Goal: Task Accomplishment & Management: Complete application form

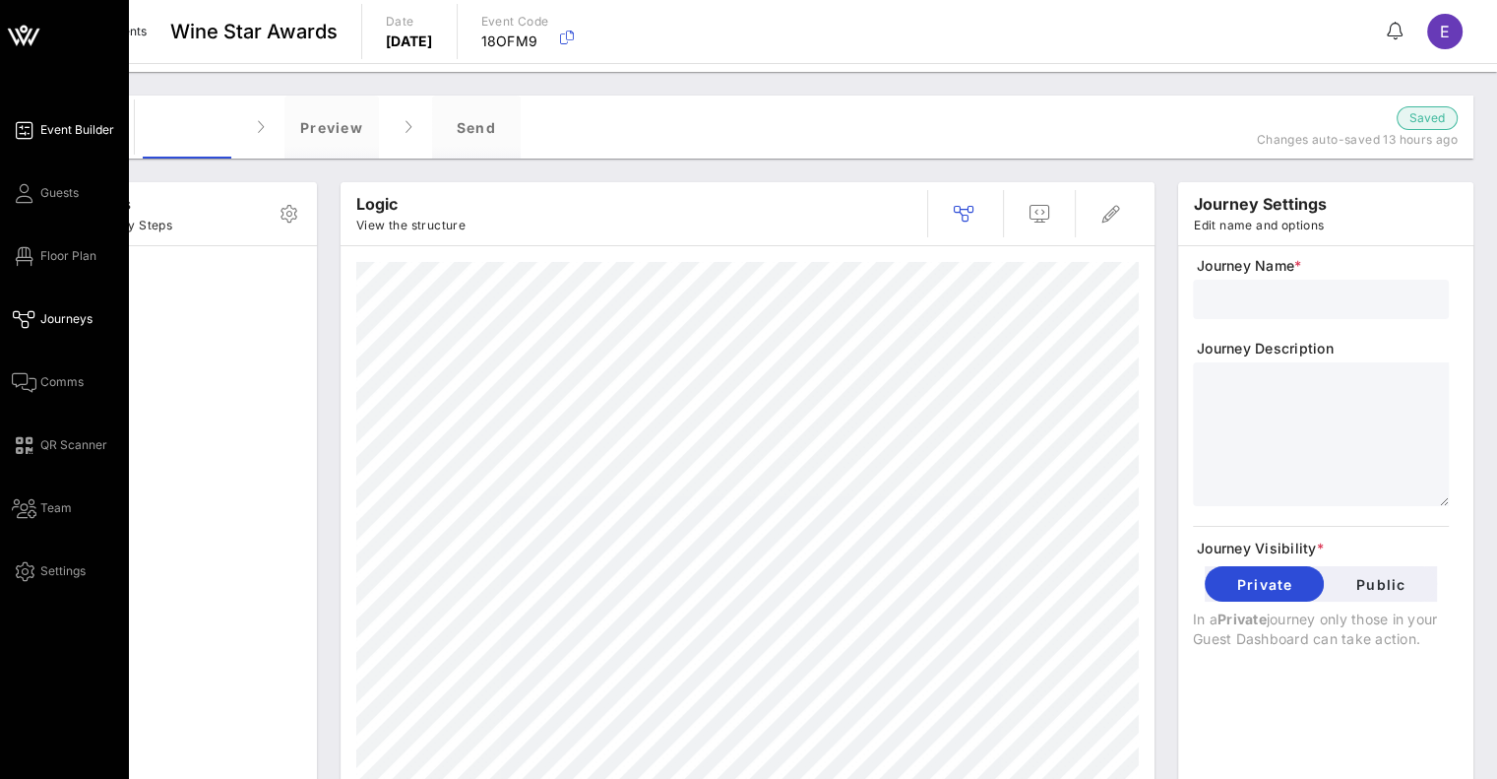
click at [35, 130] on icon at bounding box center [24, 130] width 25 height 3
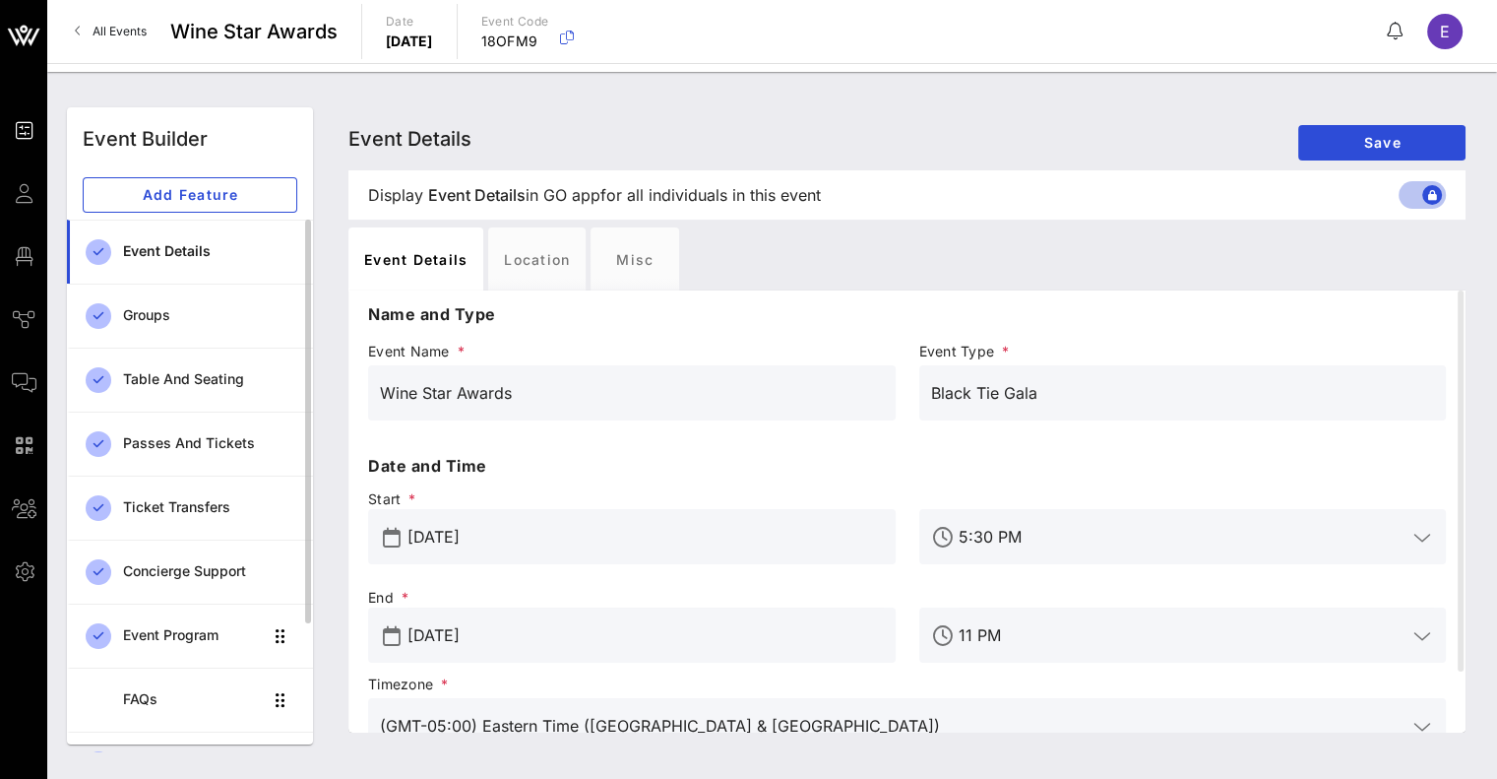
click at [152, 248] on div "Event Details" at bounding box center [210, 251] width 174 height 17
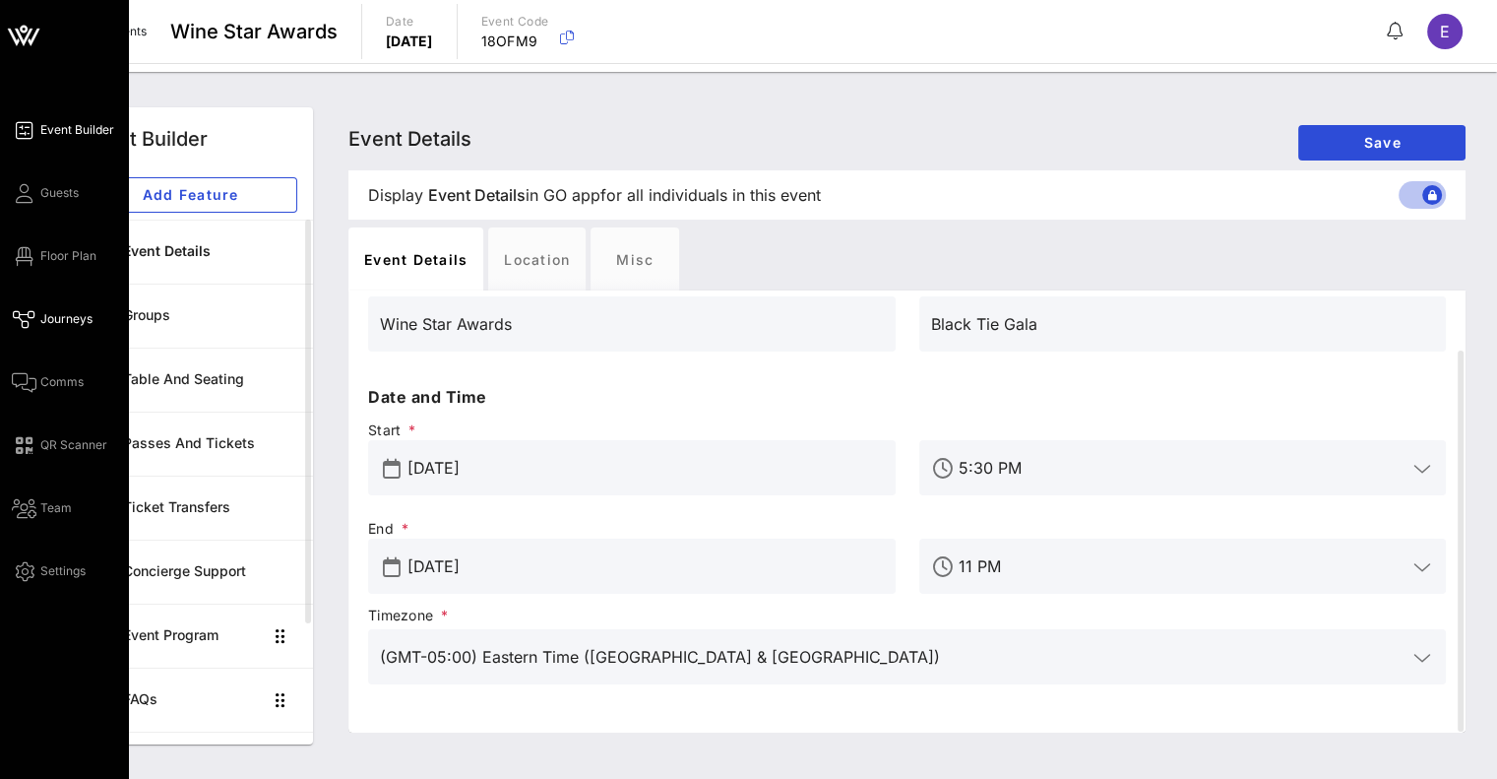
click at [80, 324] on span "Journeys" at bounding box center [66, 319] width 52 height 18
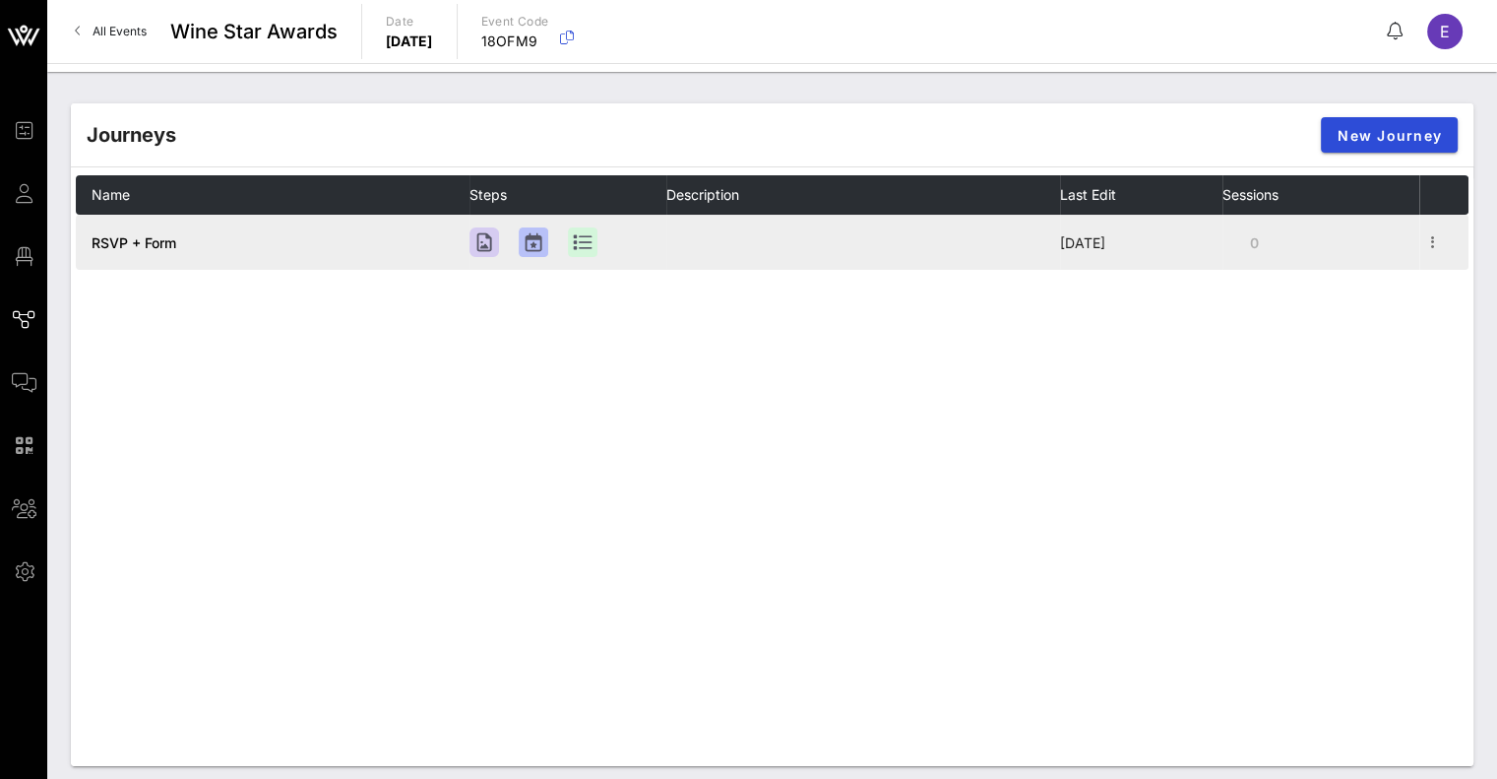
click at [373, 229] on td "RSVP + Form" at bounding box center [273, 242] width 394 height 55
click at [365, 247] on td "RSVP + Form" at bounding box center [273, 242] width 394 height 55
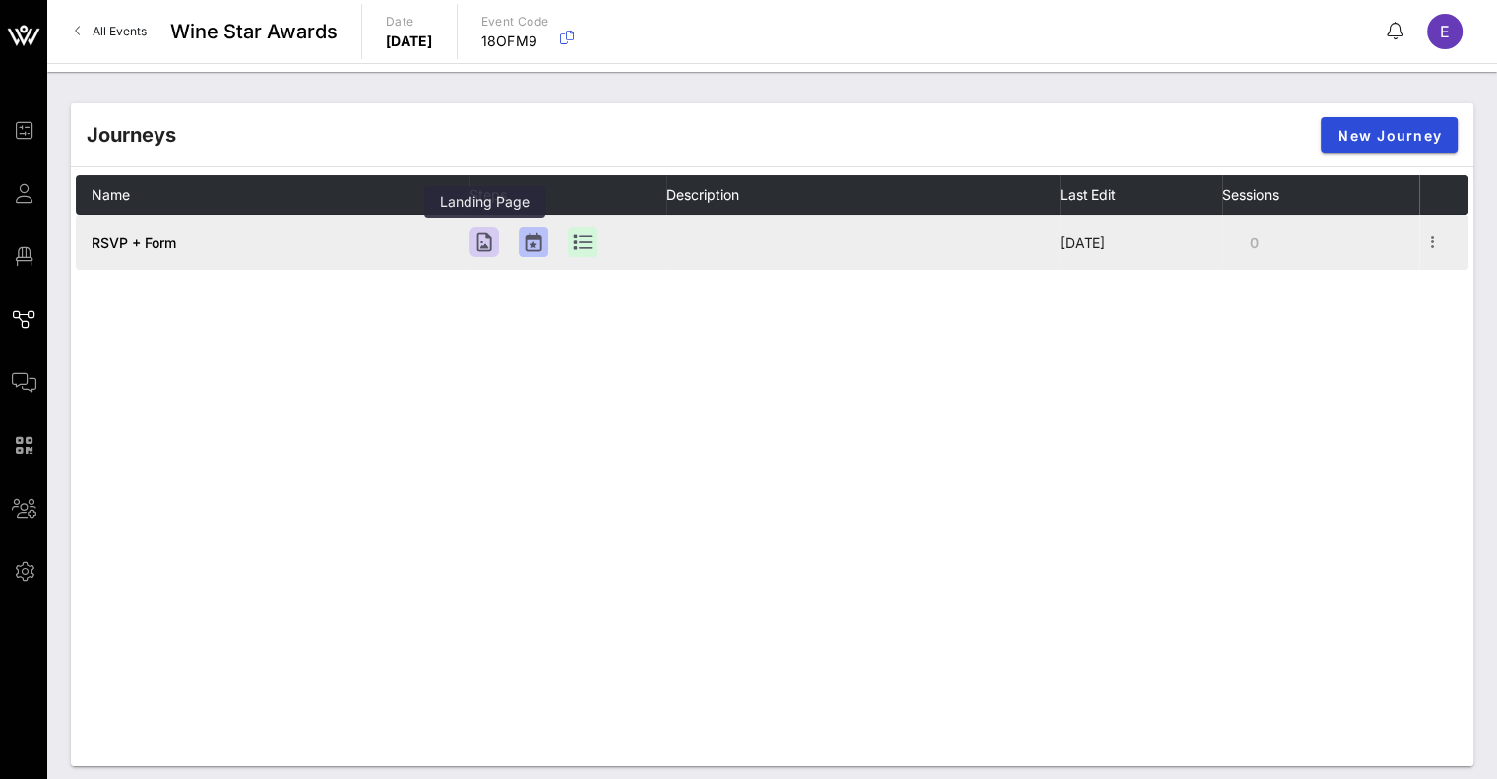
click at [487, 246] on div at bounding box center [484, 242] width 30 height 30
click at [1444, 250] on icon "button" at bounding box center [1433, 242] width 24 height 24
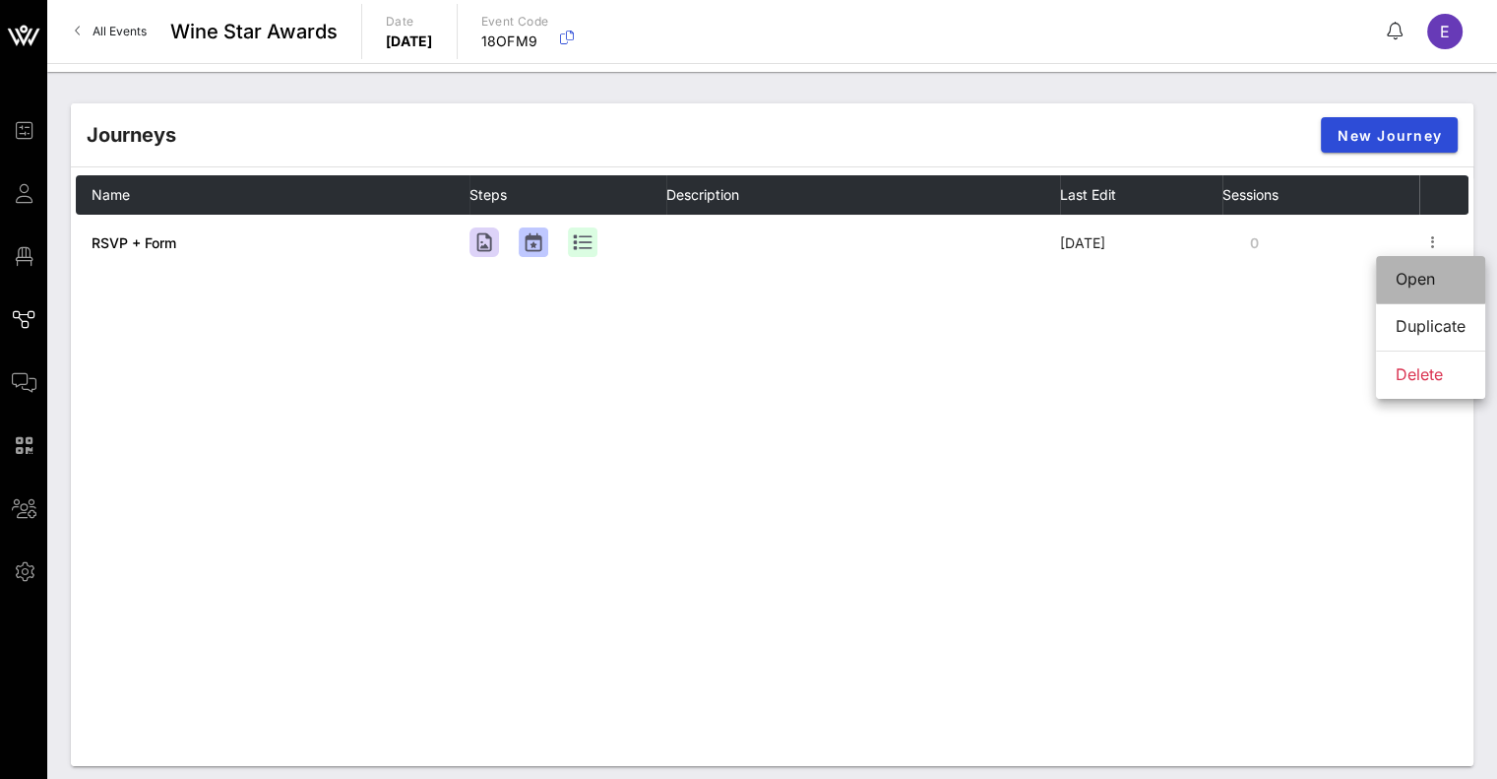
click at [1398, 296] on div "Open" at bounding box center [1431, 279] width 70 height 42
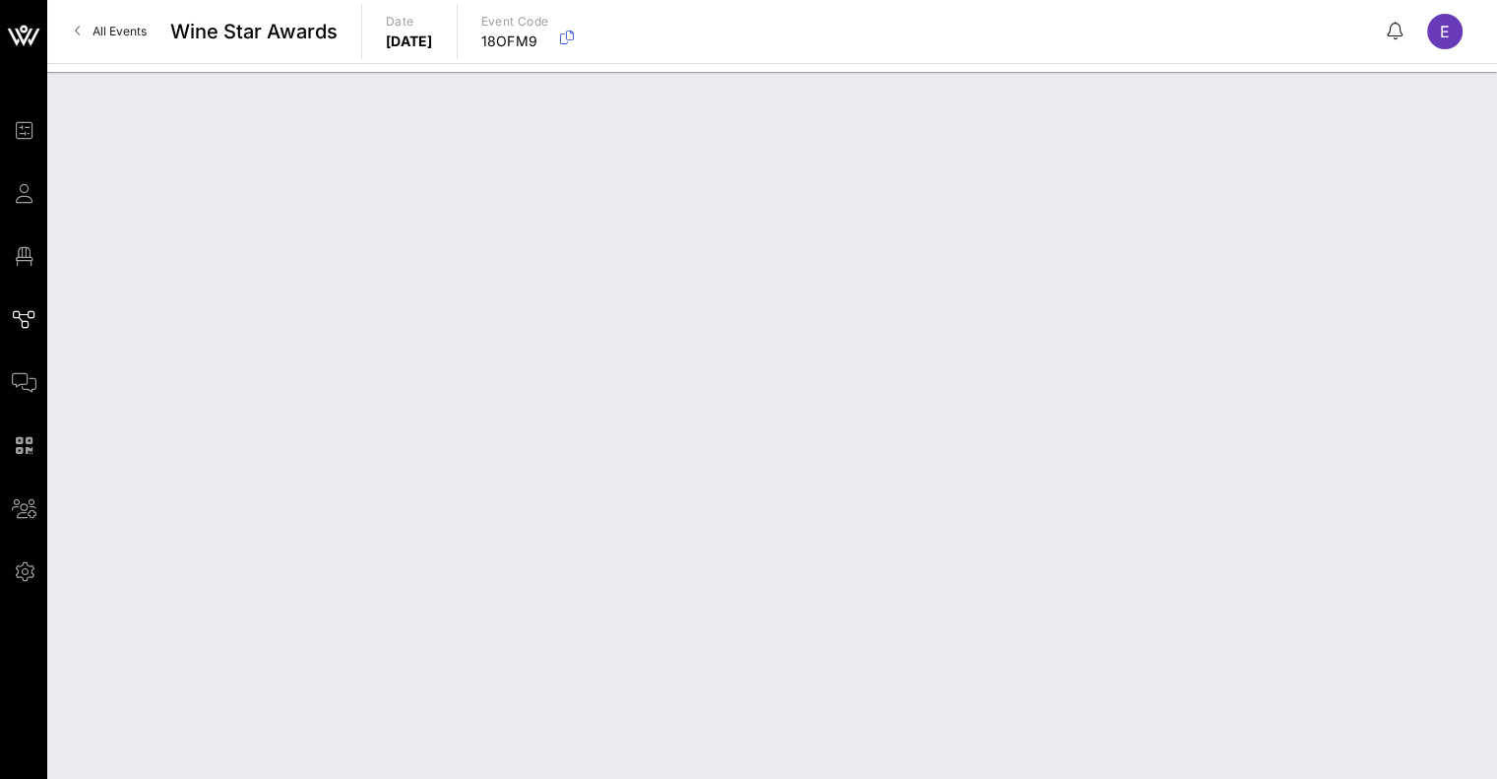
type input "RSVP + Form"
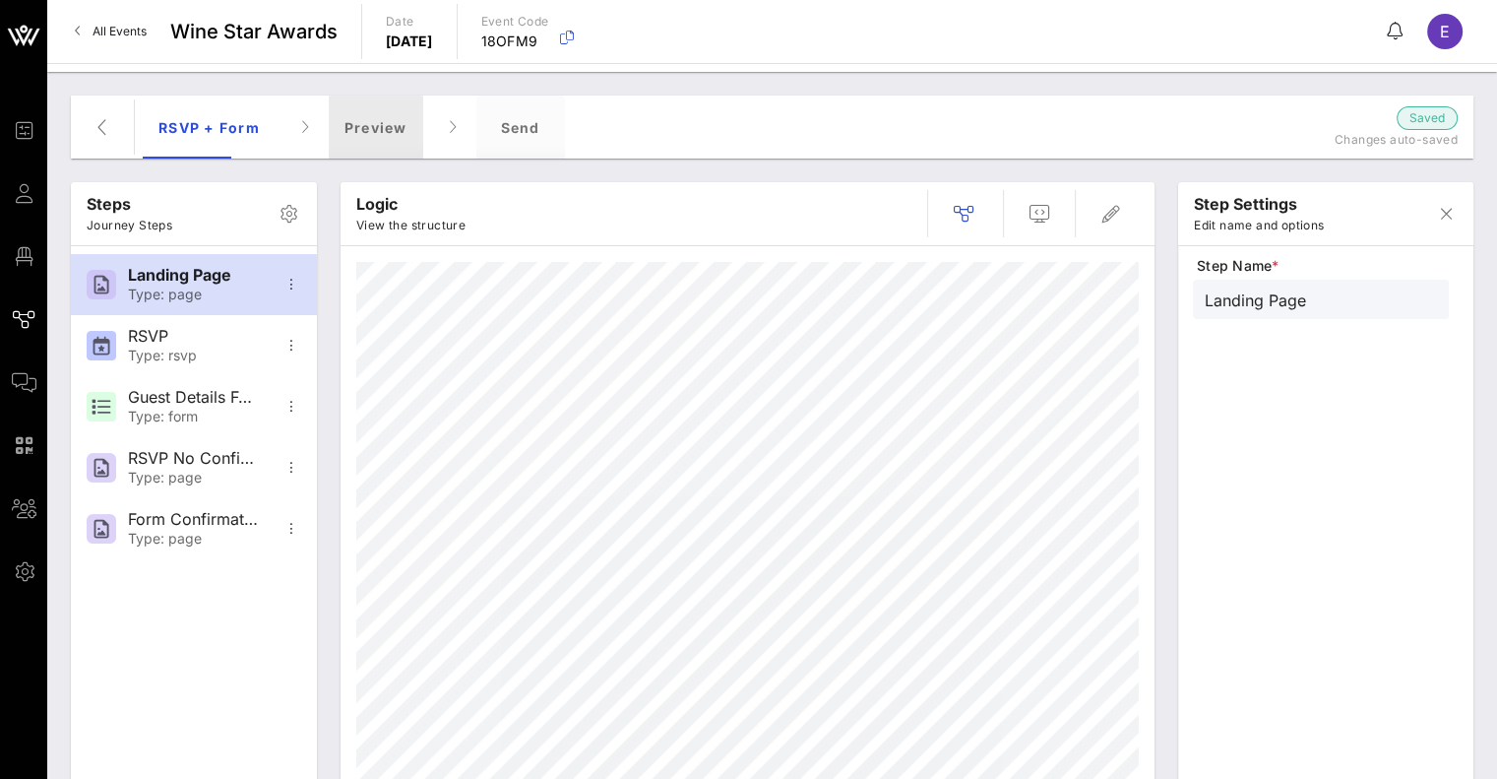
click at [389, 135] on div "Preview" at bounding box center [376, 126] width 94 height 63
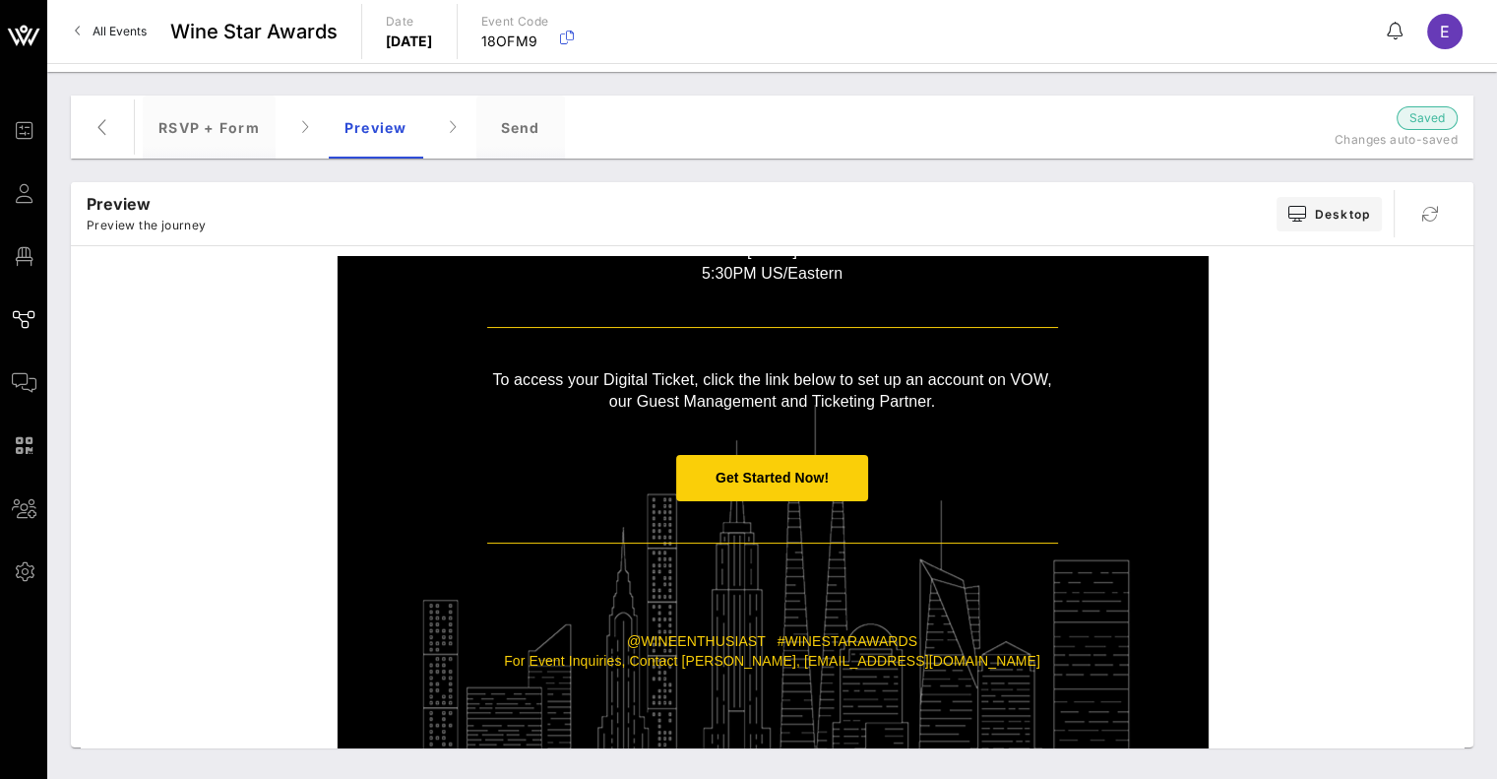
scroll to position [390, 0]
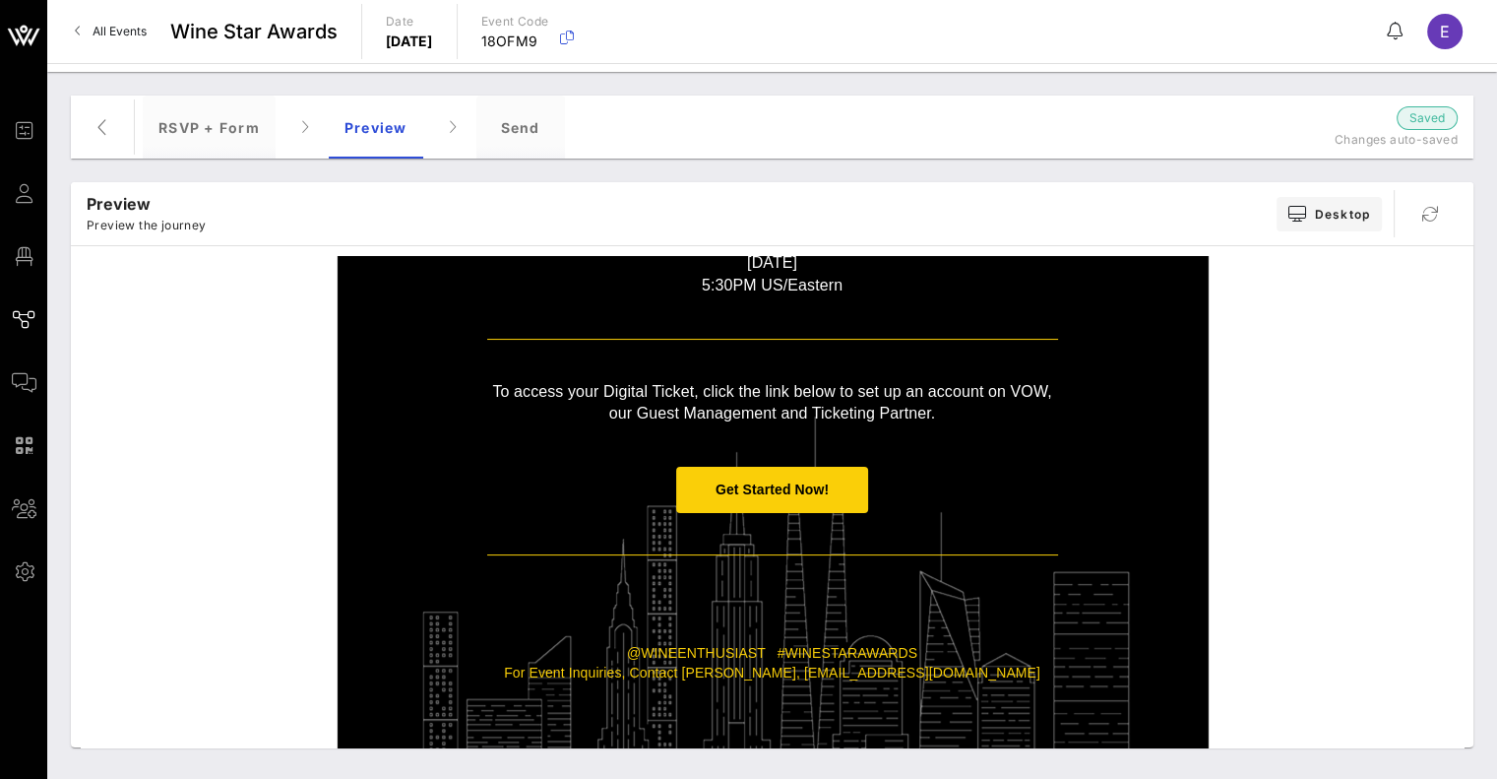
click at [776, 494] on span "Get Started Now!" at bounding box center [772, 489] width 113 height 16
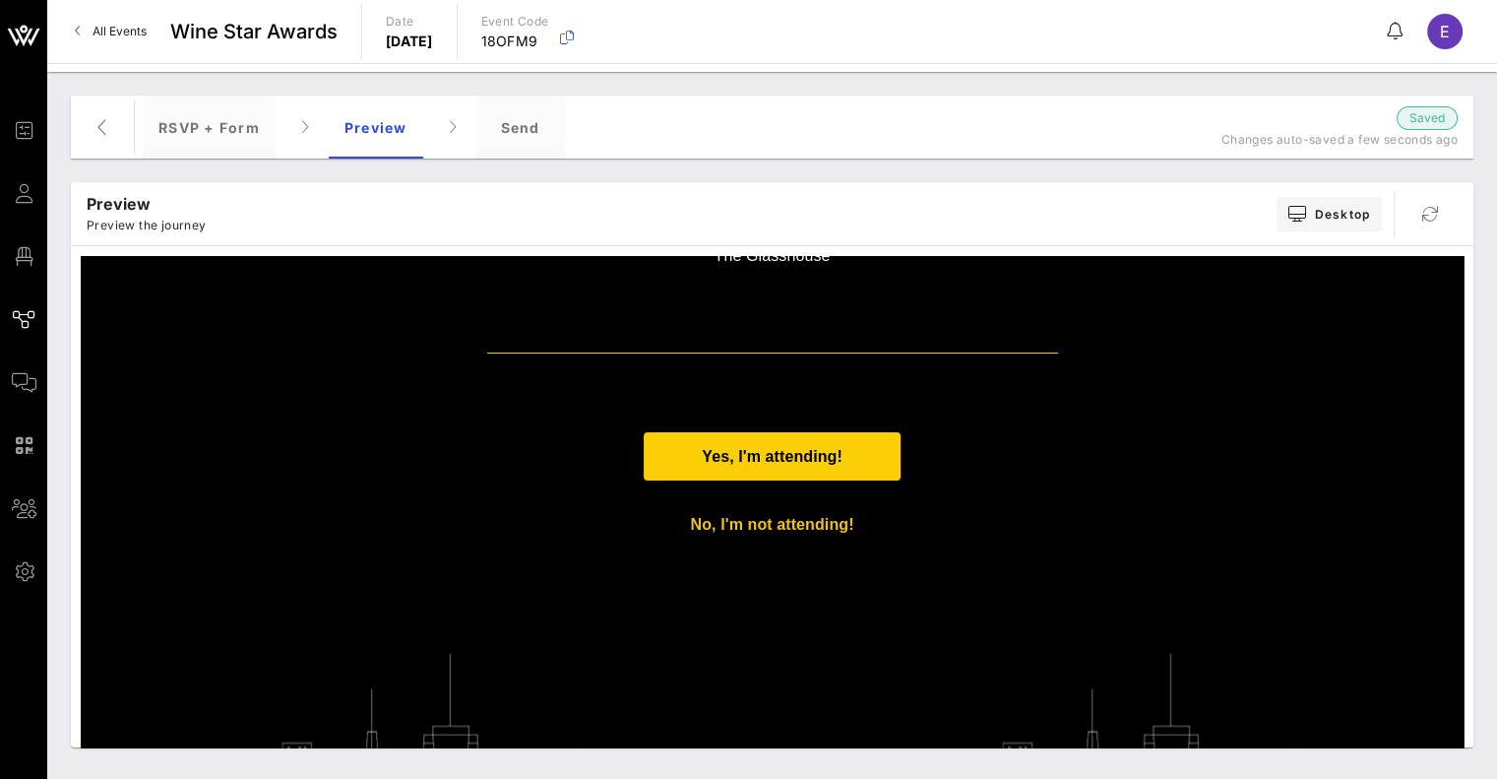
scroll to position [0, 0]
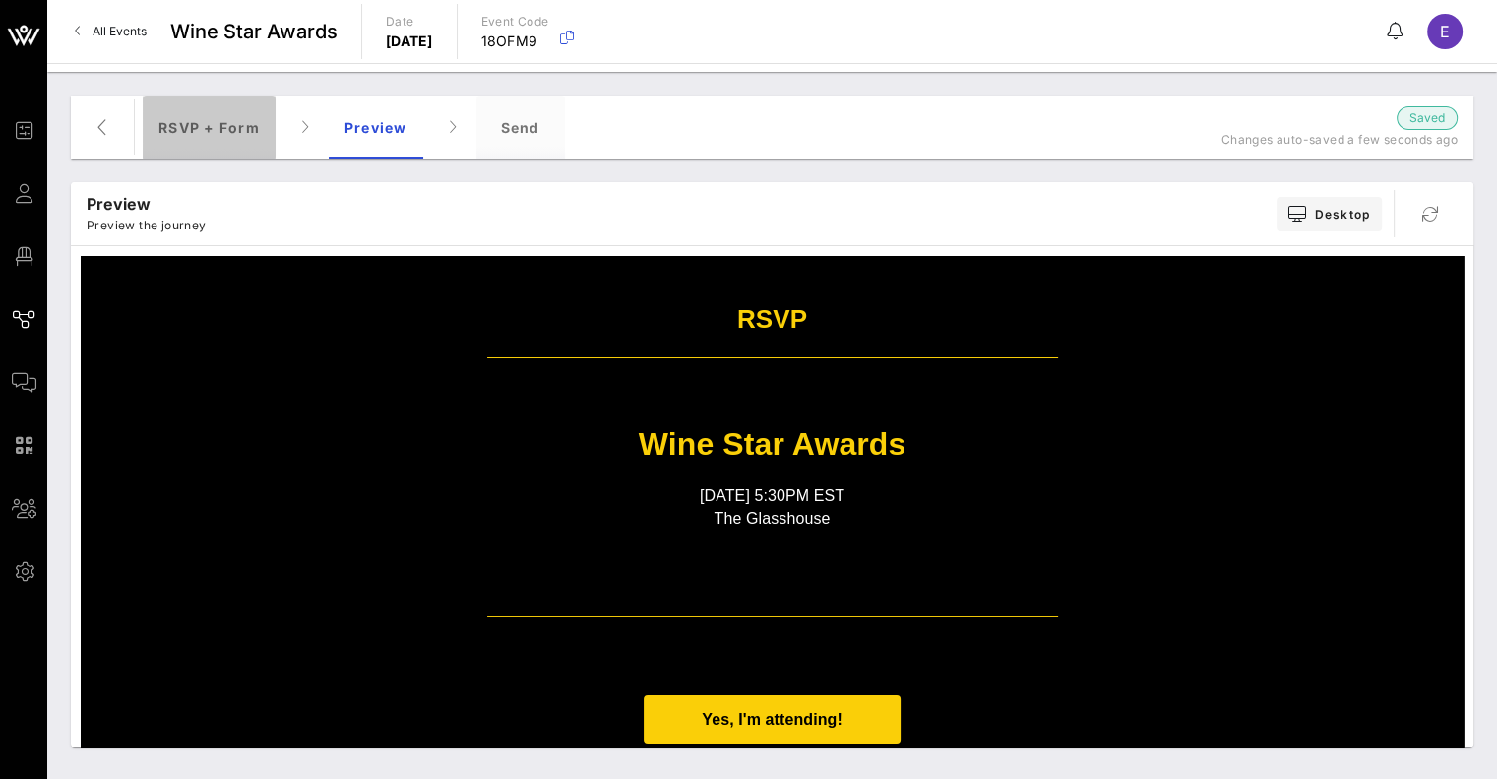
click at [233, 136] on div "RSVP + Form" at bounding box center [209, 126] width 133 height 63
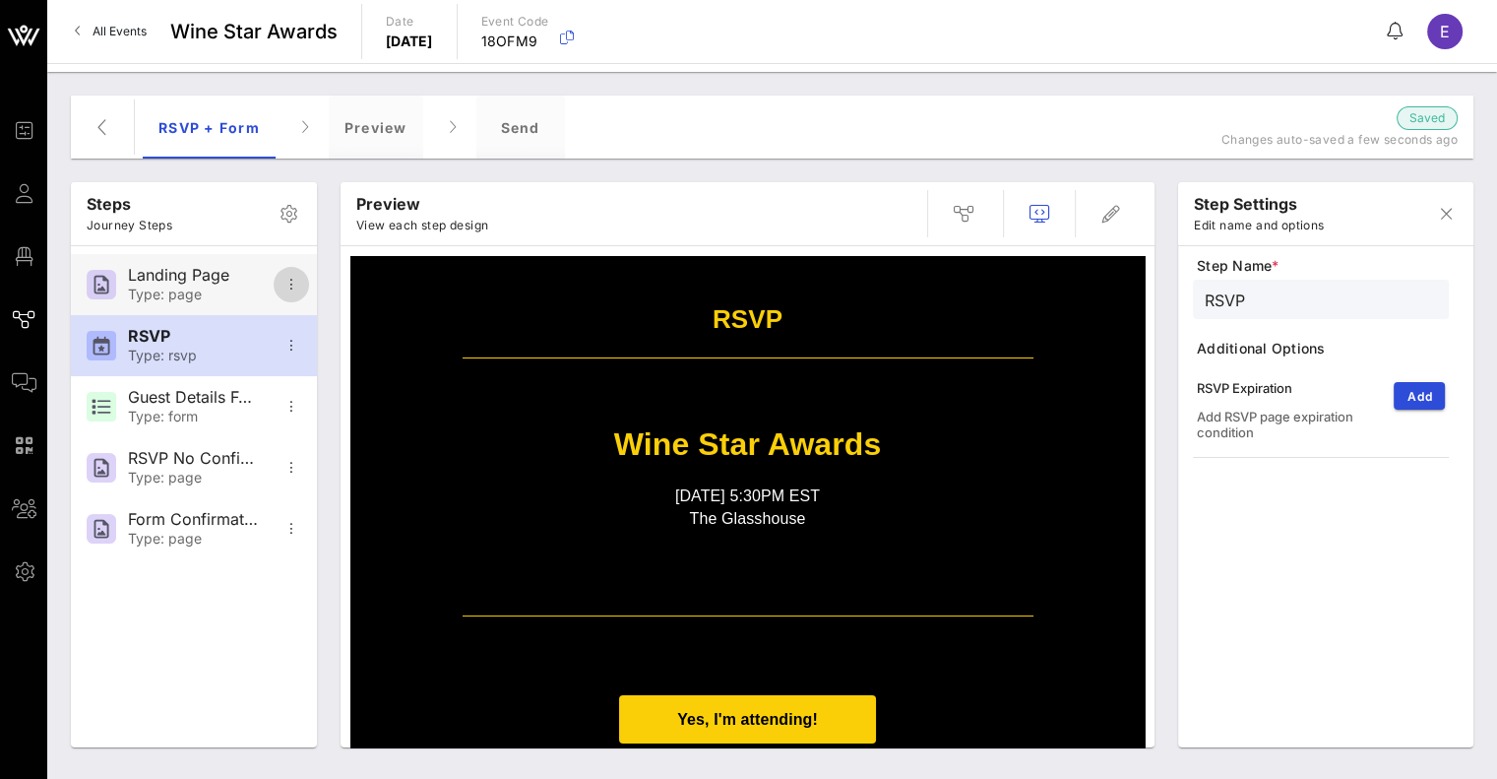
click at [299, 295] on button "button" at bounding box center [291, 284] width 35 height 35
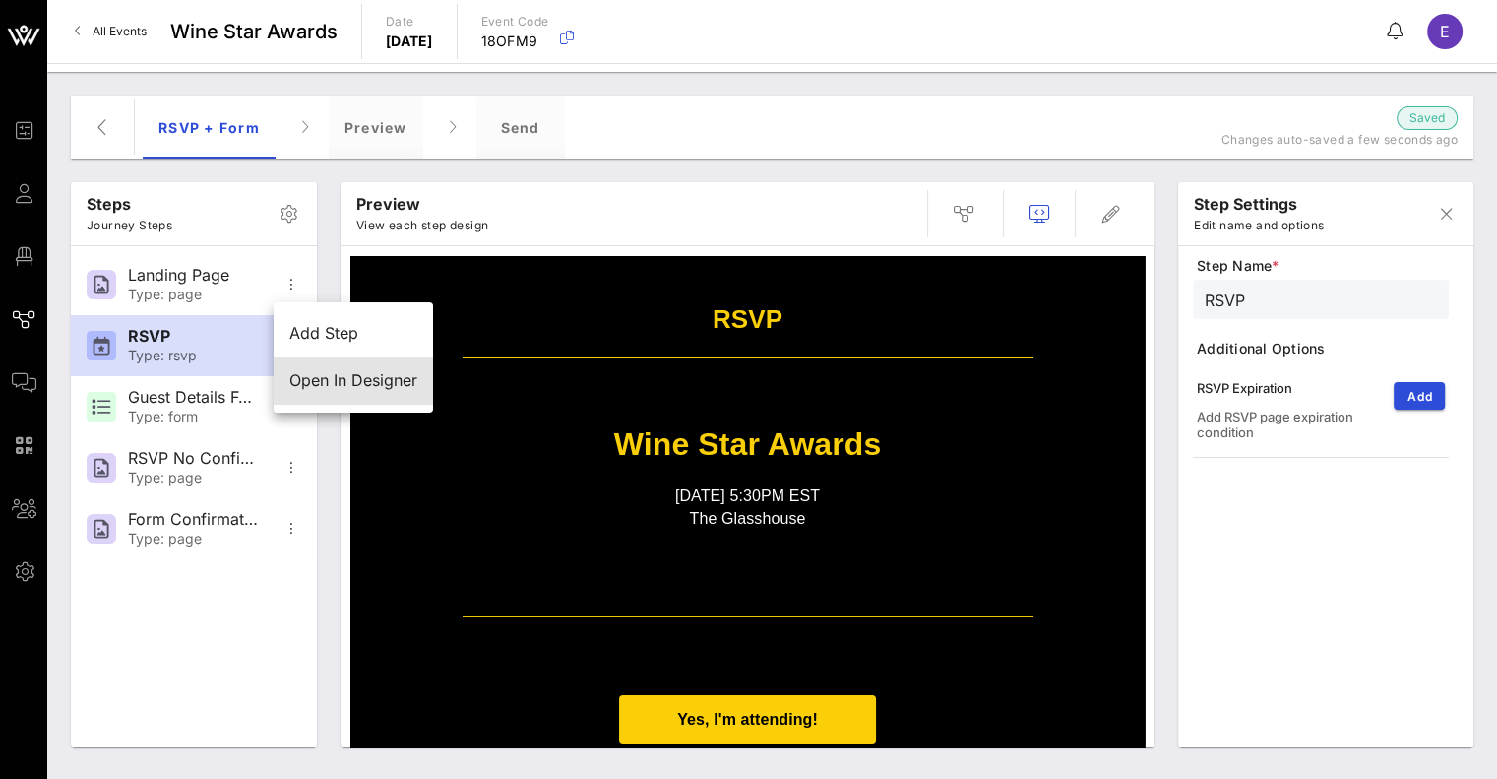
click at [330, 389] on div "Open In Designer" at bounding box center [353, 380] width 128 height 19
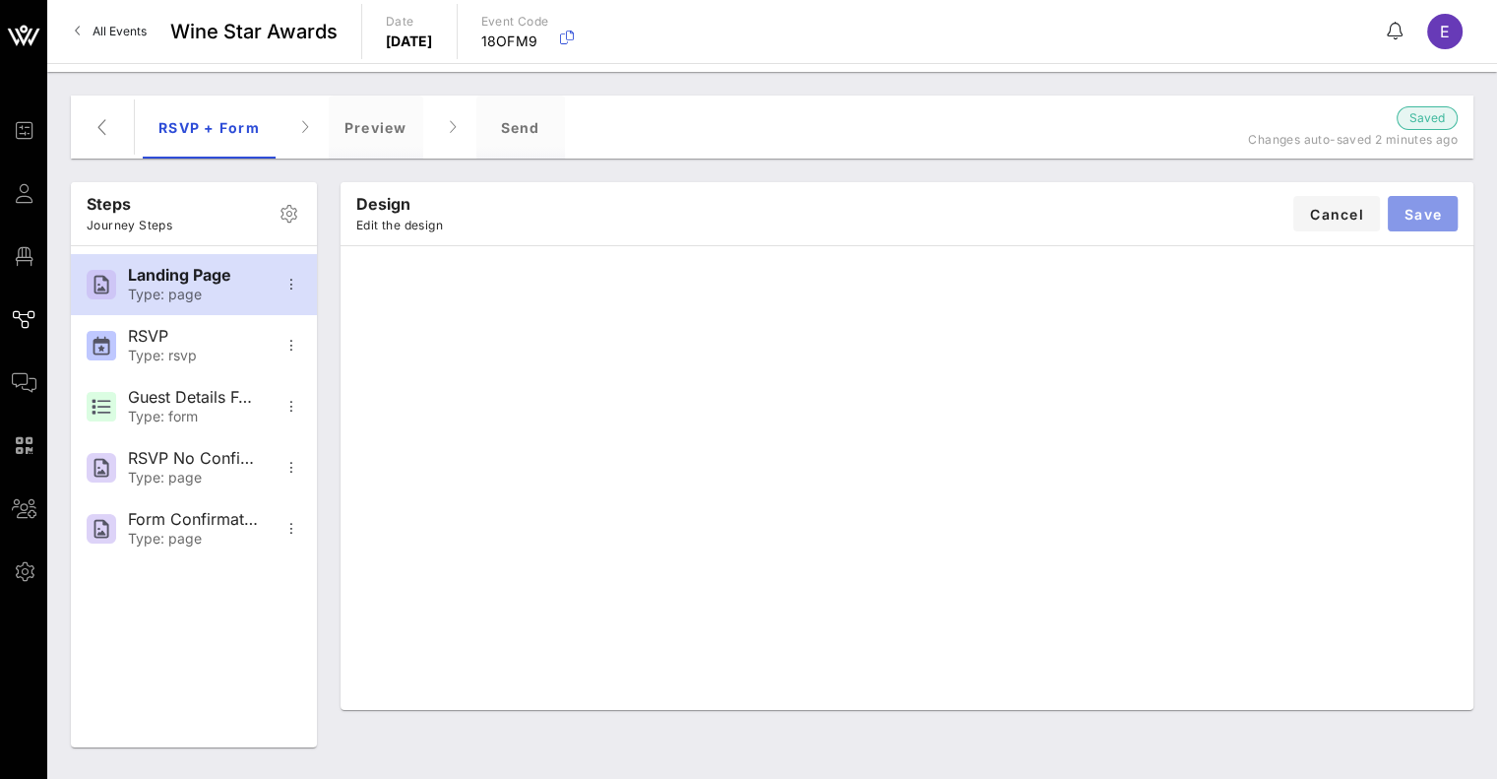
click at [1450, 215] on button "Save" at bounding box center [1423, 213] width 70 height 35
click at [1450, 215] on div "Design Edit the design Cancel Save" at bounding box center [907, 213] width 1133 height 63
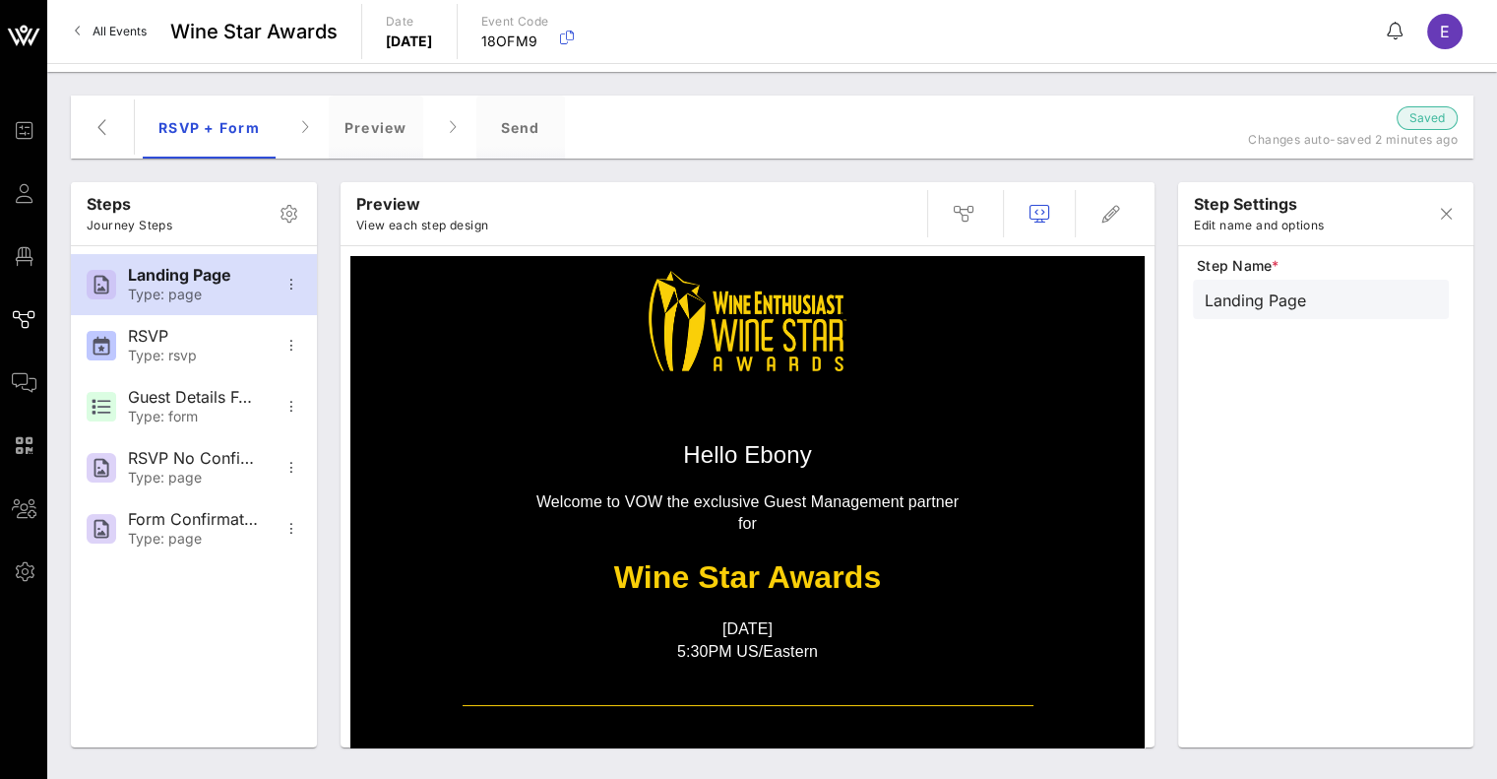
scroll to position [24, 0]
click at [650, 580] on strong "Wine Star Awards" at bounding box center [748, 576] width 268 height 35
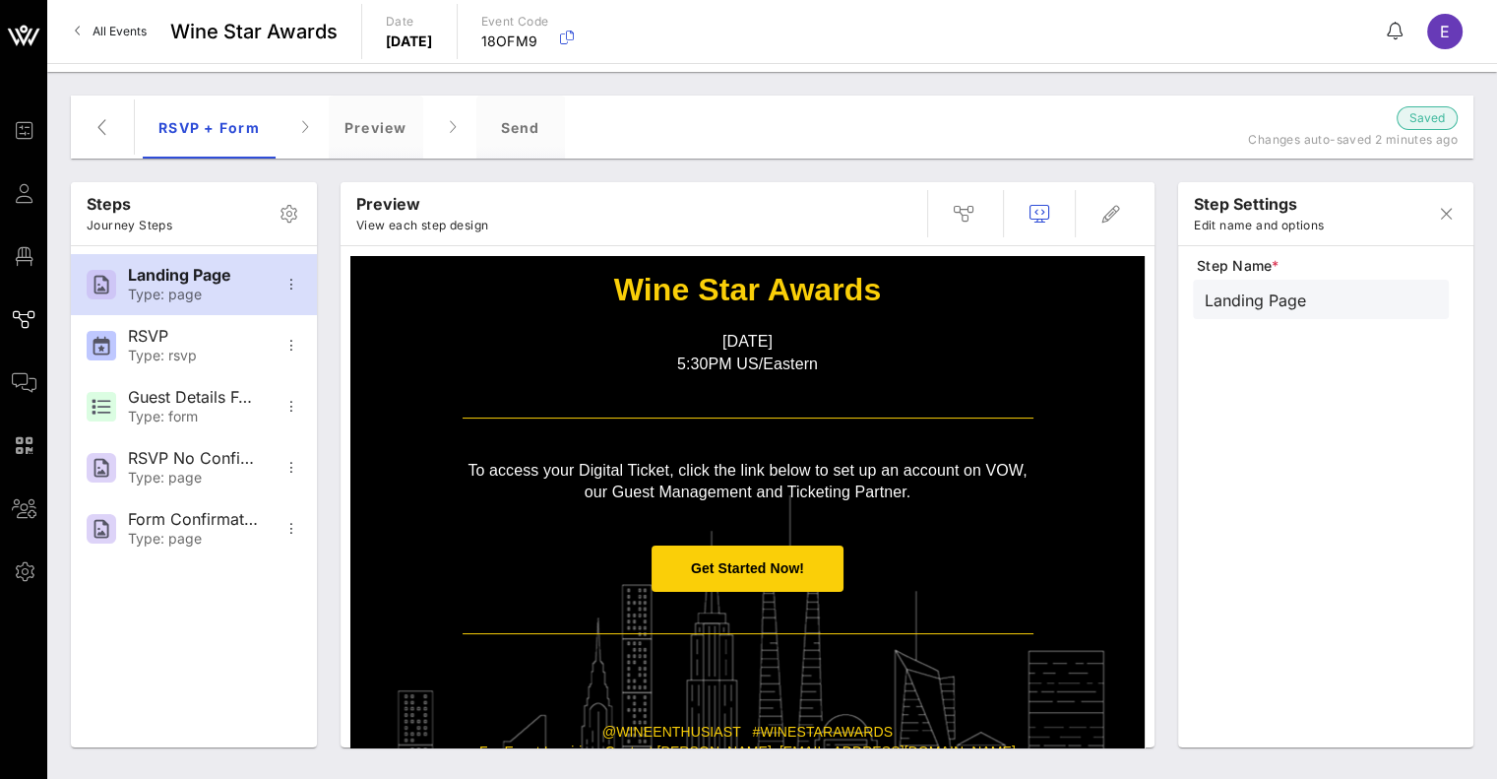
scroll to position [402, 0]
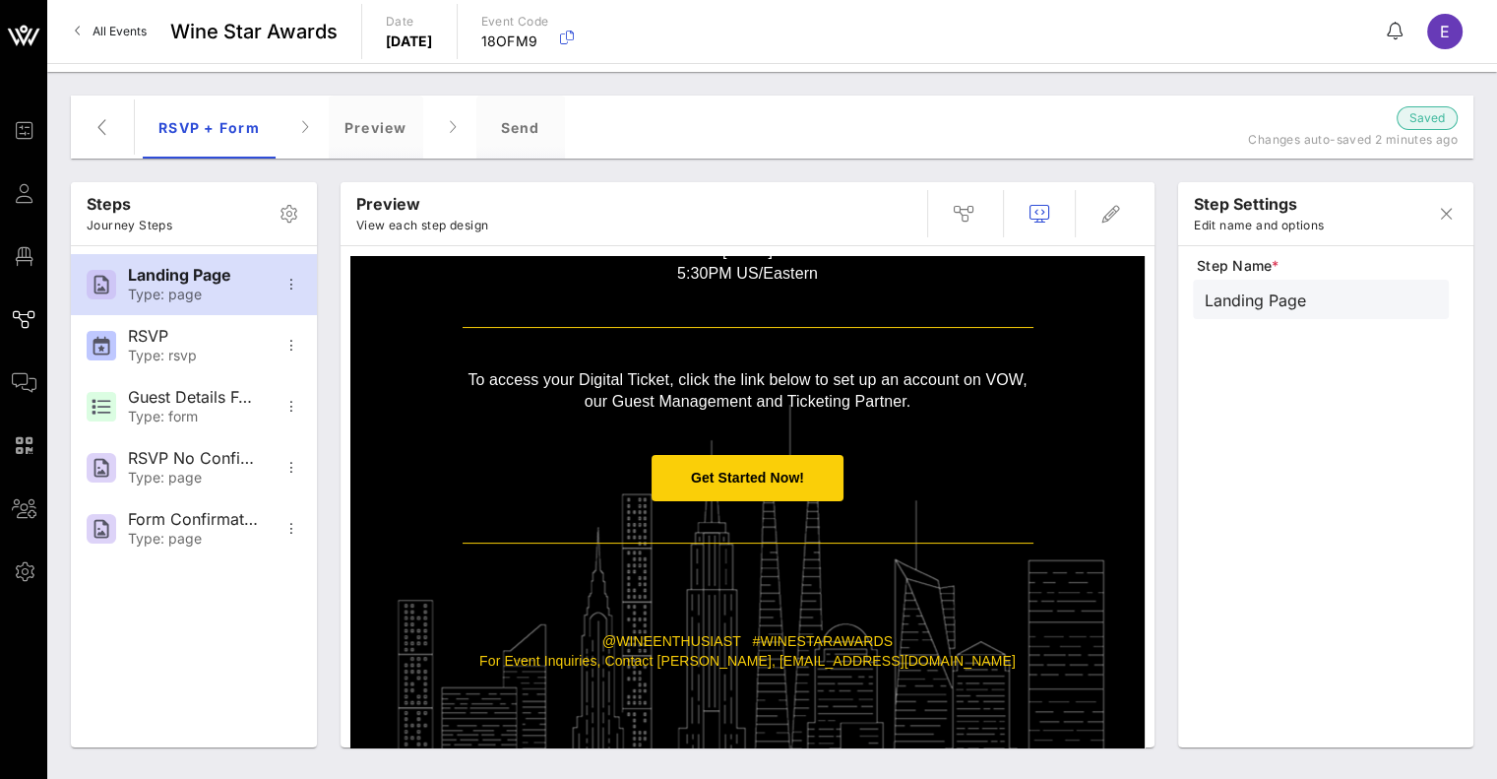
click at [709, 469] on span "Get Started Now!" at bounding box center [747, 477] width 113 height 16
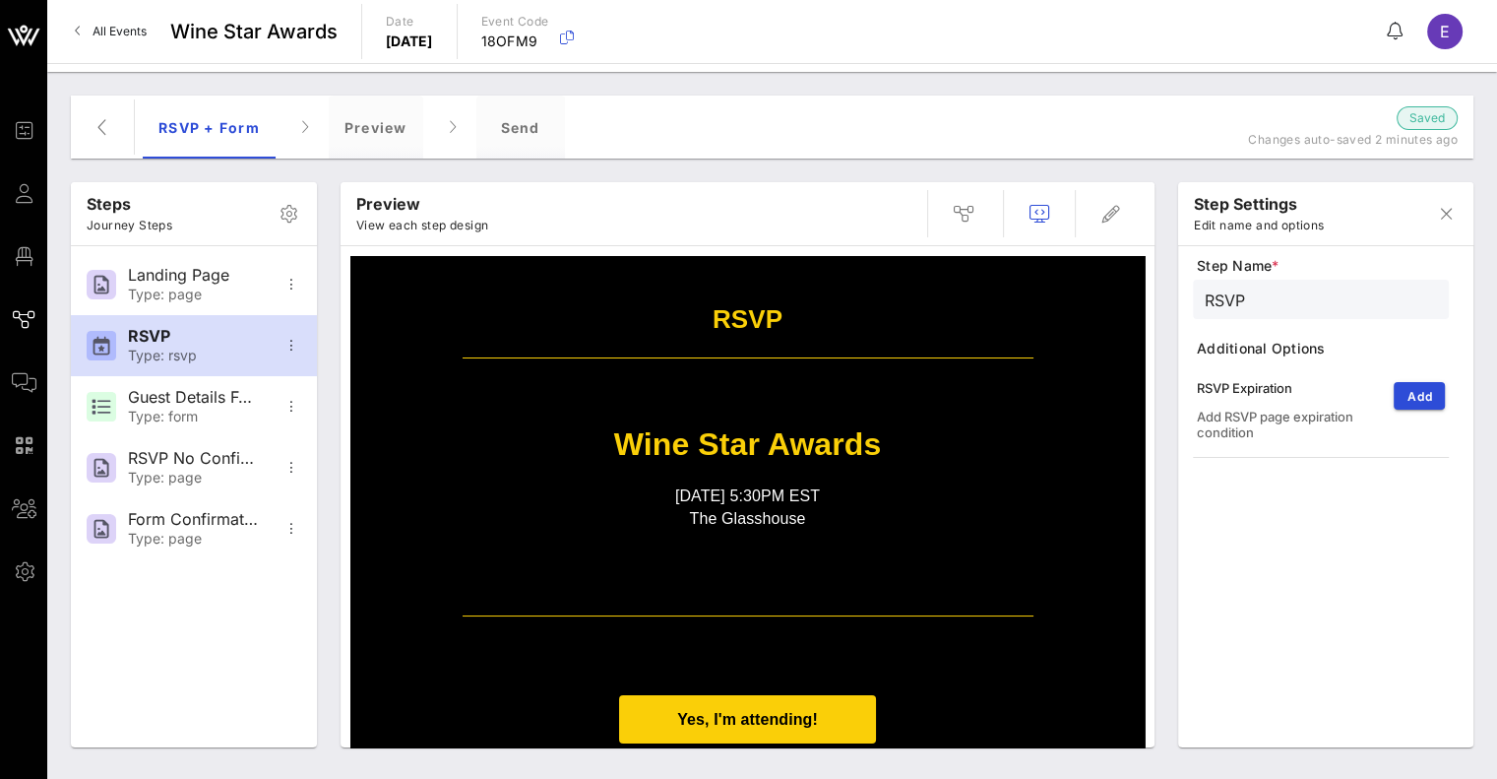
scroll to position [0, 0]
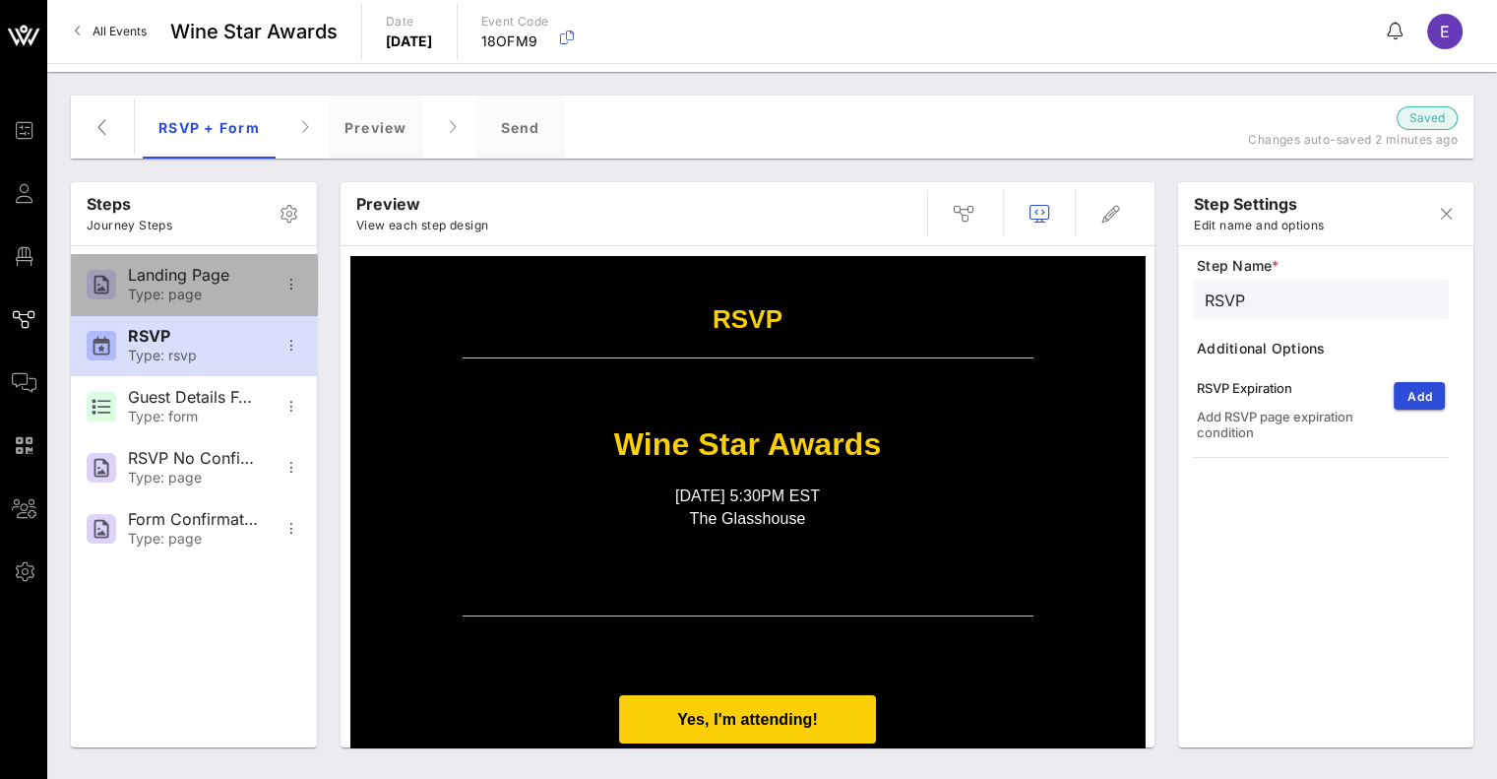
click at [187, 283] on div "Landing Page" at bounding box center [193, 275] width 130 height 19
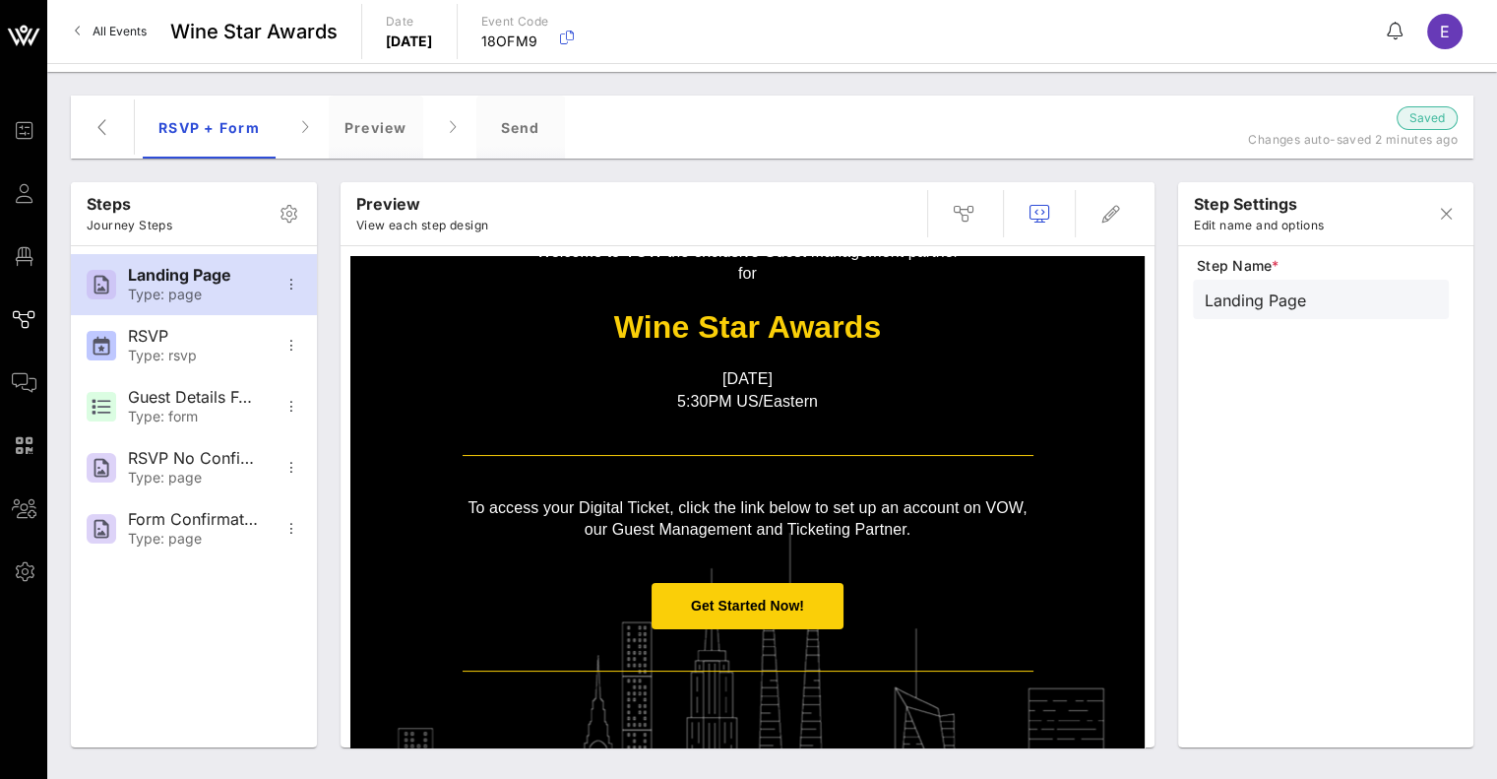
scroll to position [260, 0]
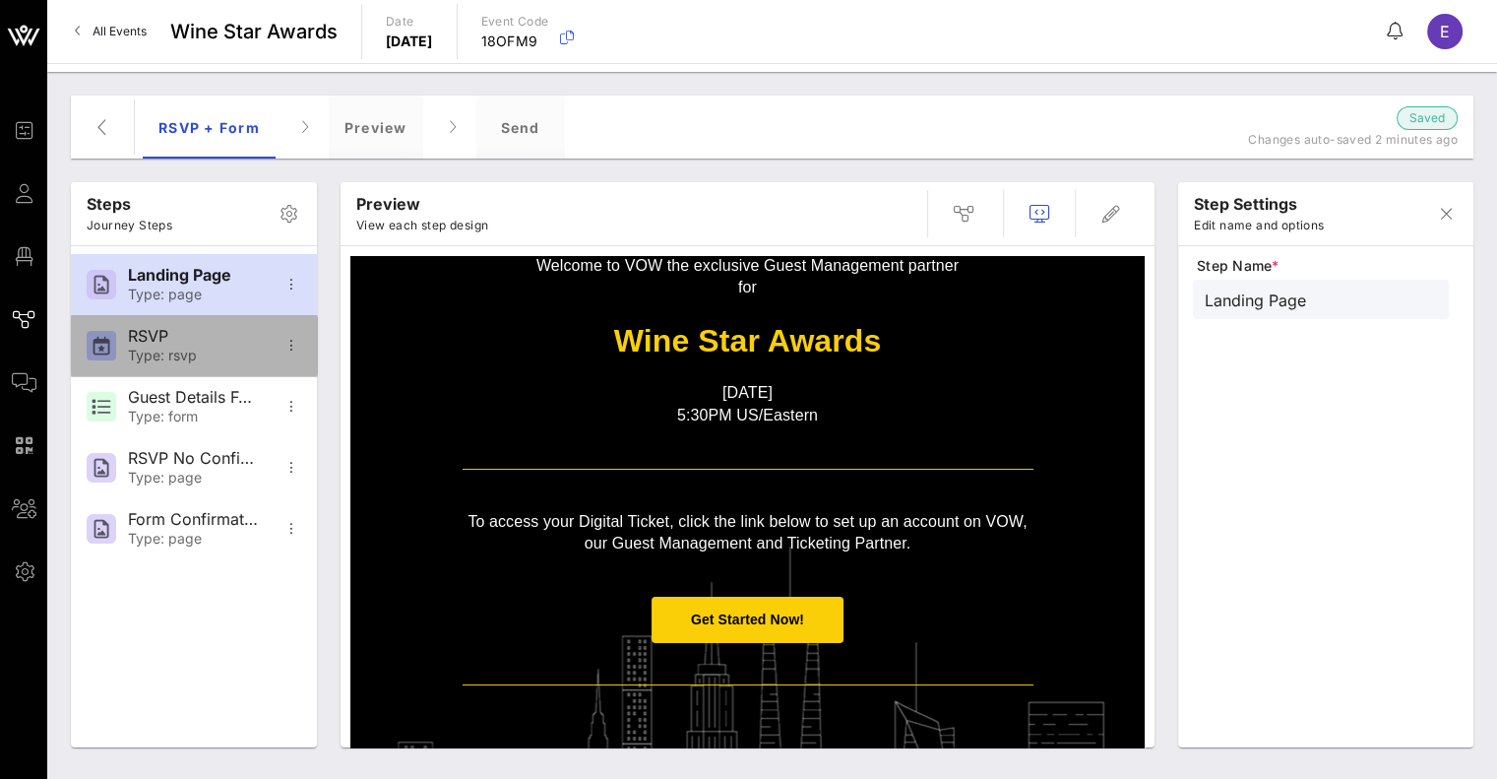
click at [151, 350] on div "Type: rsvp" at bounding box center [193, 355] width 130 height 17
type input "RSVP"
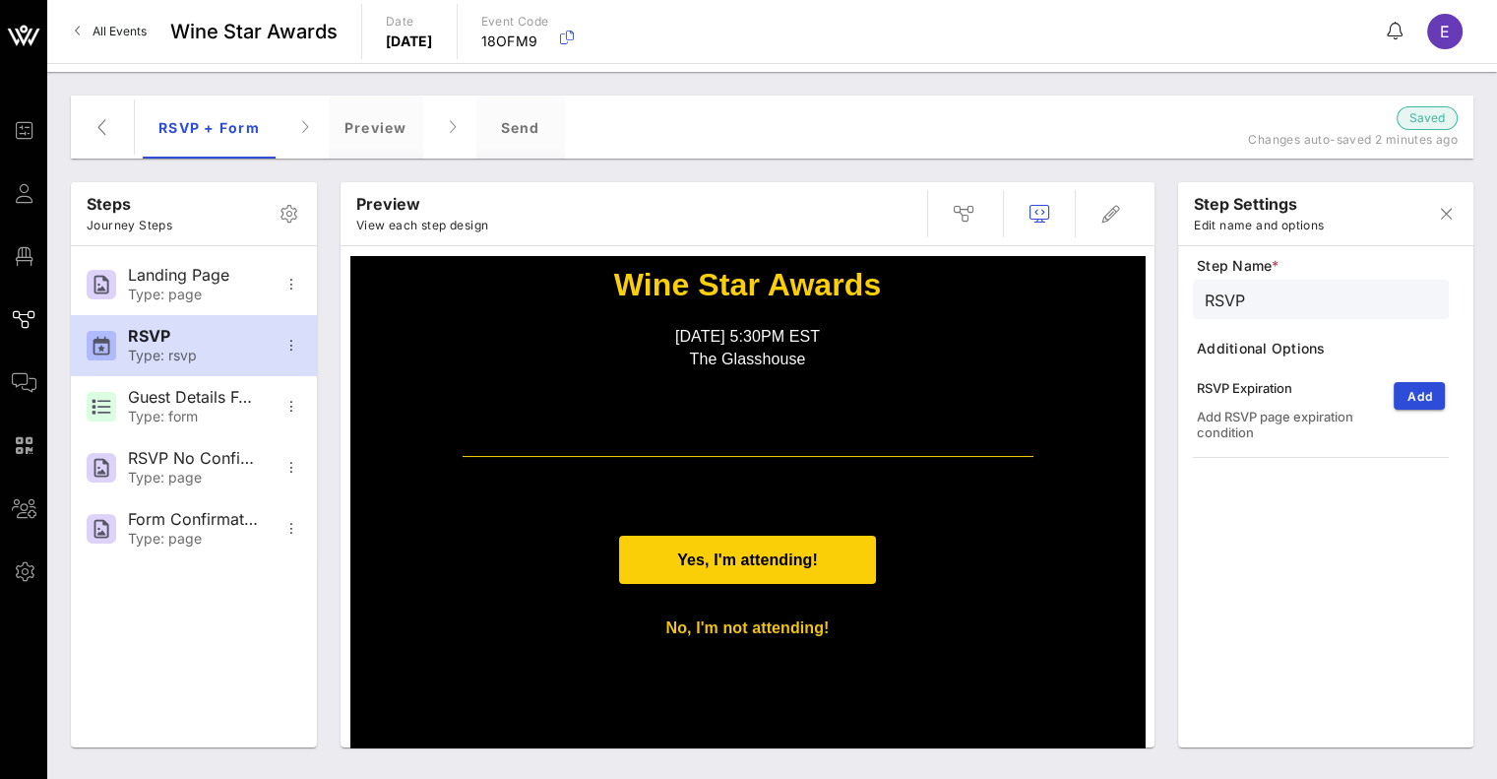
scroll to position [157, 0]
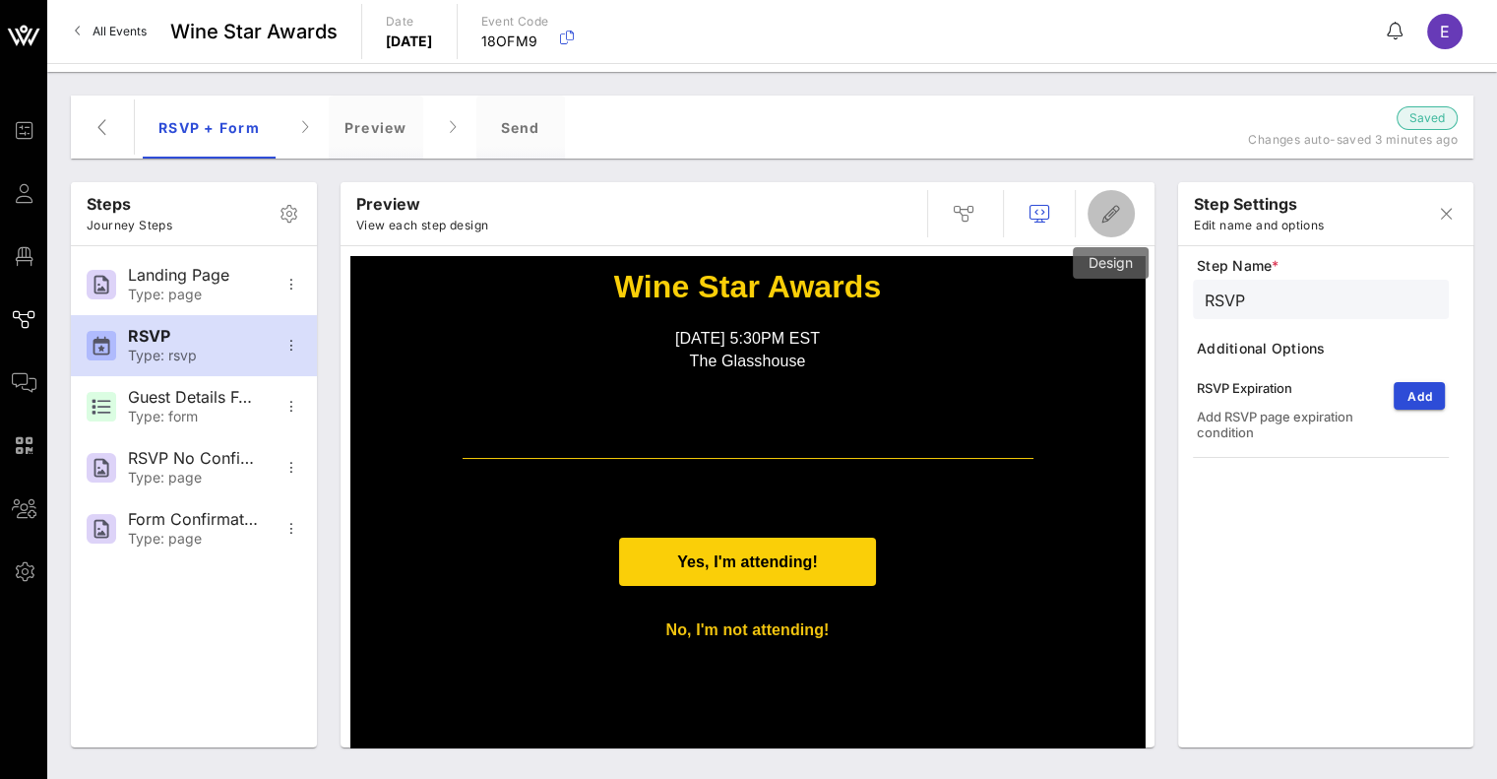
click at [1099, 226] on button "button" at bounding box center [1111, 213] width 47 height 47
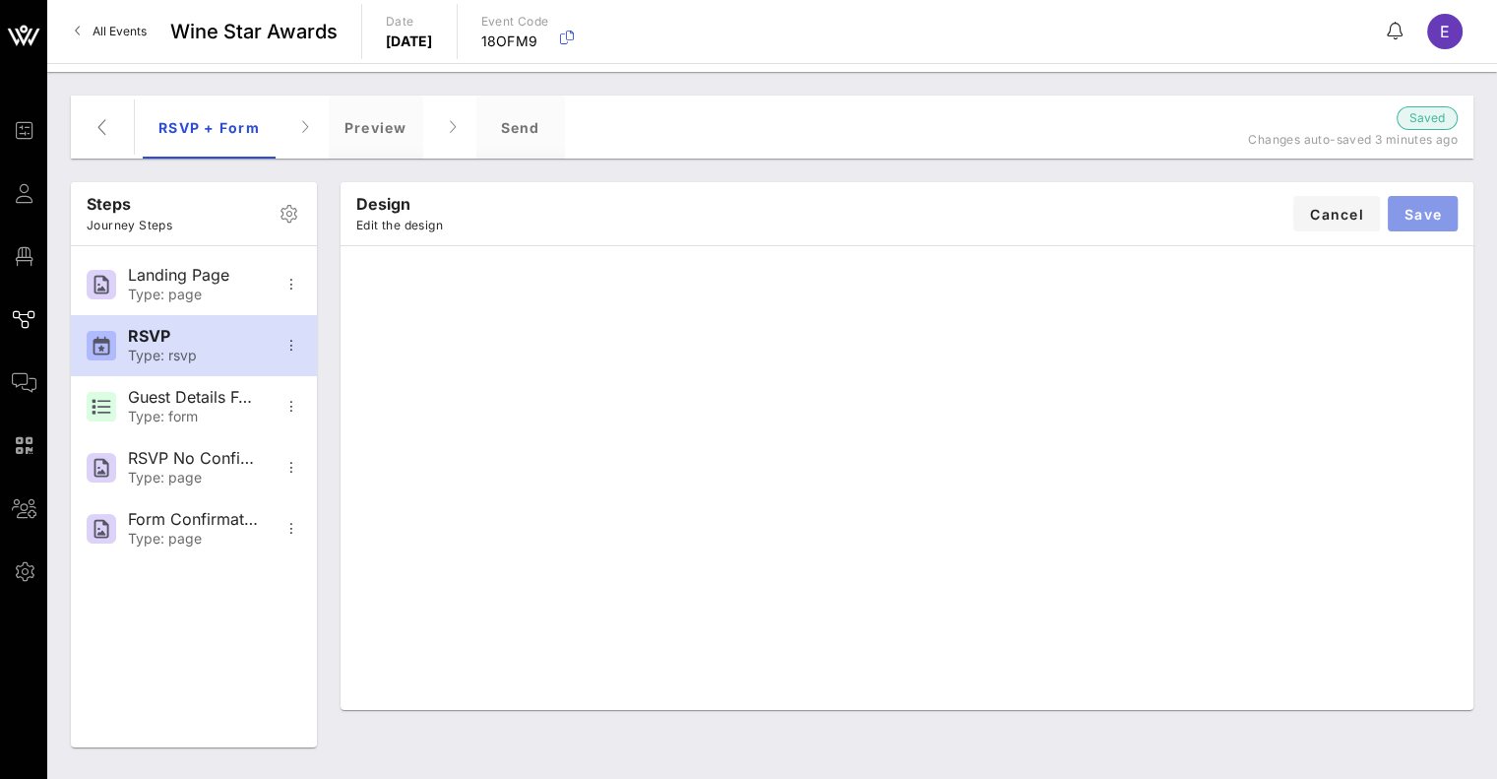
click at [1425, 221] on button "Save" at bounding box center [1423, 213] width 70 height 35
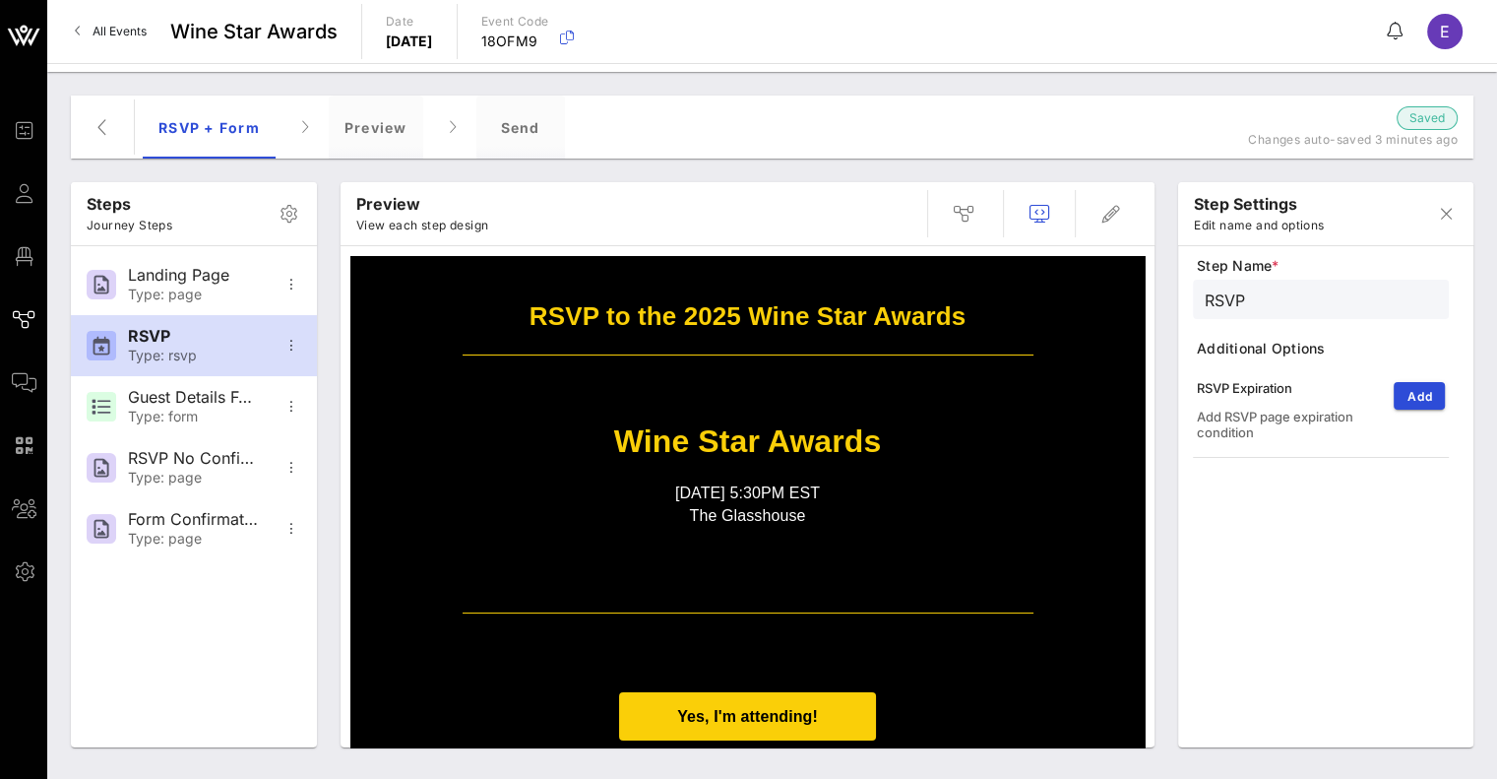
scroll to position [0, 0]
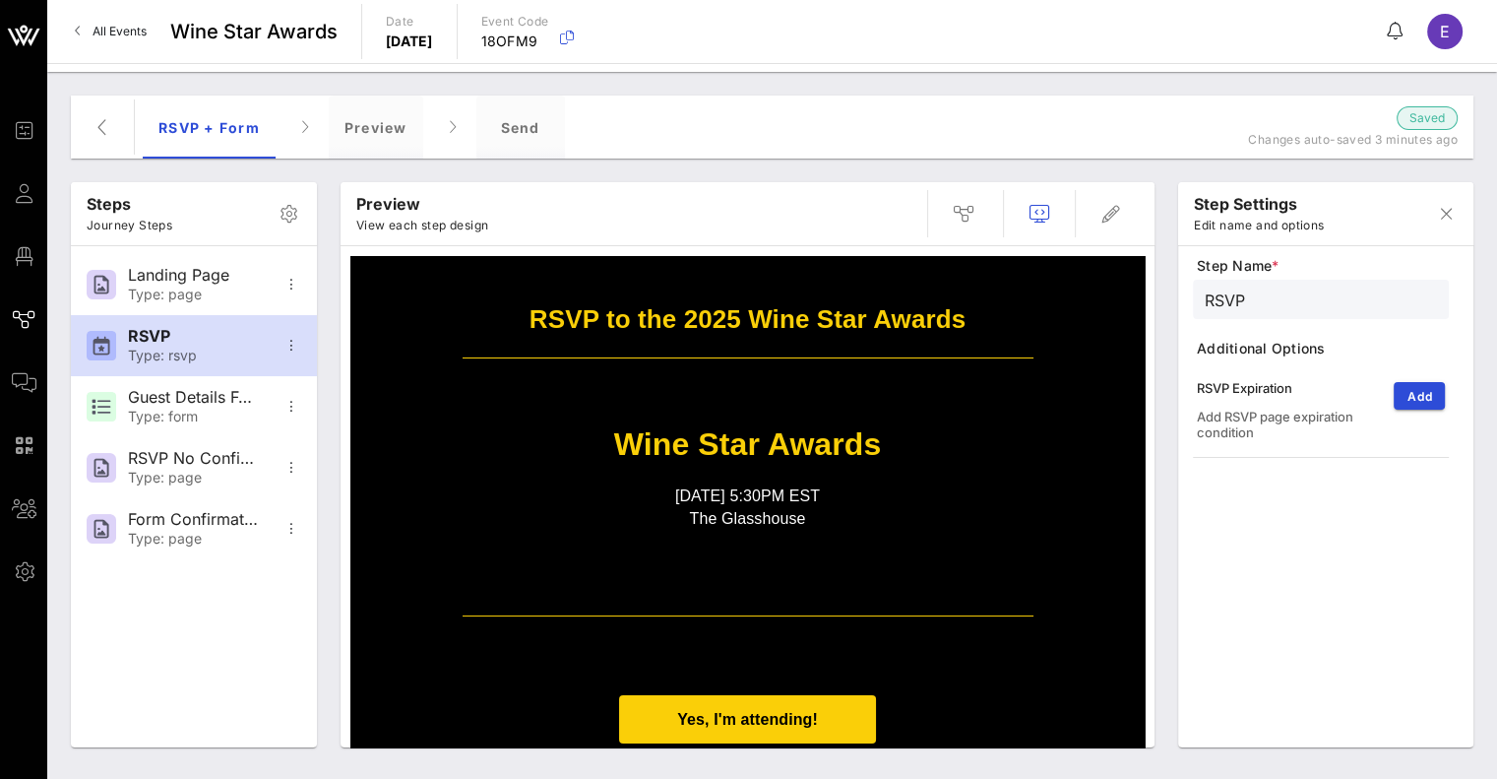
click at [764, 334] on h1 "RSVP to the 2025 Wine Star Awards" at bounding box center [748, 302] width 571 height 72
click at [787, 452] on strong "Wine Star Awards" at bounding box center [748, 443] width 268 height 35
click at [1115, 210] on icon "button" at bounding box center [1111, 214] width 24 height 24
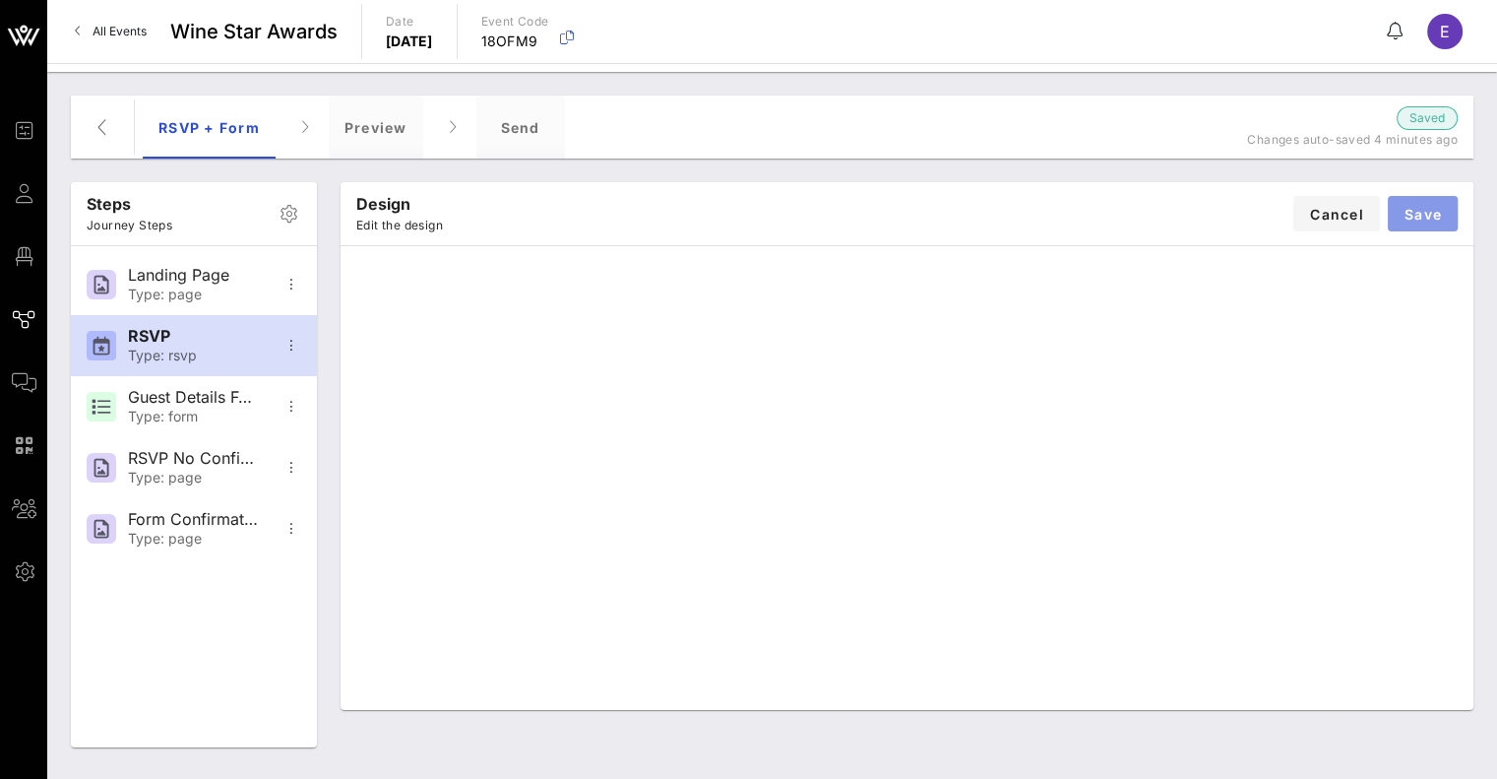
click at [1434, 214] on span "Save" at bounding box center [1423, 214] width 38 height 17
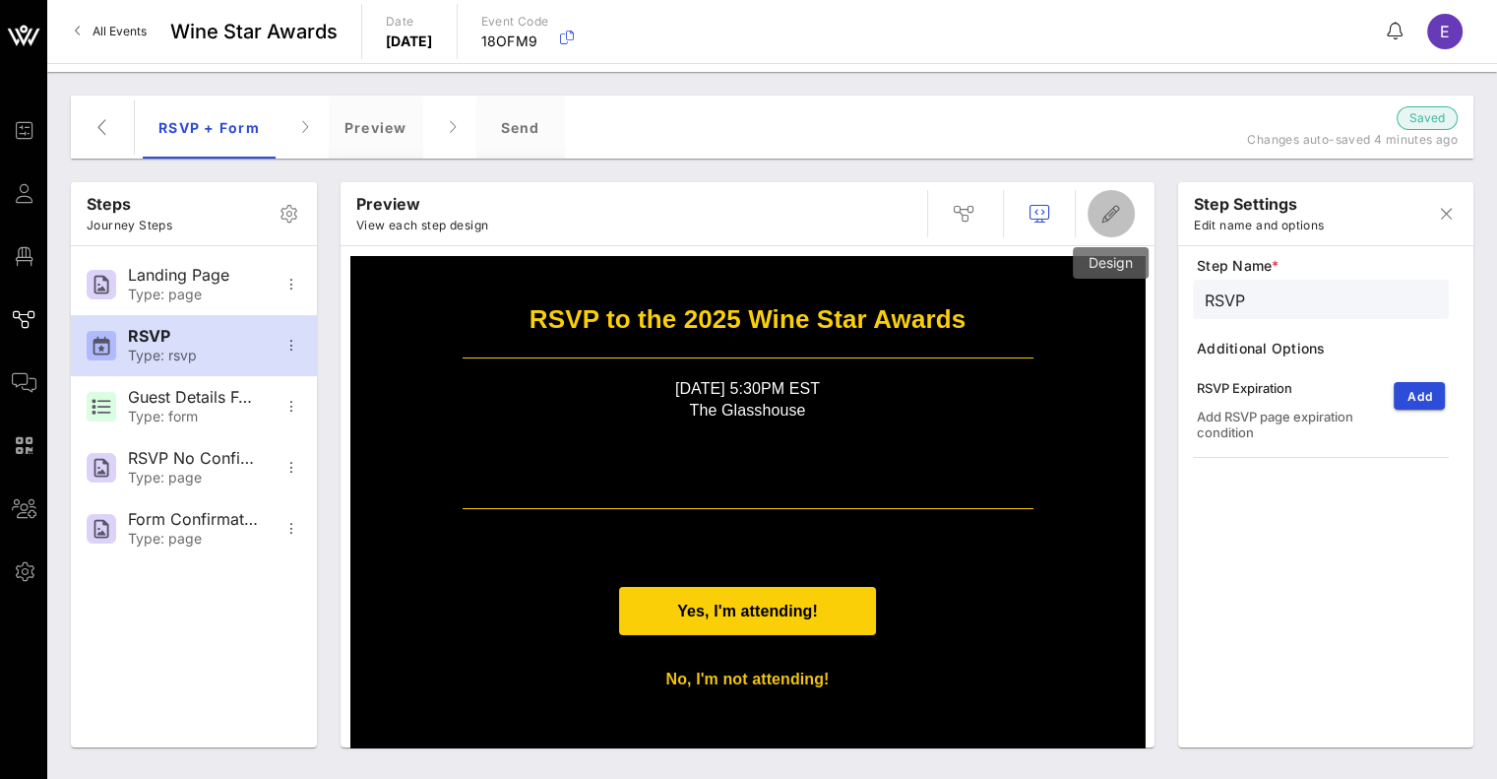
click at [1104, 212] on icon "button" at bounding box center [1111, 214] width 24 height 24
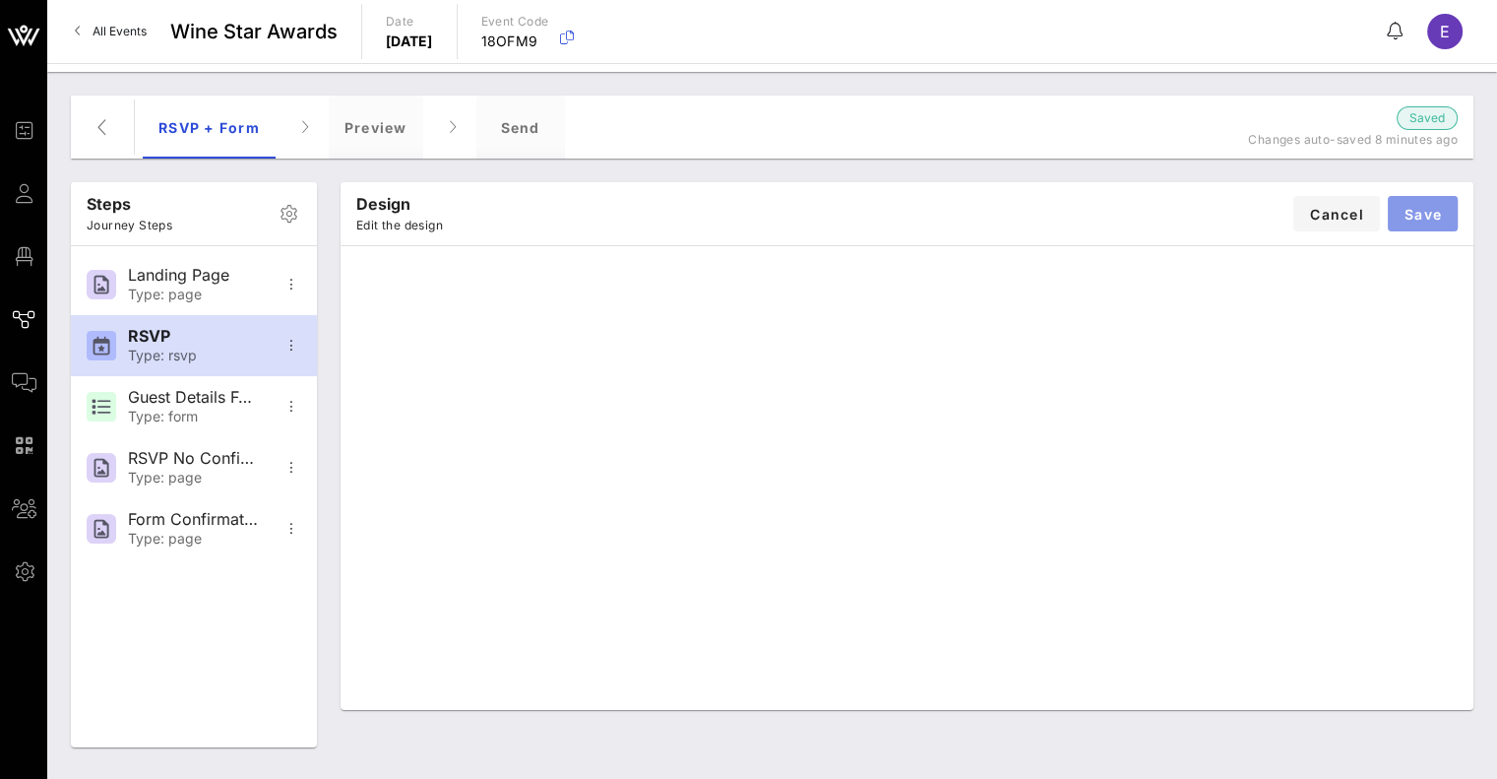
click at [1417, 220] on span "Save" at bounding box center [1423, 214] width 38 height 17
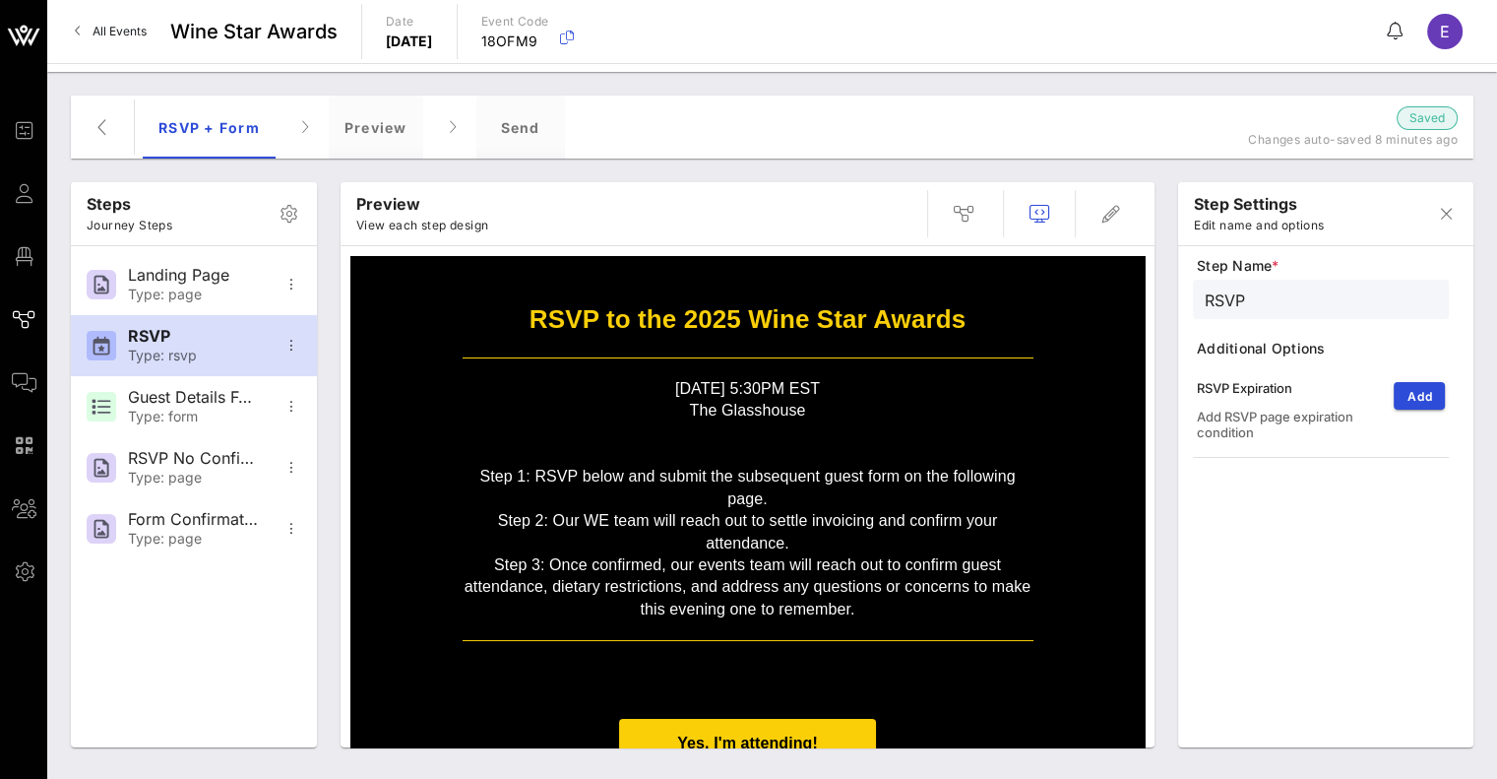
scroll to position [20, 0]
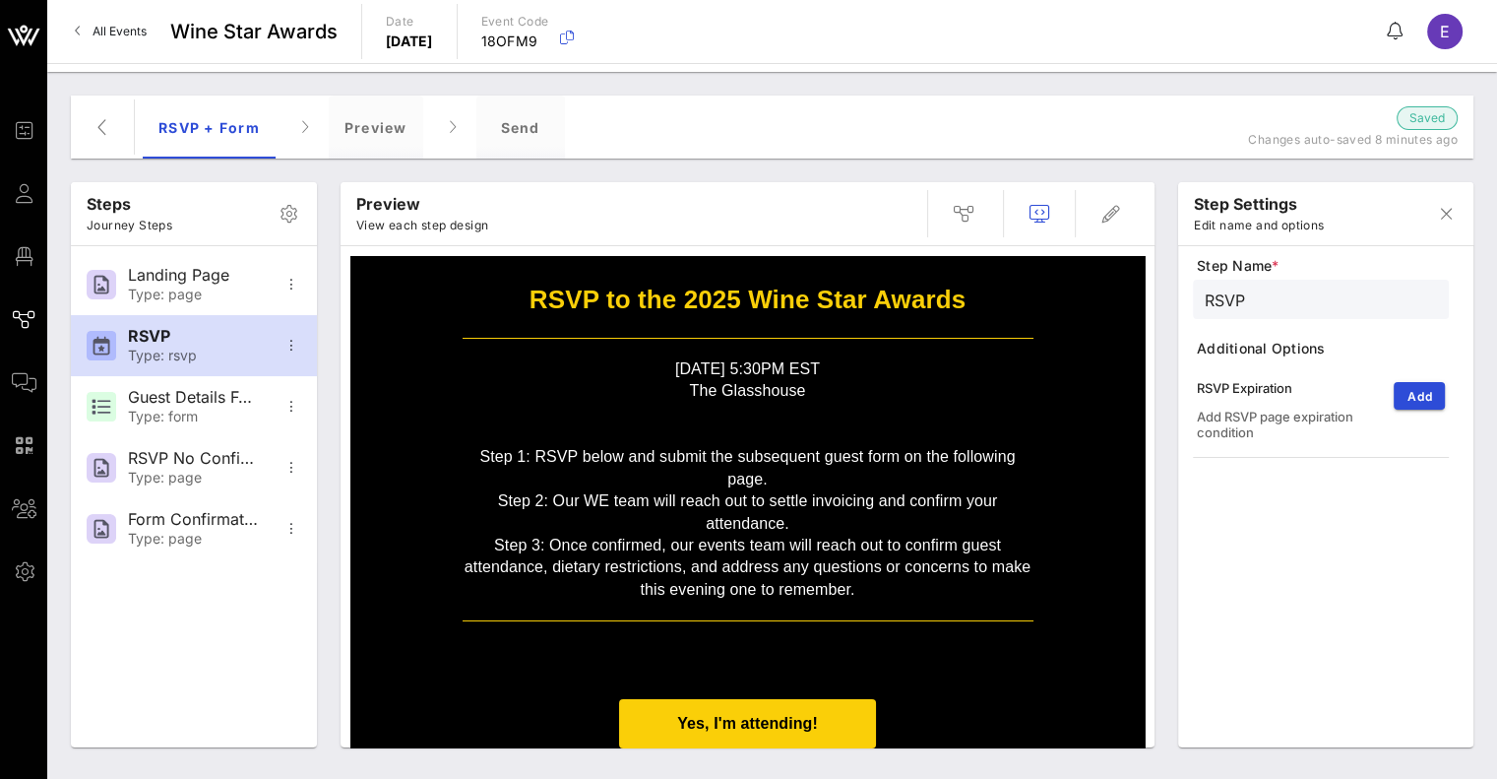
click at [778, 391] on p "The Glasshouse" at bounding box center [748, 391] width 571 height 22
click at [1120, 209] on icon "button" at bounding box center [1111, 214] width 24 height 24
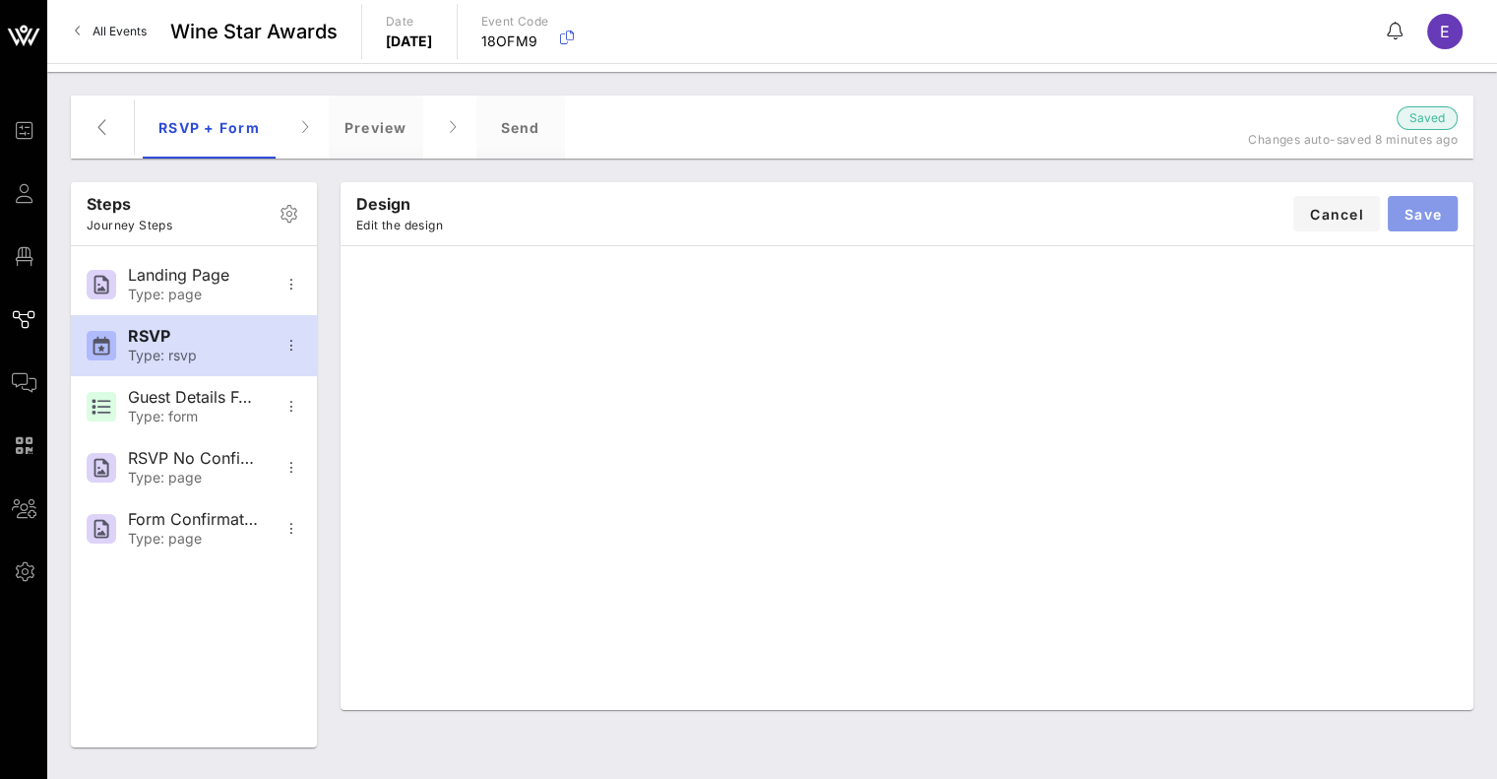
click at [1421, 207] on span "Save" at bounding box center [1423, 214] width 38 height 17
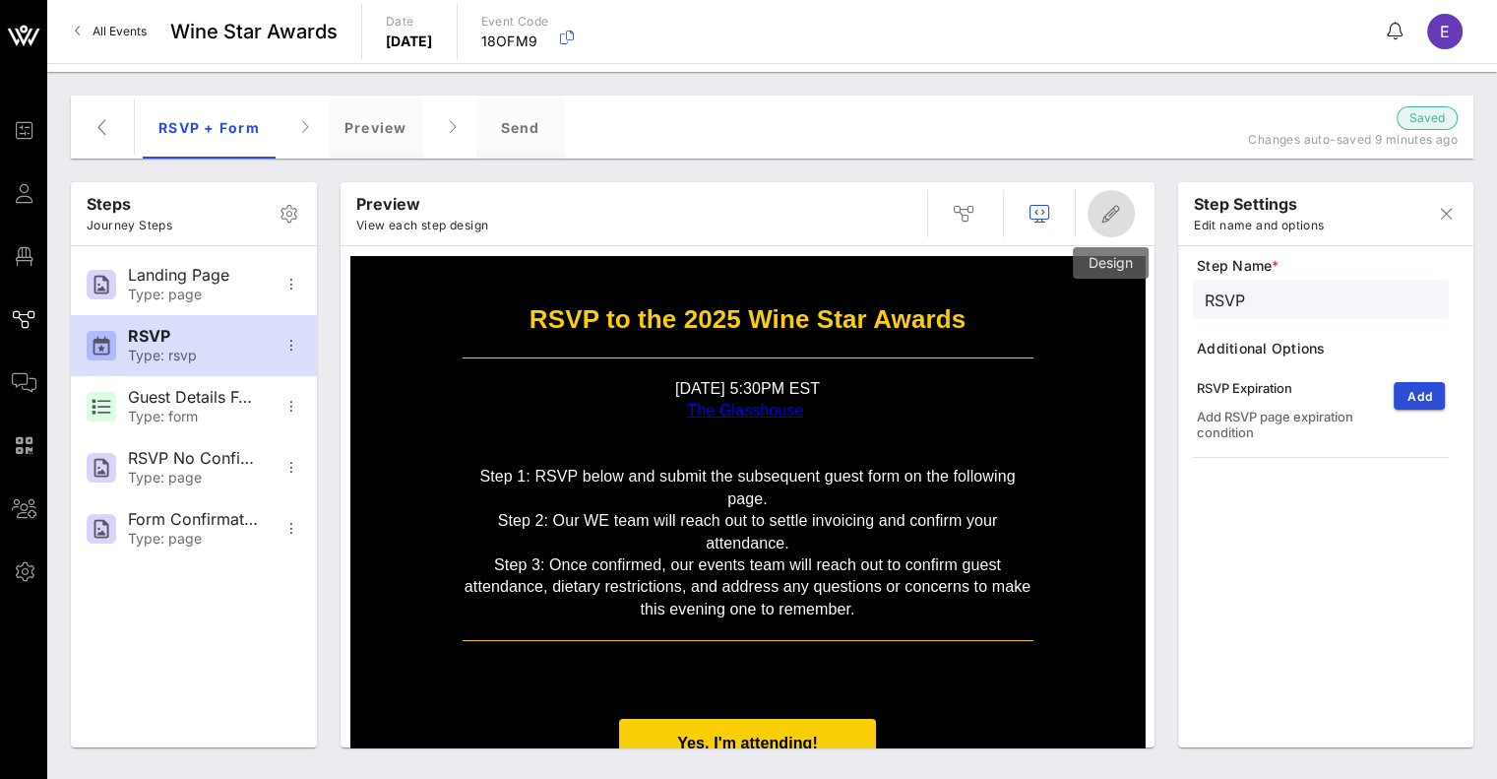
click at [1102, 211] on icon "button" at bounding box center [1111, 214] width 24 height 24
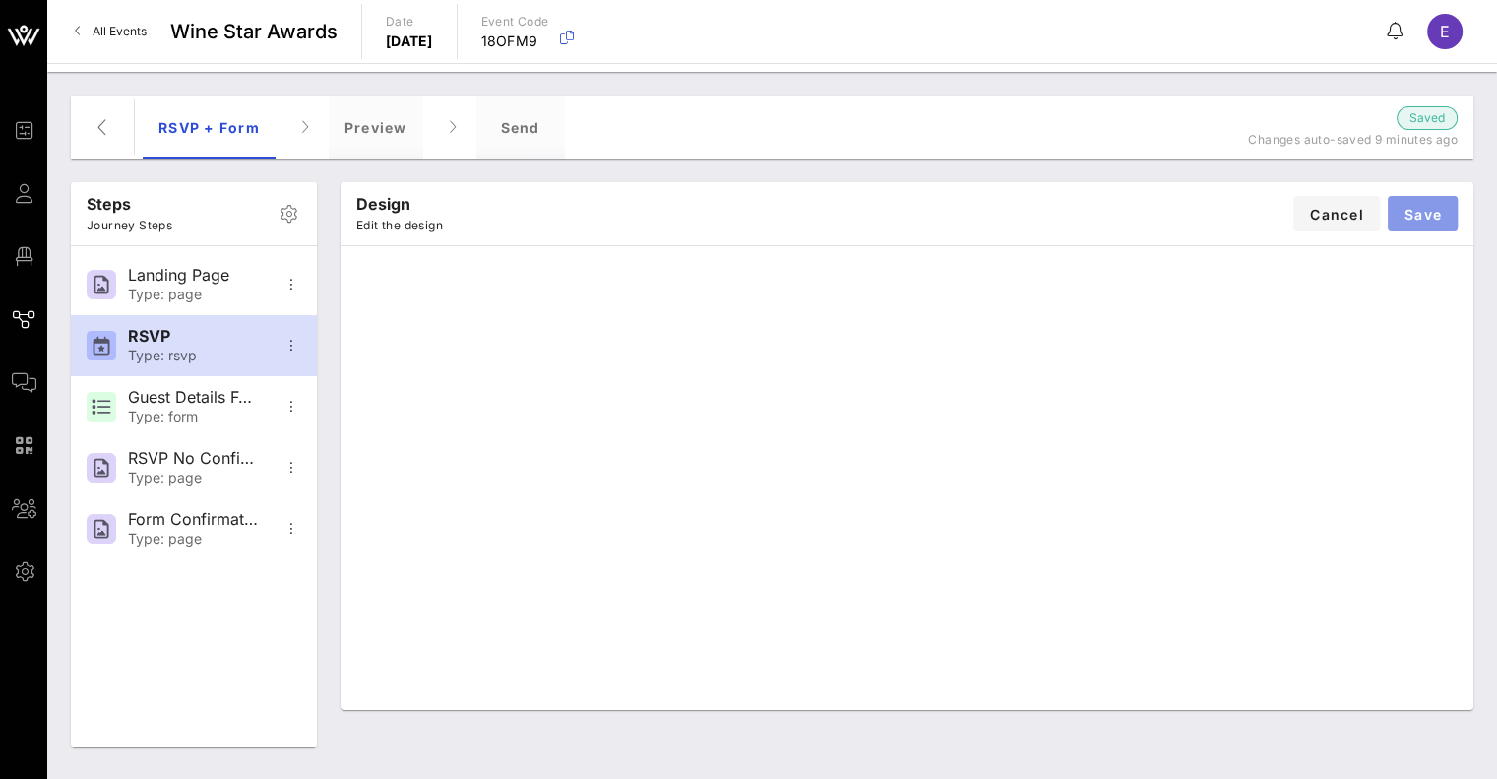
click at [1421, 223] on button "Save" at bounding box center [1423, 213] width 70 height 35
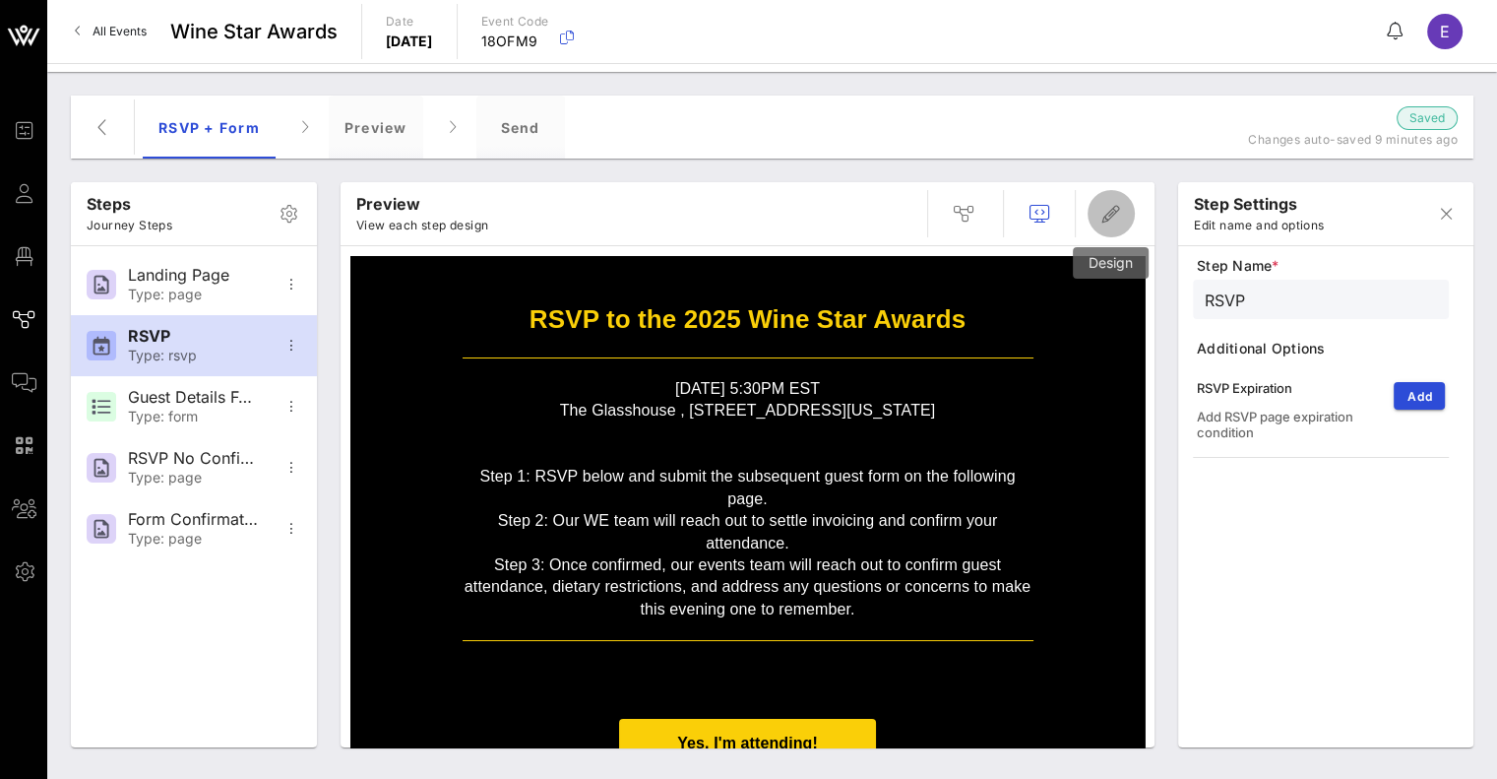
click at [1115, 207] on icon "button" at bounding box center [1111, 214] width 24 height 24
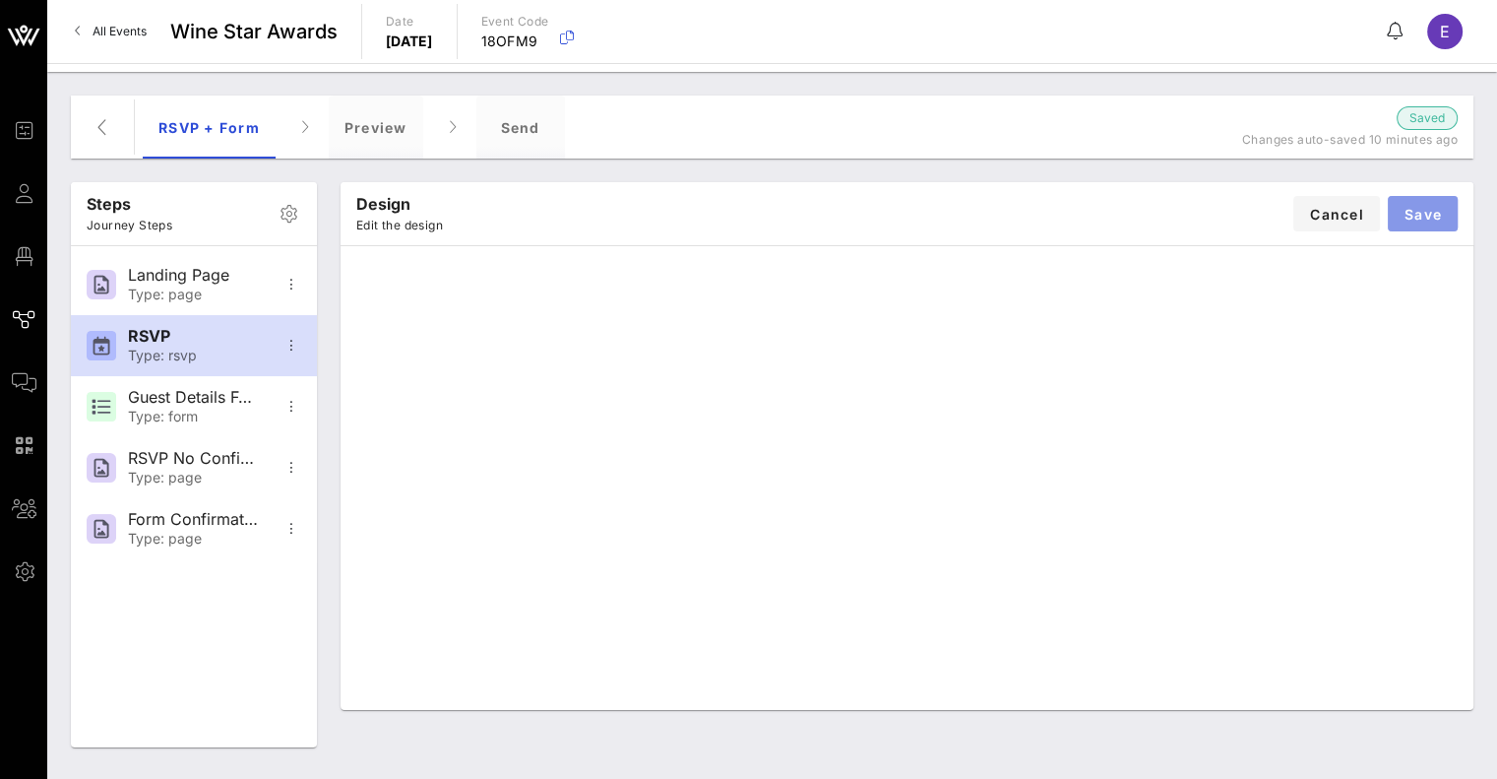
click at [1422, 210] on span "Save" at bounding box center [1423, 214] width 38 height 17
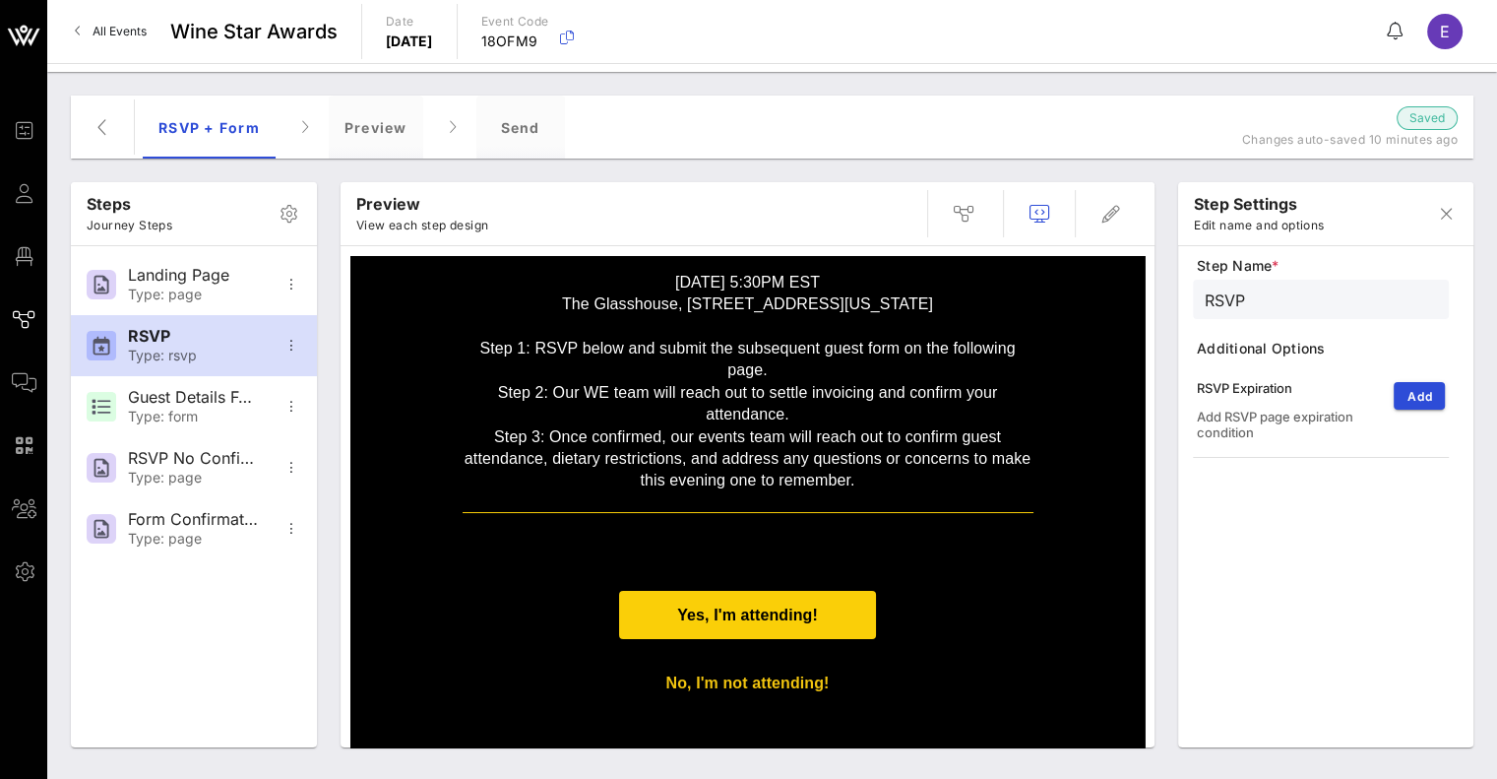
scroll to position [106, 0]
click at [1115, 219] on icon "button" at bounding box center [1111, 214] width 24 height 24
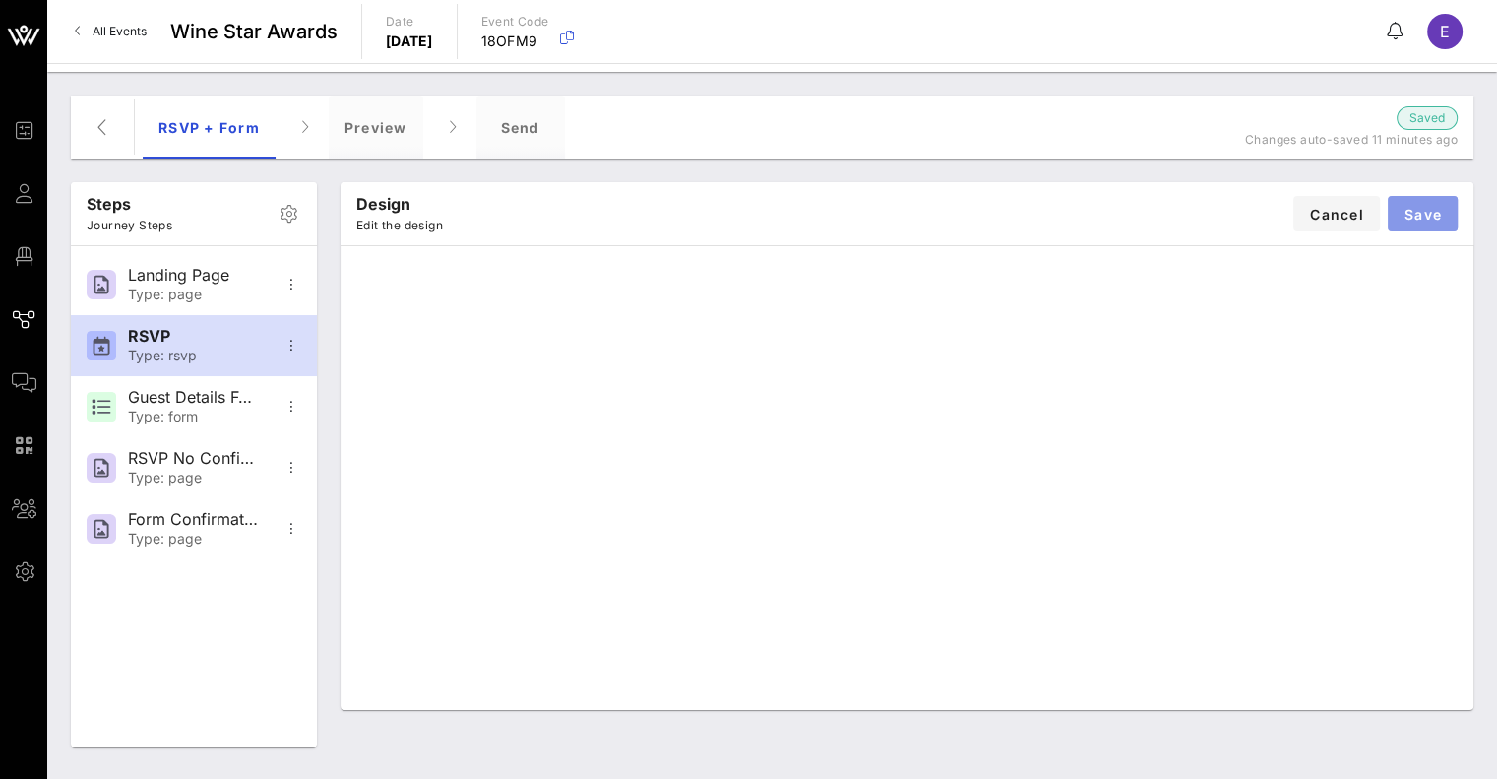
click at [1424, 220] on span "Save" at bounding box center [1423, 214] width 38 height 17
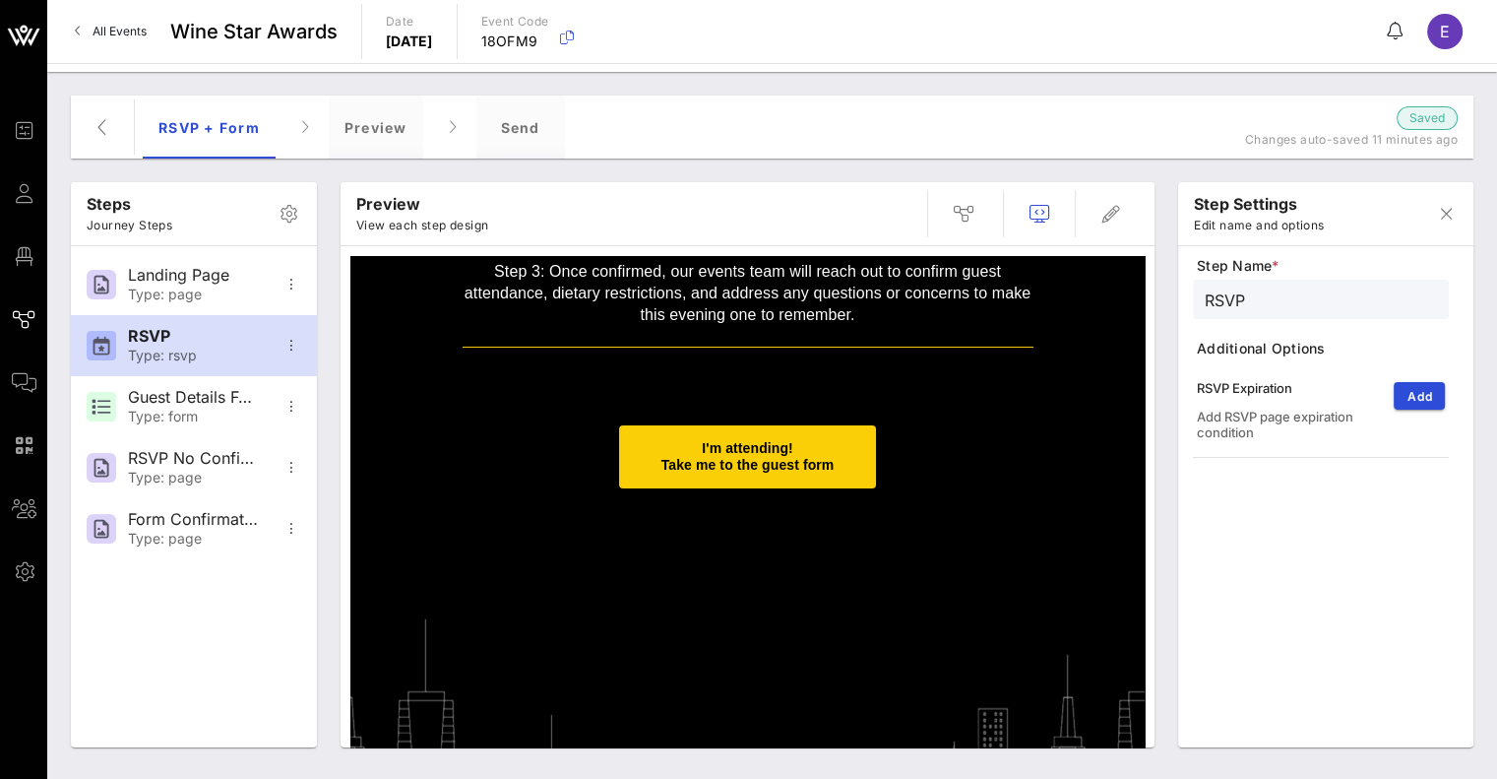
scroll to position [414, 0]
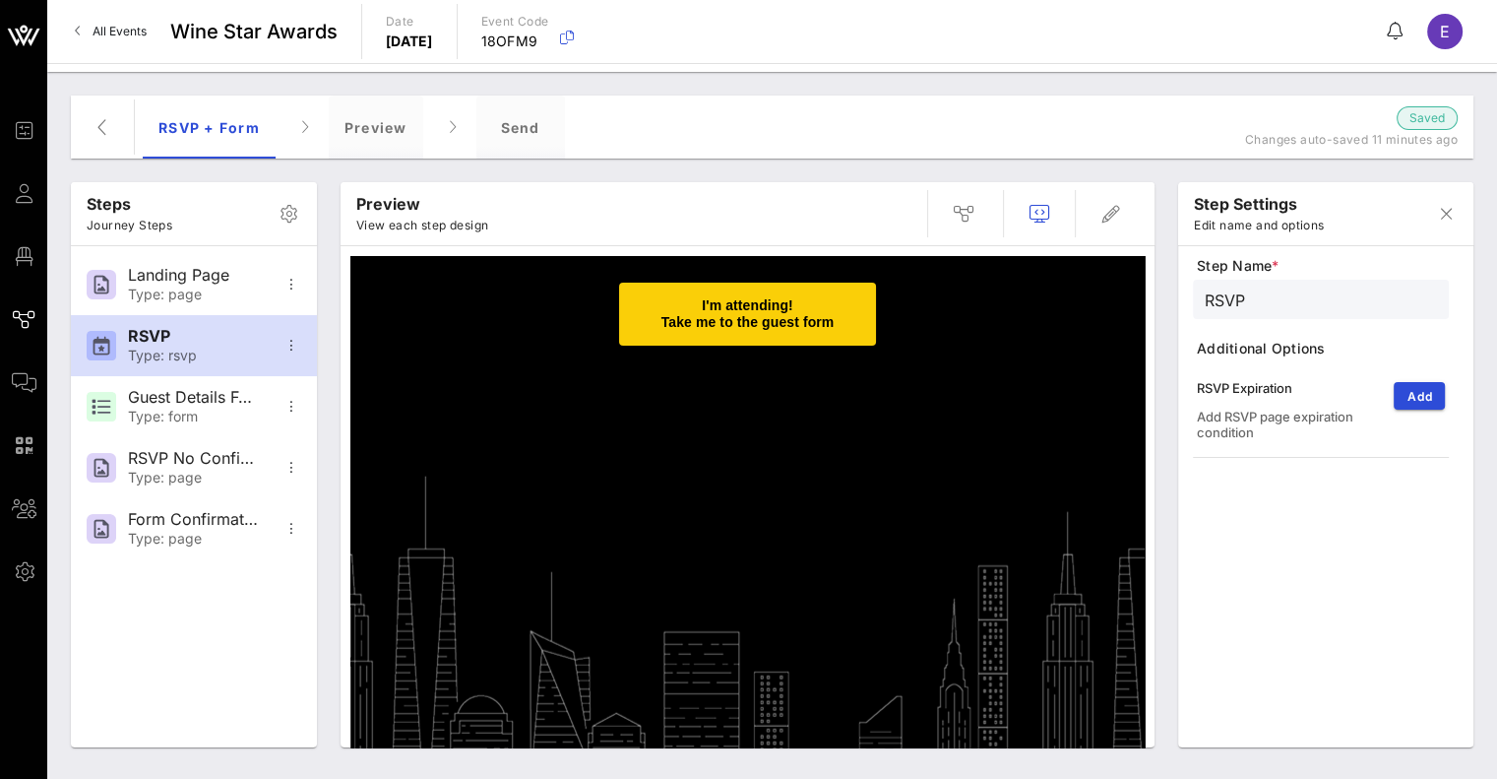
click at [883, 500] on div "RSVP to the 2025 Wine Star Awards [DATE] 5:30PM EST The Glasshouse, [STREET_ADD…" at bounding box center [747, 295] width 794 height 907
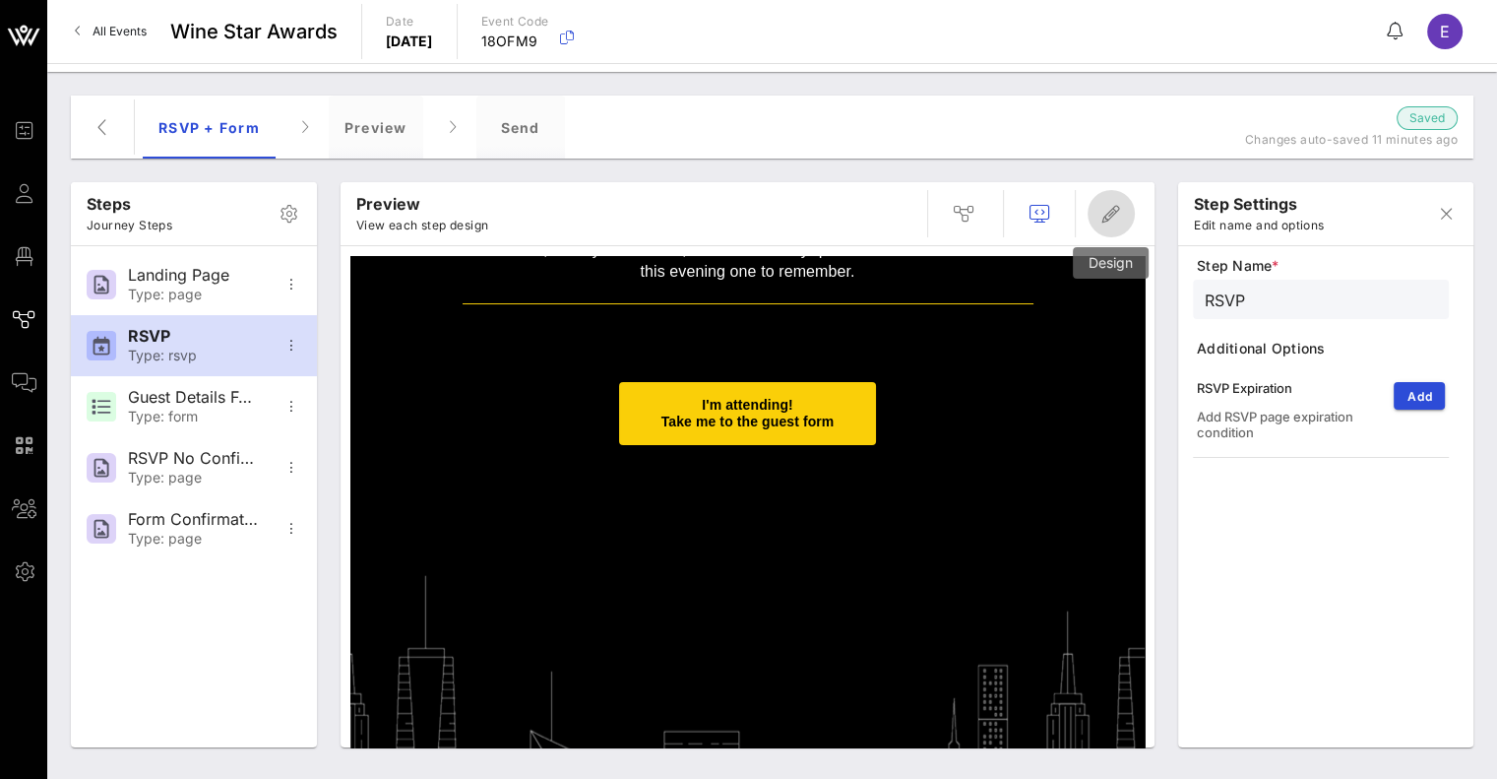
click at [1118, 206] on icon "button" at bounding box center [1111, 214] width 24 height 24
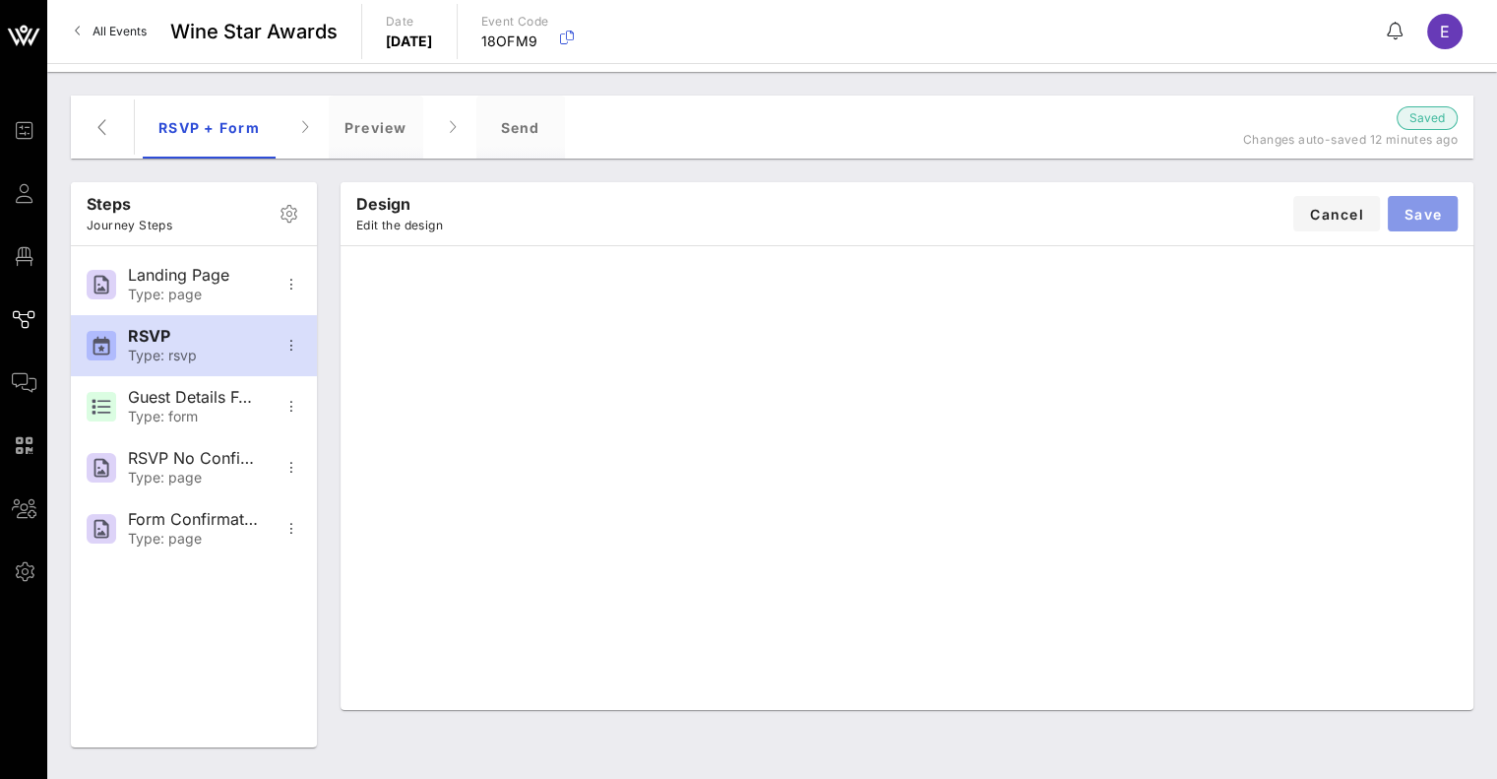
click at [1407, 209] on span "Save" at bounding box center [1423, 214] width 38 height 17
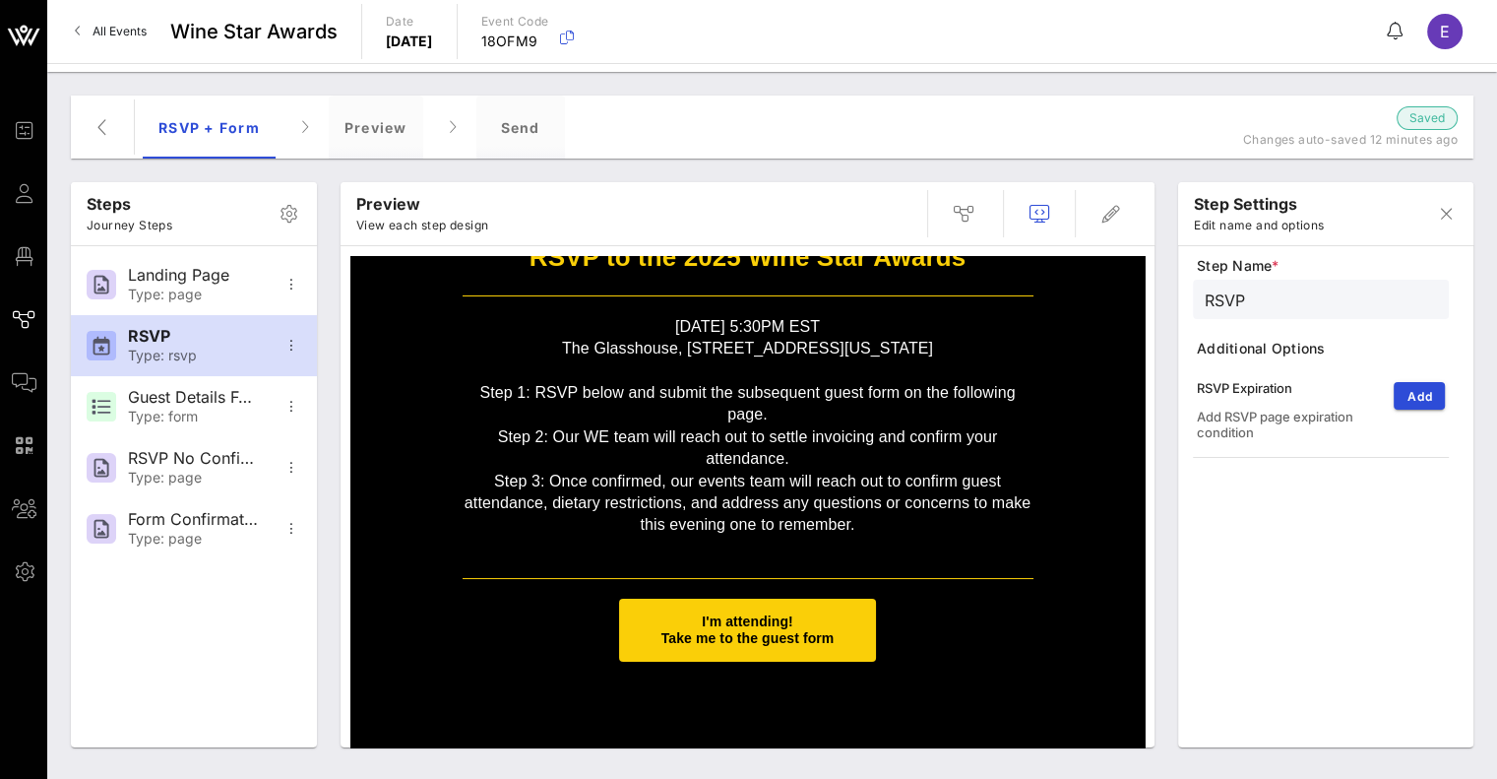
scroll to position [0, 0]
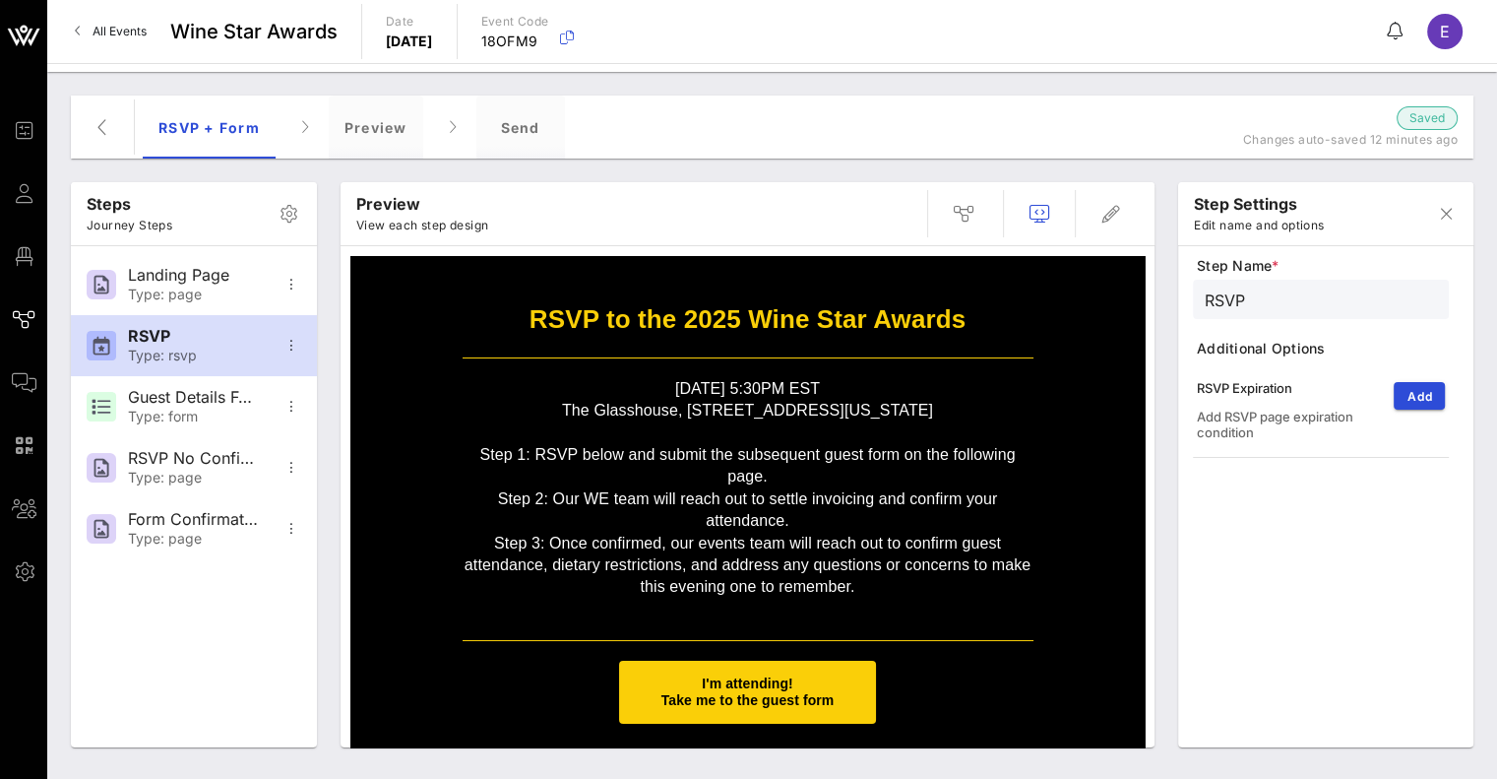
click at [650, 690] on span "I'm attending! Take me to the guest form" at bounding box center [747, 691] width 257 height 63
type input "Guest Details Form"
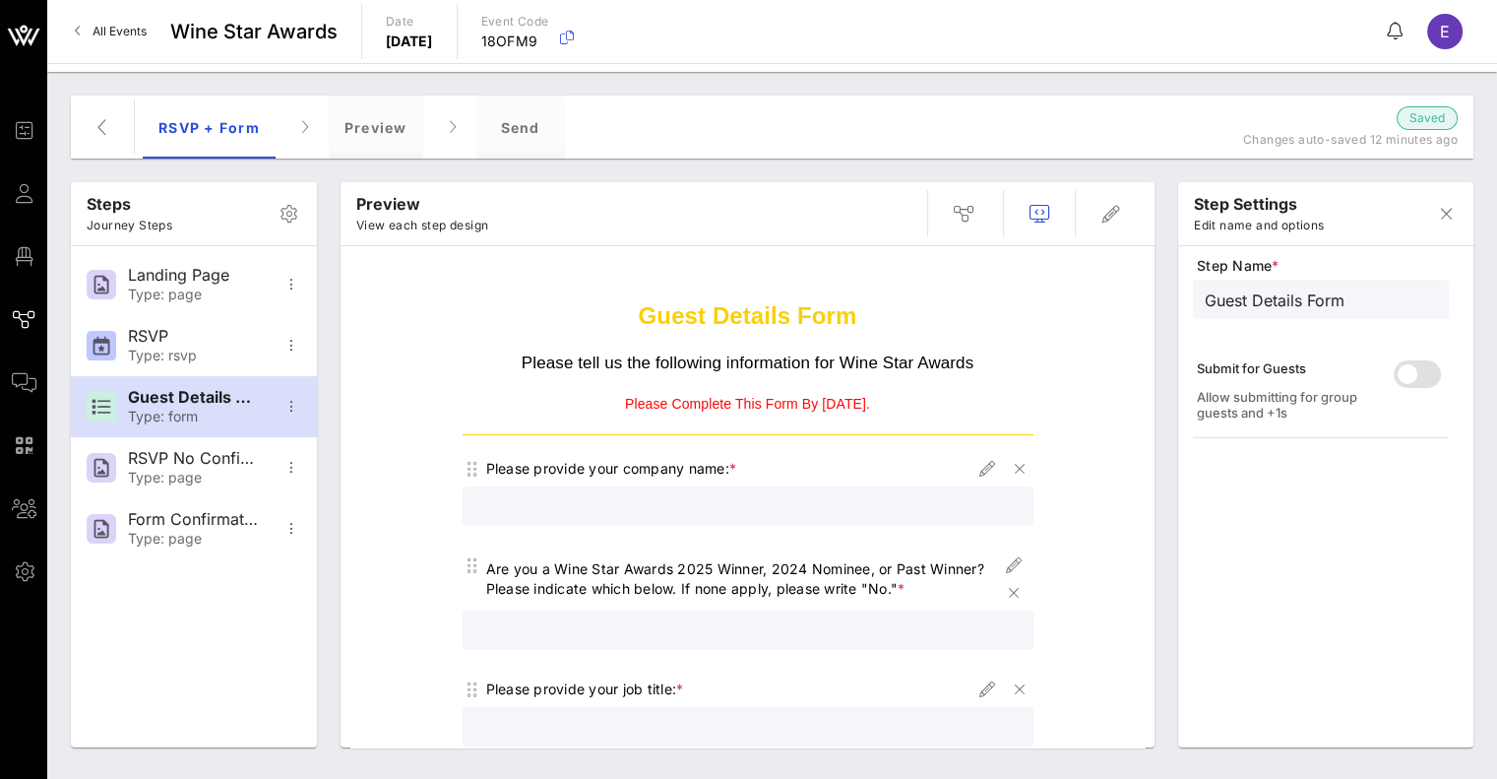
click at [783, 412] on p "Please Complete This Form By [DATE]." at bounding box center [748, 405] width 571 height 20
click at [818, 326] on strong "Guest Details Form" at bounding box center [748, 315] width 219 height 27
click at [1439, 210] on icon "button" at bounding box center [1446, 214] width 24 height 24
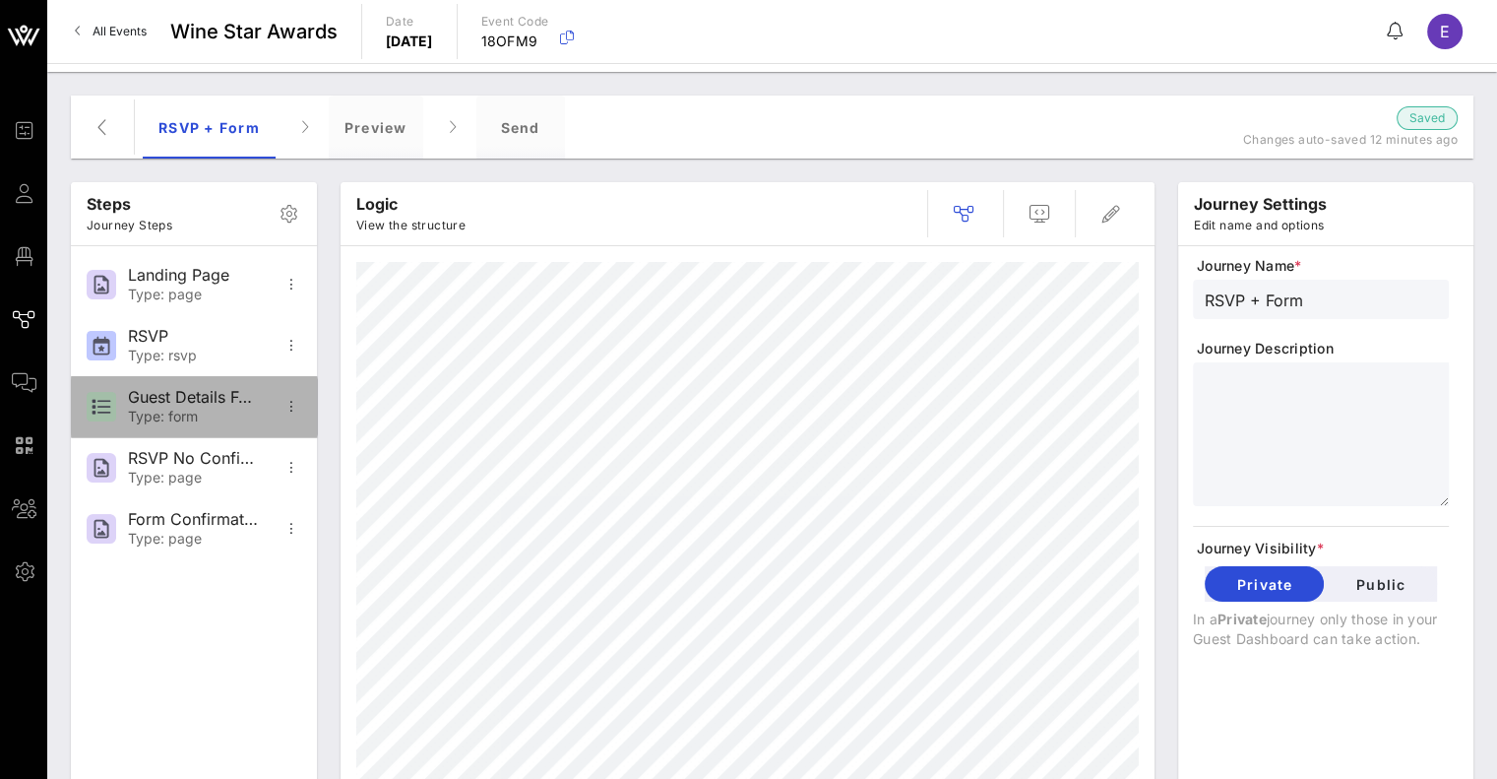
click at [202, 405] on div "Guest Details Form" at bounding box center [193, 397] width 130 height 19
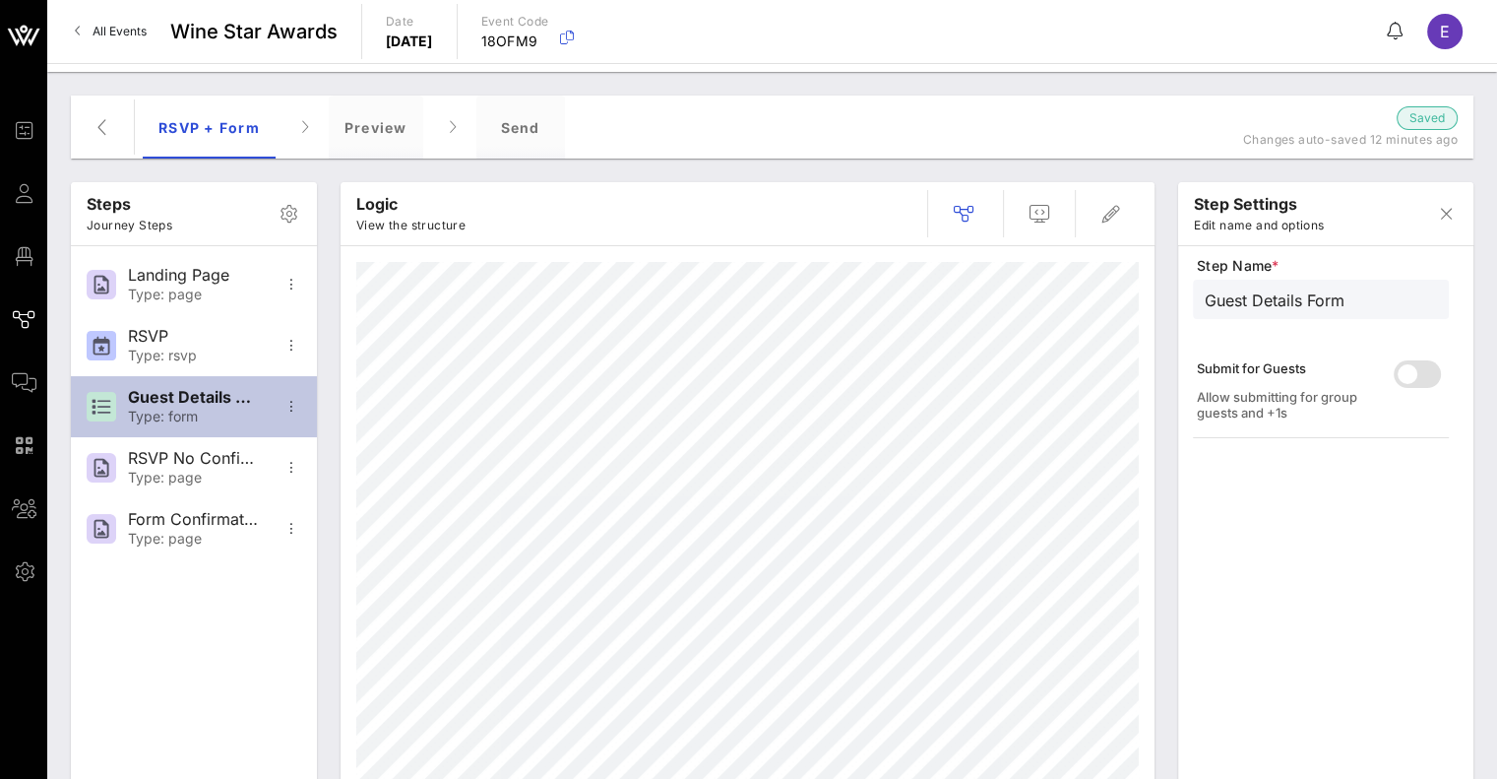
click at [172, 390] on div "Guest Details Form" at bounding box center [193, 397] width 130 height 19
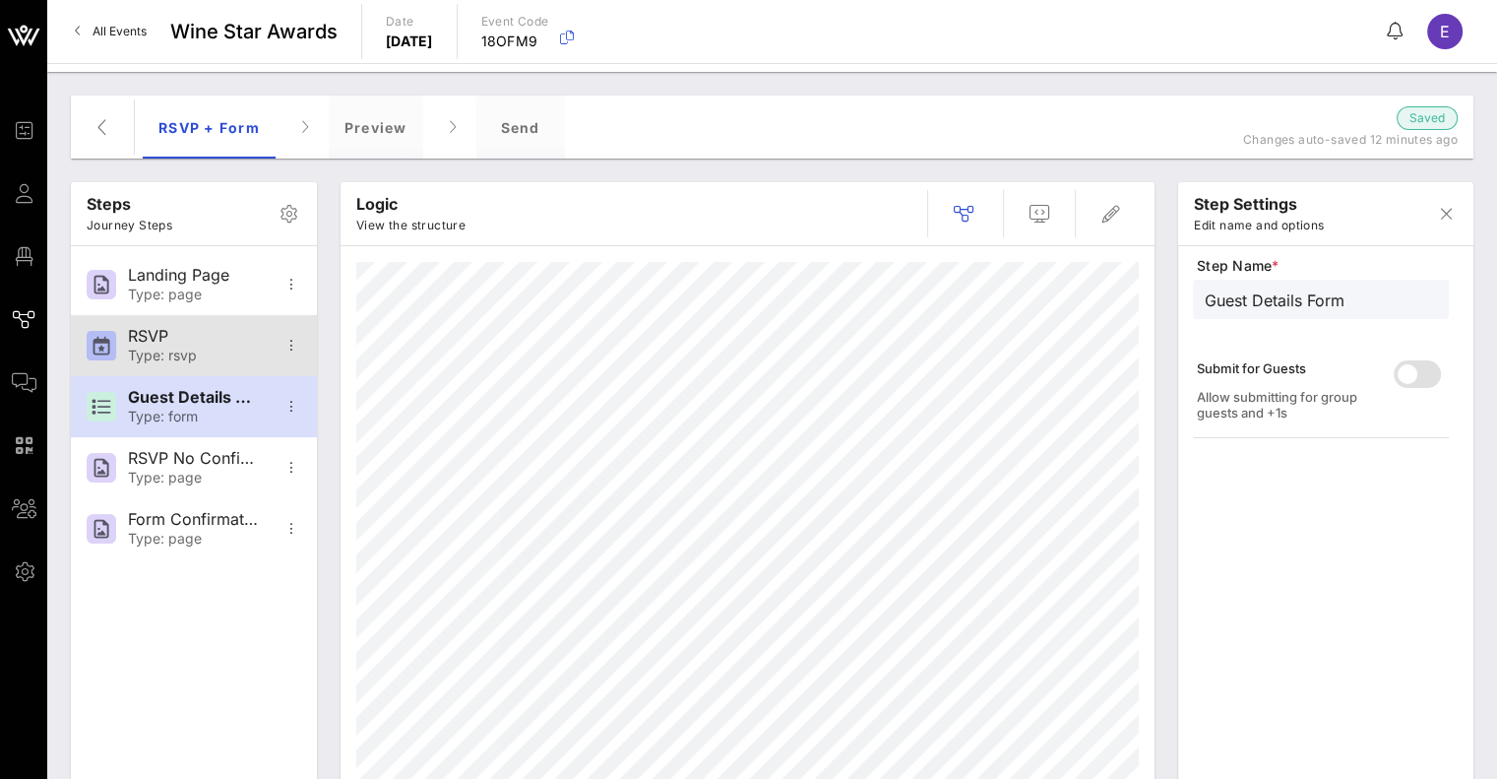
click at [203, 334] on div "RSVP" at bounding box center [193, 336] width 130 height 19
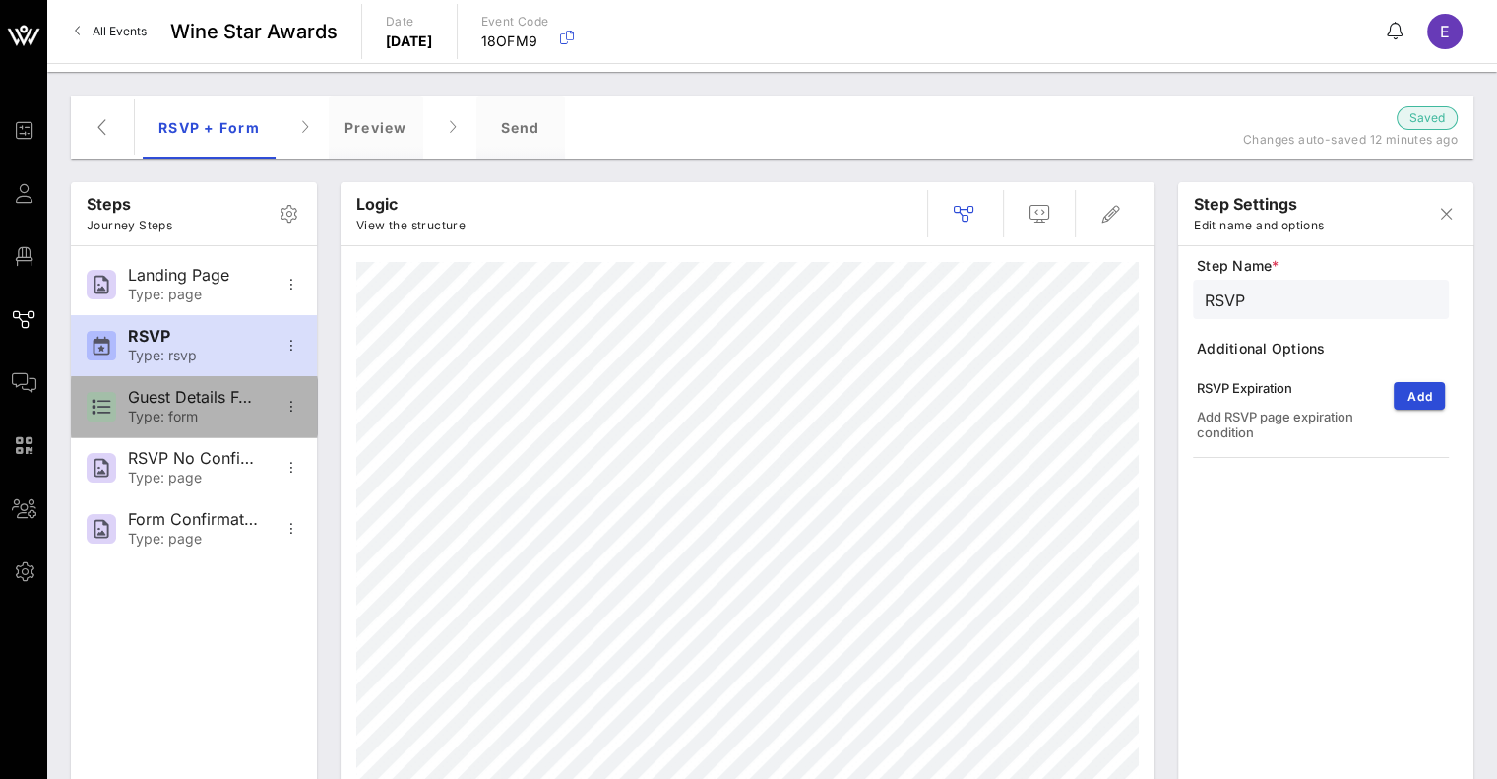
click at [198, 412] on div "Type: form" at bounding box center [193, 416] width 130 height 17
type input "Guest Details Form"
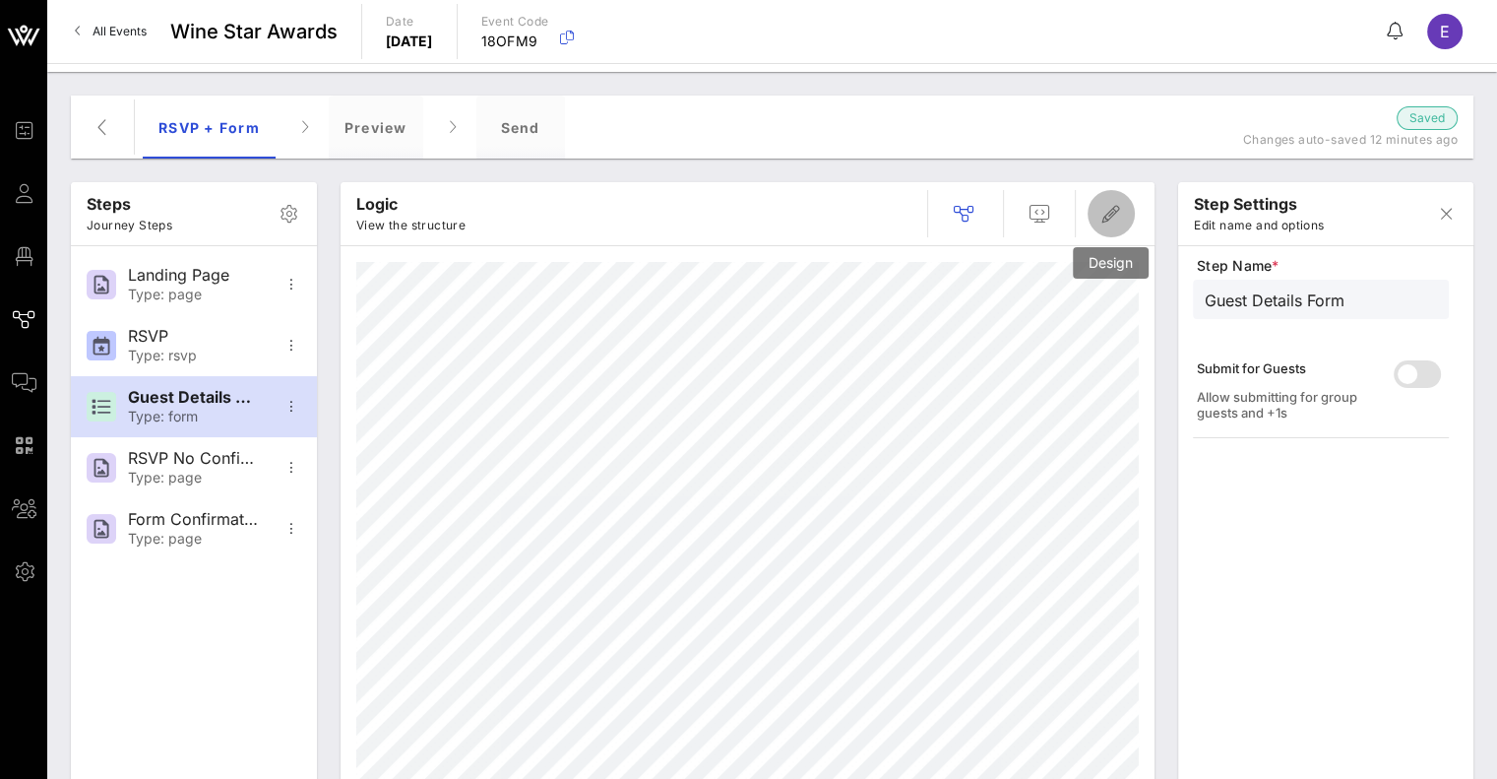
click at [1114, 219] on icon "button" at bounding box center [1111, 214] width 24 height 24
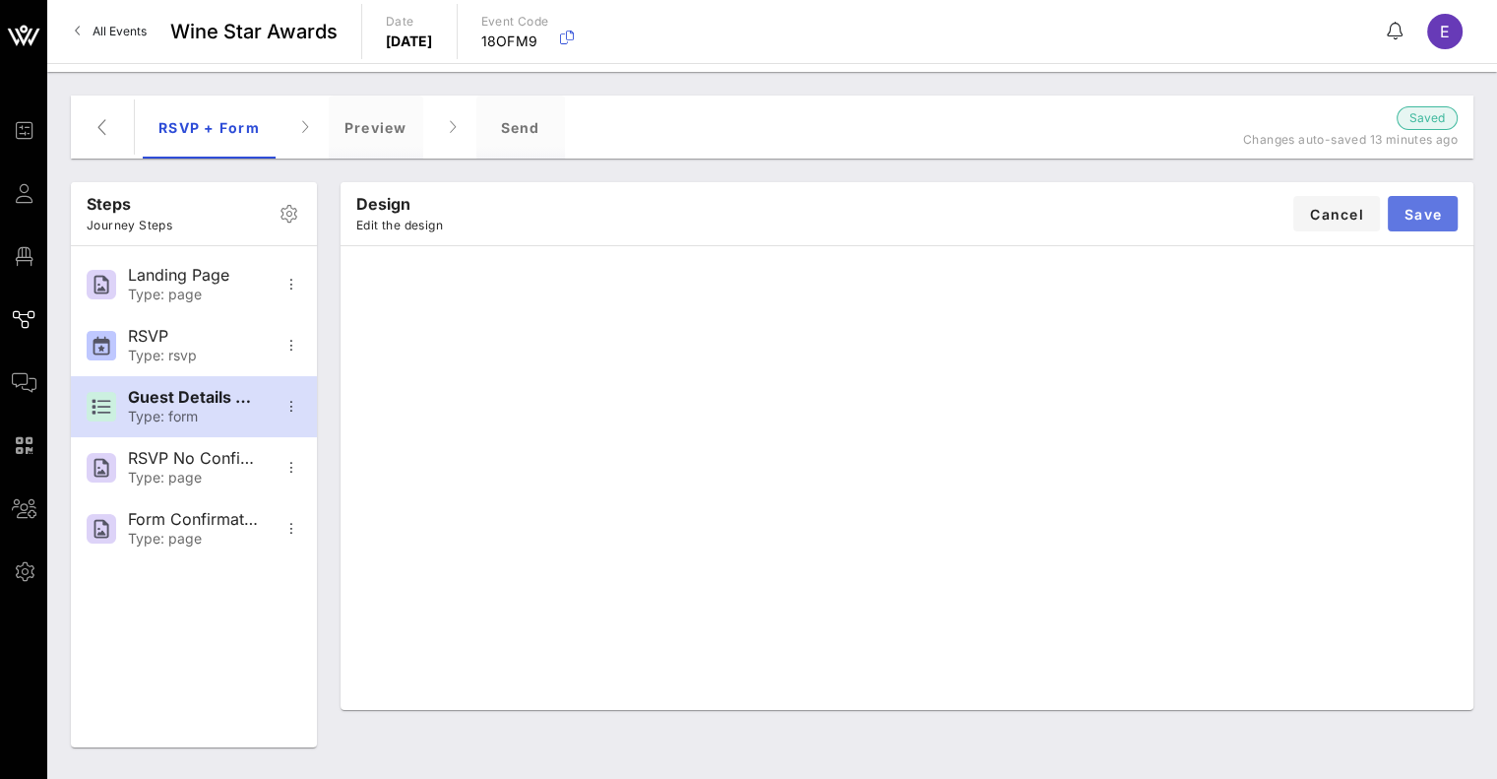
click at [1429, 225] on button "Save" at bounding box center [1423, 213] width 70 height 35
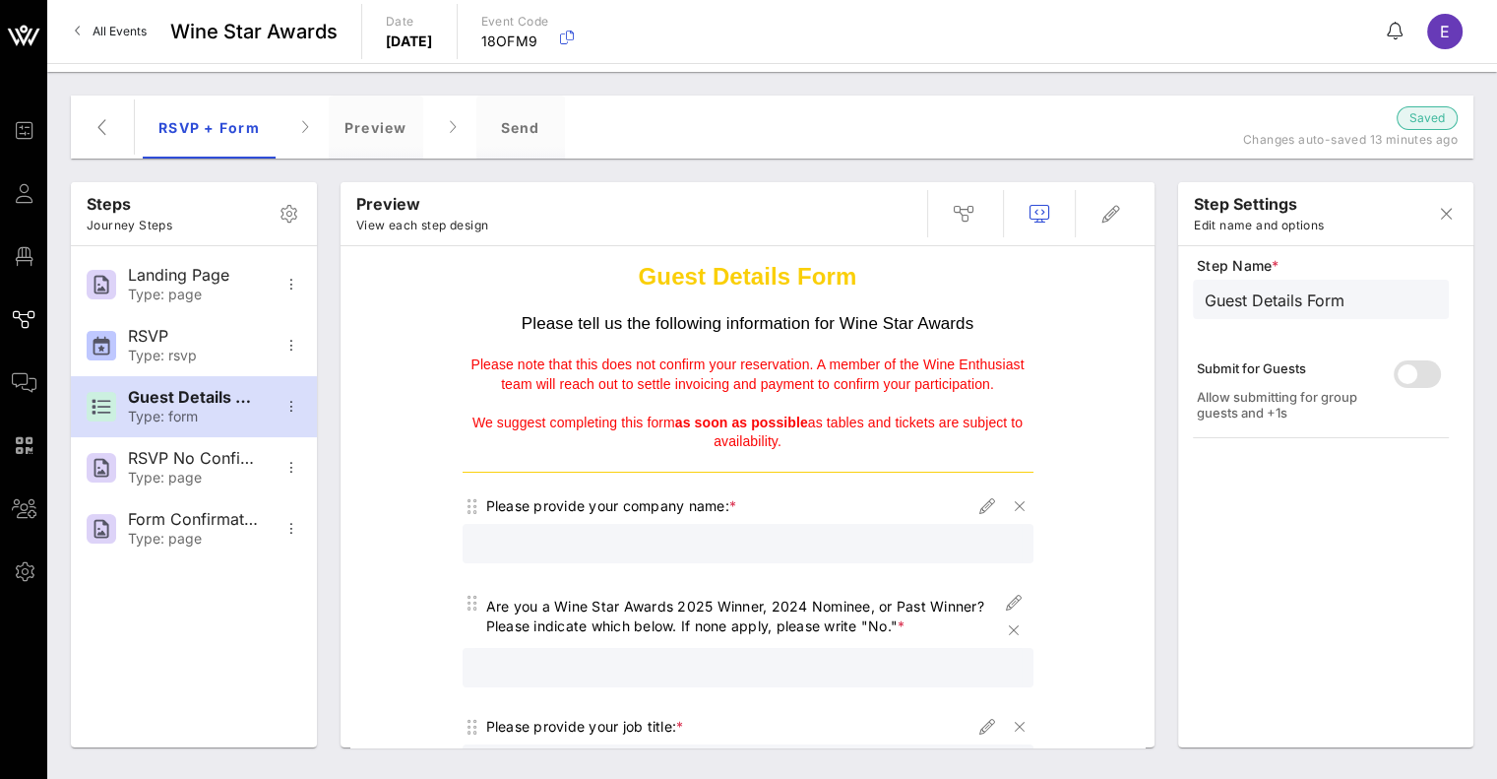
scroll to position [41, 0]
click at [758, 507] on div "Please provide your company name: *" at bounding box center [748, 504] width 571 height 28
click at [1114, 217] on icon "button" at bounding box center [1111, 214] width 24 height 24
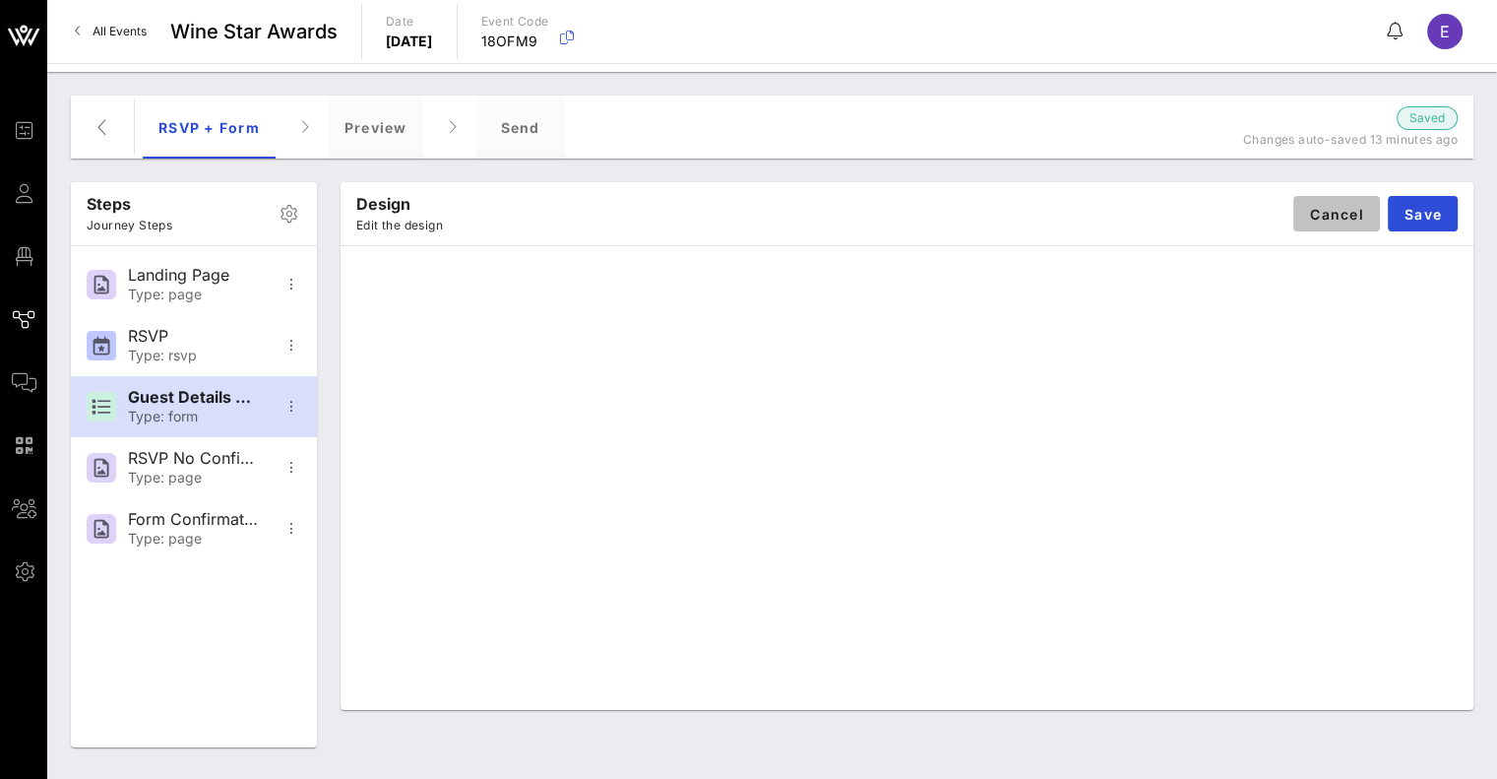
click at [1318, 224] on button "Cancel" at bounding box center [1336, 213] width 87 height 35
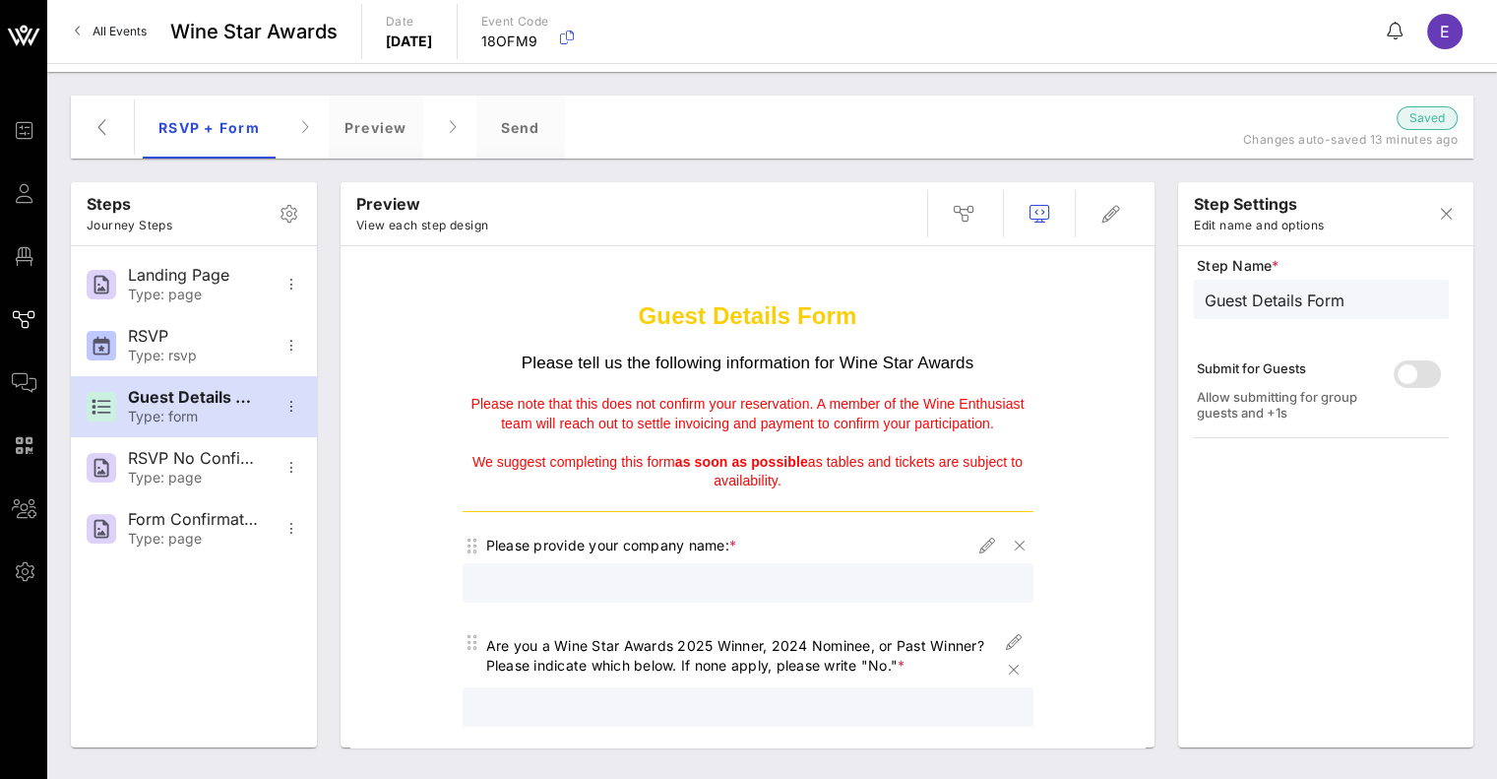
scroll to position [240, 0]
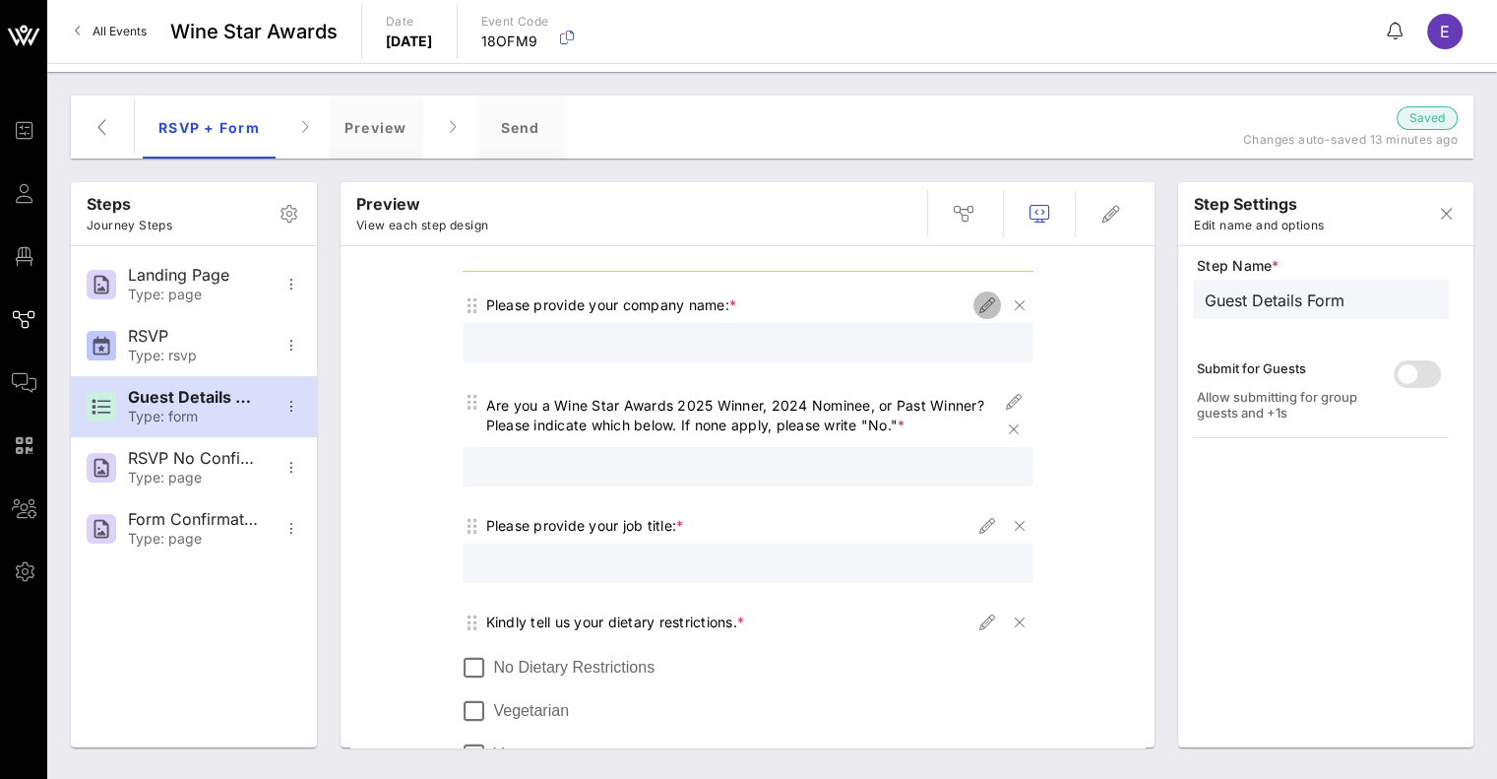
click at [982, 309] on icon "button" at bounding box center [987, 305] width 24 height 24
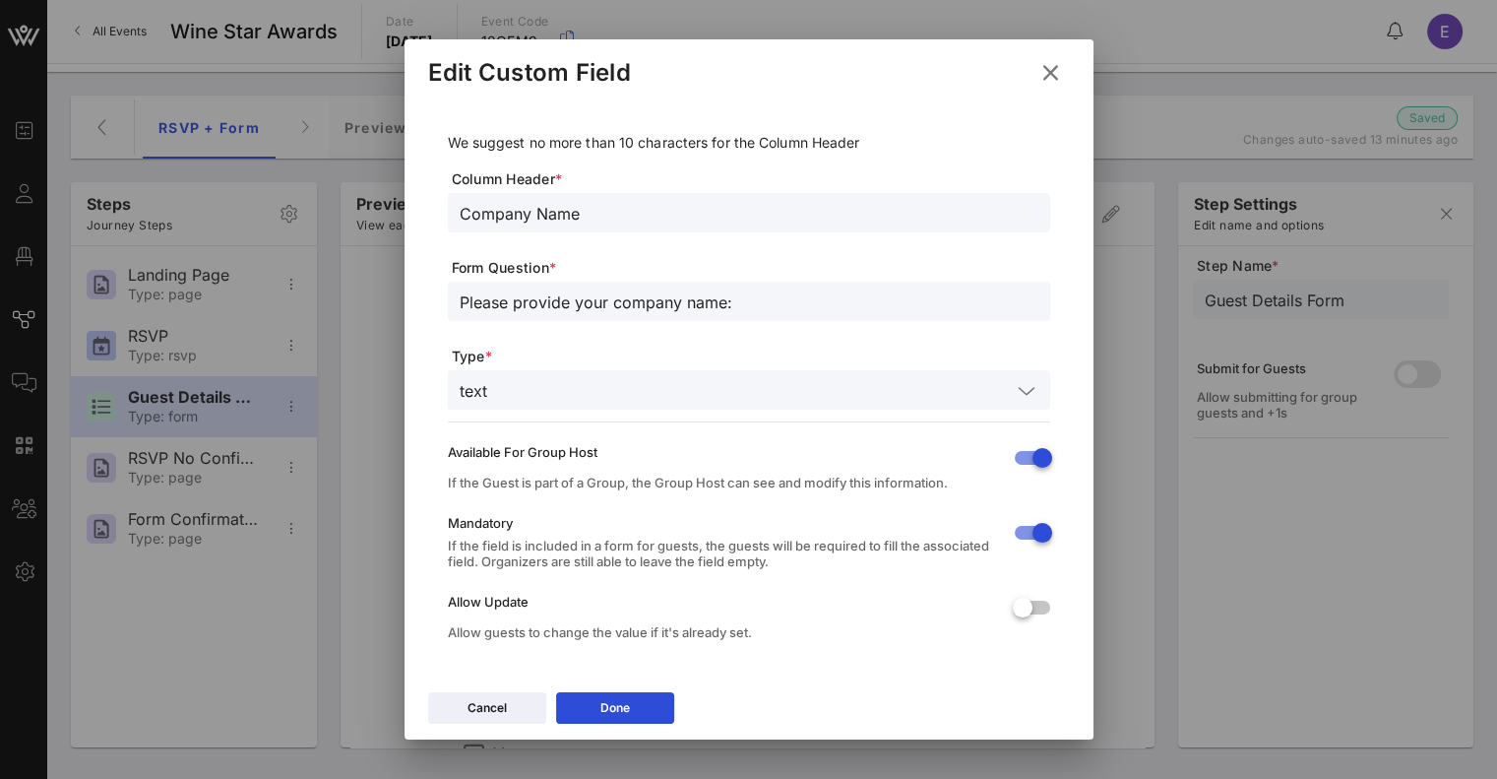
click at [570, 214] on input "Company Name" at bounding box center [749, 213] width 579 height 26
click at [1051, 66] on icon at bounding box center [1050, 72] width 28 height 25
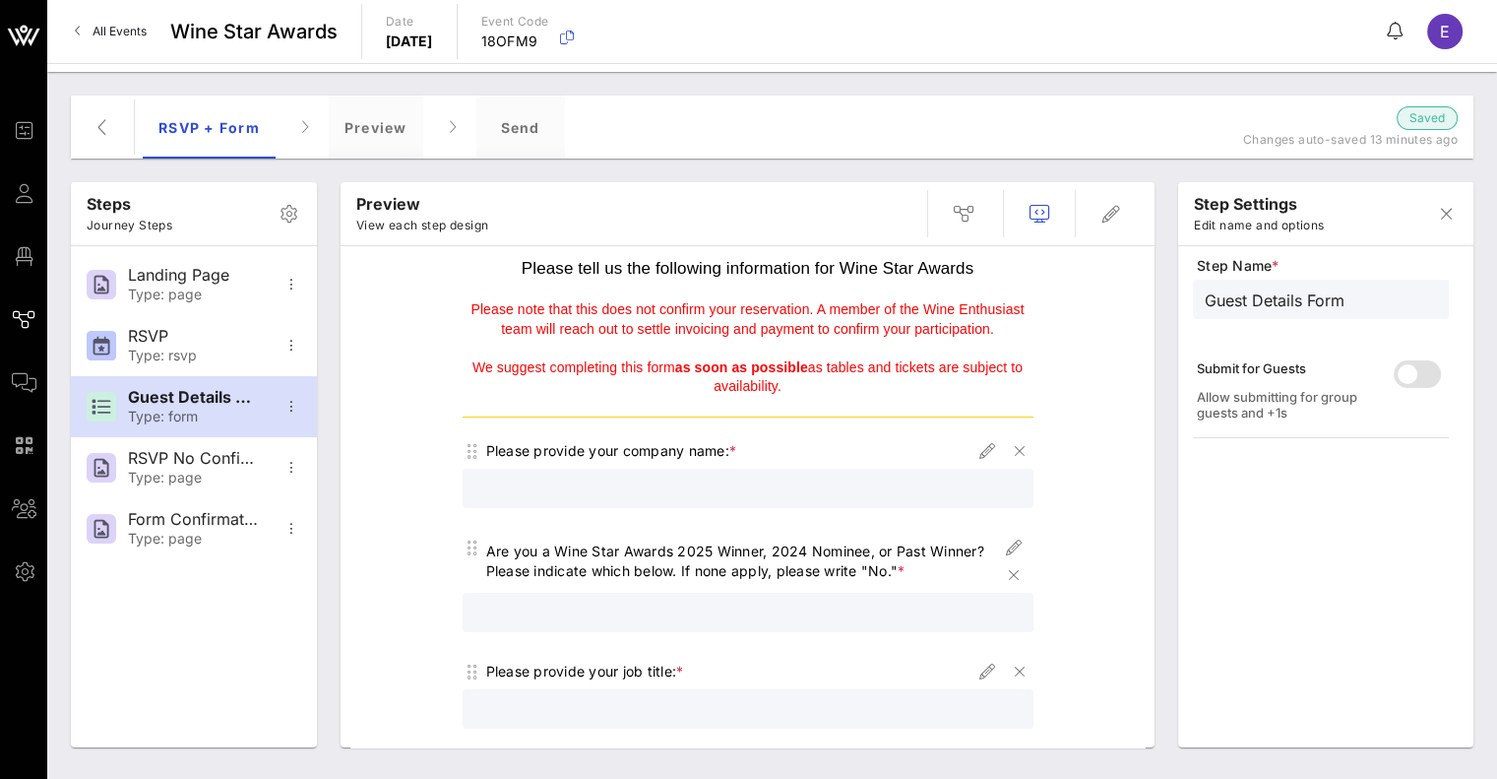
scroll to position [91, 0]
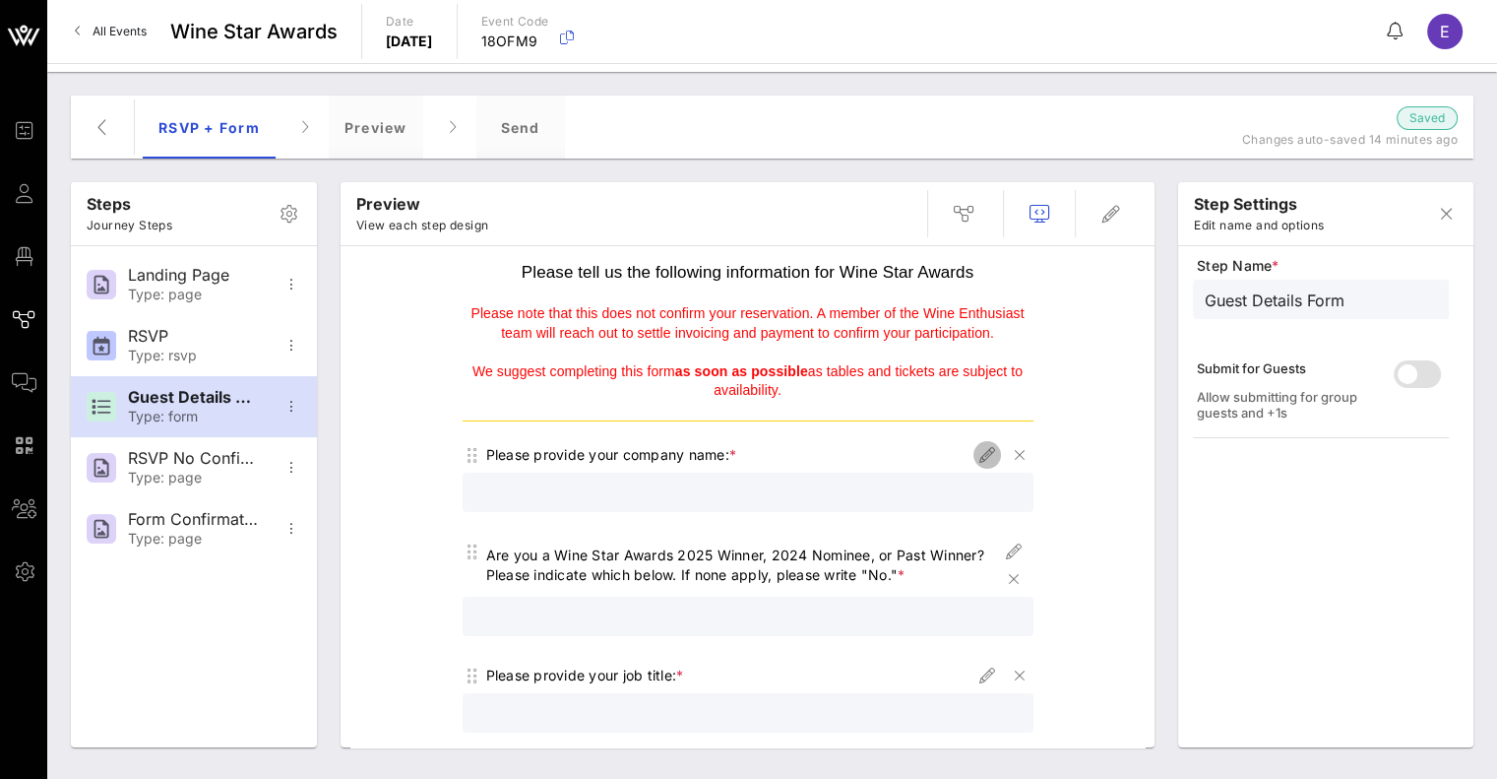
click at [975, 461] on icon "button" at bounding box center [987, 455] width 24 height 24
type input "Company Name"
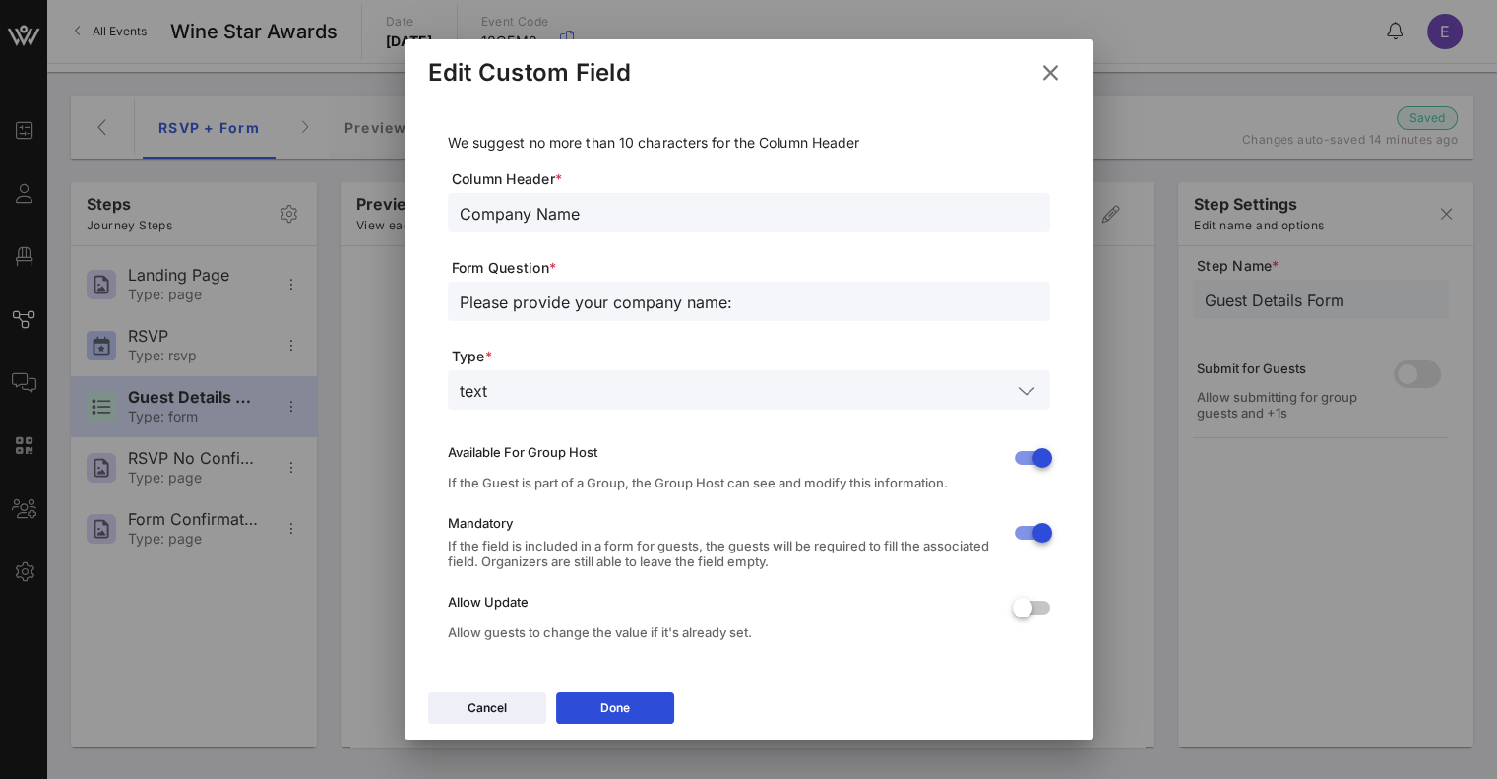
scroll to position [18, 0]
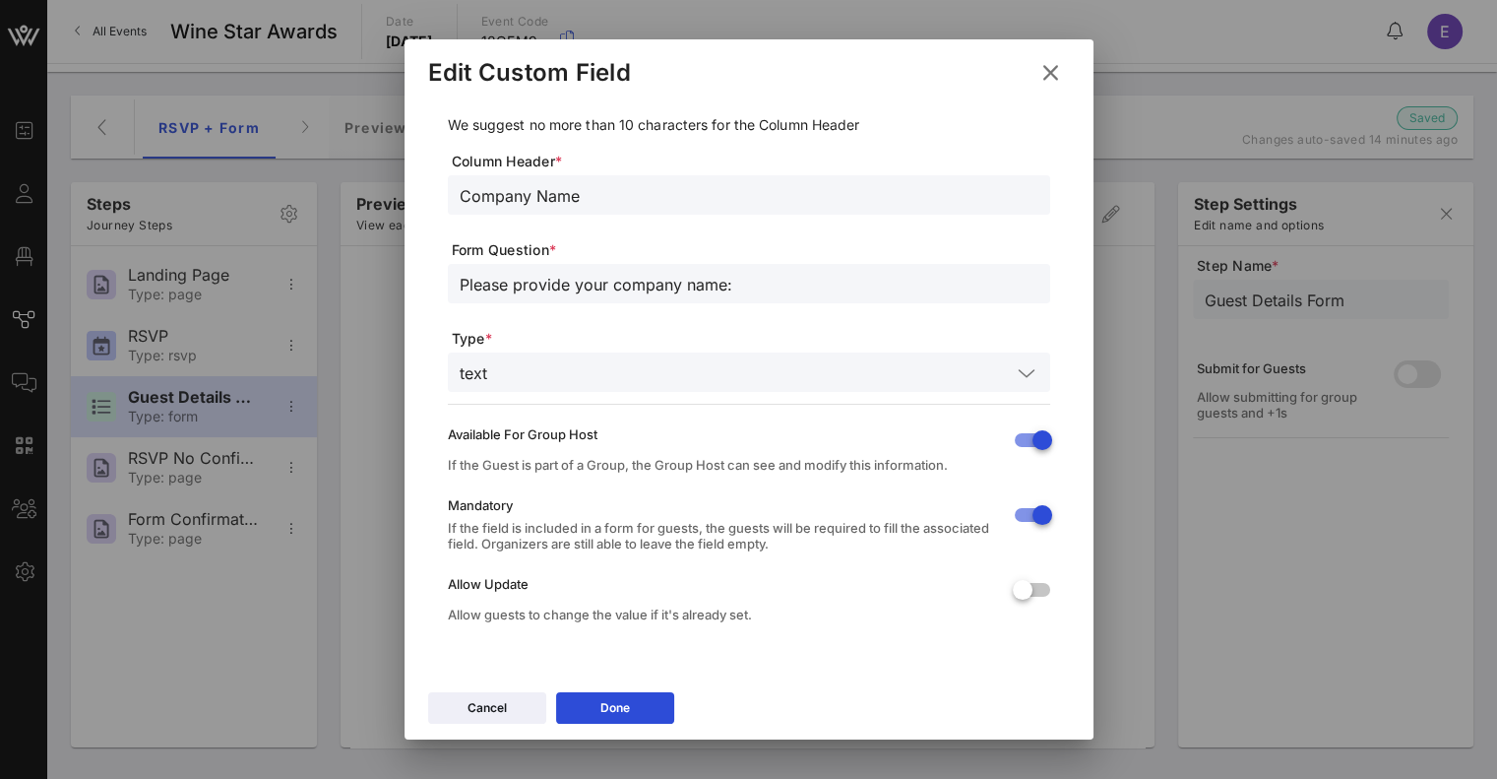
click at [592, 294] on input "Please provide your company name:" at bounding box center [749, 284] width 579 height 26
type input "Company Name:"
click at [610, 708] on icon at bounding box center [614, 708] width 15 height 13
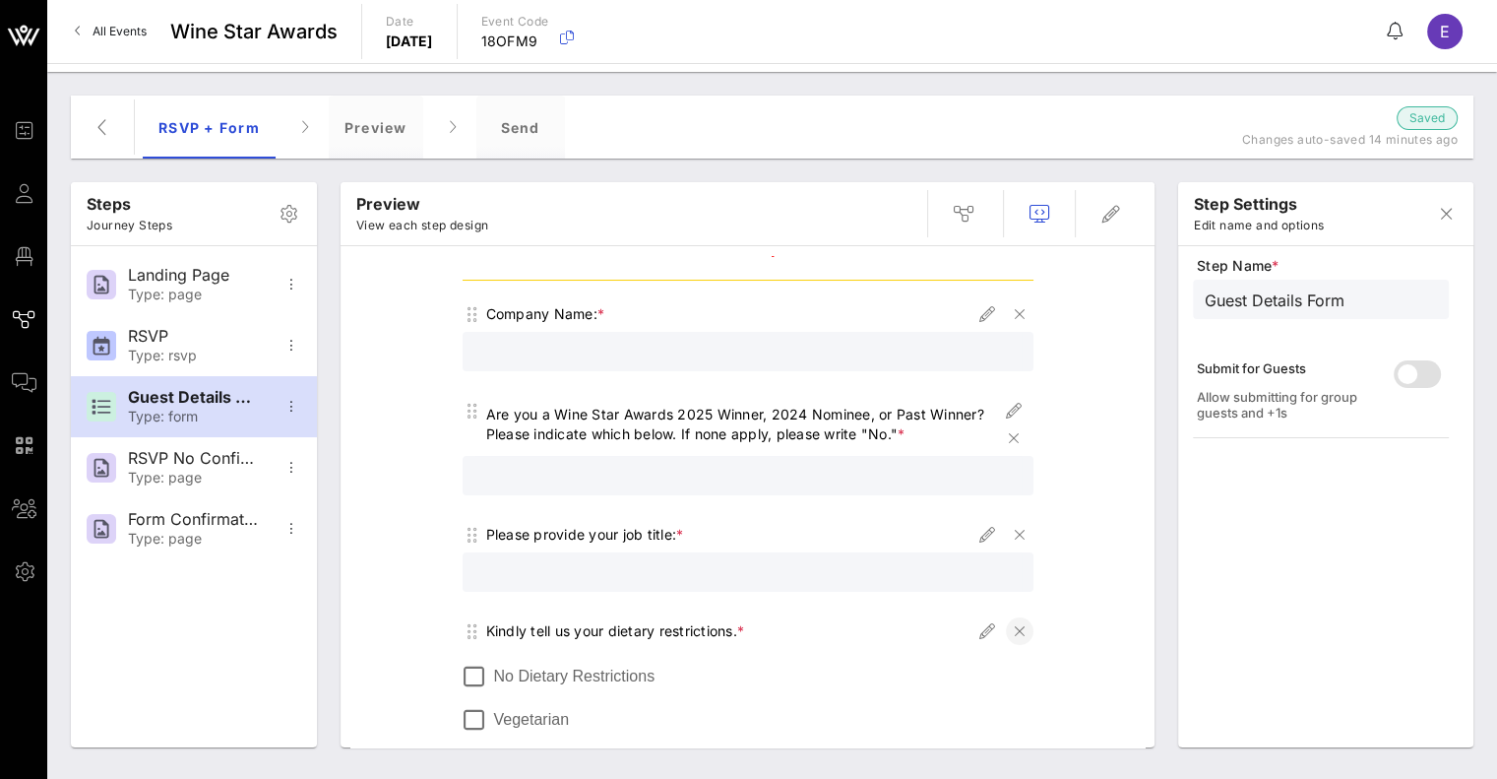
scroll to position [230, 0]
click at [1110, 219] on icon "button" at bounding box center [1111, 214] width 24 height 24
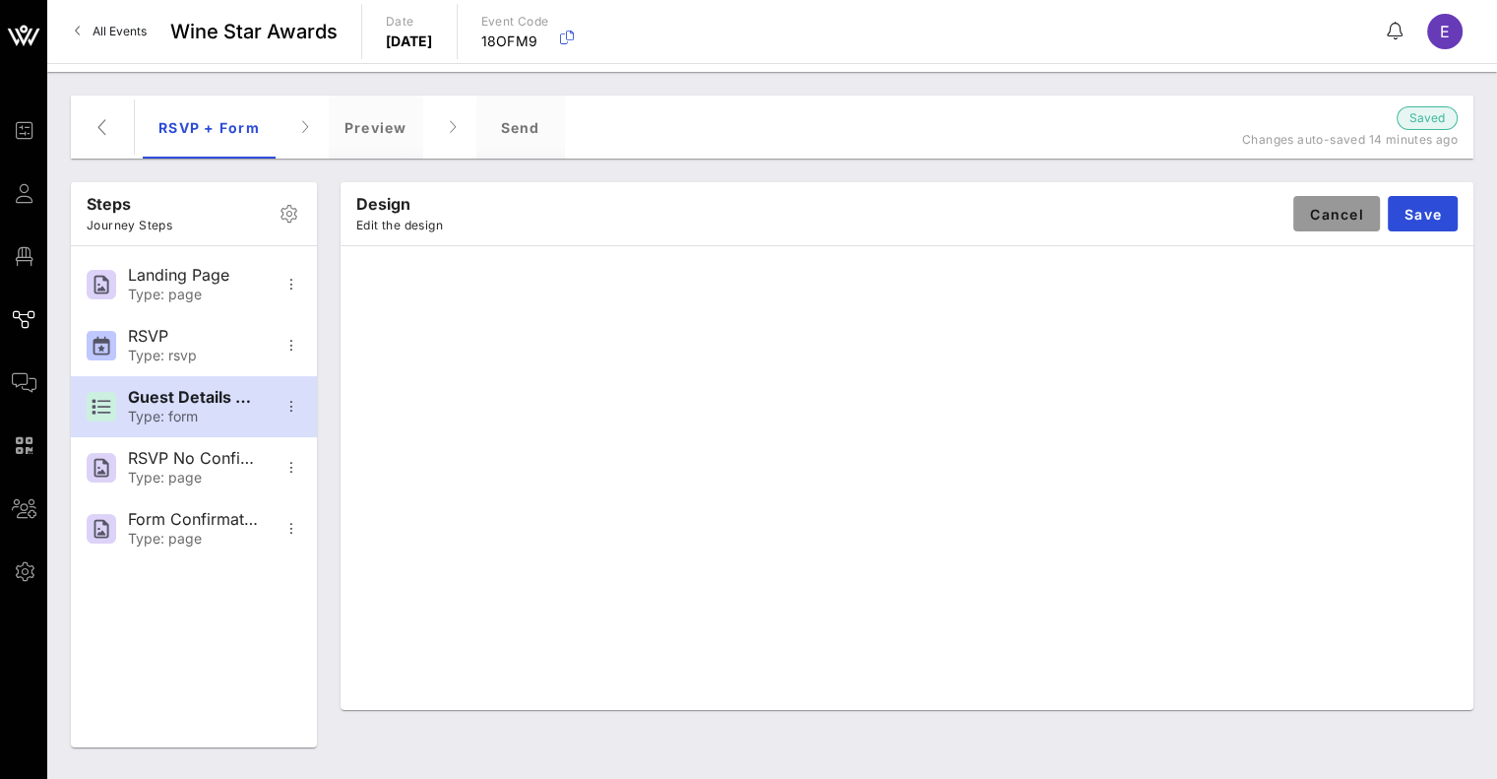
click at [1330, 214] on span "Cancel" at bounding box center [1336, 214] width 55 height 17
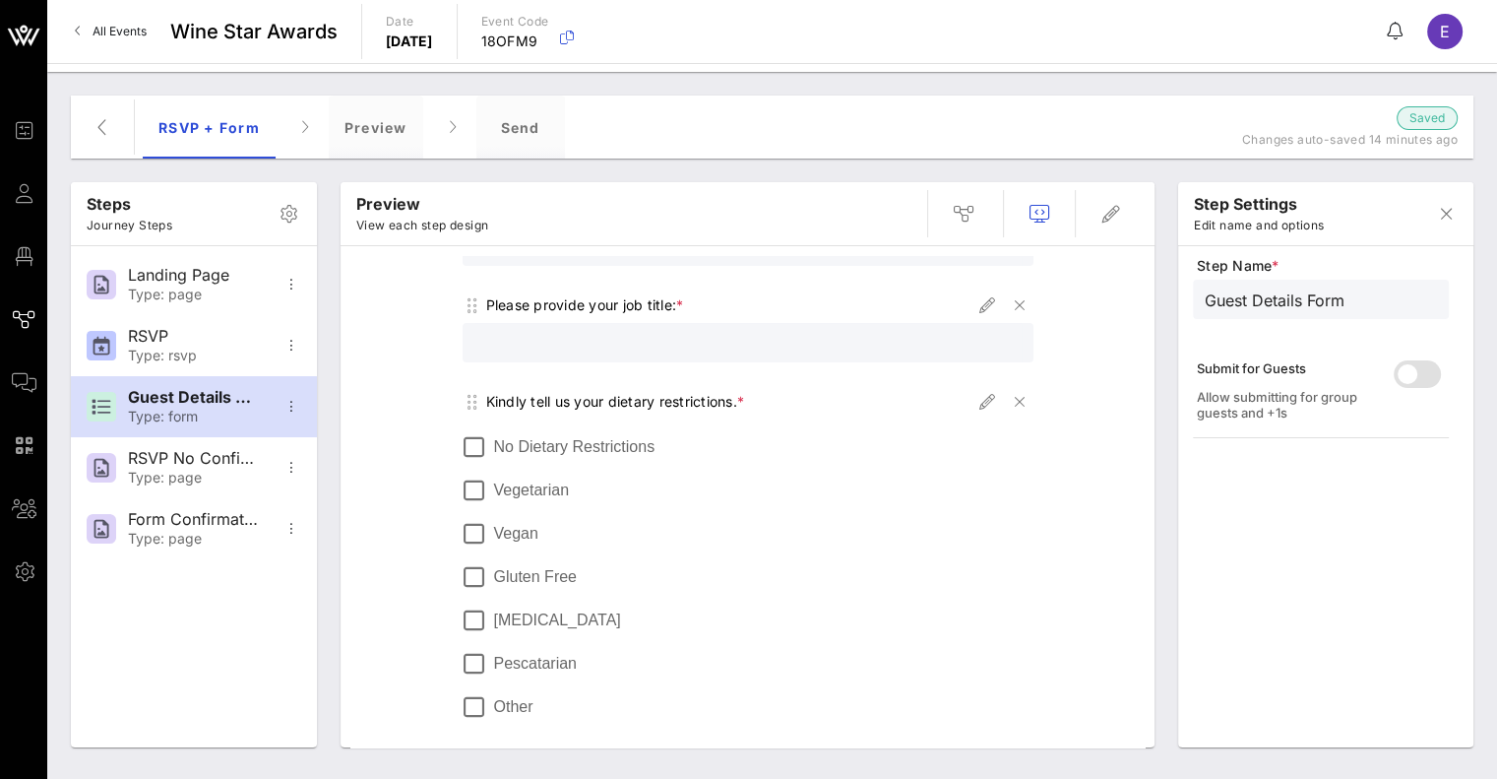
scroll to position [908, 0]
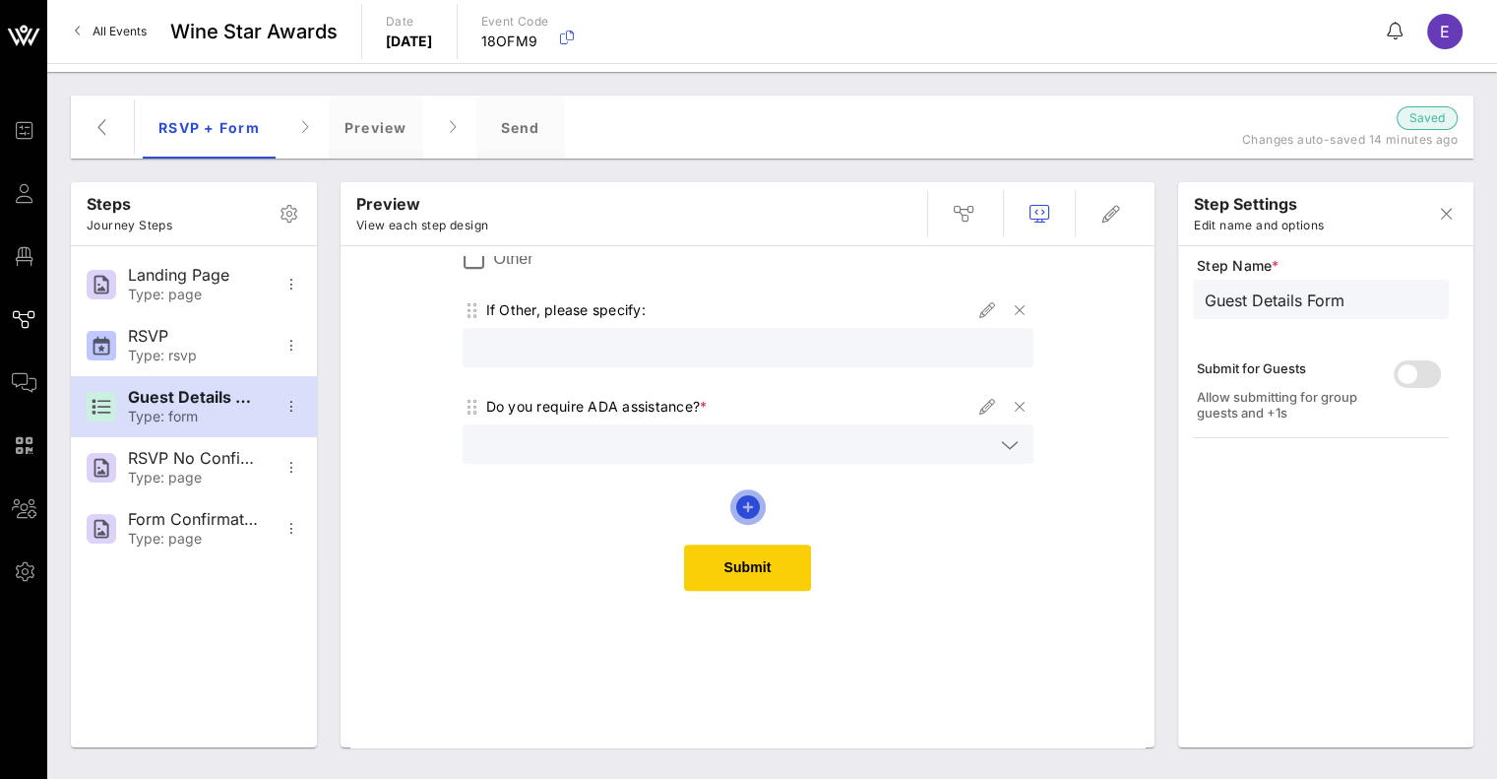
click at [738, 503] on icon "button" at bounding box center [748, 507] width 24 height 24
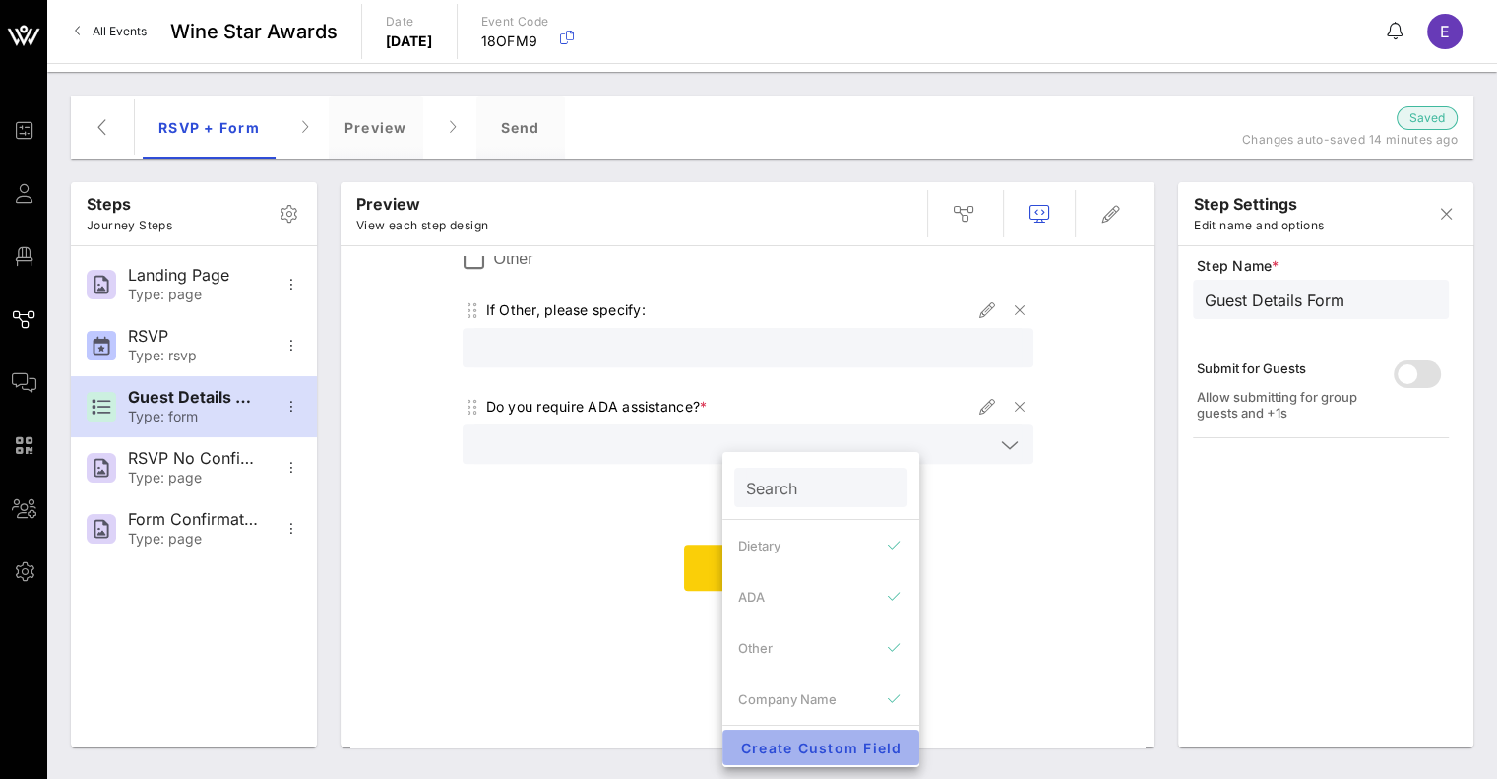
click at [791, 741] on span "Create Custom Field" at bounding box center [820, 747] width 165 height 17
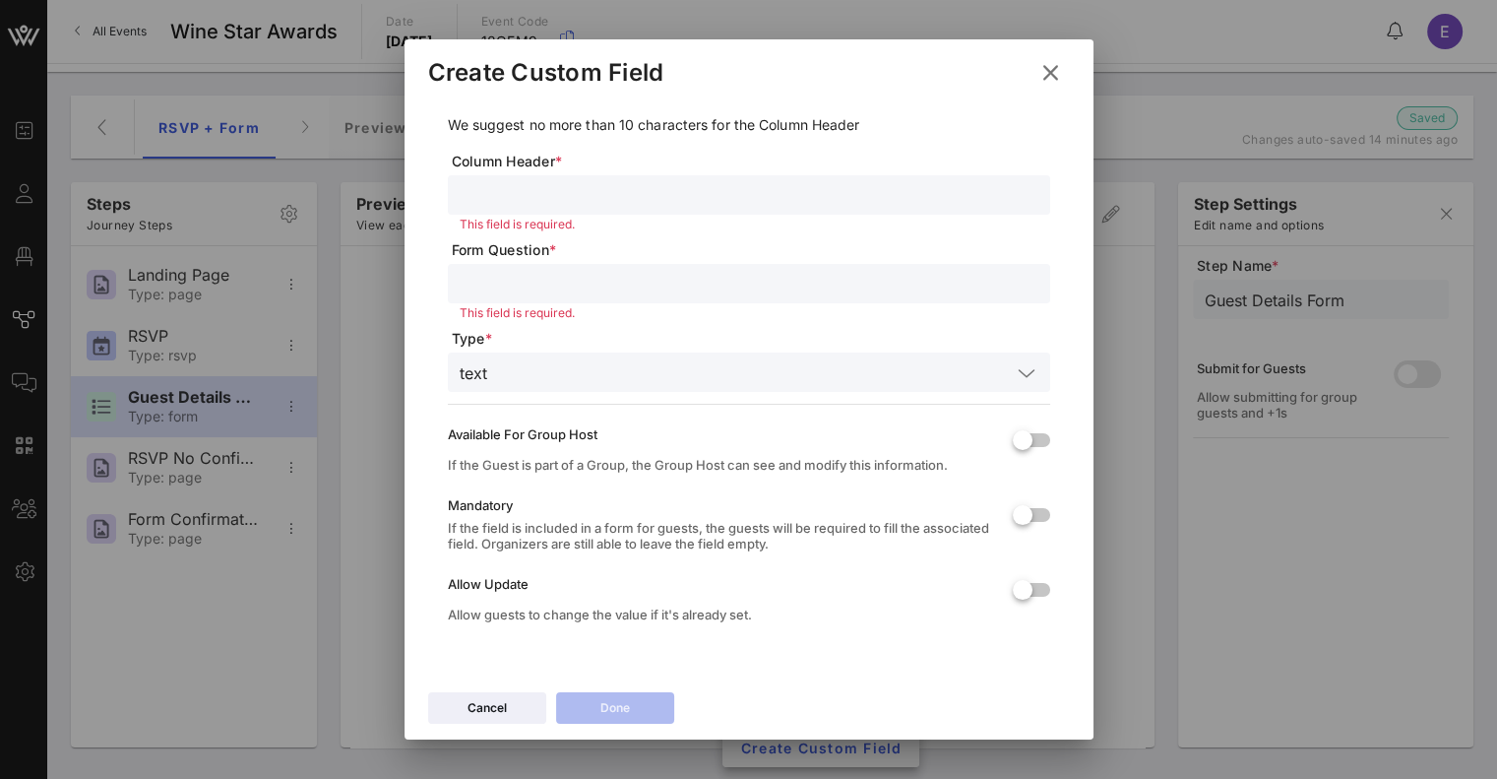
click at [591, 179] on div at bounding box center [749, 194] width 579 height 39
type input "C"
type input "Contact"
click at [543, 211] on div "Contact" at bounding box center [749, 194] width 579 height 39
click at [484, 711] on icon at bounding box center [486, 708] width 15 height 13
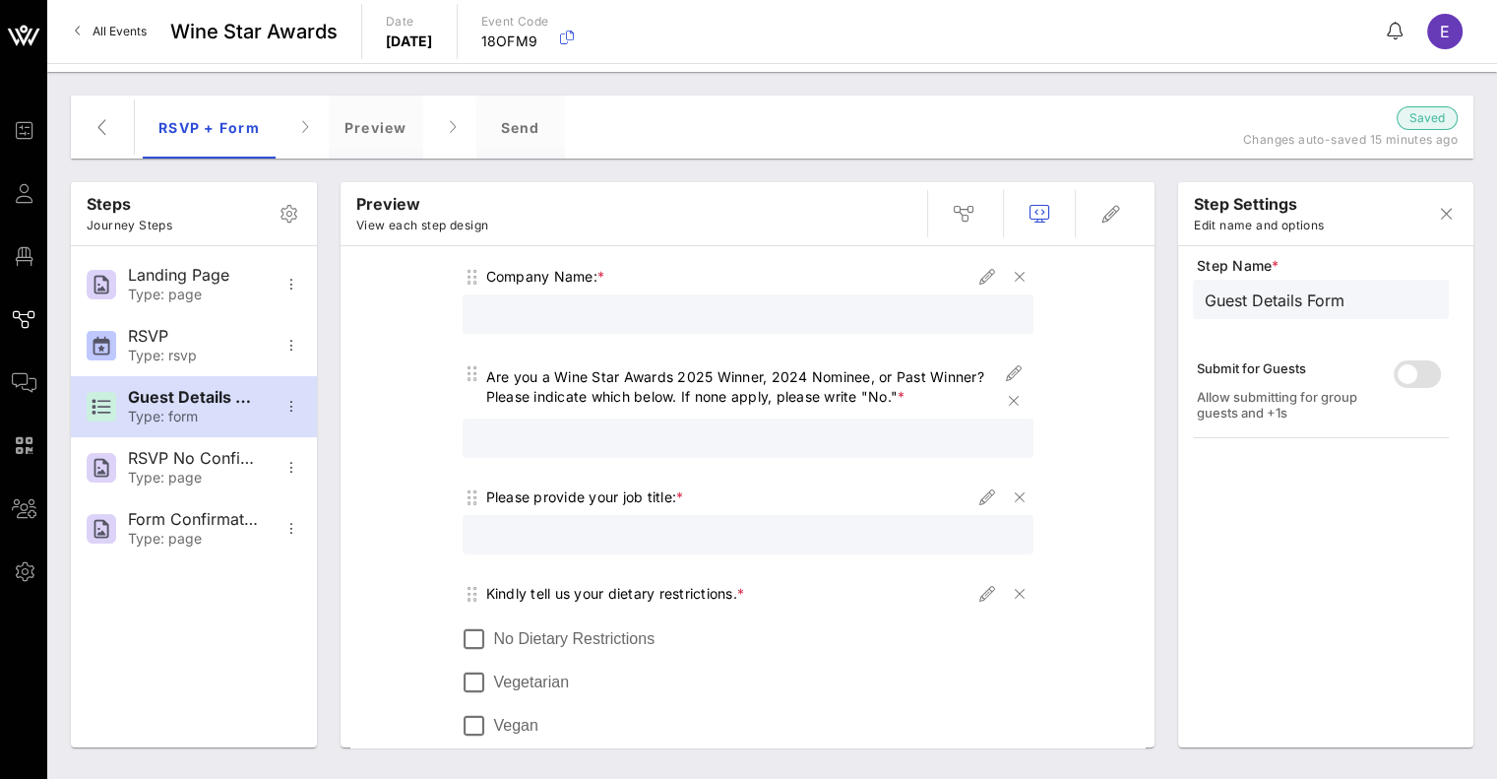
scroll to position [0, 0]
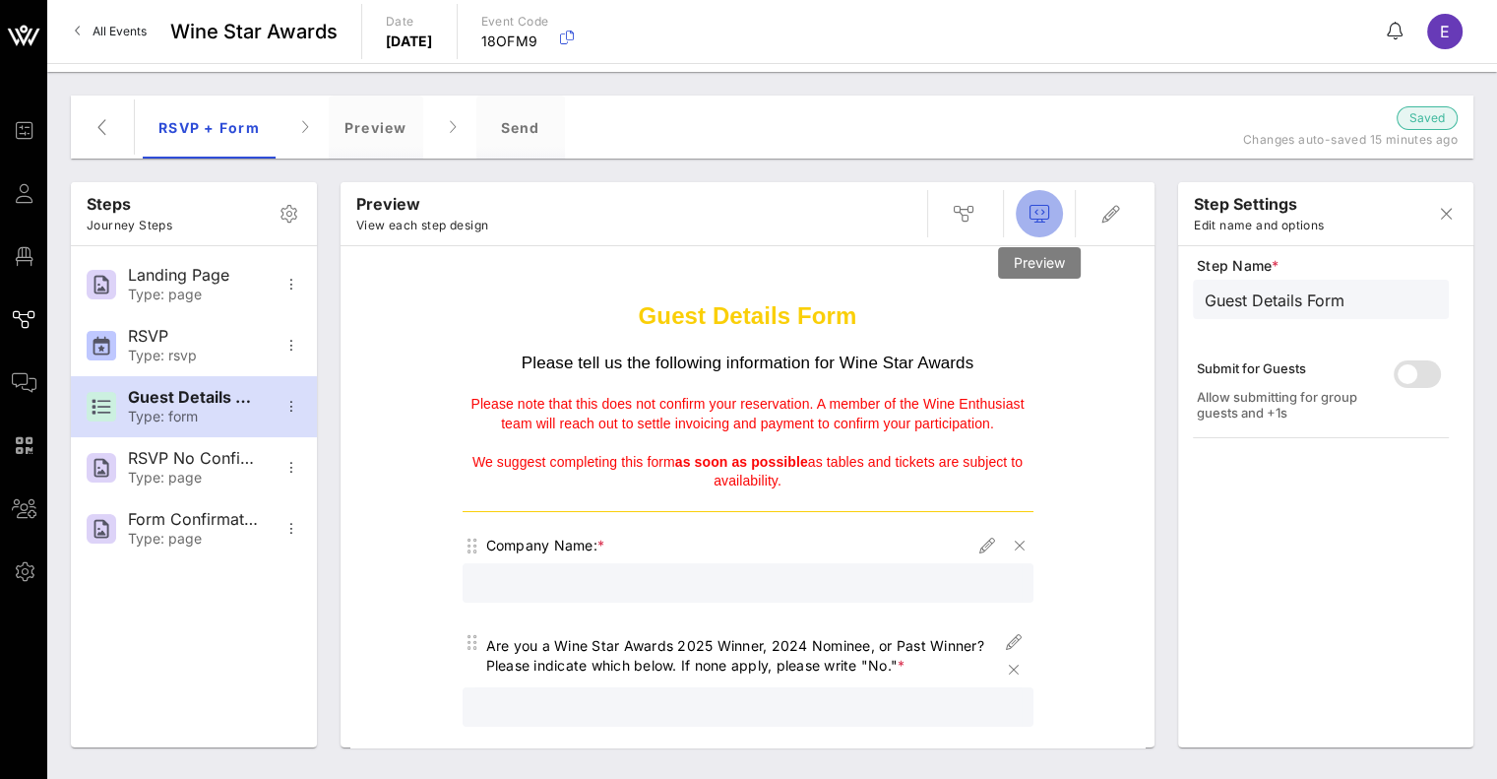
click at [1038, 216] on icon "button" at bounding box center [1040, 214] width 24 height 24
click at [1040, 204] on icon "button" at bounding box center [1040, 214] width 24 height 24
click at [1042, 217] on icon "button" at bounding box center [1040, 214] width 24 height 24
click at [366, 112] on div "Preview" at bounding box center [376, 126] width 94 height 63
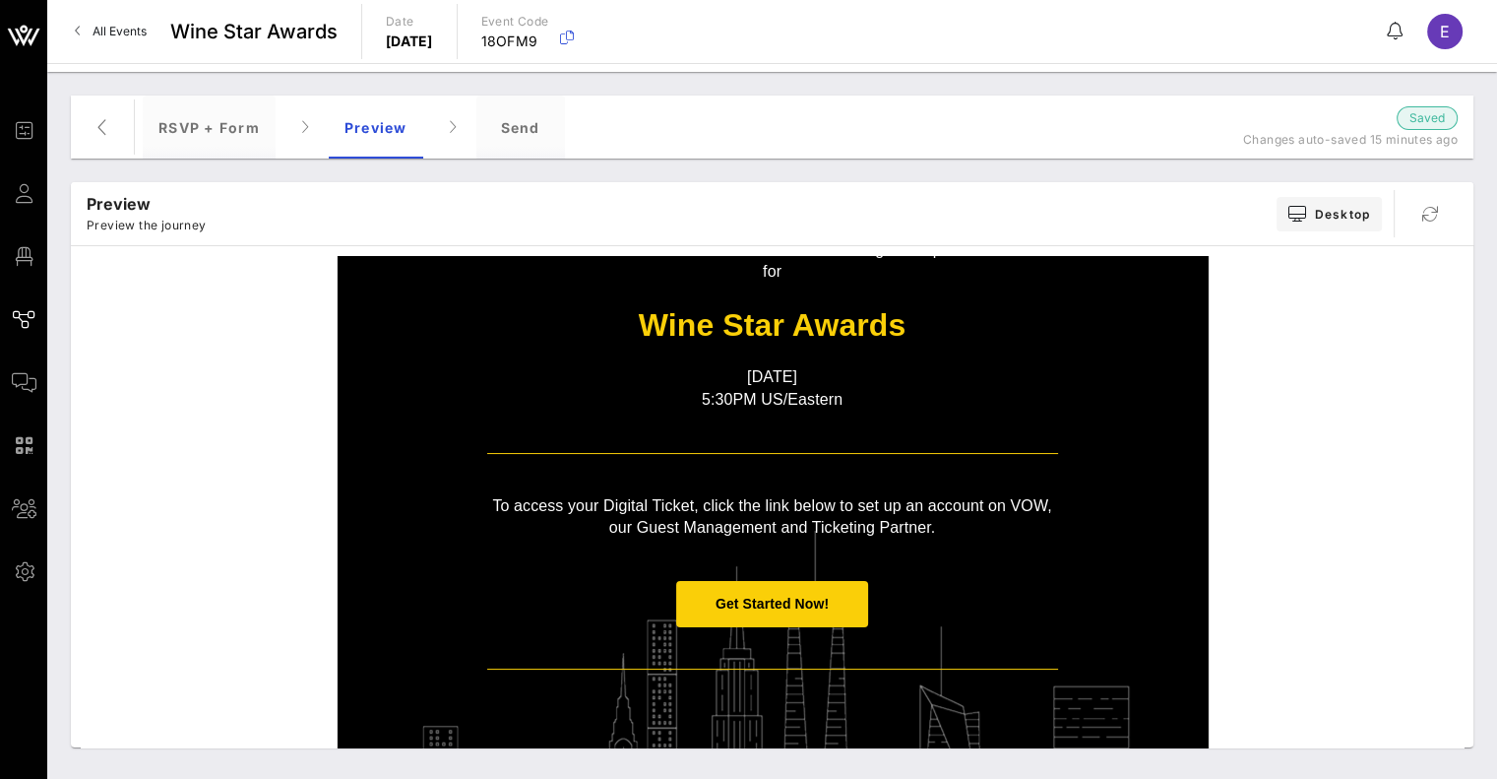
scroll to position [280, 0]
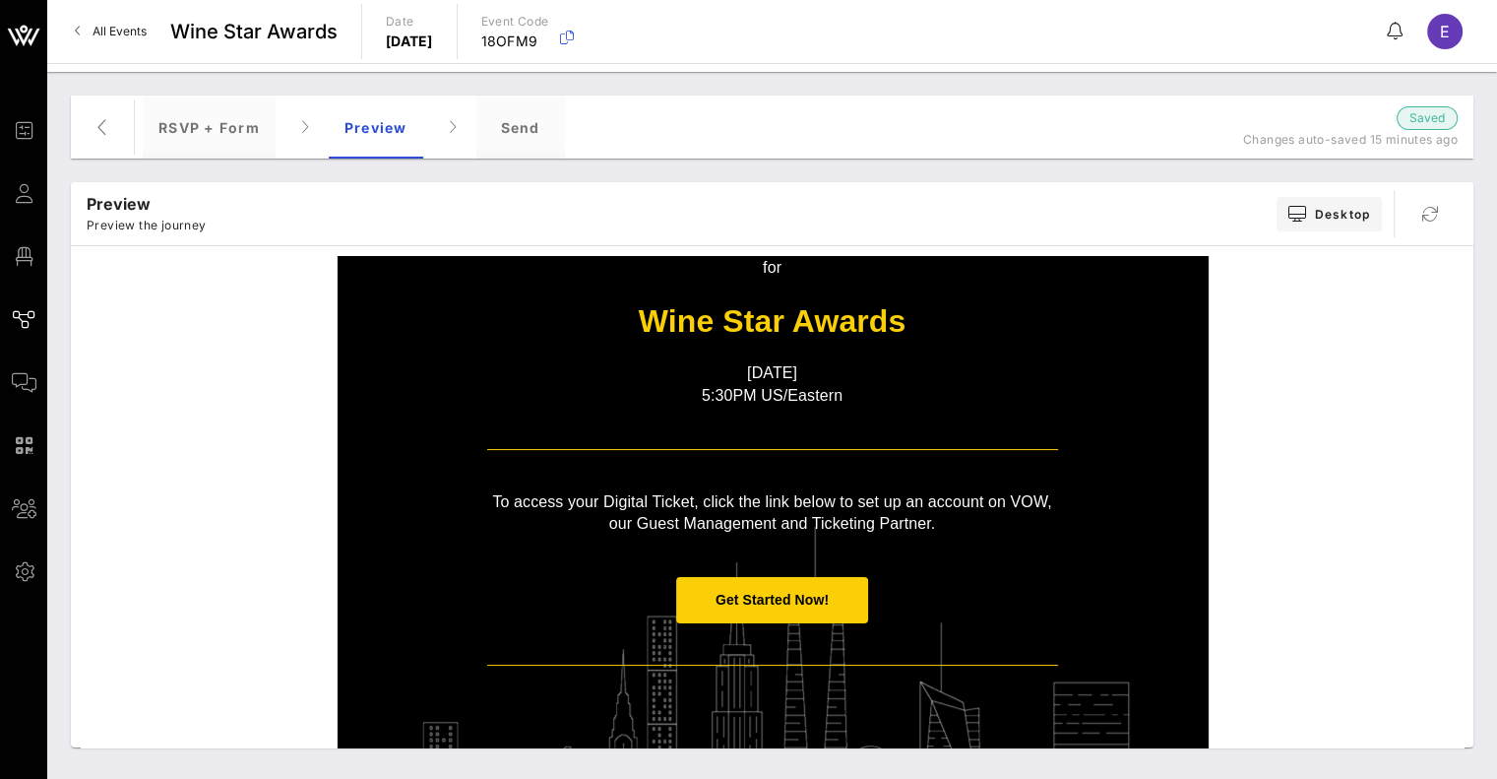
click at [754, 592] on span "Get Started Now!" at bounding box center [772, 600] width 113 height 16
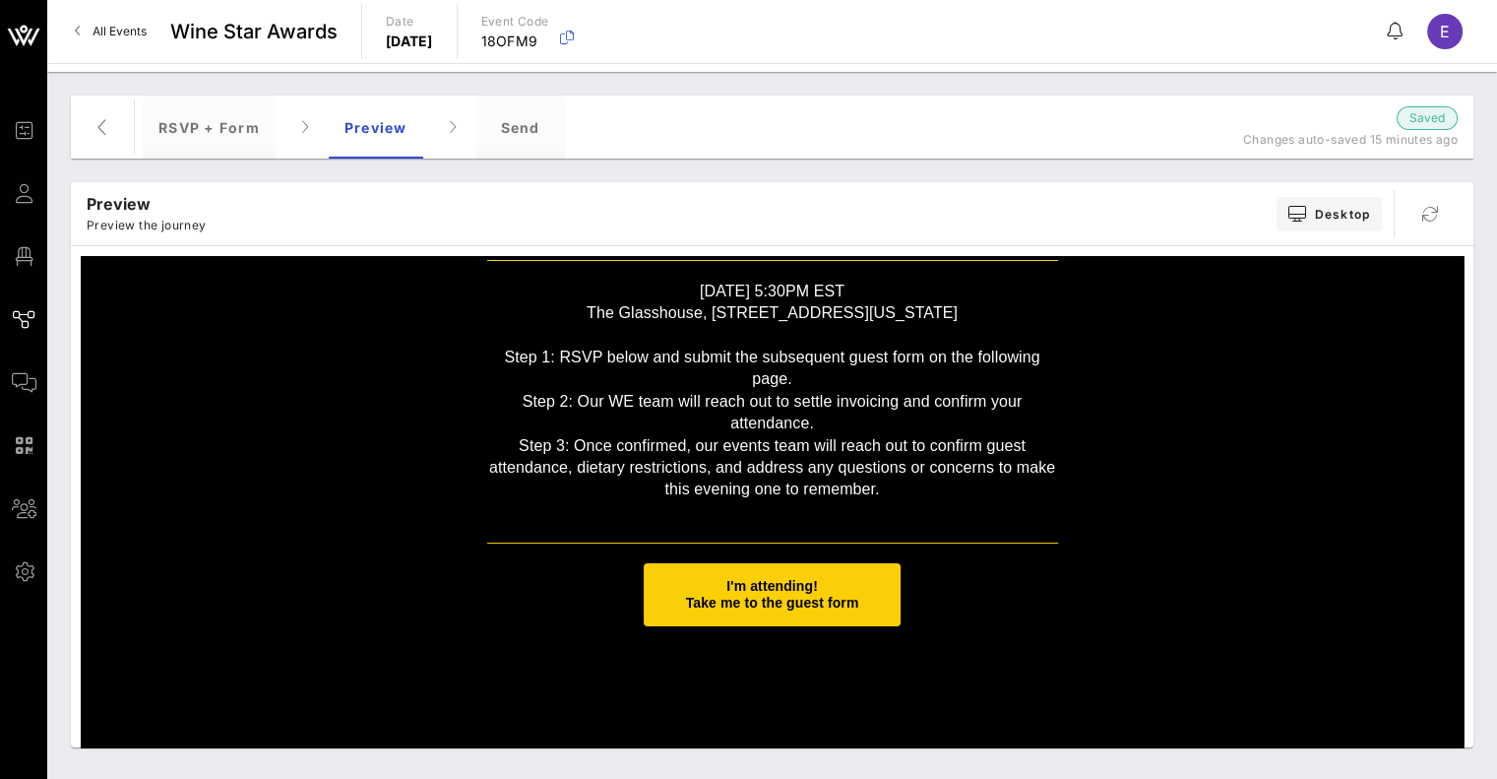
scroll to position [78, 0]
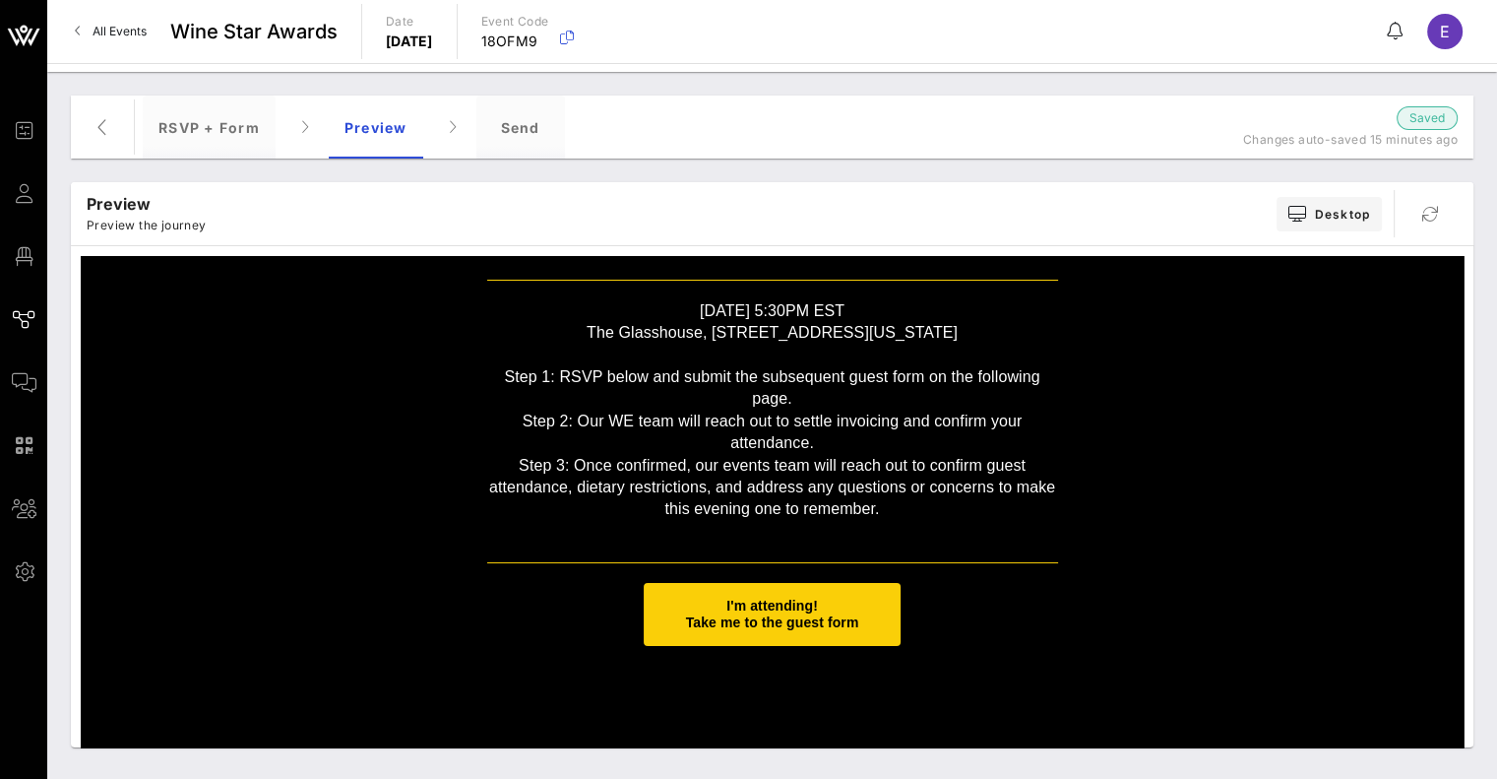
click at [724, 622] on span "I'm attending! Take me to the guest form" at bounding box center [772, 613] width 173 height 32
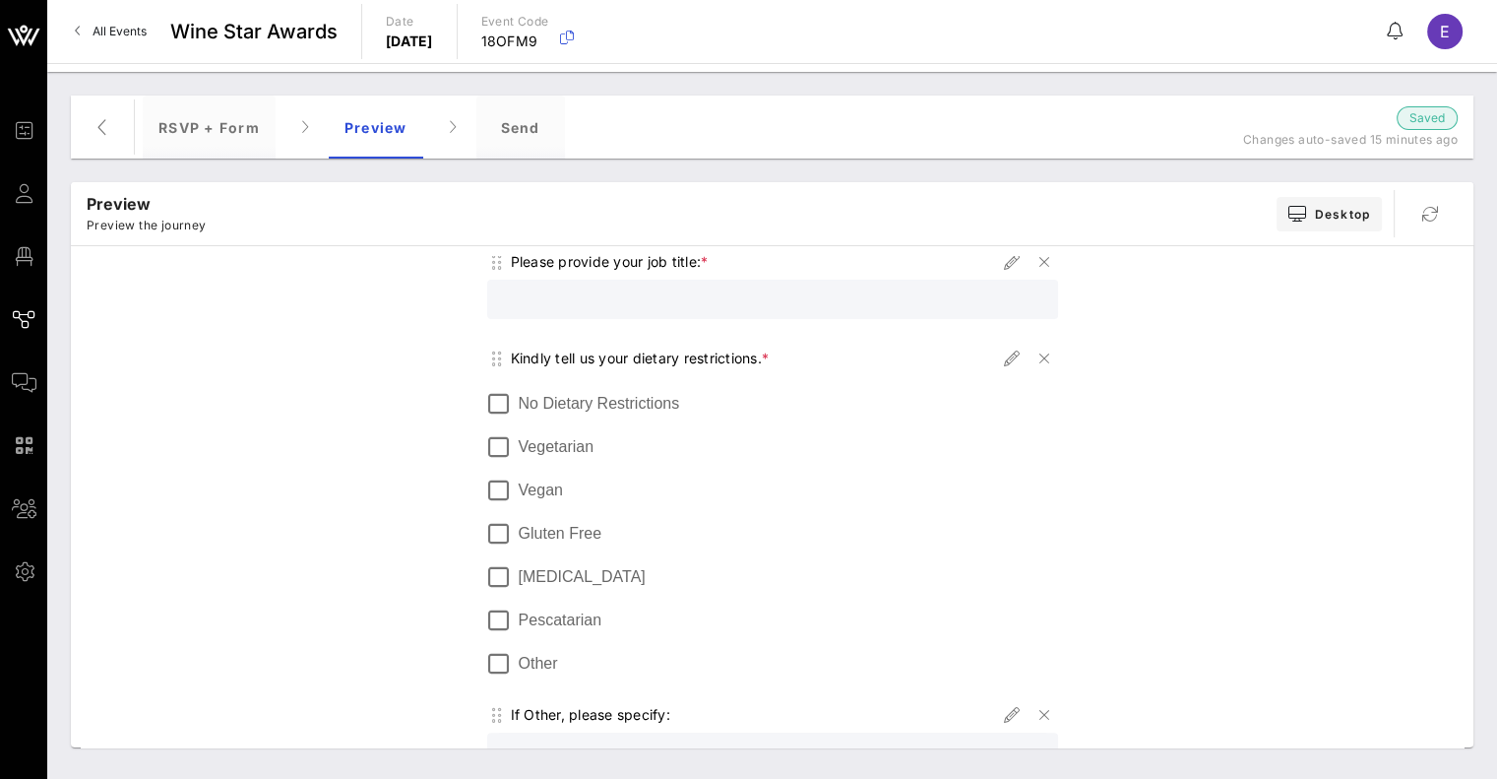
scroll to position [0, 0]
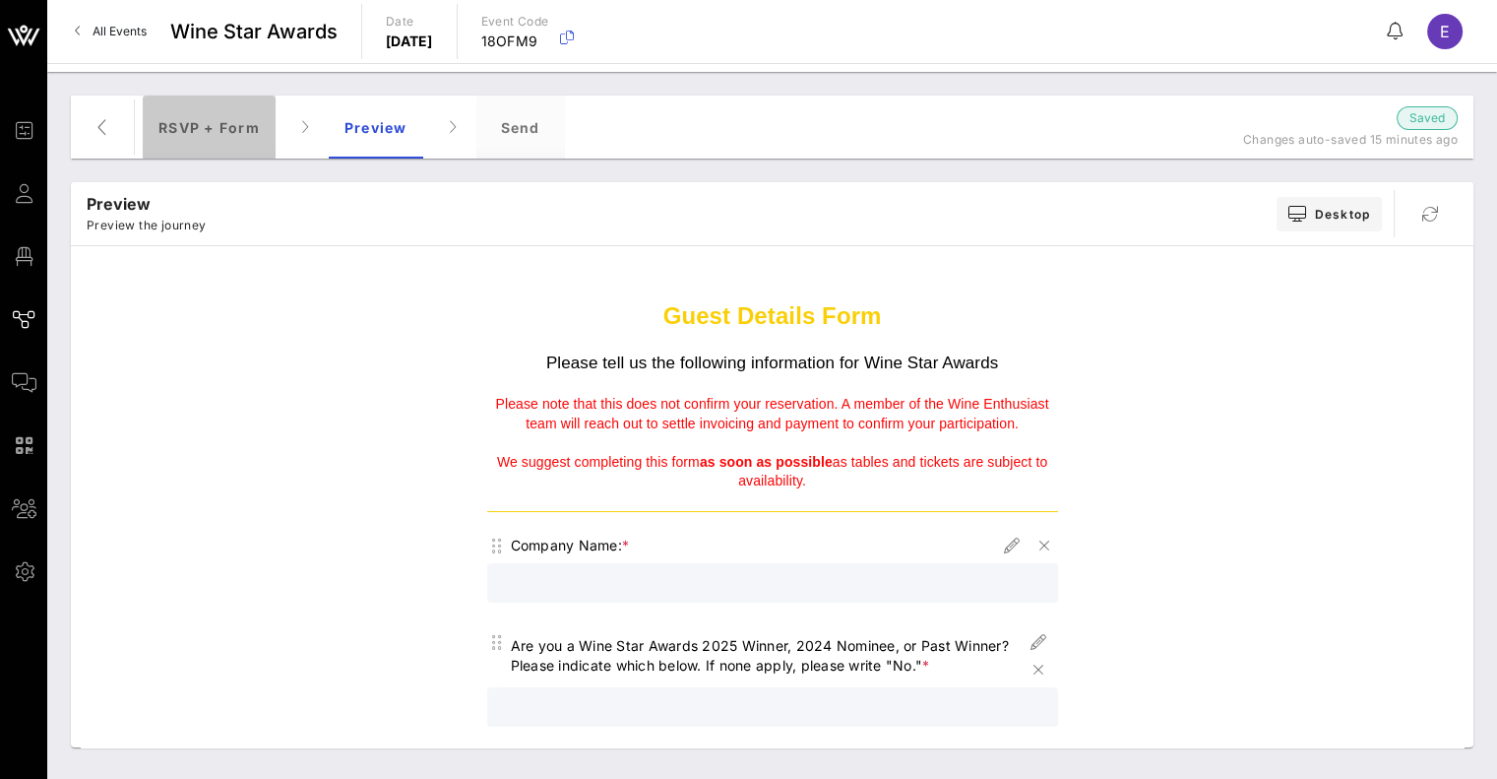
click at [235, 126] on div "RSVP + Form" at bounding box center [209, 126] width 133 height 63
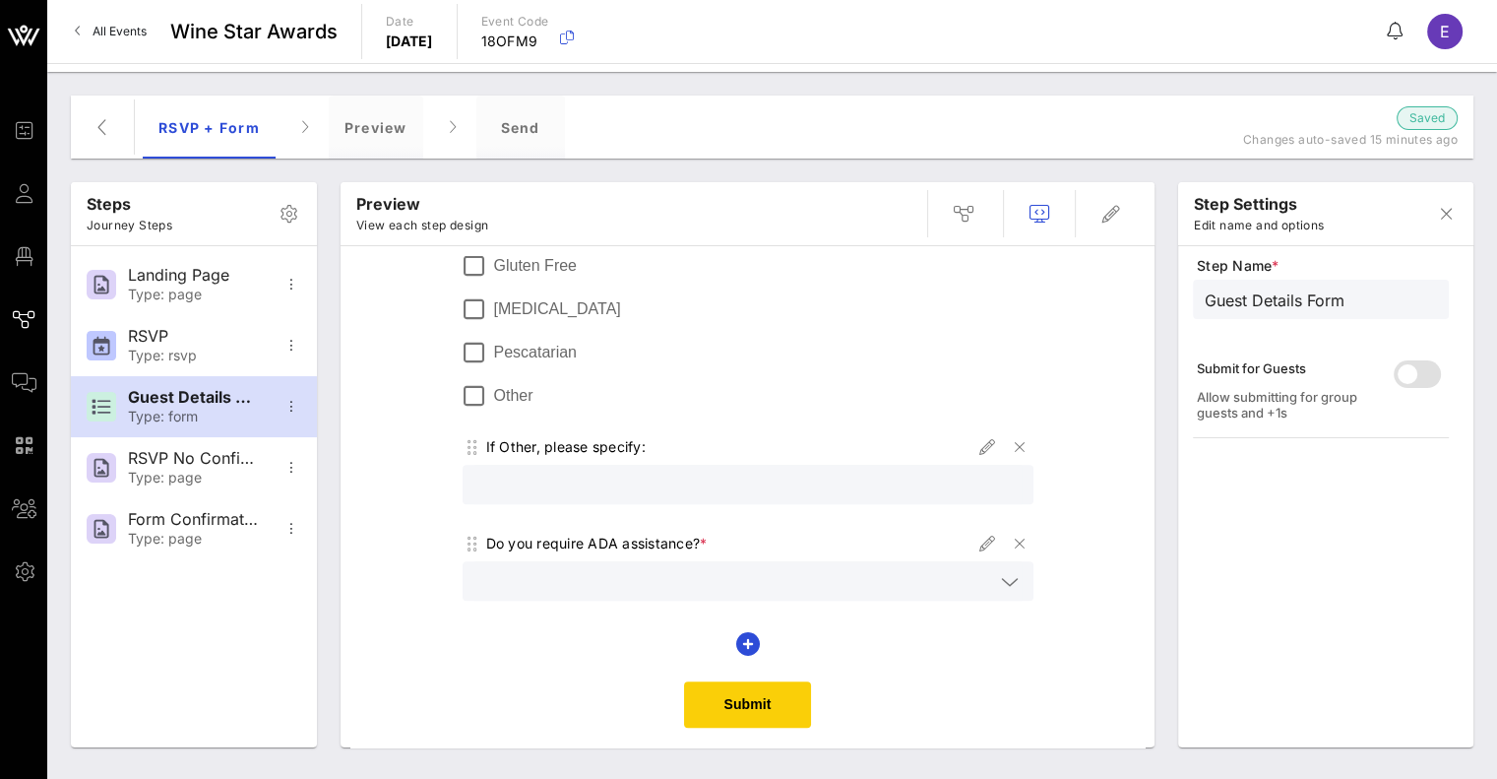
scroll to position [846, 0]
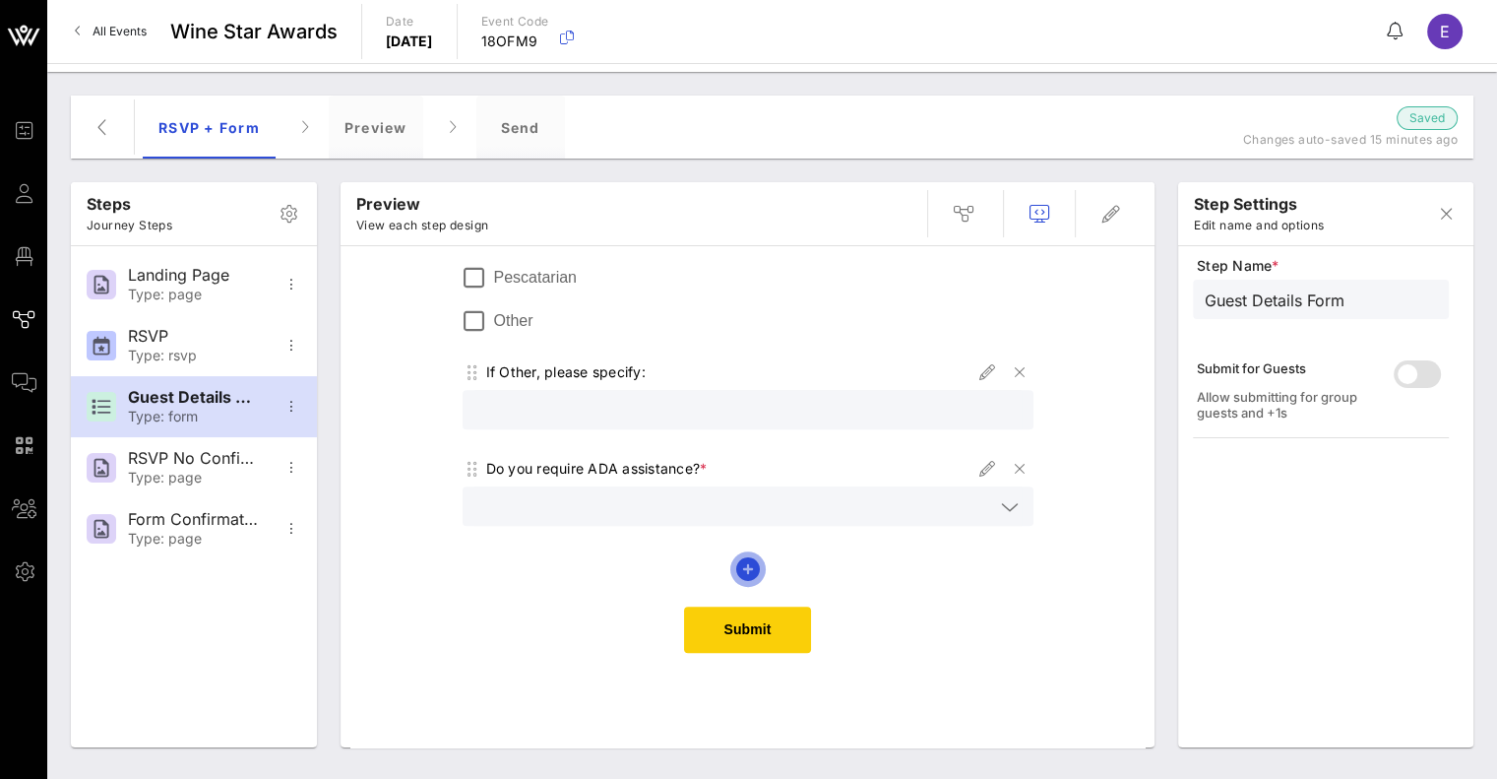
click at [741, 564] on icon "button" at bounding box center [748, 569] width 24 height 24
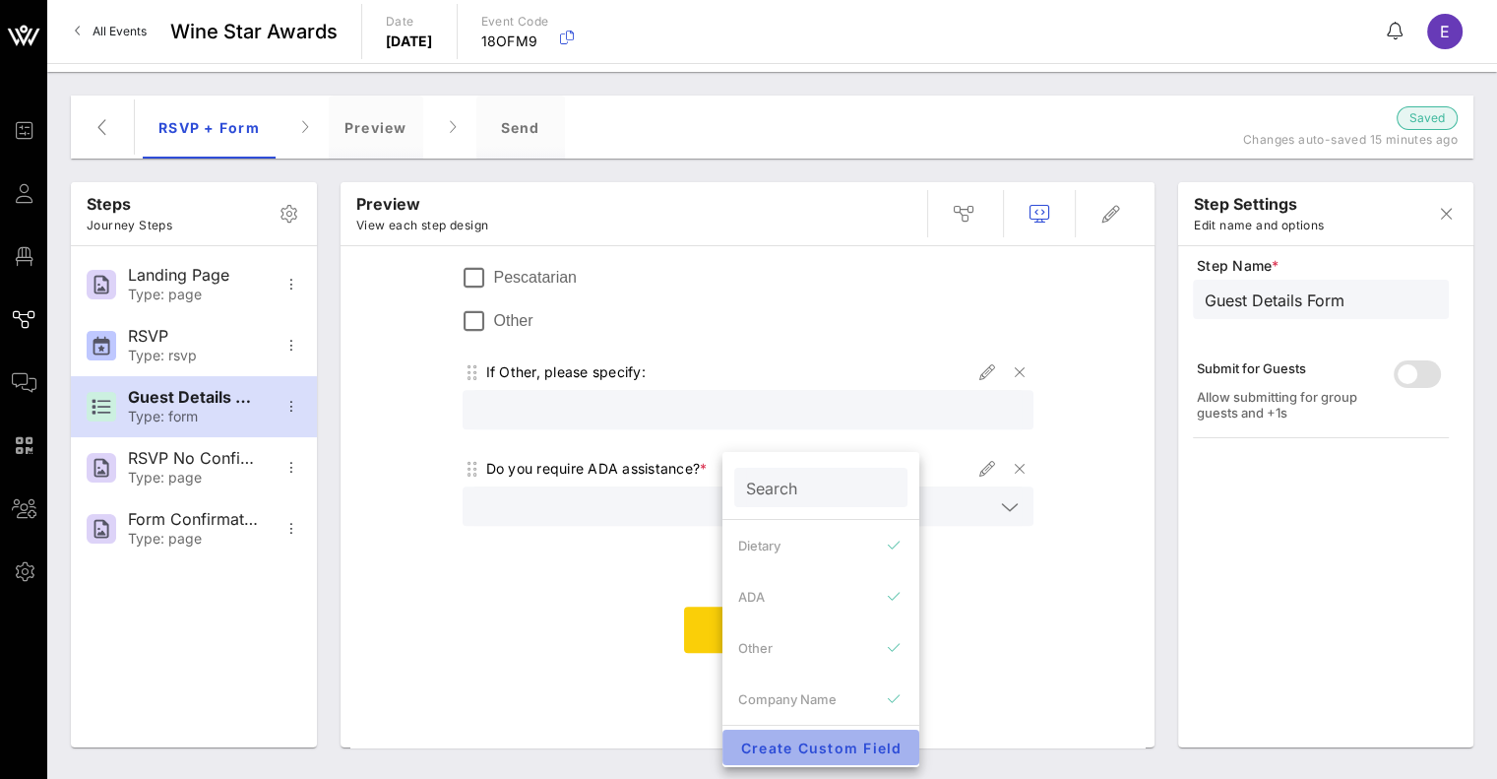
click at [819, 751] on span "Create Custom Field" at bounding box center [820, 747] width 165 height 17
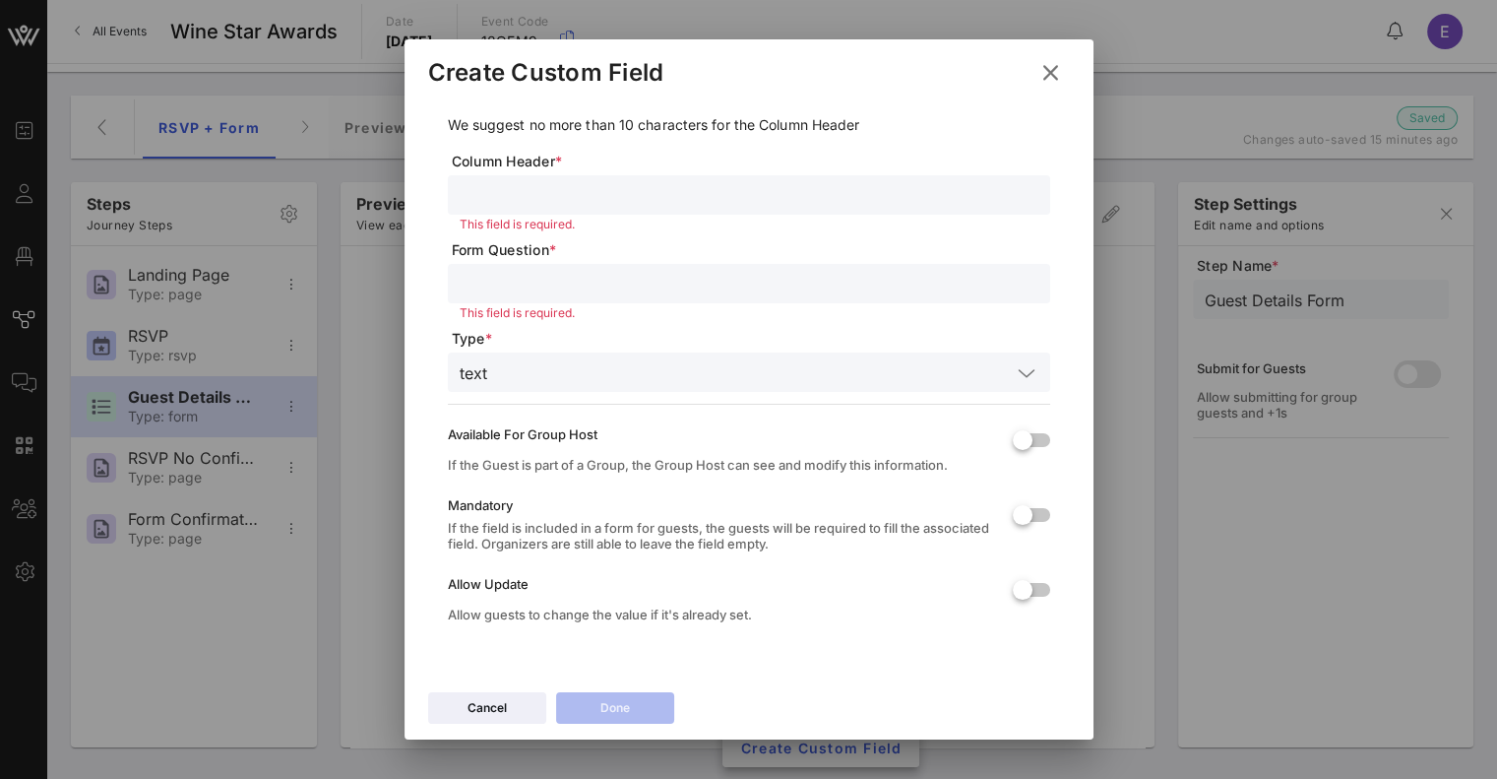
click at [610, 191] on input "text" at bounding box center [749, 195] width 579 height 26
type input "Contact:"
paste input "Primary Contact Name"
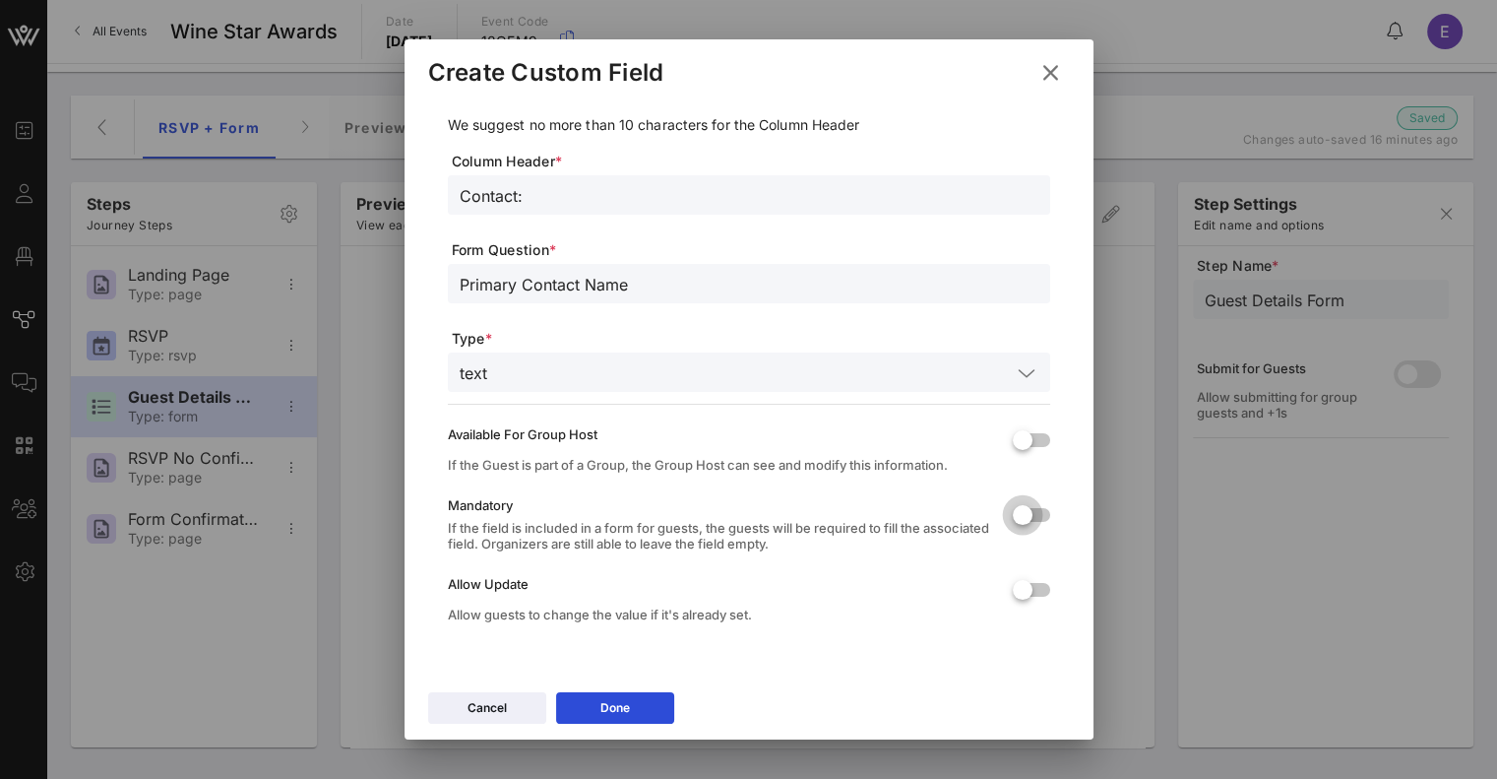
type input "Primary Contact Name"
click at [1006, 515] on div at bounding box center [1022, 514] width 33 height 33
click at [1006, 439] on div at bounding box center [1022, 439] width 33 height 33
click at [622, 708] on button "Done" at bounding box center [615, 707] width 118 height 31
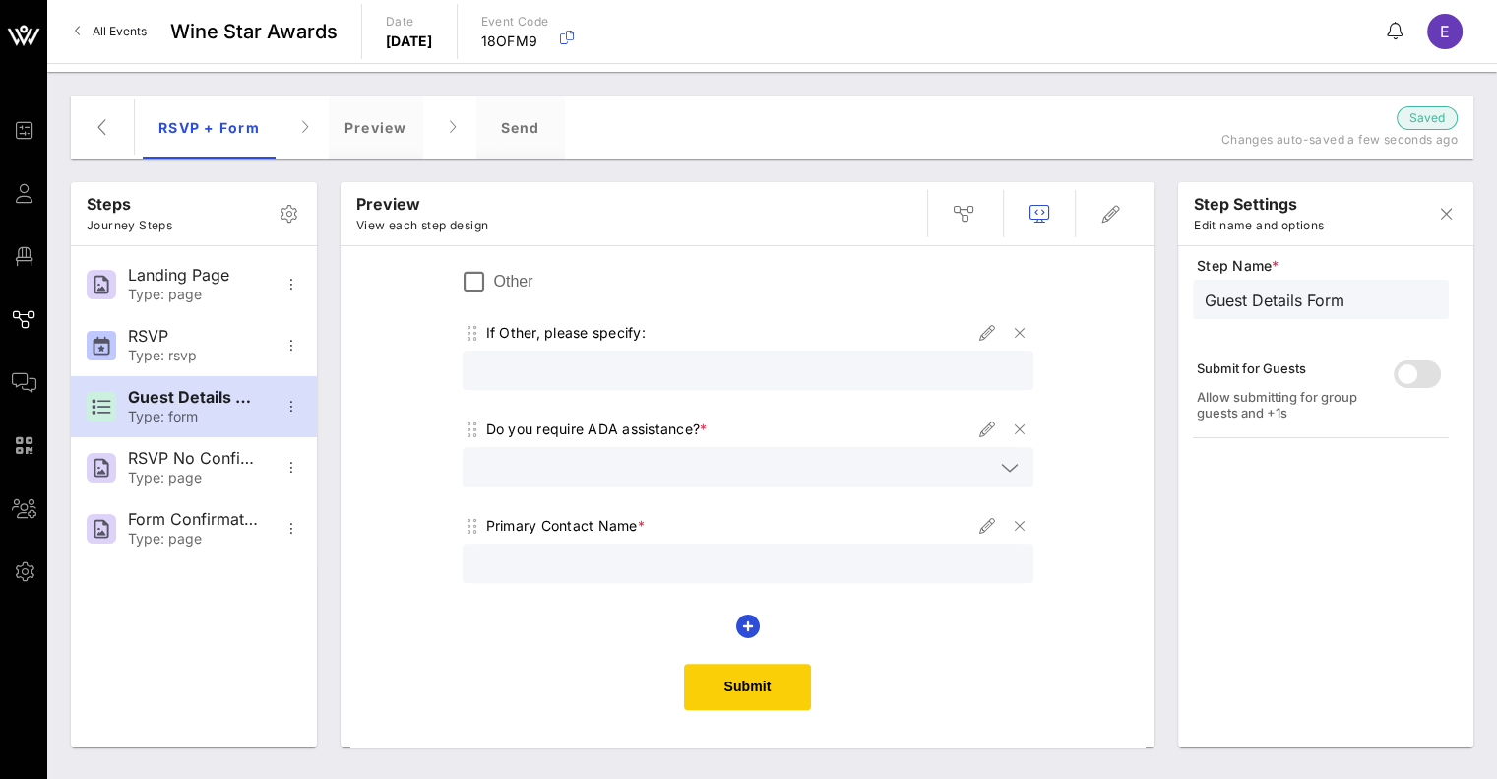
scroll to position [0, 0]
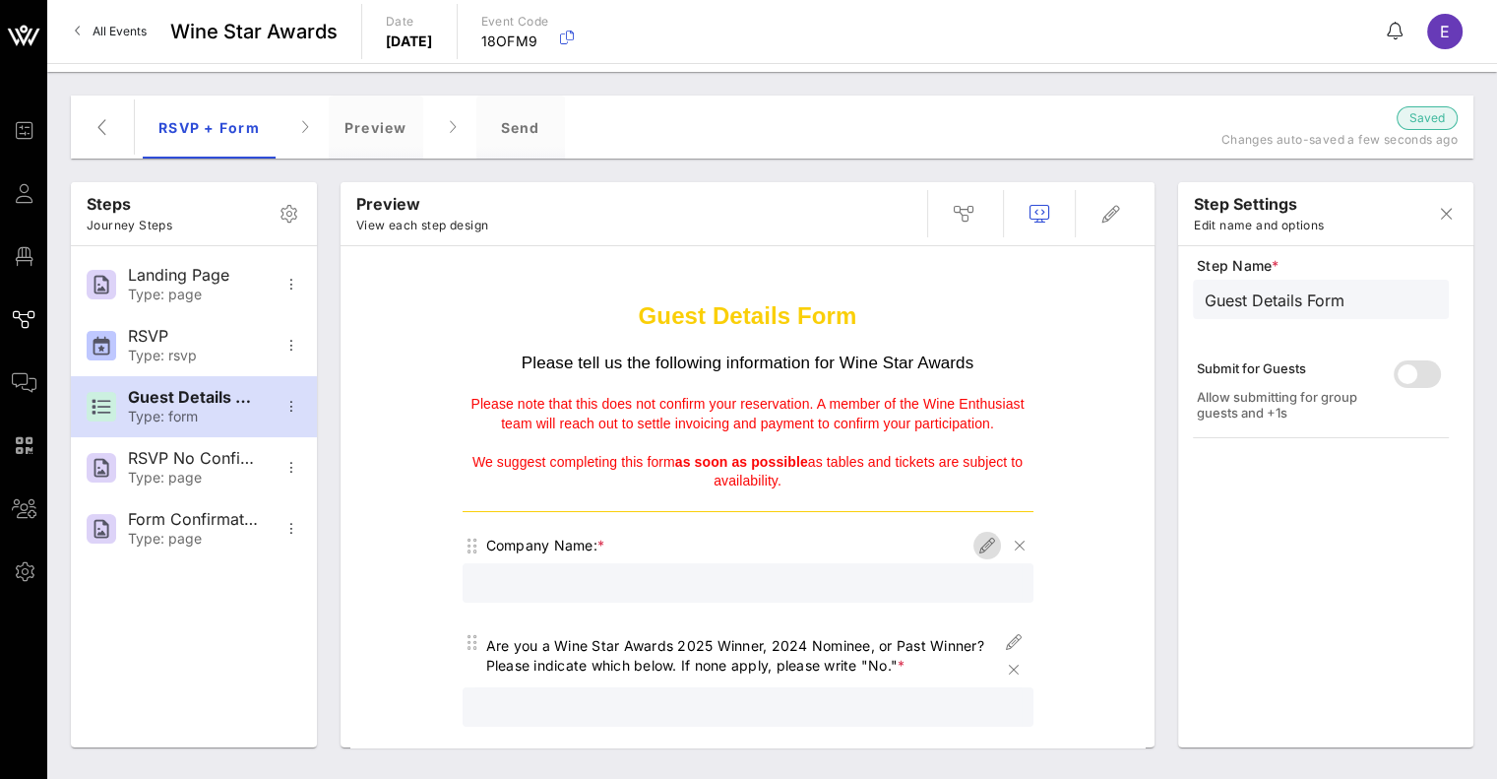
click at [975, 549] on icon "button" at bounding box center [987, 545] width 24 height 24
type input "Company Name"
type input "Company Name:"
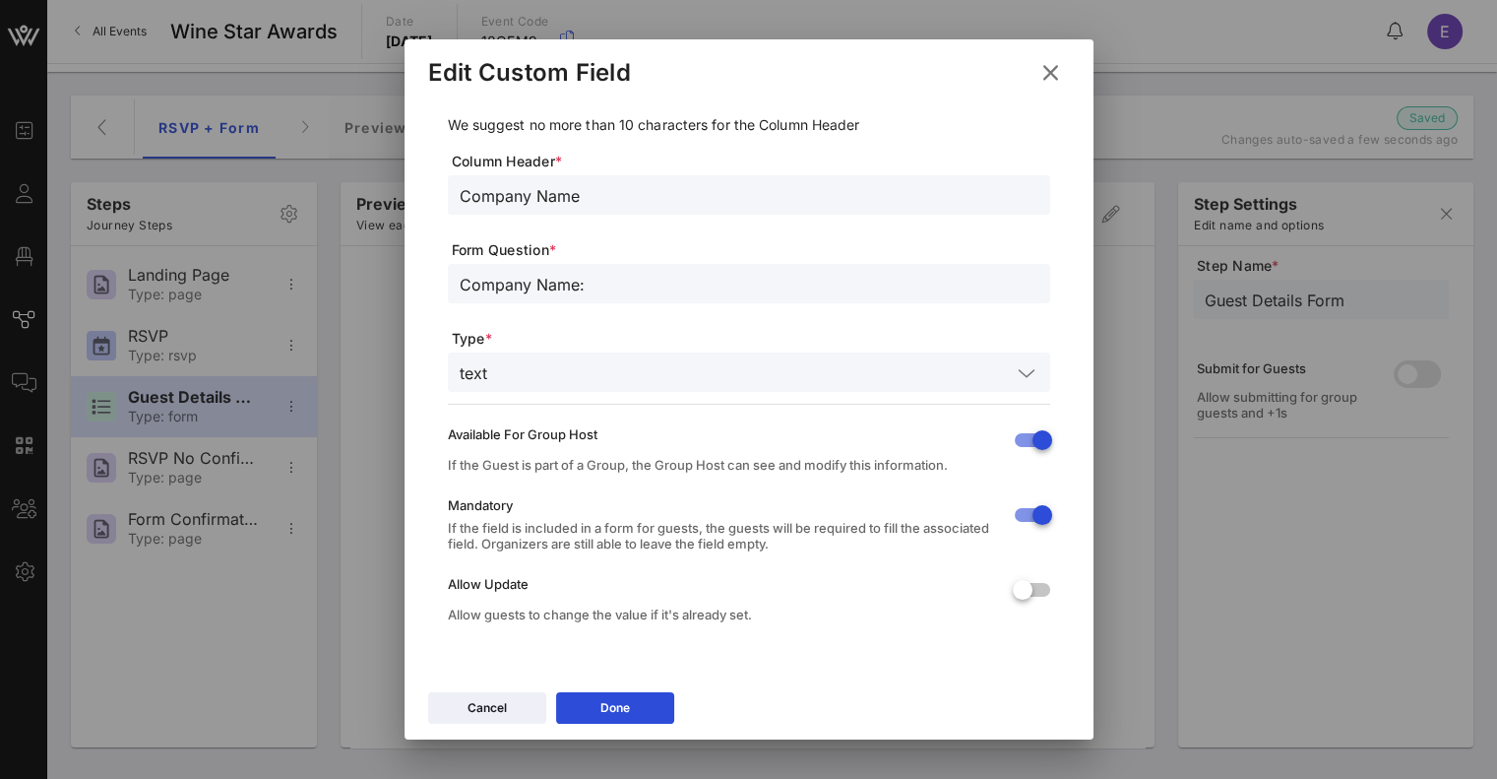
click at [1050, 80] on icon at bounding box center [1050, 73] width 27 height 24
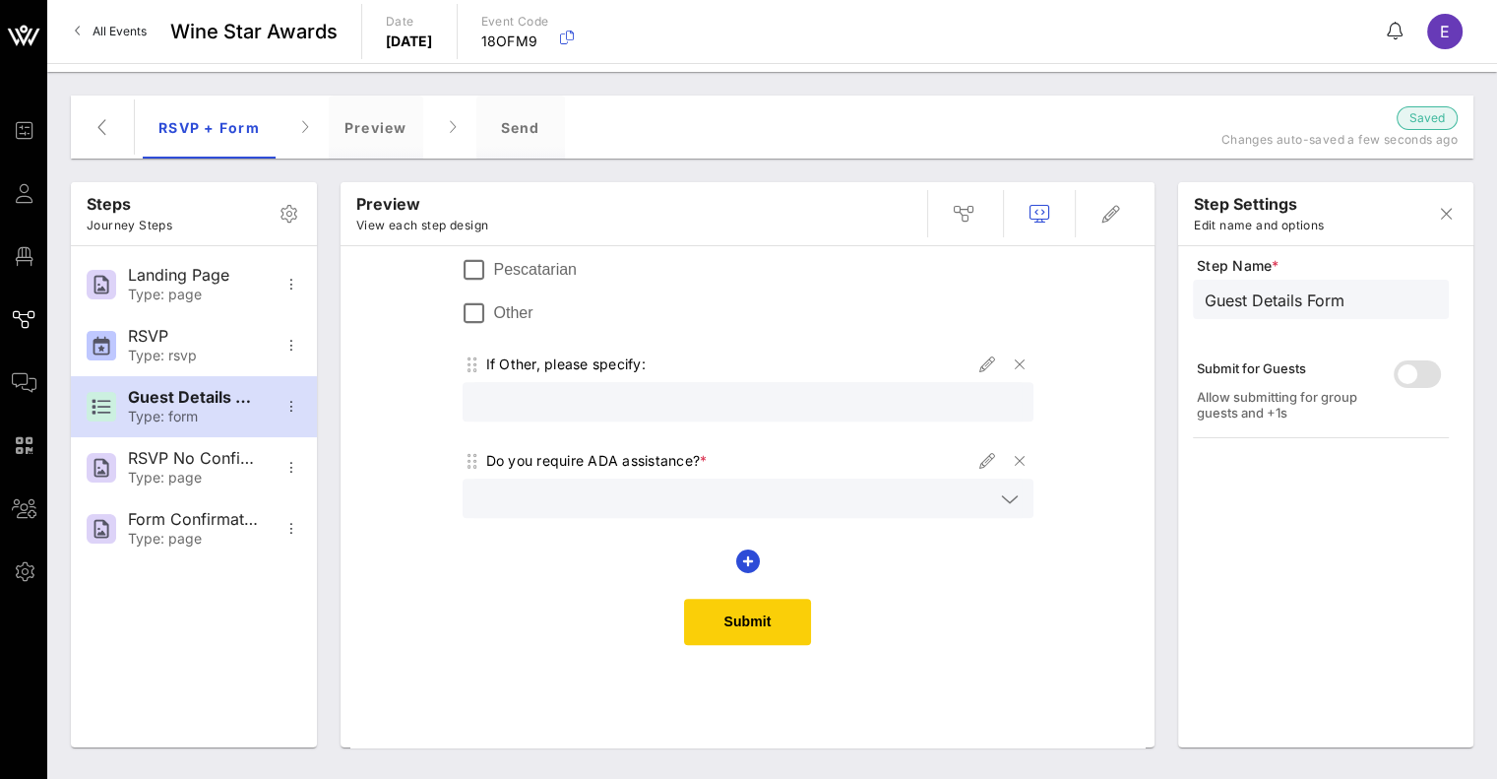
scroll to position [959, 0]
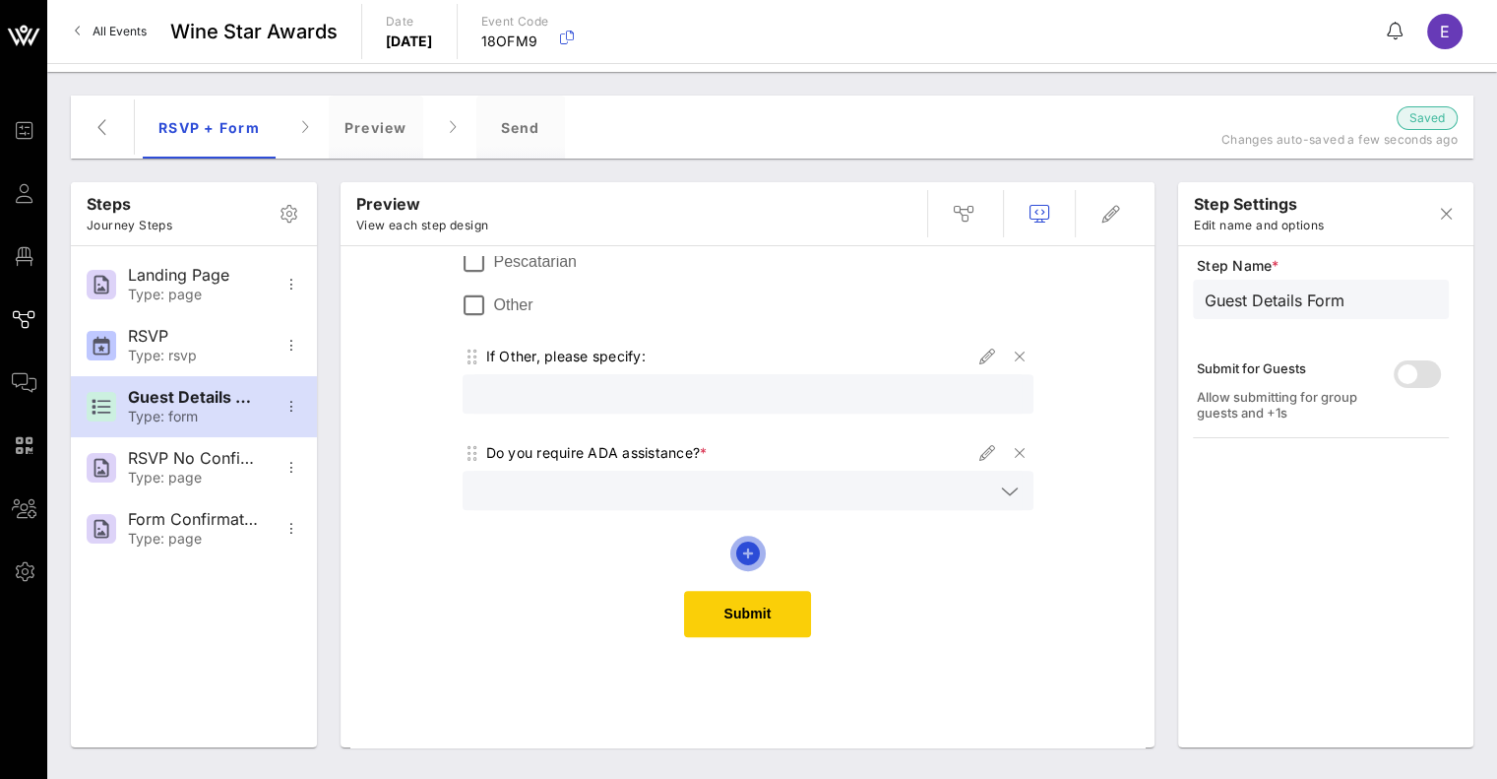
click at [736, 559] on icon "button" at bounding box center [748, 553] width 24 height 24
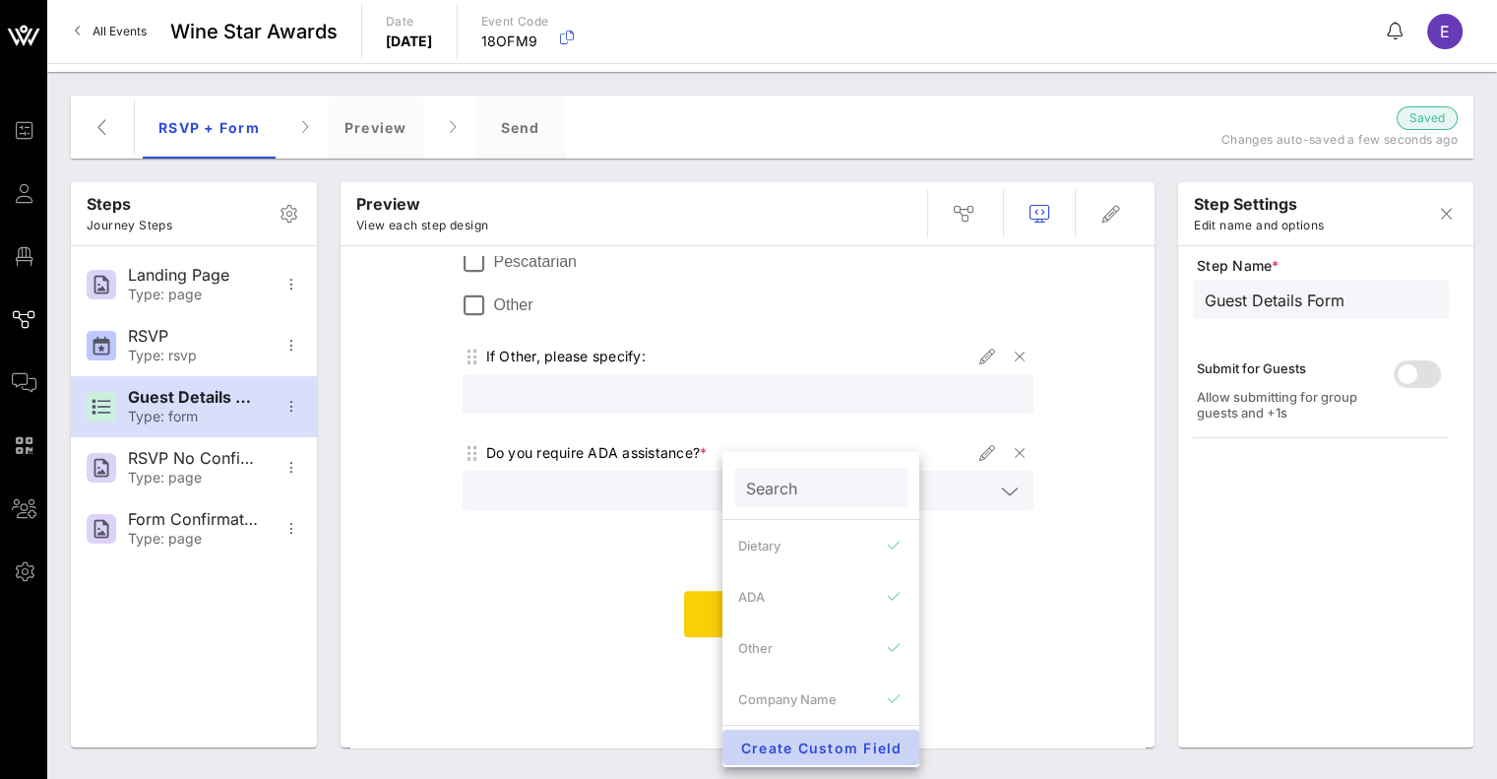
click at [775, 750] on span "Create Custom Field" at bounding box center [820, 747] width 165 height 17
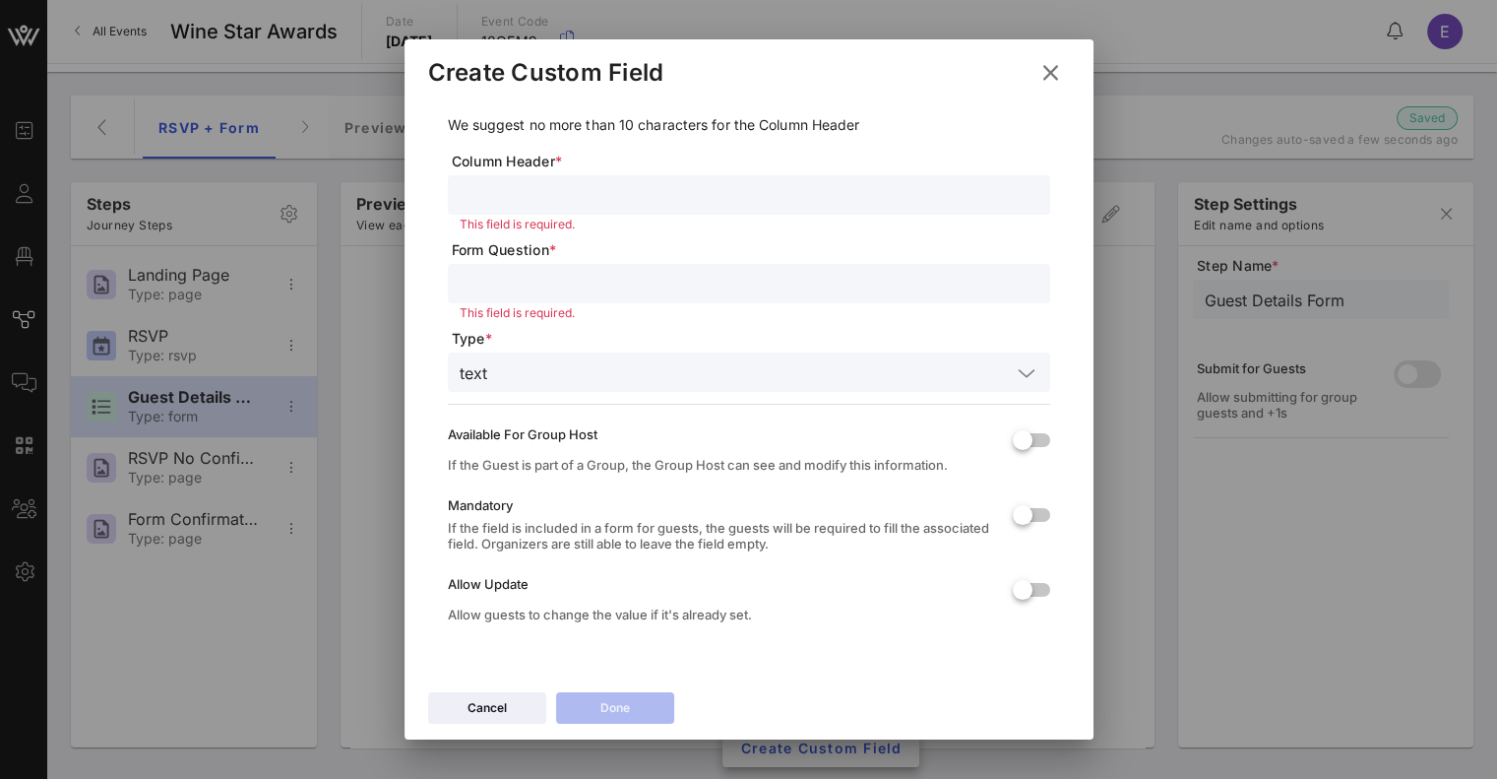
click at [600, 199] on input "text" at bounding box center [749, 195] width 579 height 26
type input "Contact:"
paste input "Primary Contact Email"
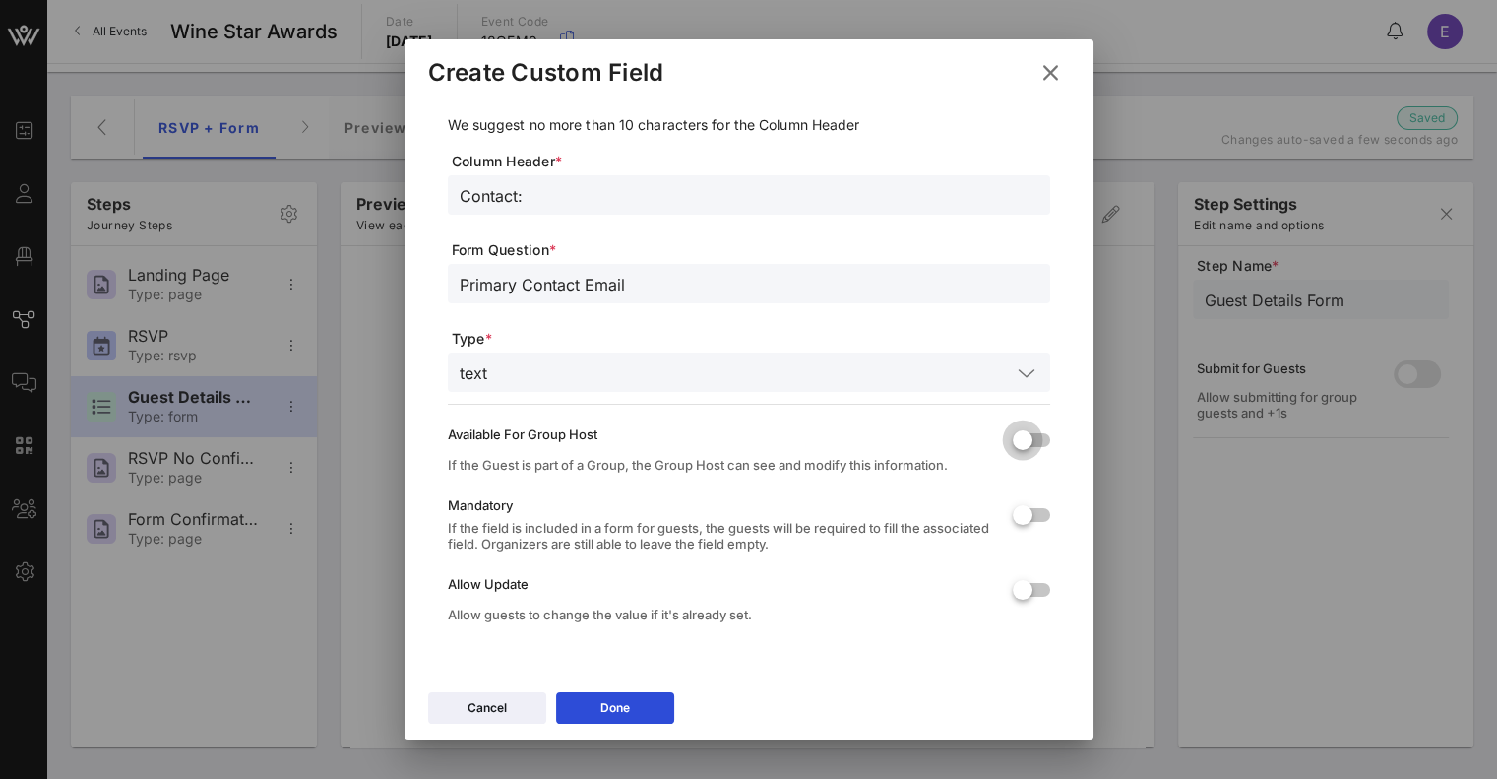
type input "Primary Contact Email"
click at [1006, 443] on div at bounding box center [1022, 439] width 33 height 33
click at [1016, 522] on div at bounding box center [1022, 514] width 33 height 33
click at [612, 703] on icon at bounding box center [615, 708] width 14 height 12
click at [531, 195] on input "Contact:" at bounding box center [749, 195] width 579 height 26
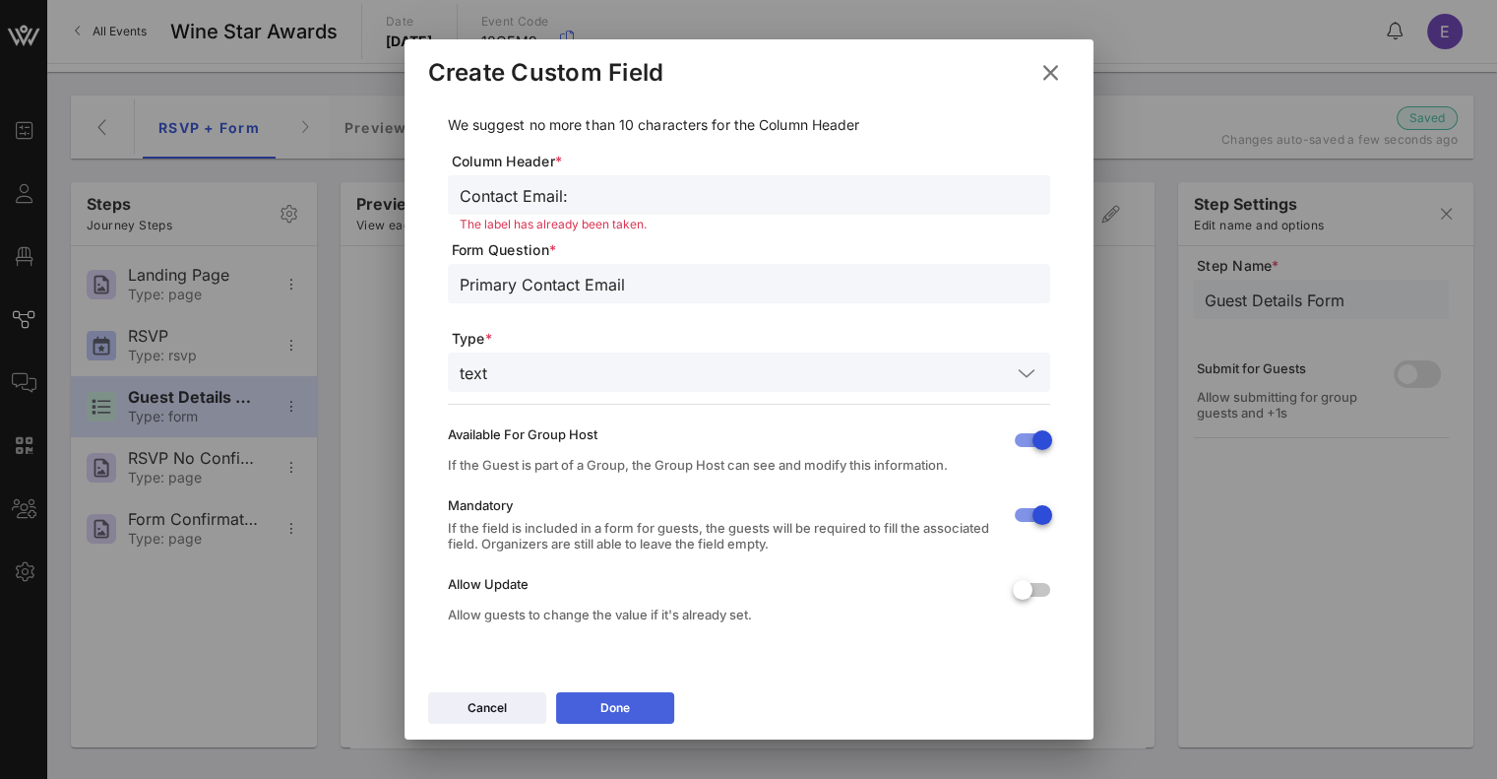
type input "Contact Email:"
click at [609, 710] on icon at bounding box center [614, 708] width 15 height 13
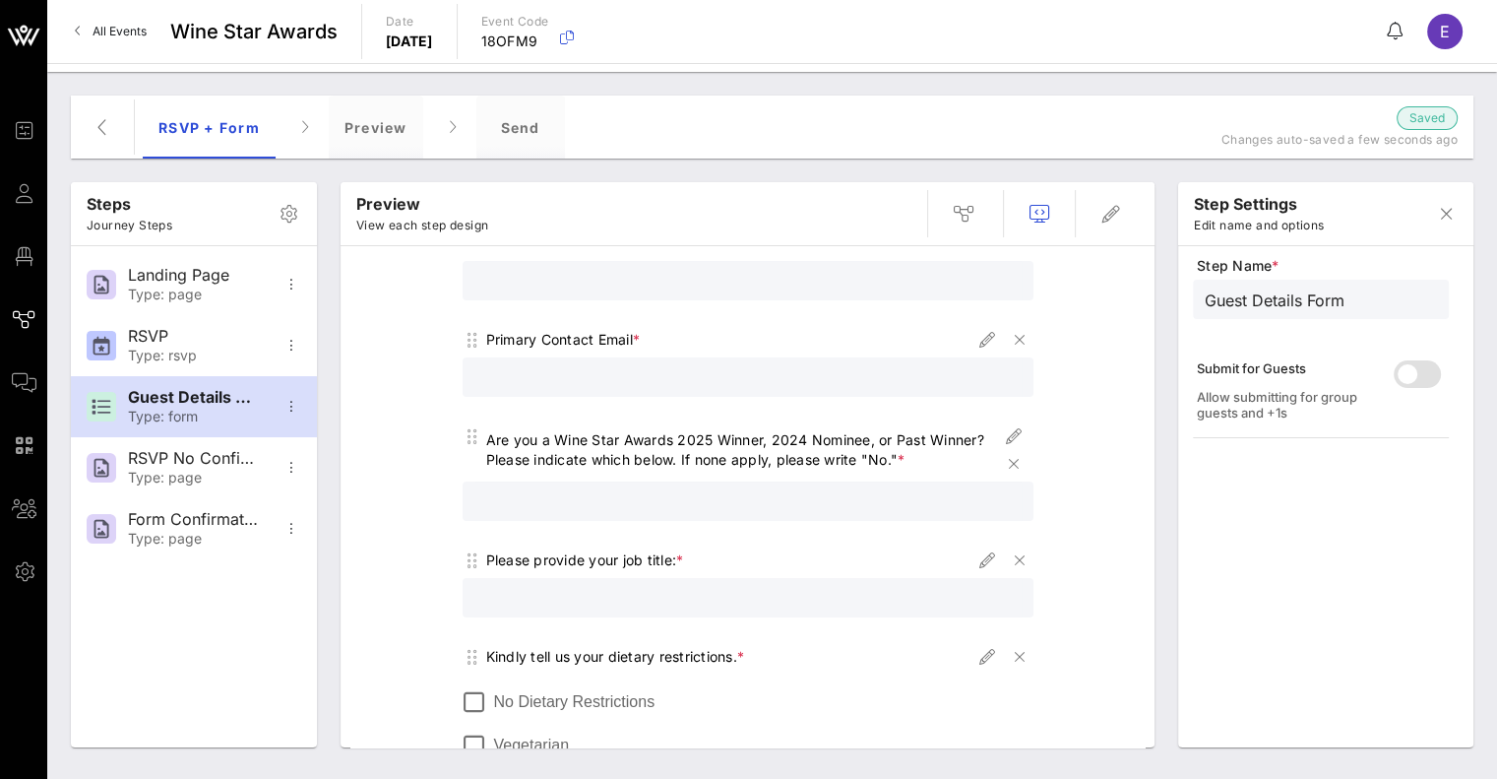
scroll to position [401, 0]
click at [687, 463] on div "Are you a Wine Star Awards 2025 Winner, 2024 Nominee, or Past Winner? Please in…" at bounding box center [743, 447] width 514 height 39
click at [461, 430] on icon "button" at bounding box center [473, 434] width 24 height 24
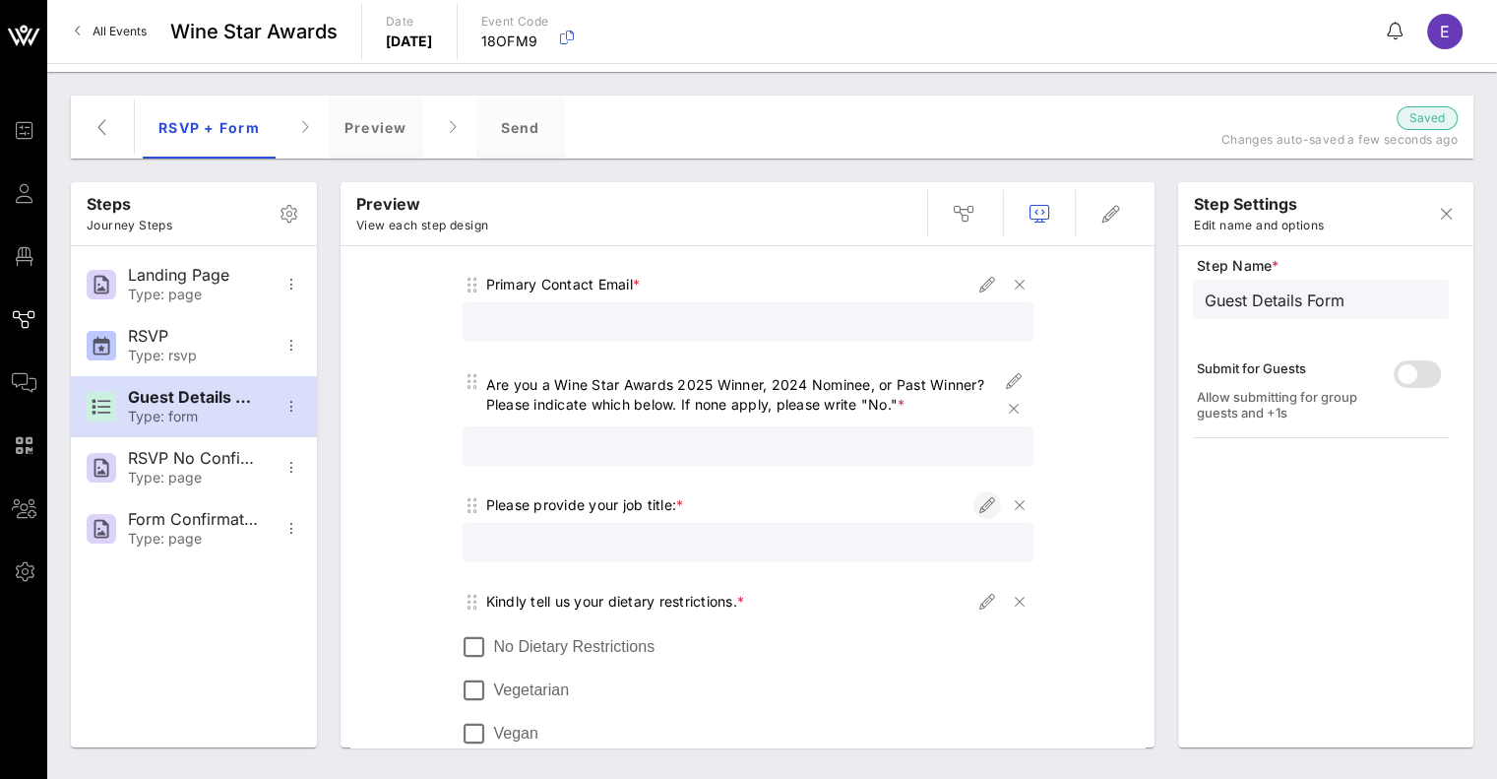
scroll to position [453, 0]
click at [1008, 381] on icon "button" at bounding box center [1014, 382] width 24 height 24
type input "Winner, Nominee, Past Nominee"
type input "Are you a Wine Star Awards 2025 Winner, 2024 Nominee, or Past Winner? Please in…"
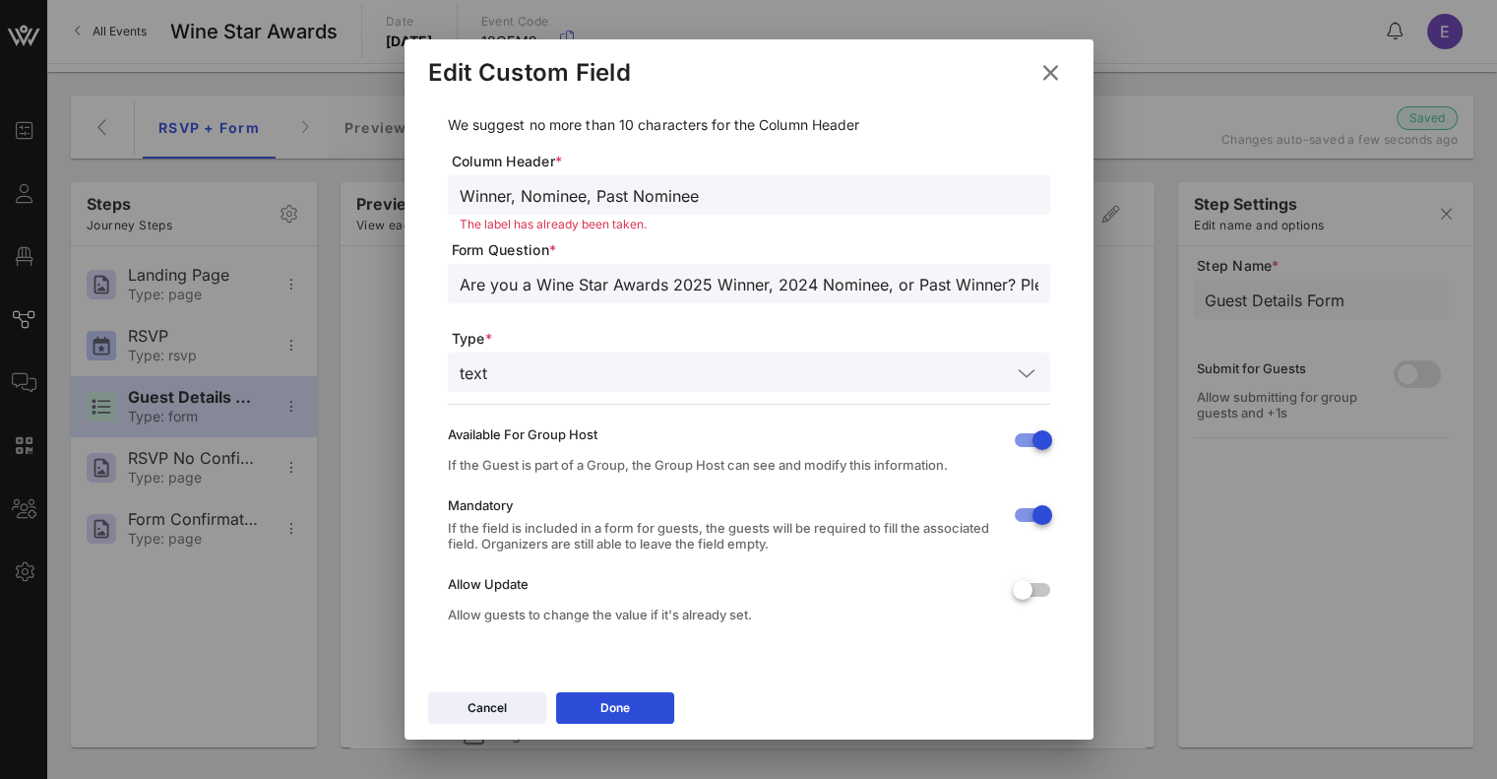
click at [602, 189] on input "Winner, Nominee, Past Nominee" at bounding box center [749, 195] width 579 height 26
click at [516, 186] on input "Winner, Nominee, Past Nominee" at bounding box center [749, 195] width 579 height 26
click at [524, 194] on input "Winner, Nominee, Past Nominee" at bounding box center [749, 195] width 579 height 26
drag, startPoint x: 507, startPoint y: 192, endPoint x: 718, endPoint y: 207, distance: 211.1
click at [718, 207] on div "Winner, Nominee, Past Nominee" at bounding box center [749, 194] width 579 height 39
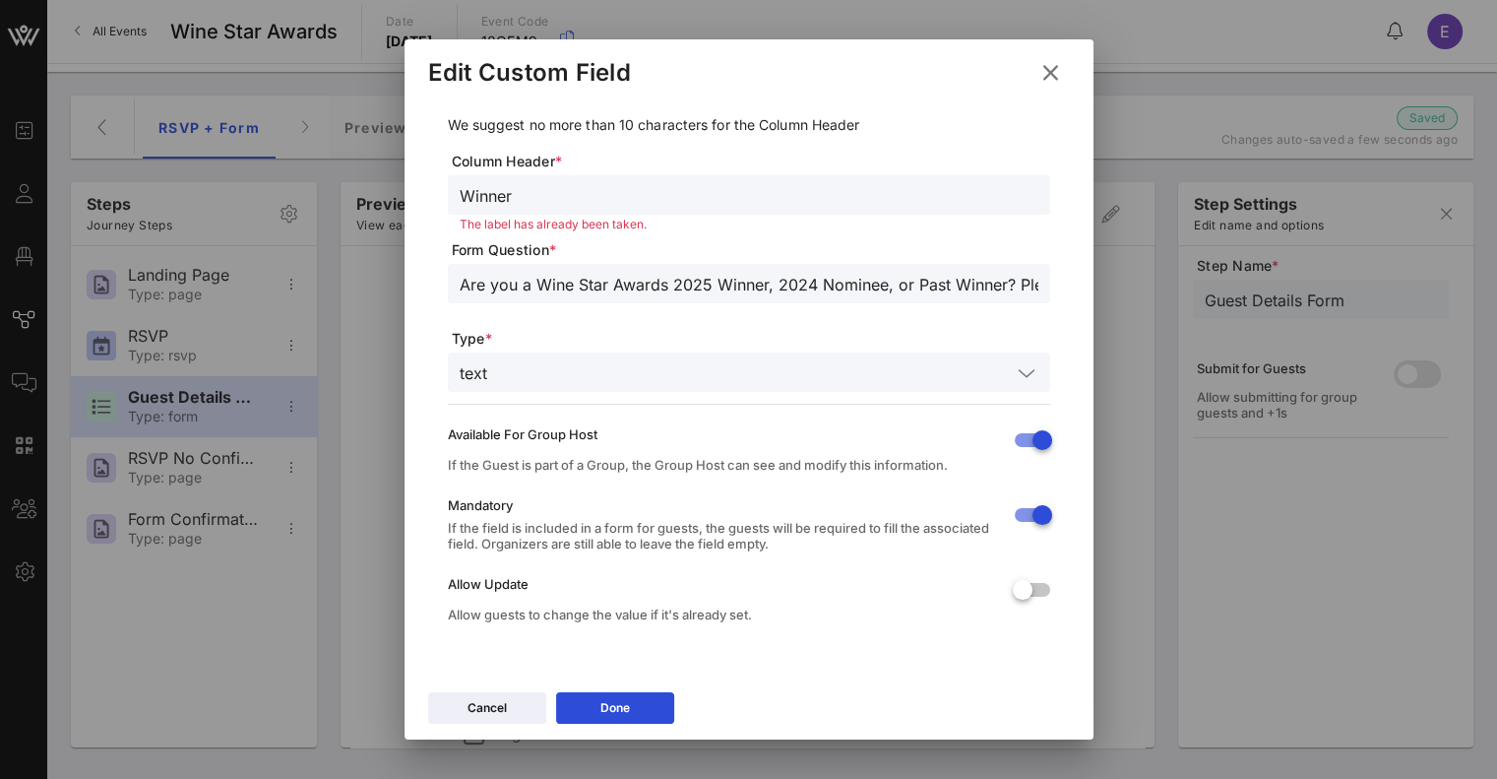
type input "Winner"
type input "Are you receiving an award this year?"
click at [622, 716] on div "Done" at bounding box center [615, 708] width 30 height 20
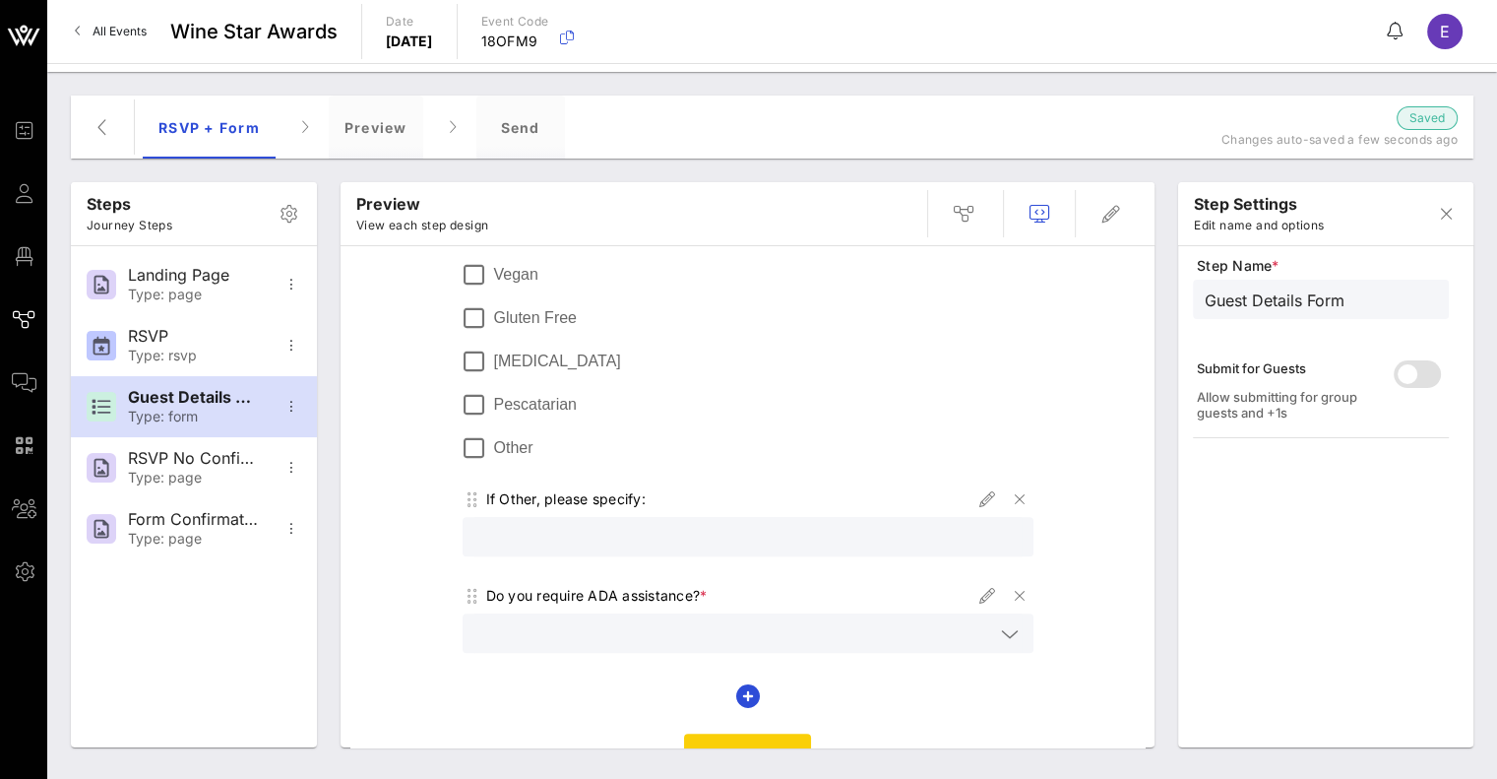
scroll to position [902, 0]
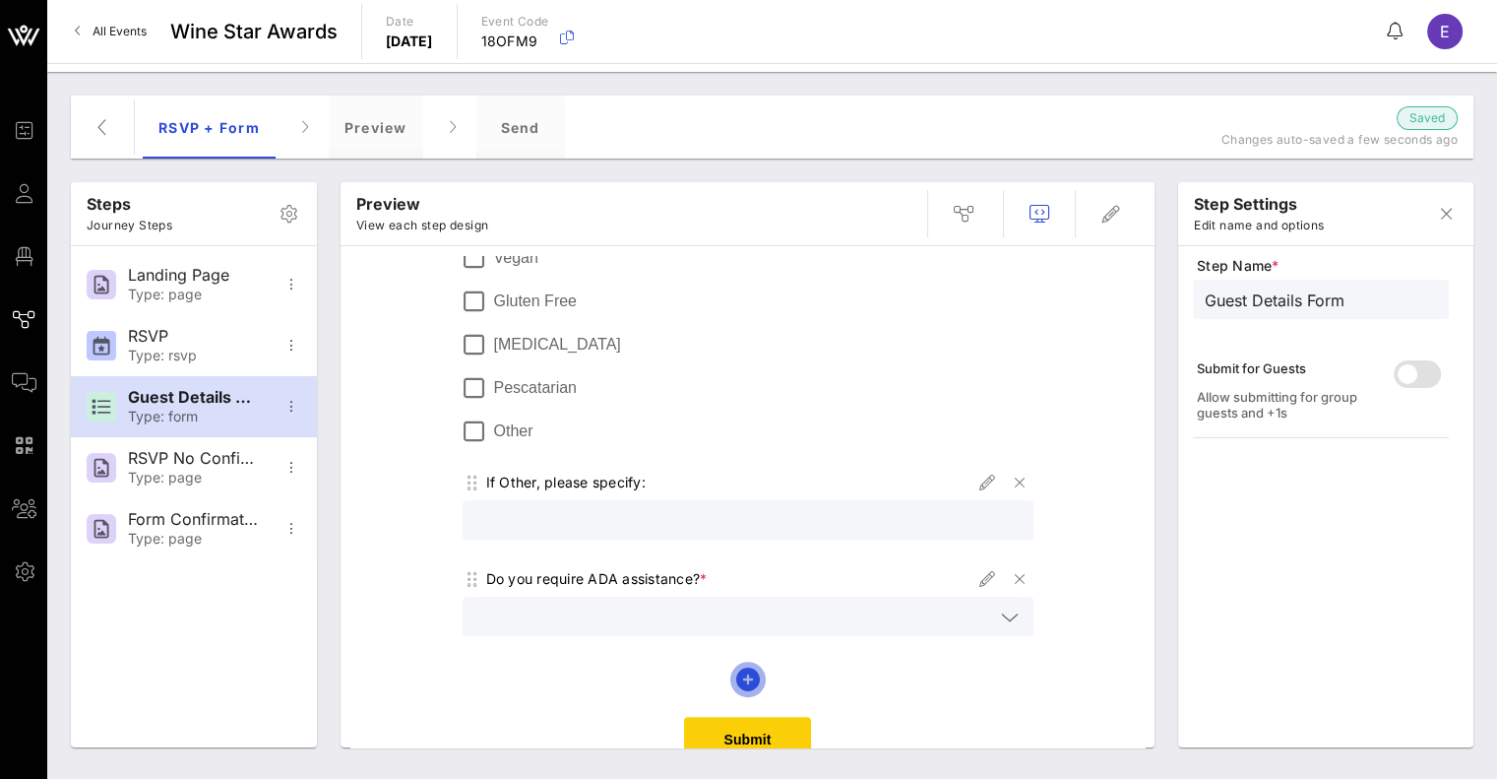
click at [745, 669] on icon "button" at bounding box center [748, 679] width 24 height 24
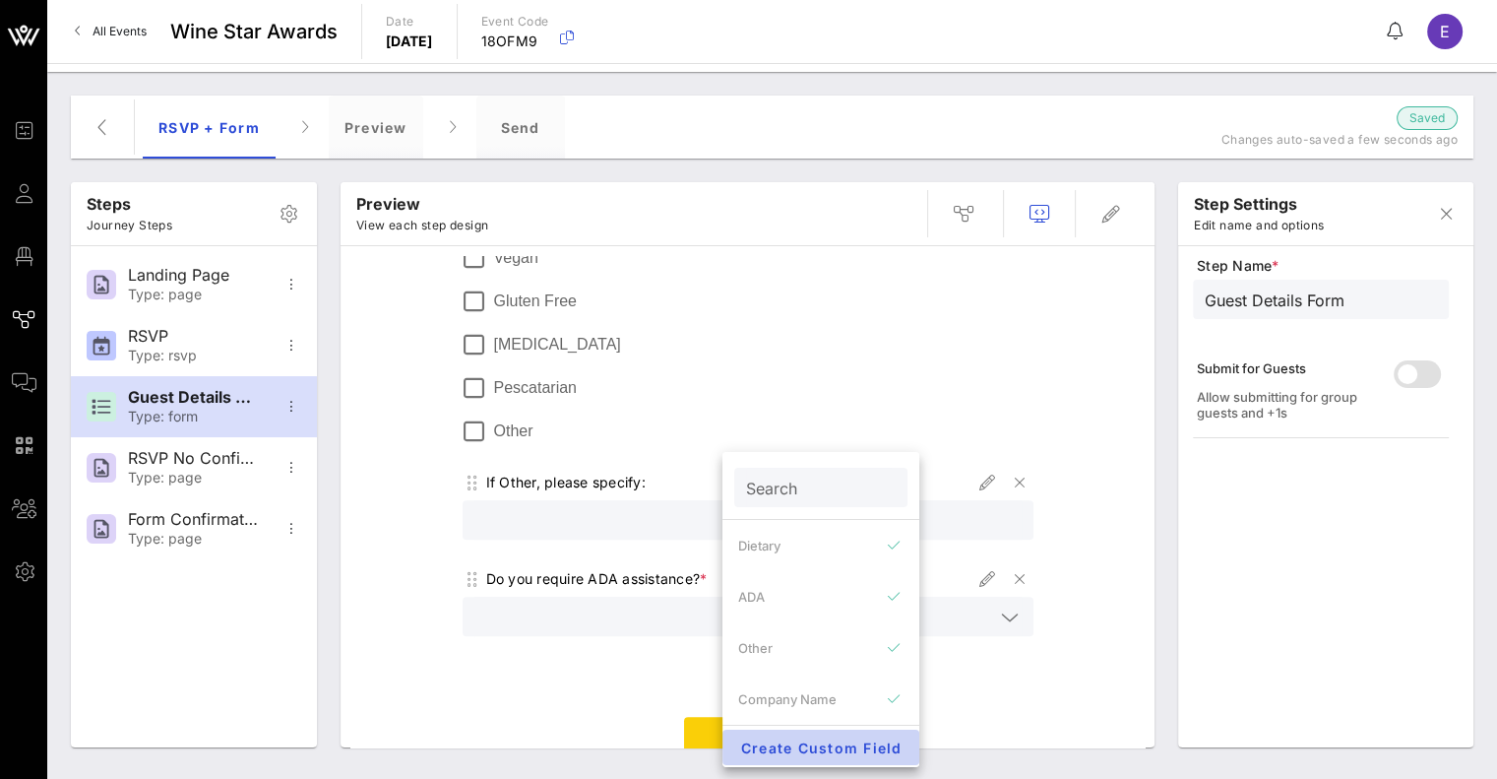
click at [787, 734] on button "Create Custom Field" at bounding box center [820, 746] width 197 height 35
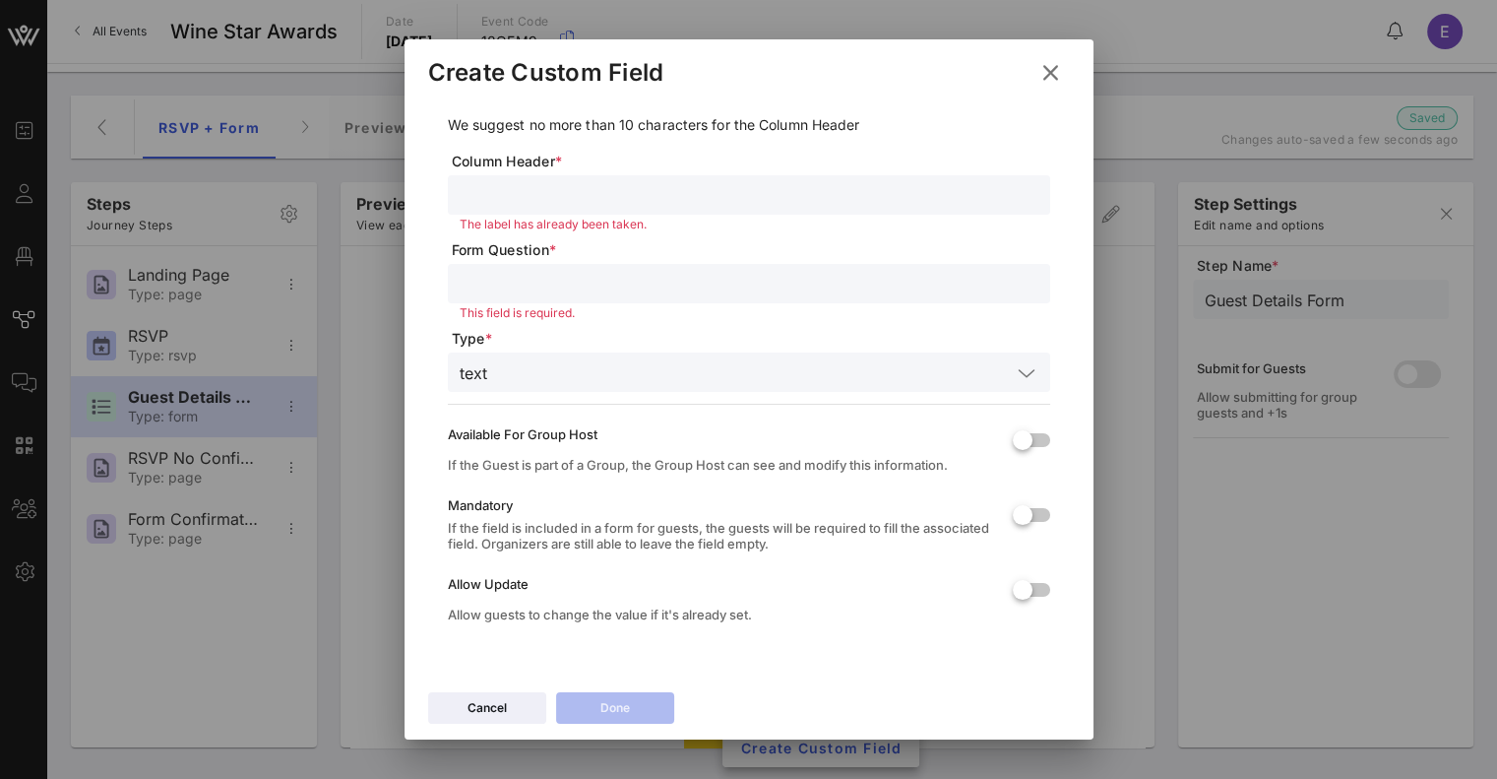
paste input "Winner, Nominee, Past Nominee"
click at [585, 193] on input "Winner, Nominee, Past Nominee" at bounding box center [749, 195] width 579 height 26
drag, startPoint x: 522, startPoint y: 194, endPoint x: 390, endPoint y: 202, distance: 132.1
click at [390, 202] on div "Event Builder Guests Floor Plan Journeys Comms QR Scanner Team Settings Wine St…" at bounding box center [748, 389] width 1497 height 779
type input "Nominee, Past Nominee"
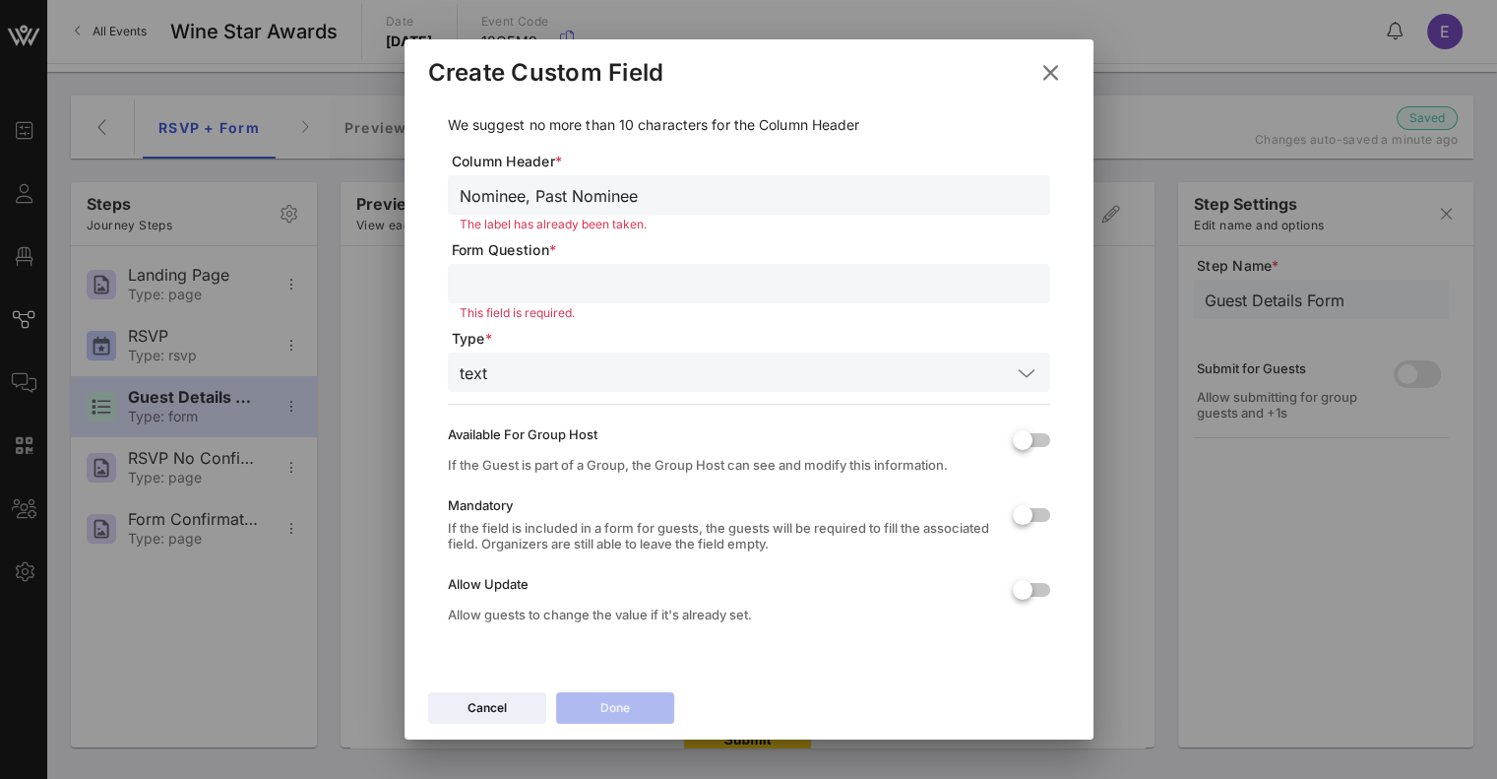
click at [575, 203] on input "Nominee, Past Nominee" at bounding box center [749, 195] width 579 height 26
type input "Are you a past nominee?"
click at [1017, 431] on div at bounding box center [1022, 439] width 33 height 33
click at [1008, 511] on div at bounding box center [1022, 514] width 33 height 33
drag, startPoint x: 527, startPoint y: 204, endPoint x: 691, endPoint y: 196, distance: 164.6
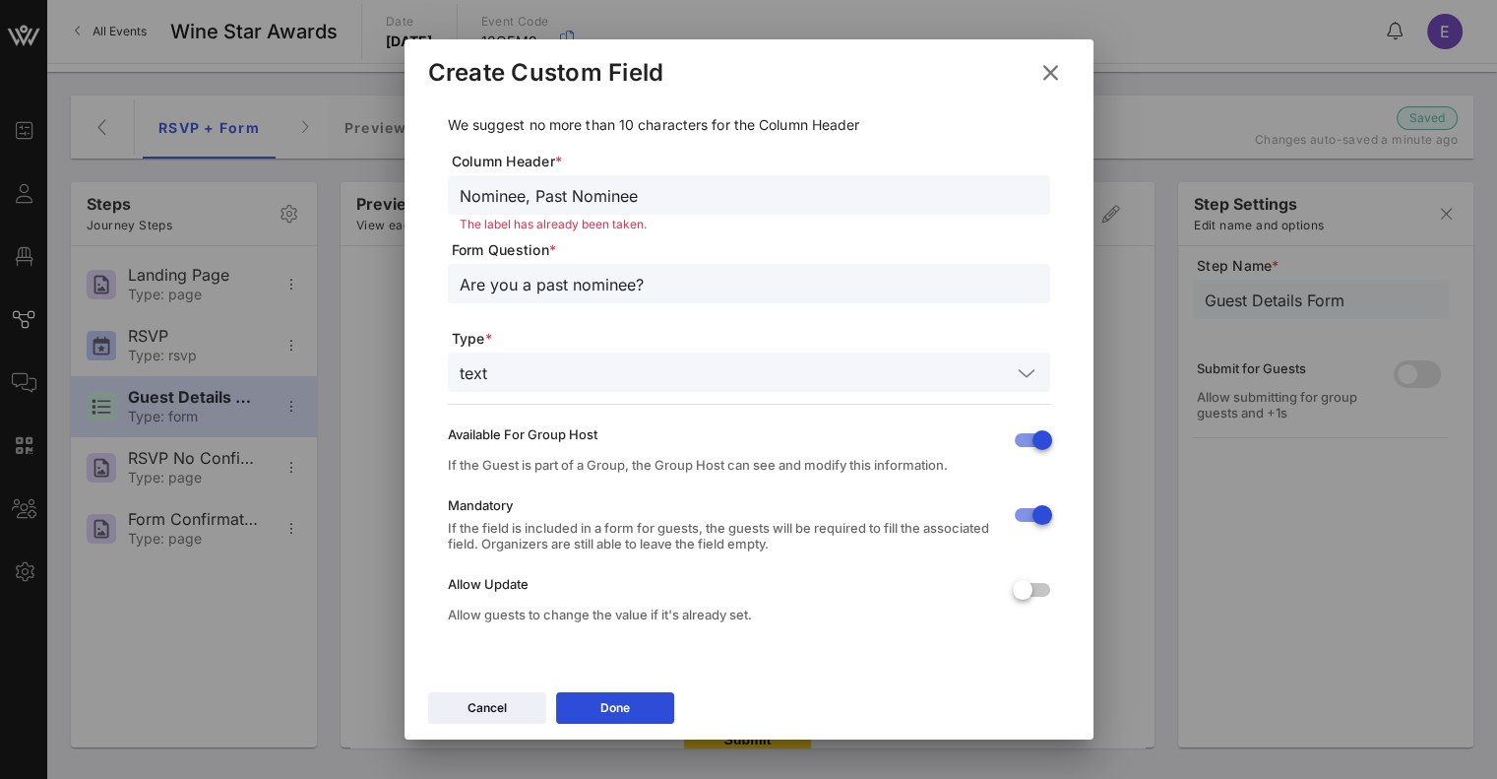
click at [691, 196] on input "Nominee, Past Nominee" at bounding box center [749, 195] width 579 height 26
type input "Nominee"
click at [623, 712] on div "Done" at bounding box center [615, 708] width 30 height 20
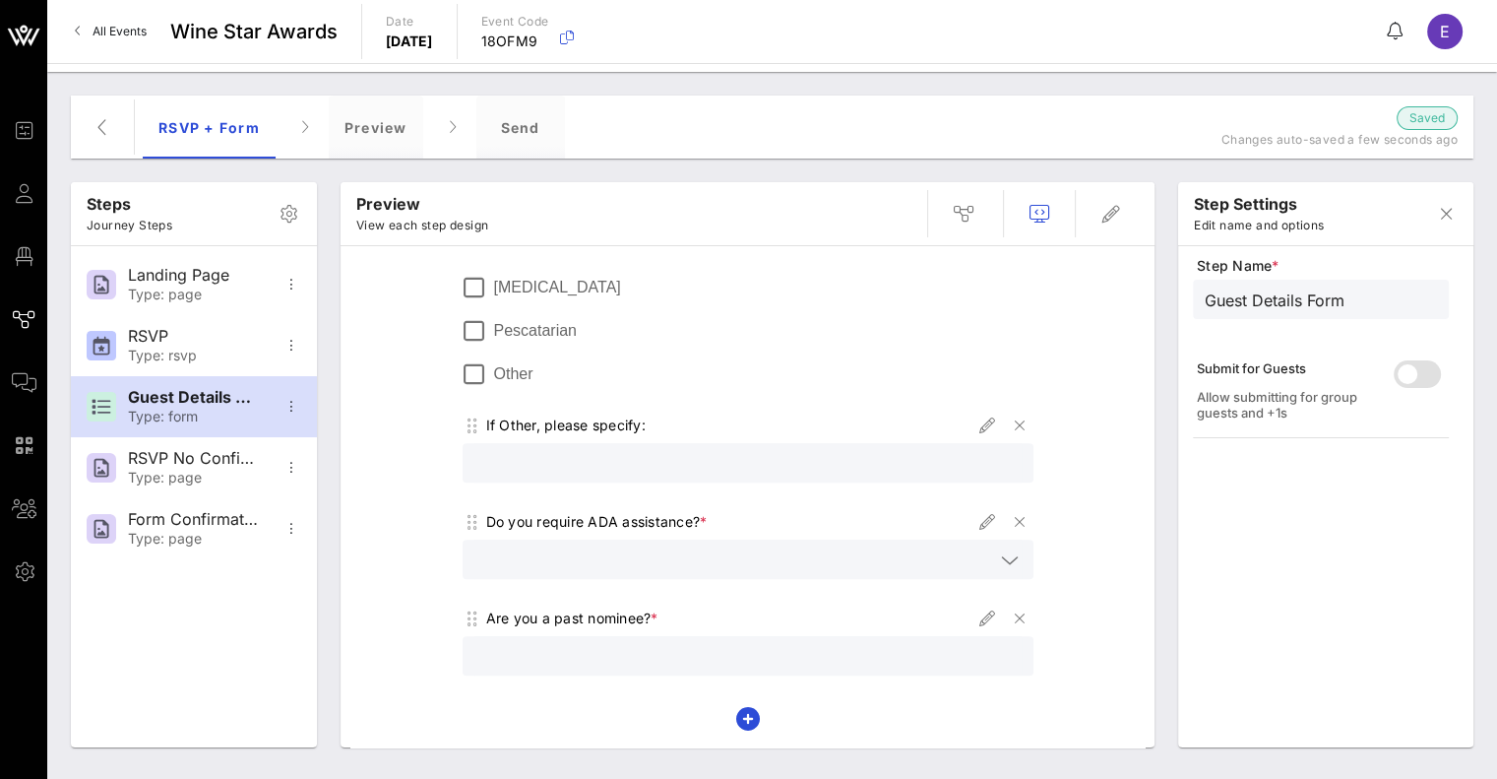
scroll to position [1170, 0]
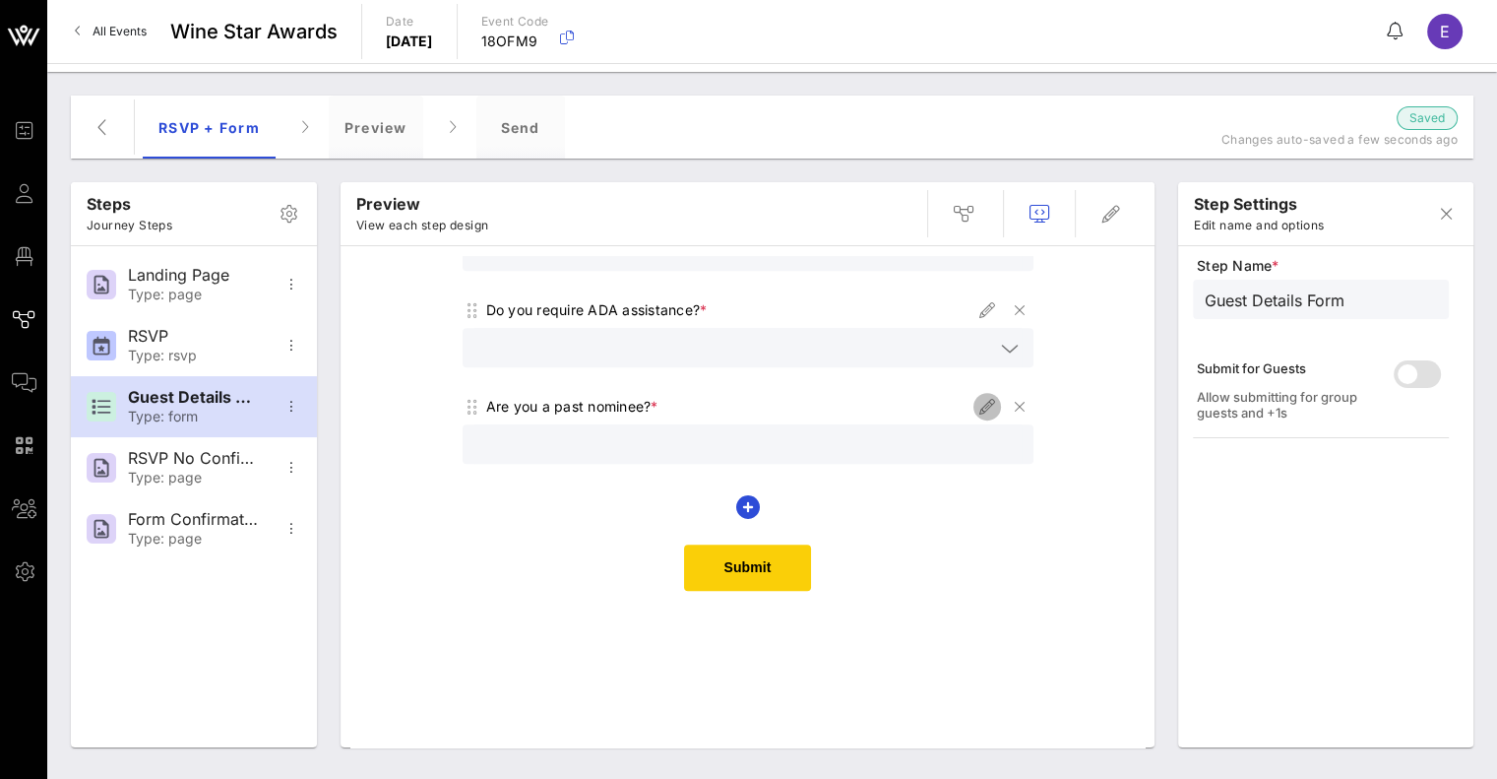
click at [976, 408] on icon "button" at bounding box center [987, 407] width 24 height 24
type input "Nominee"
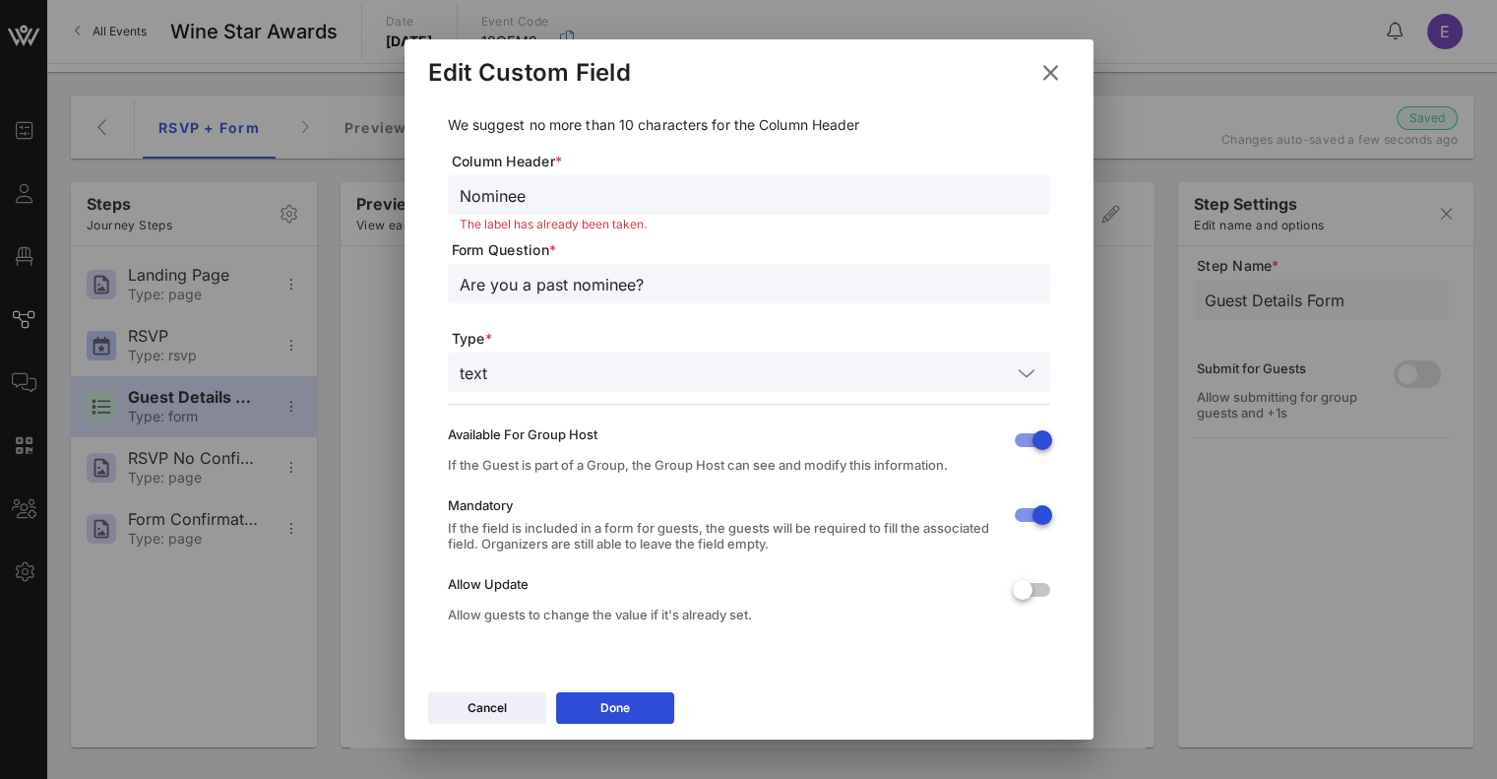
click at [669, 279] on input "Are you a past nominee?" at bounding box center [749, 284] width 579 height 26
type input "Are you a past nominee or award recipient?"
click at [622, 709] on div "Done" at bounding box center [615, 708] width 30 height 20
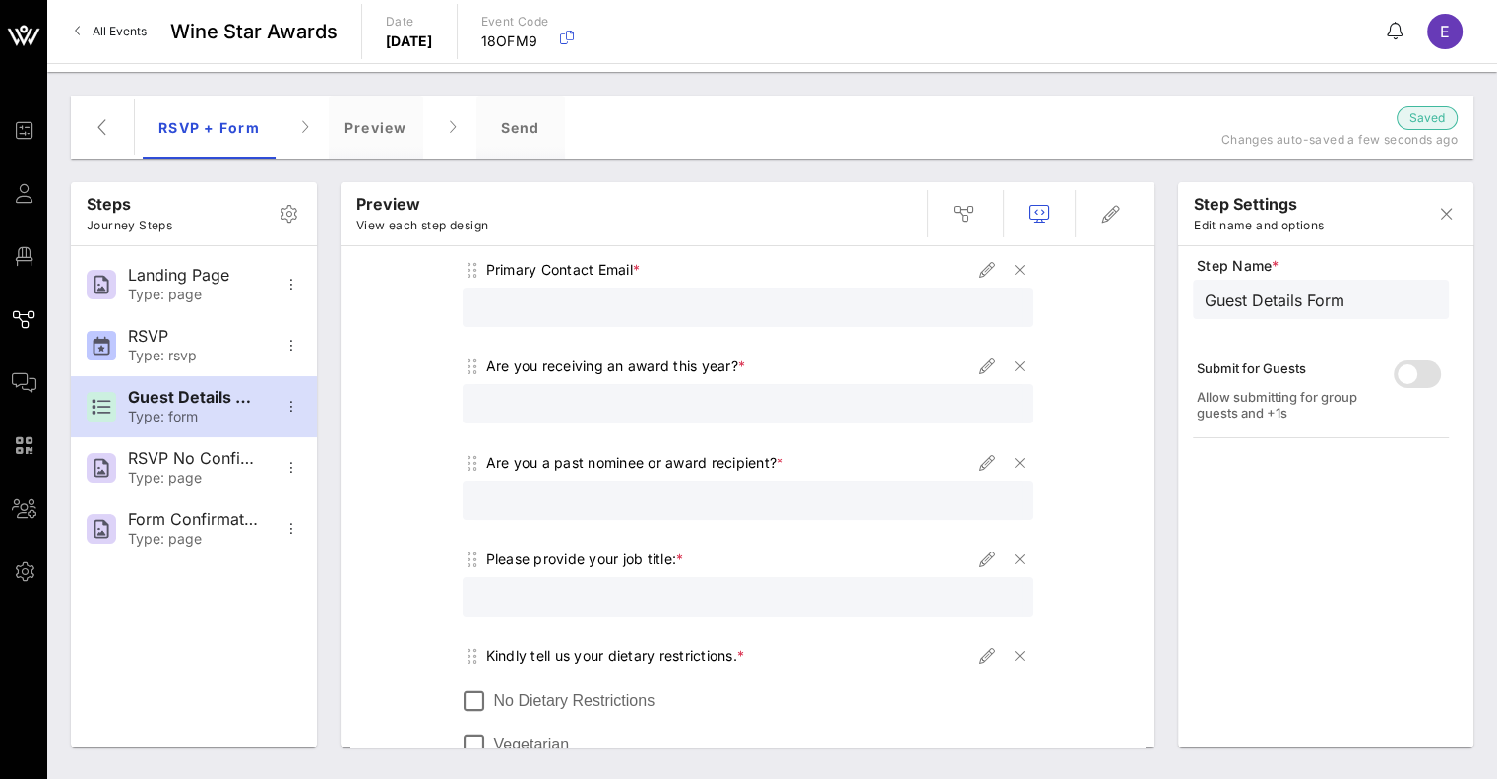
scroll to position [467, 0]
click at [984, 469] on icon "button" at bounding box center [987, 465] width 24 height 24
type input "Nominee"
type input "Are you a past nominee or award recipient?"
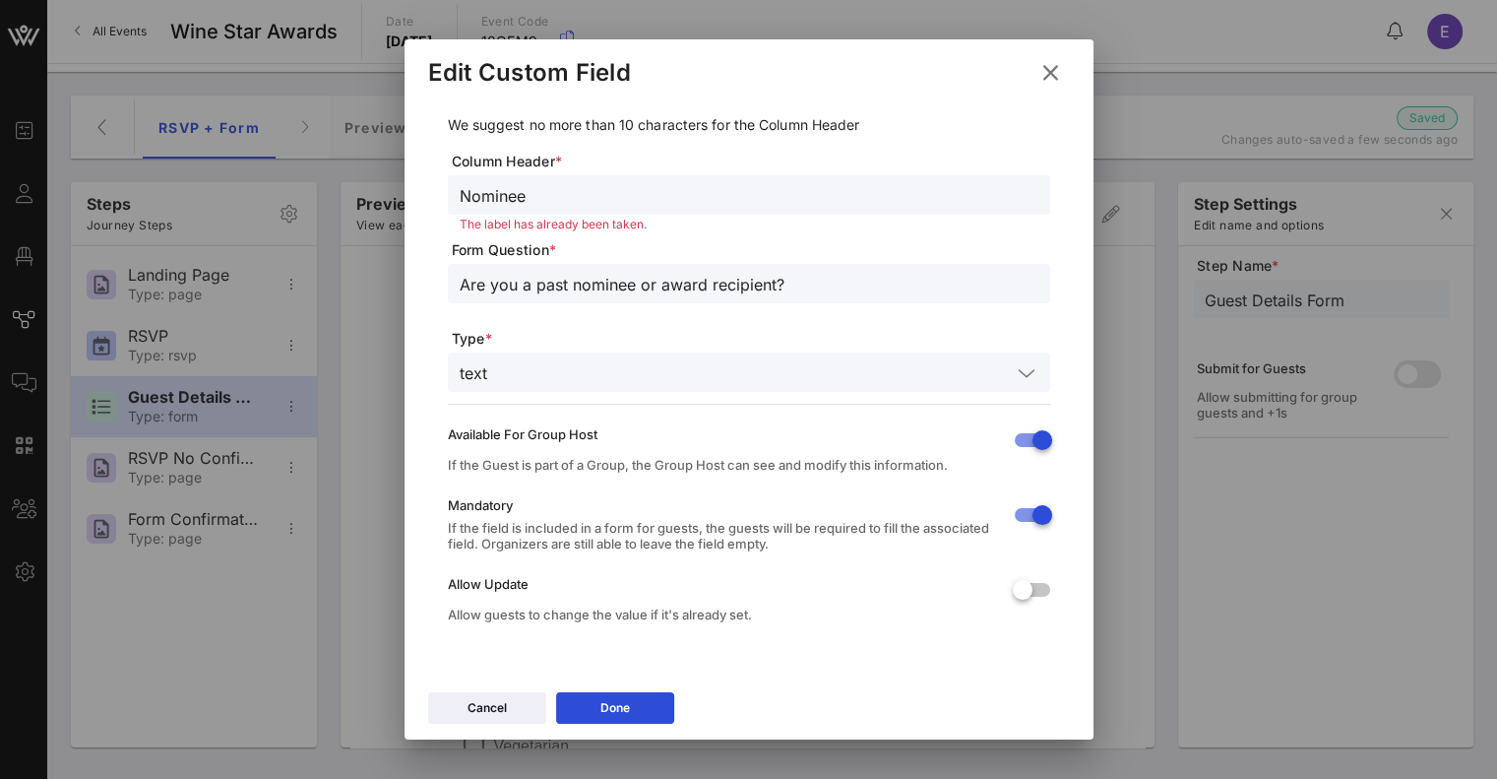
click at [724, 188] on input "Nominee" at bounding box center [749, 195] width 579 height 26
type input "Nominee, Past Recipient"
click at [656, 700] on button "Done" at bounding box center [615, 707] width 118 height 31
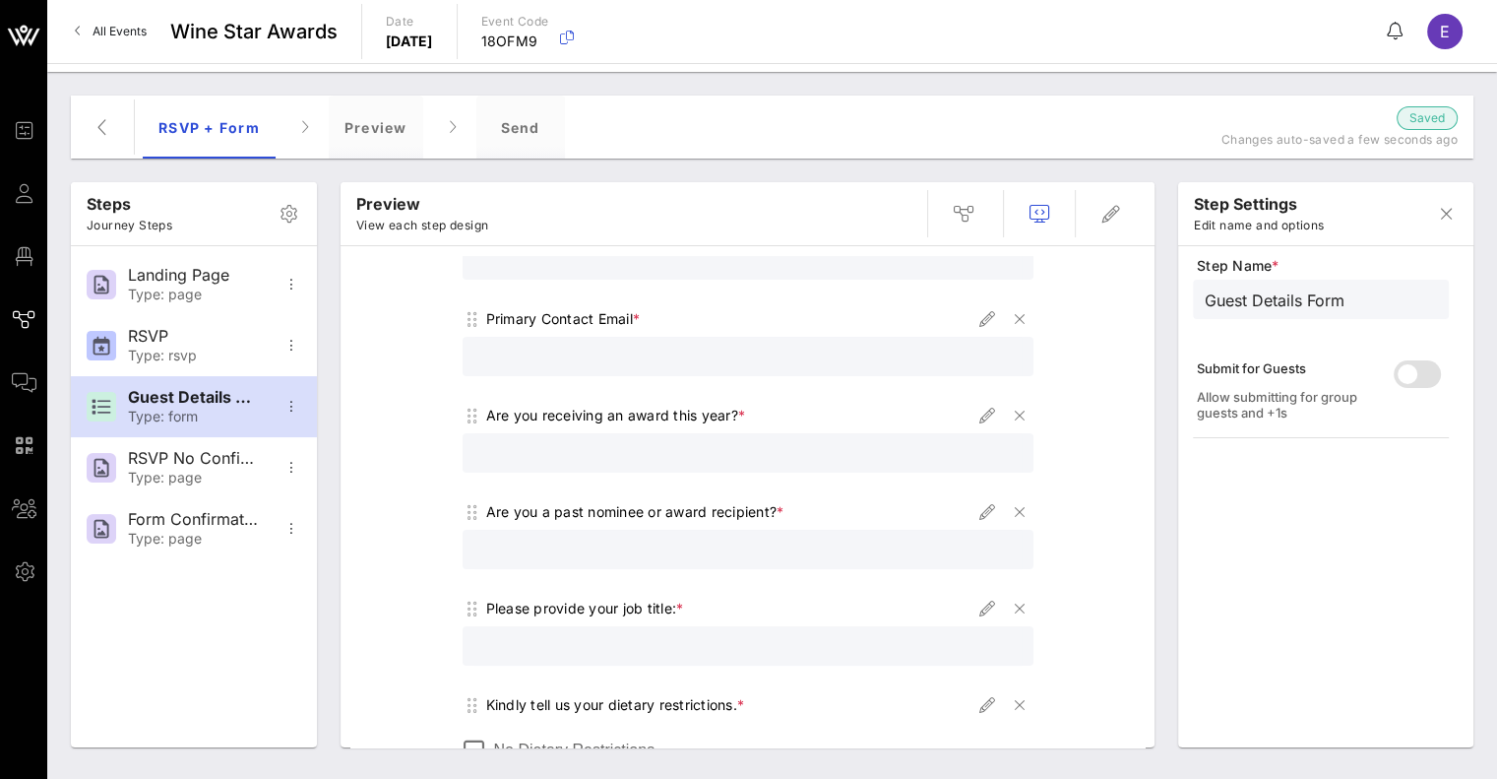
scroll to position [165, 0]
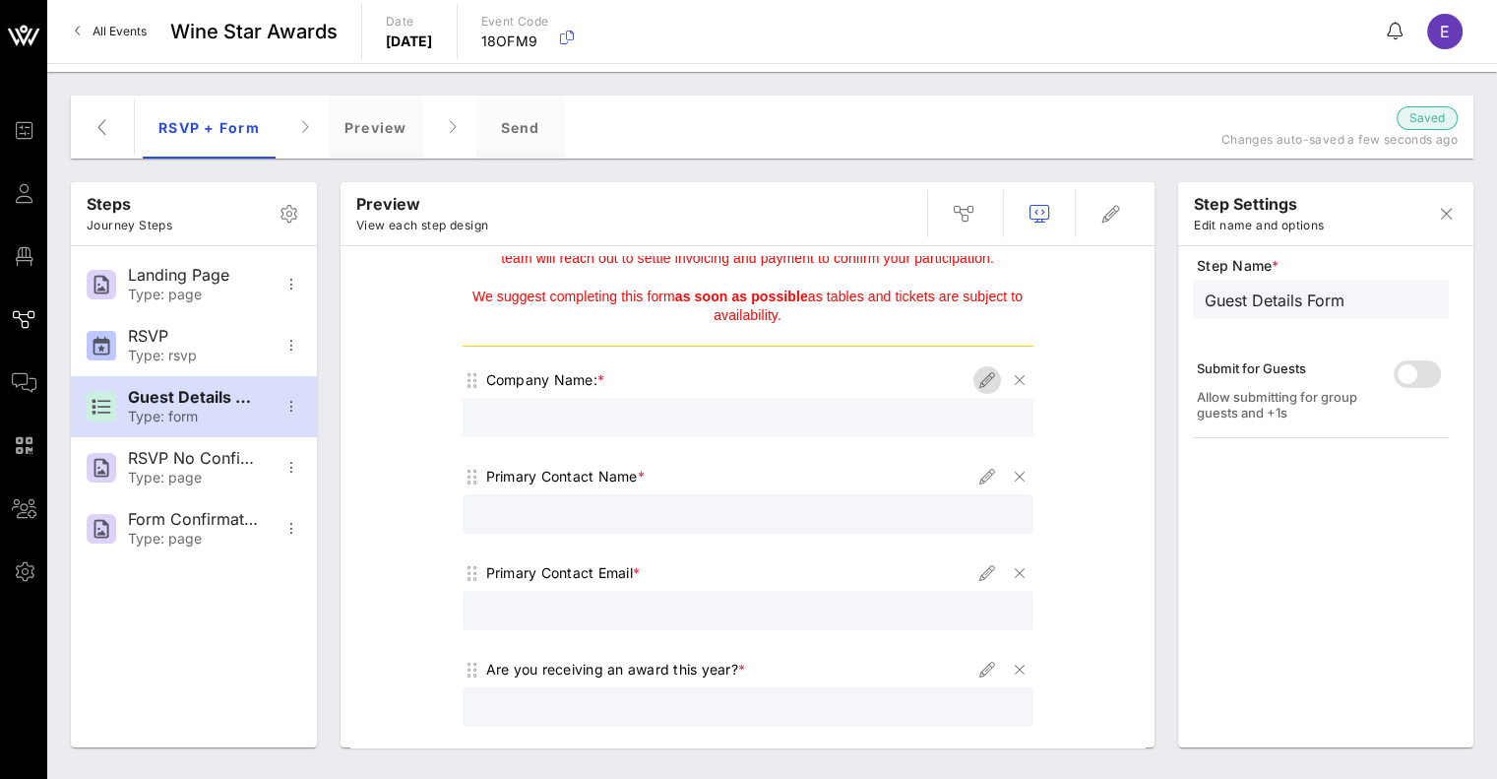
click at [979, 379] on icon "button" at bounding box center [987, 380] width 24 height 24
type input "Company Name"
type input "Company Name:"
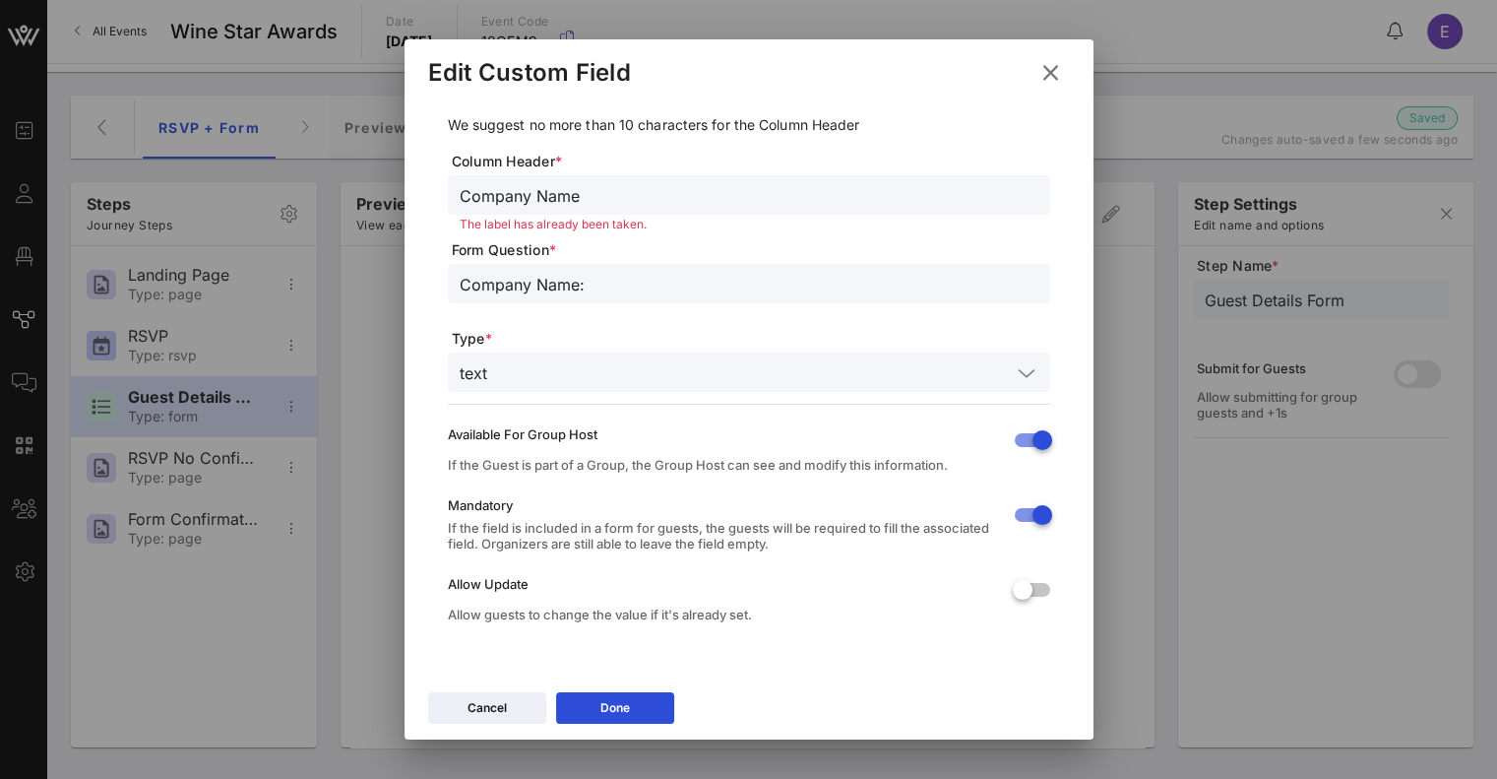
click at [1059, 82] on icon at bounding box center [1050, 73] width 27 height 24
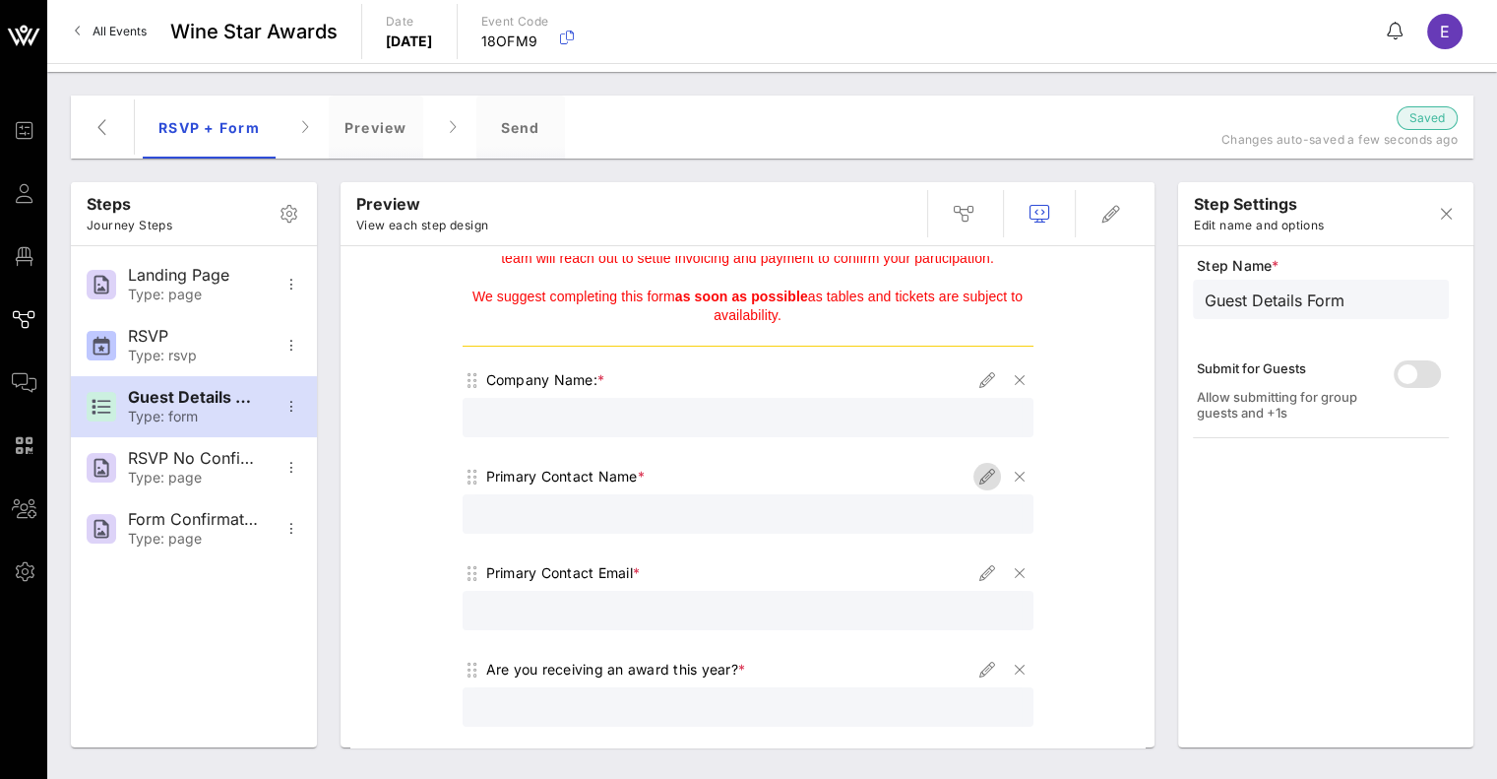
click at [975, 471] on icon "button" at bounding box center [987, 477] width 24 height 24
type input "Contact:"
type input "Primary Contact Name"
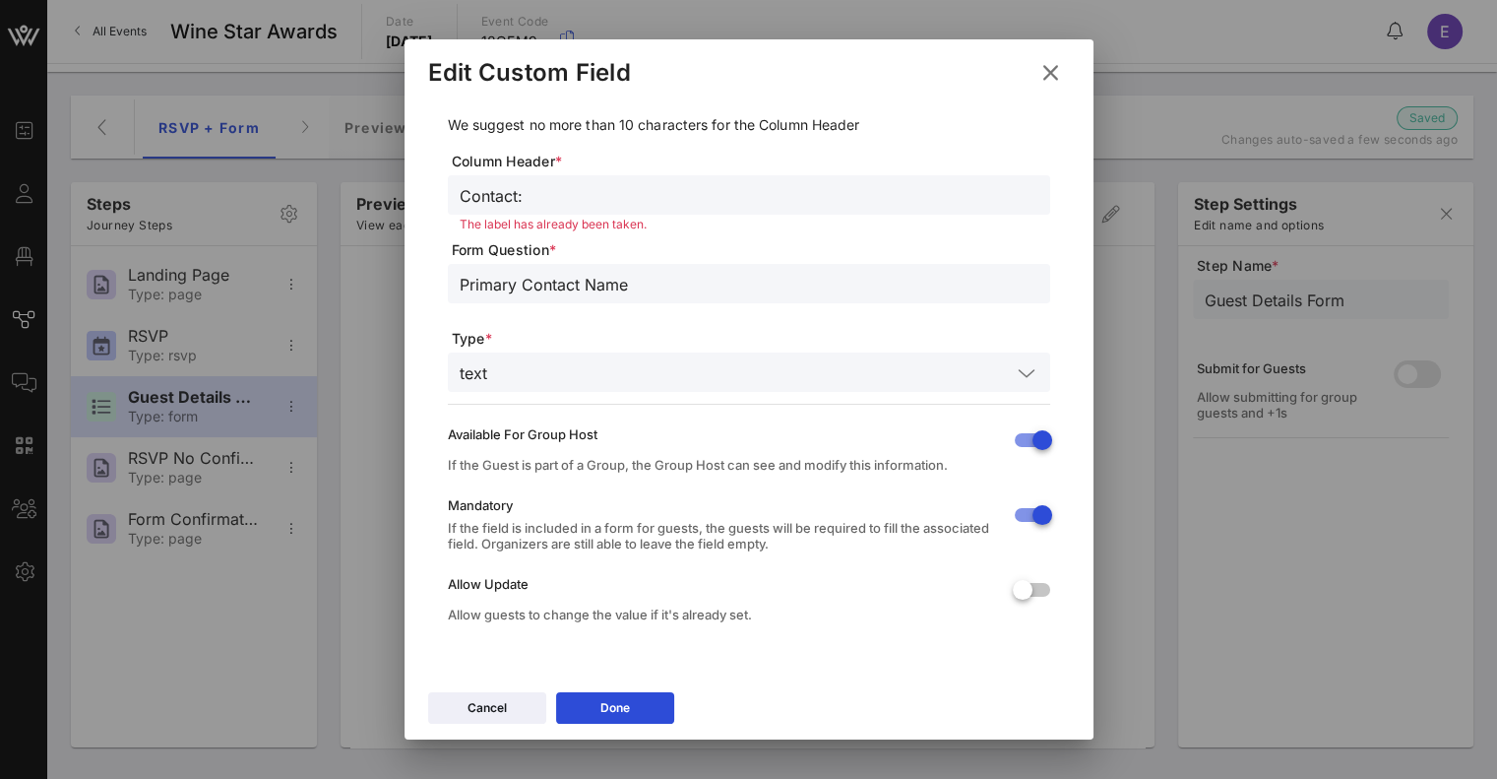
click at [1054, 68] on icon at bounding box center [1050, 73] width 27 height 24
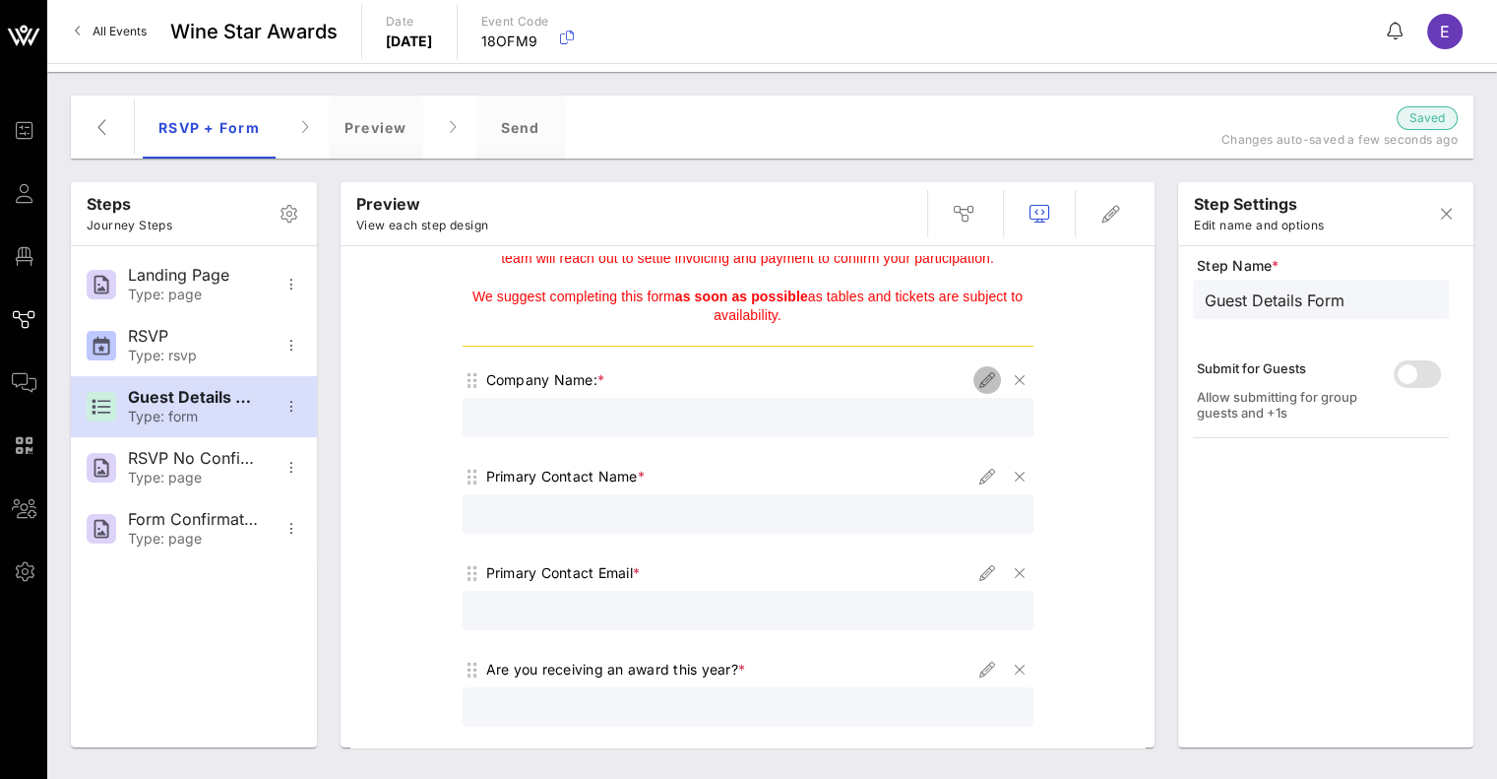
click at [979, 381] on icon "button" at bounding box center [987, 380] width 24 height 24
type input "Company Name"
type input "Company Name:"
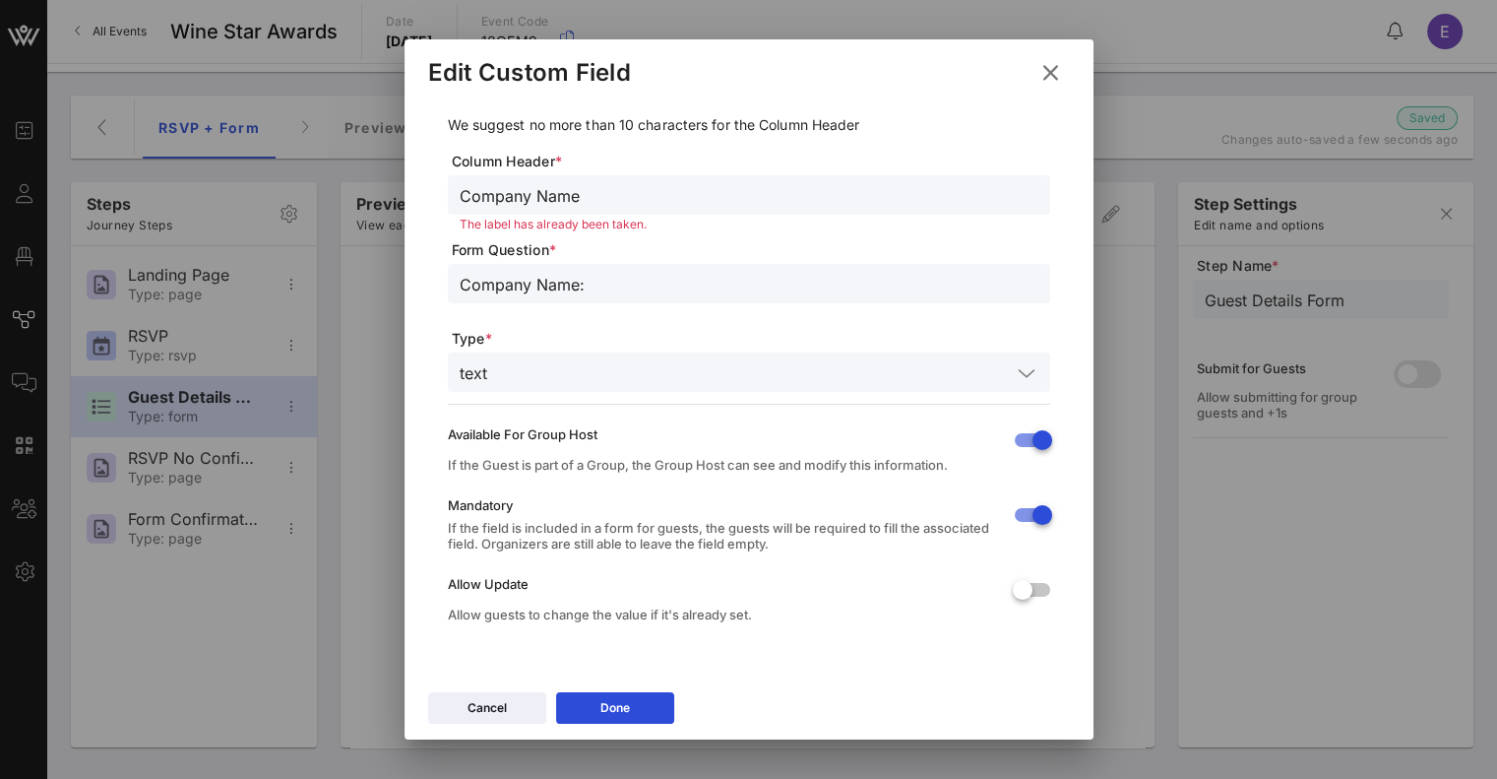
drag, startPoint x: 531, startPoint y: 192, endPoint x: 688, endPoint y: 193, distance: 157.5
click at [688, 193] on input "Company Name" at bounding box center [749, 195] width 579 height 26
type input "Company:"
click at [659, 696] on button "Done" at bounding box center [615, 707] width 118 height 31
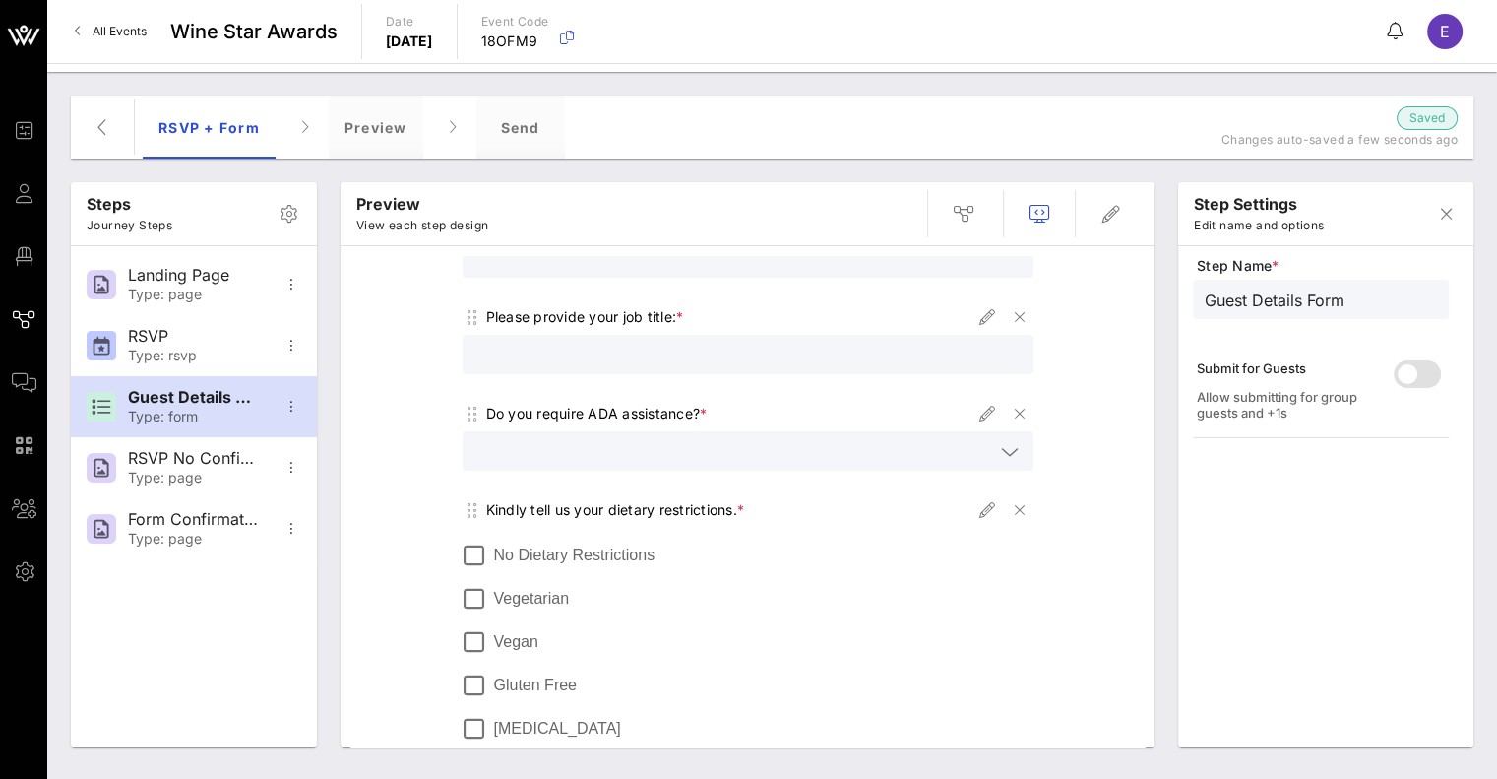
scroll to position [713, 0]
click at [569, 414] on div "Do you require ADA assistance? *" at bounding box center [596, 412] width 221 height 20
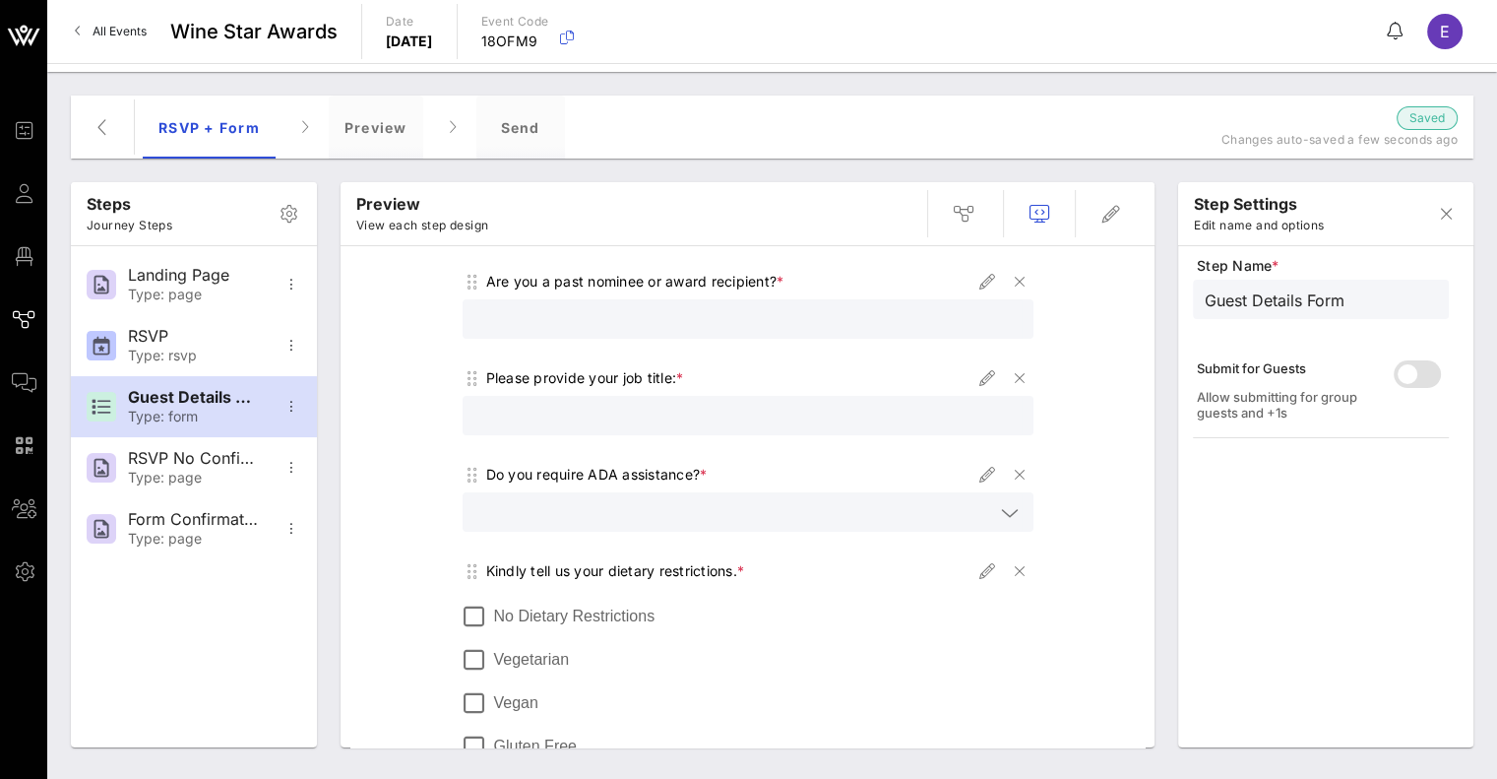
scroll to position [679, 0]
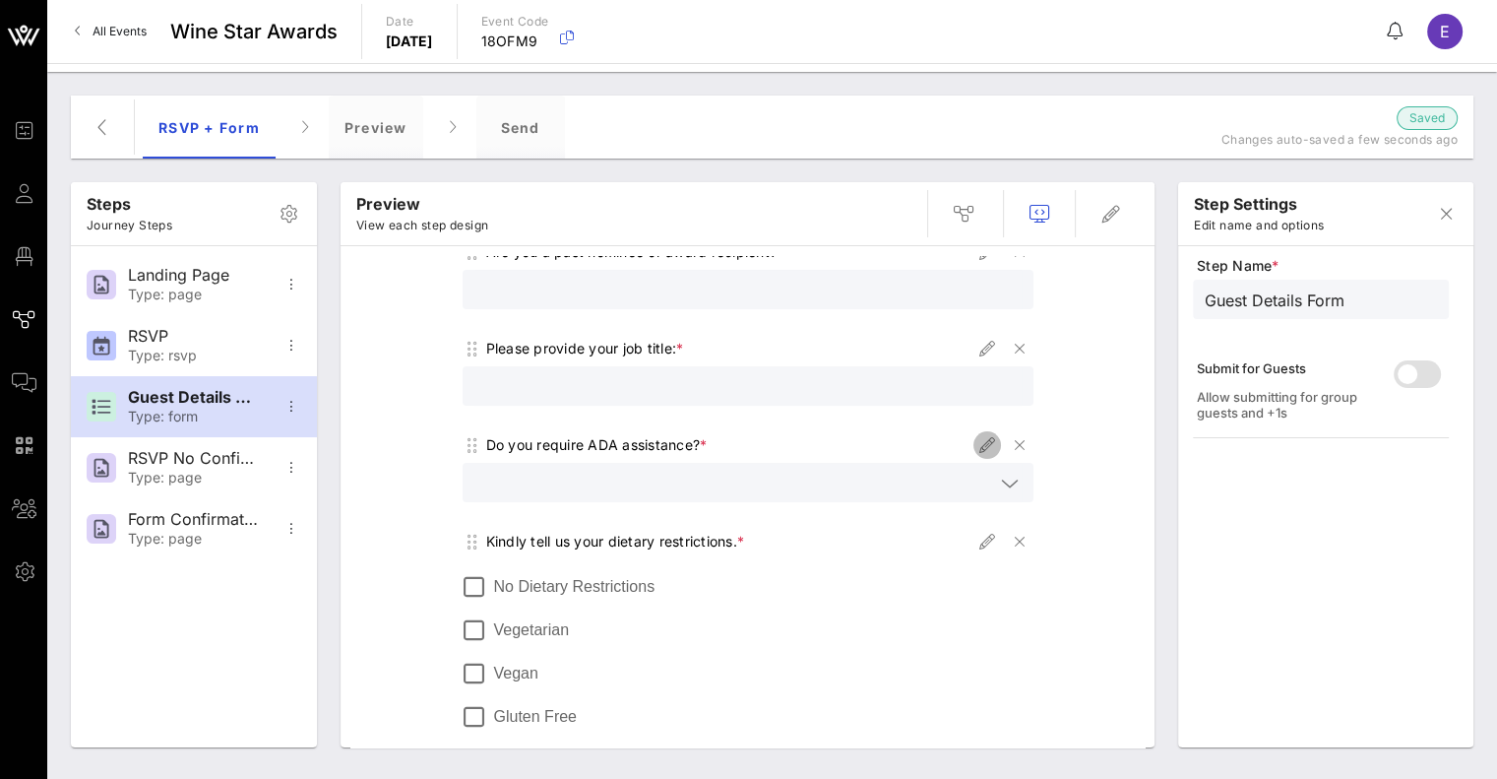
click at [981, 453] on icon "button" at bounding box center [987, 445] width 24 height 24
type input "ADA"
type input "Do you require ADA assistance?"
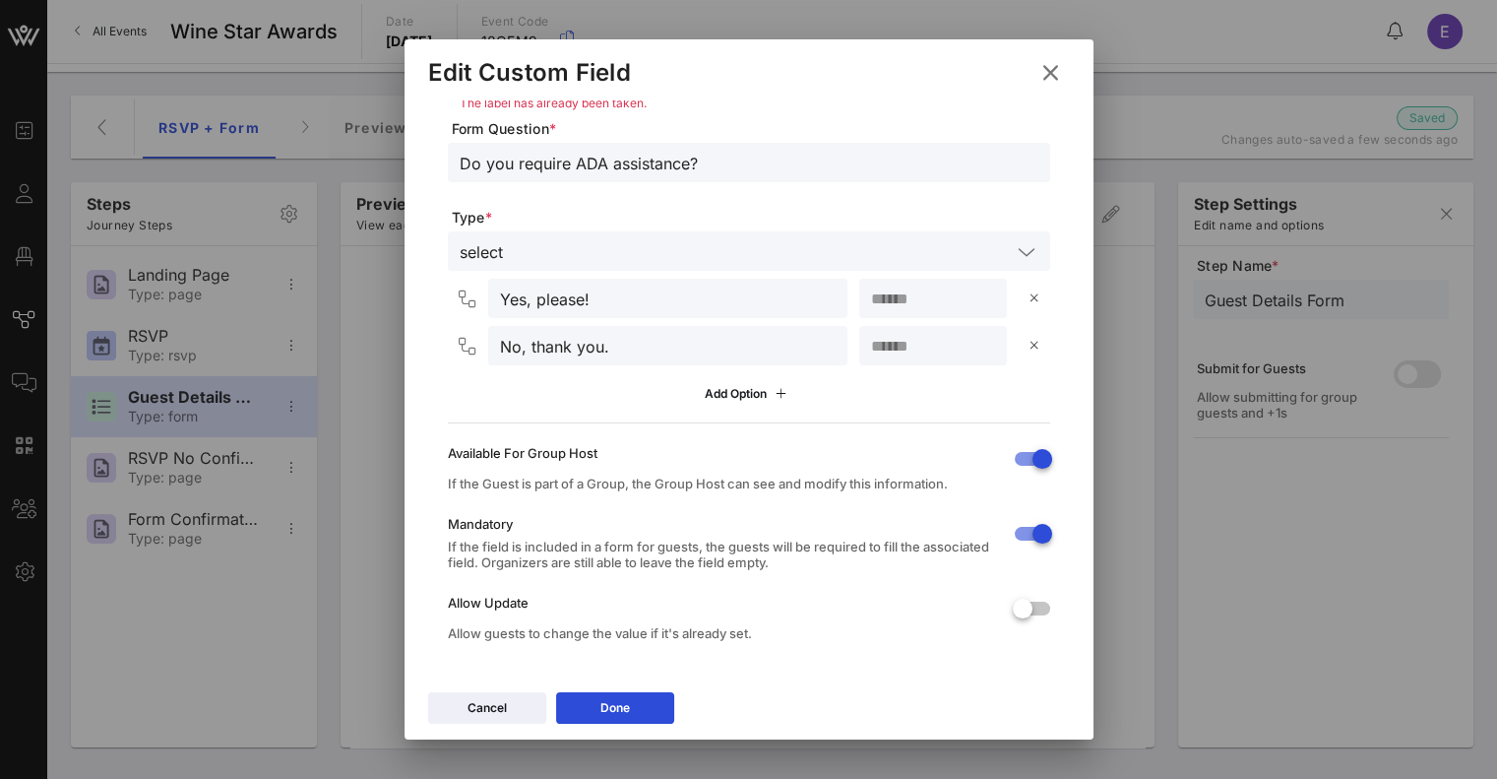
scroll to position [157, 0]
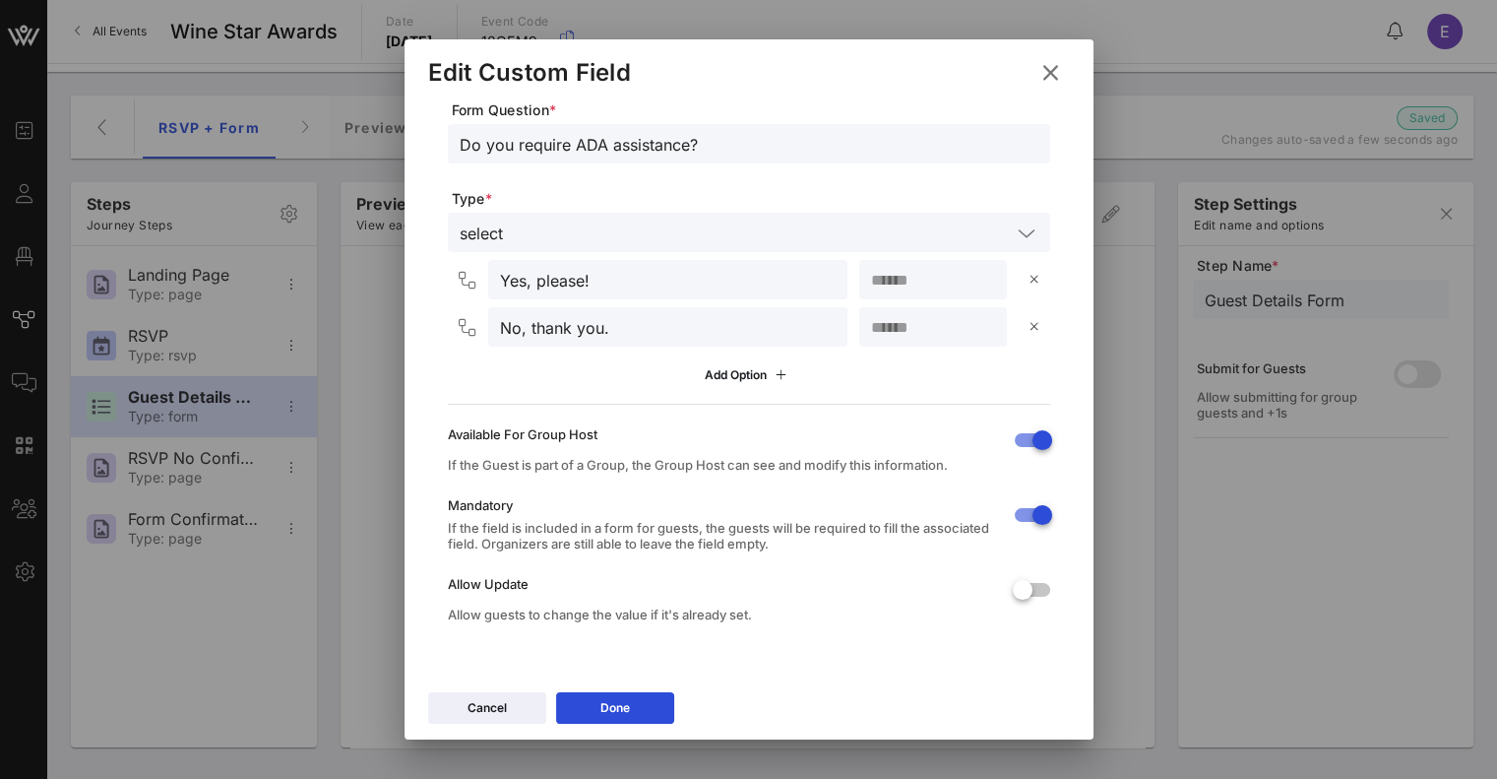
click at [1048, 83] on icon at bounding box center [1050, 73] width 30 height 28
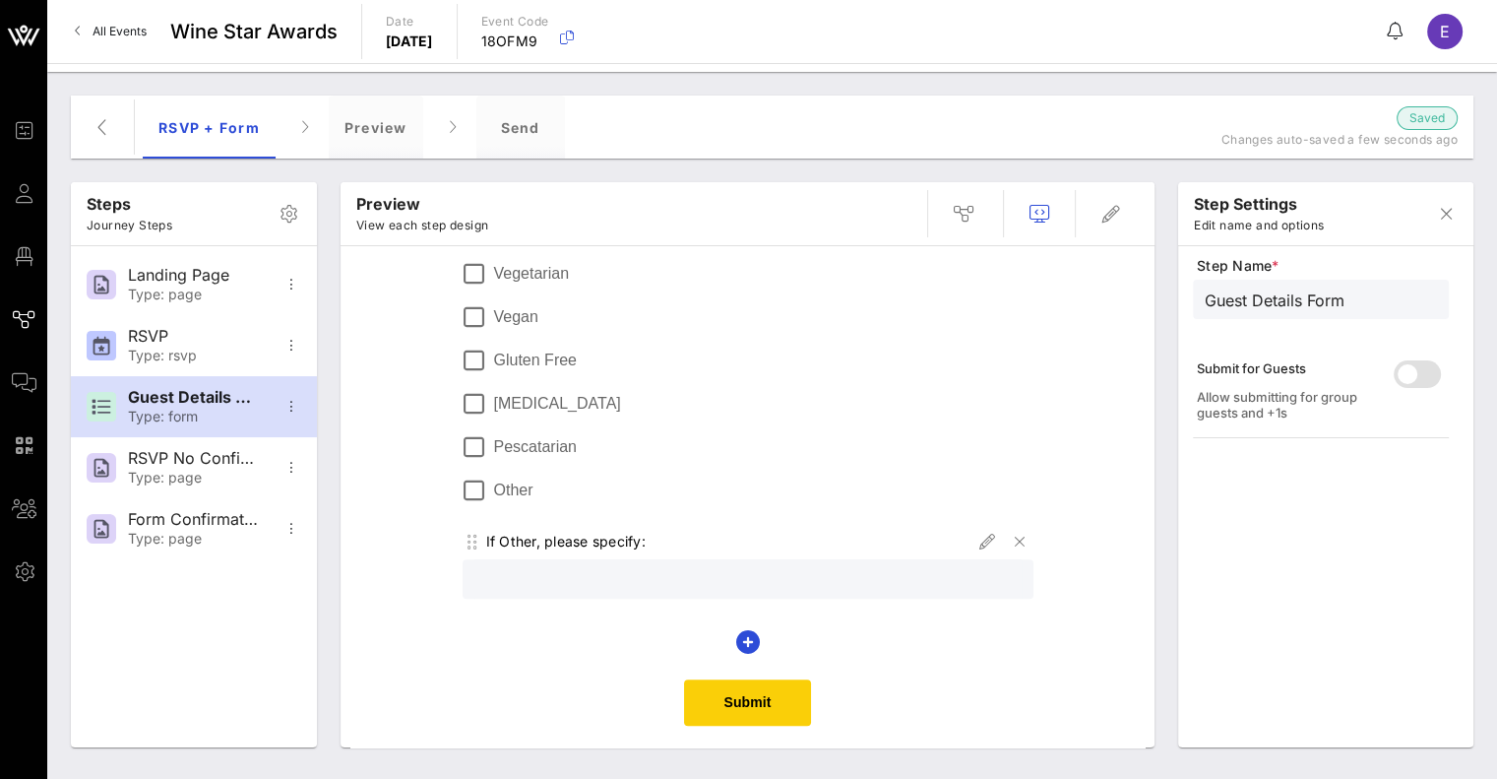
scroll to position [1043, 0]
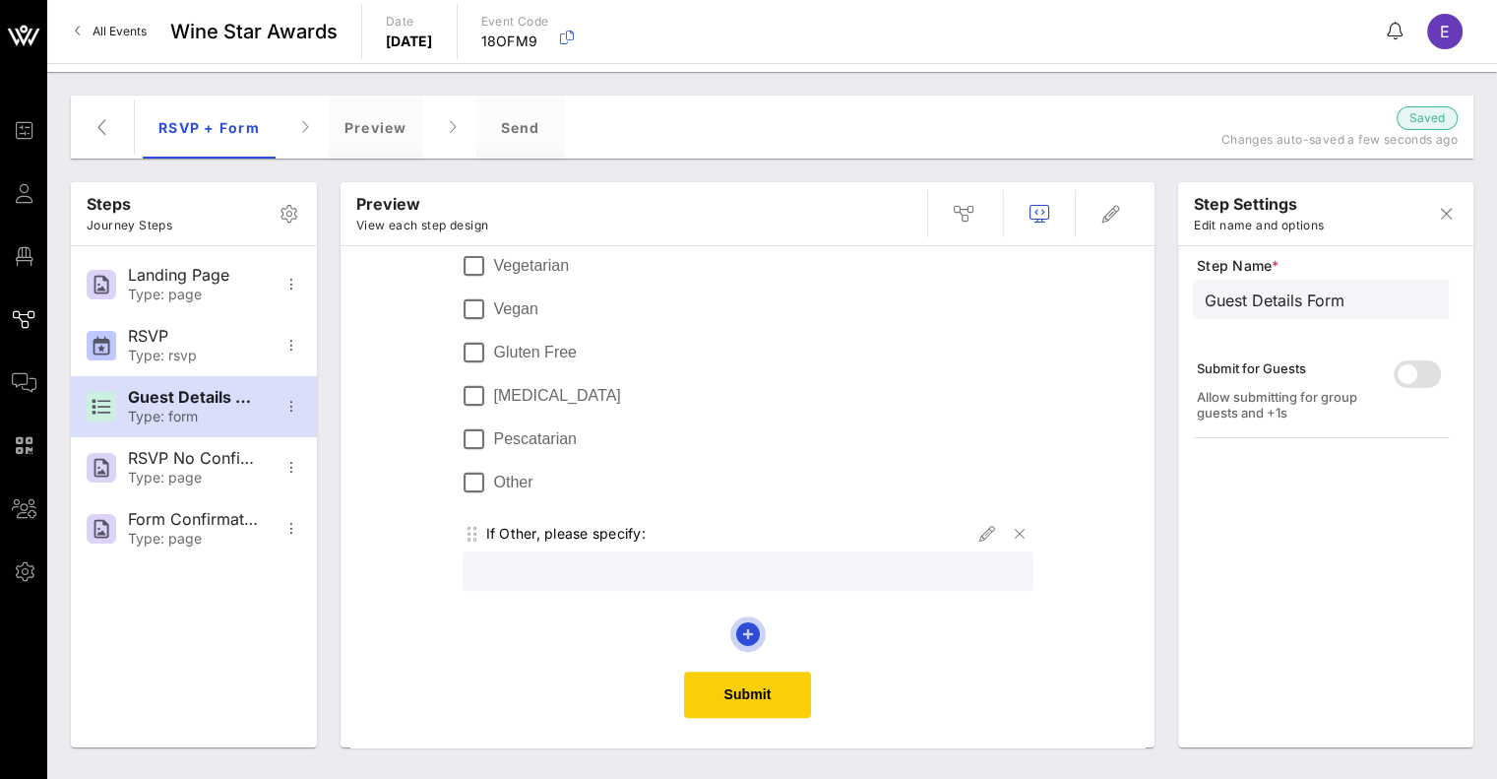
click at [748, 637] on icon "button" at bounding box center [748, 634] width 24 height 24
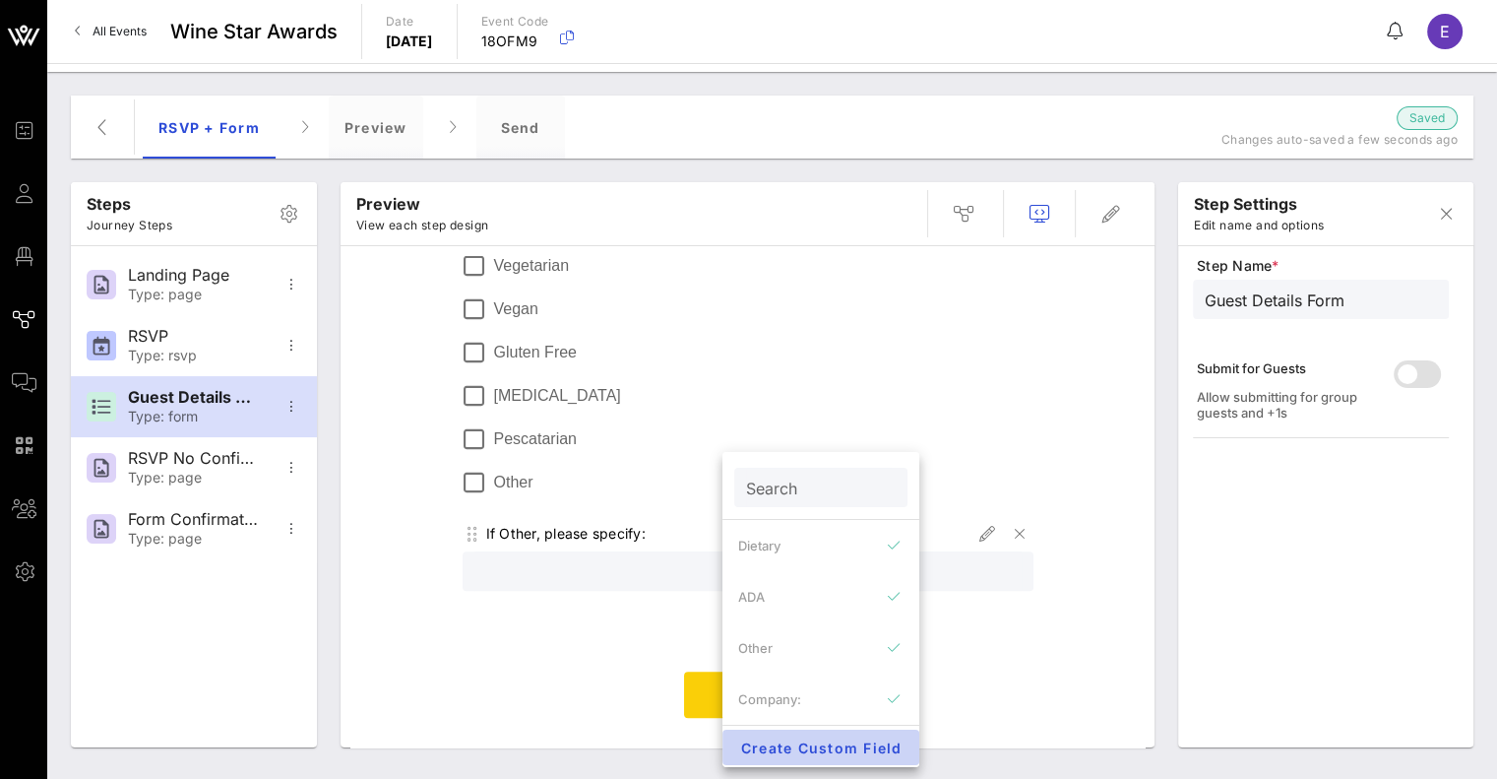
click at [780, 743] on span "Create Custom Field" at bounding box center [820, 747] width 165 height 17
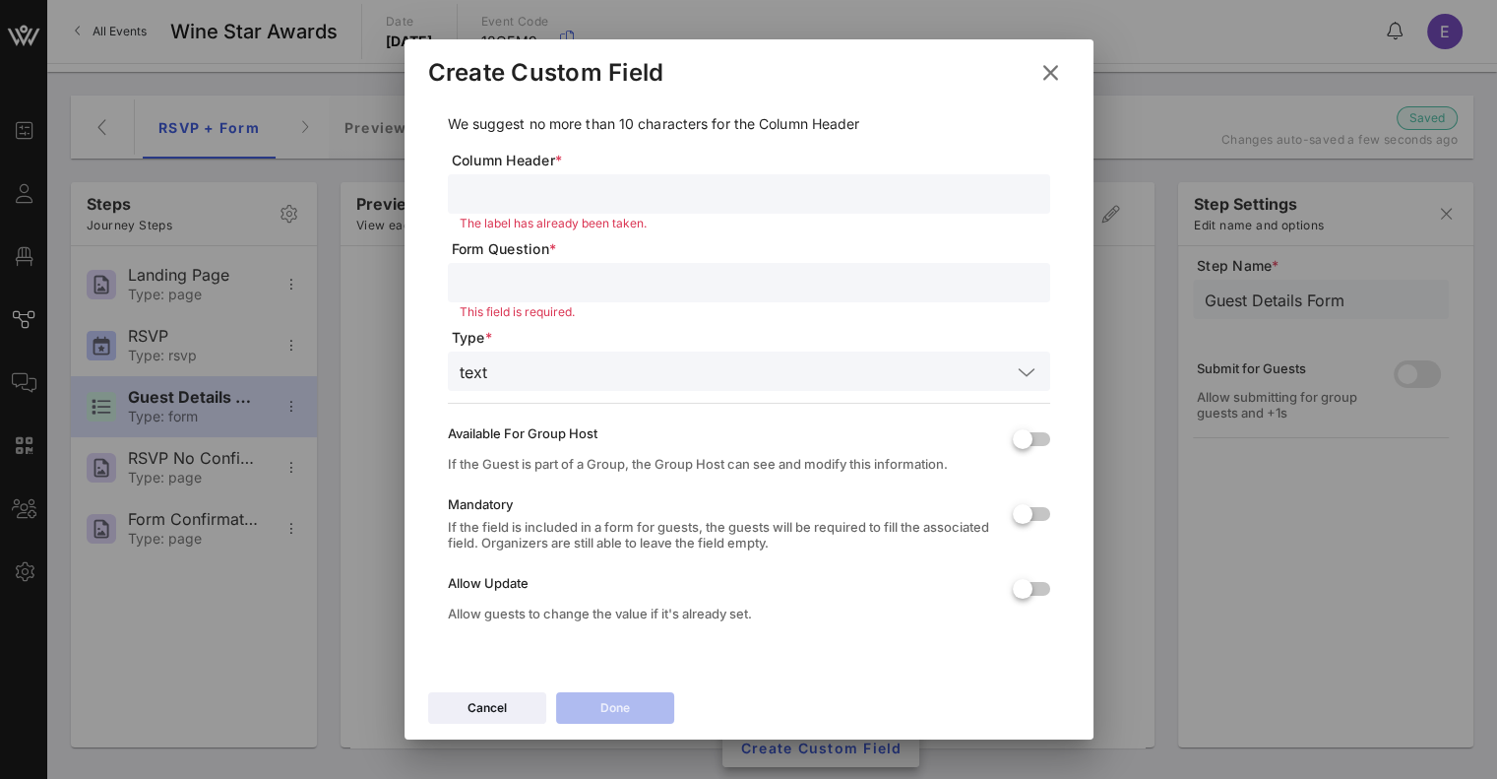
click at [619, 298] on div at bounding box center [749, 282] width 579 height 39
click at [631, 370] on input "text" at bounding box center [753, 371] width 516 height 26
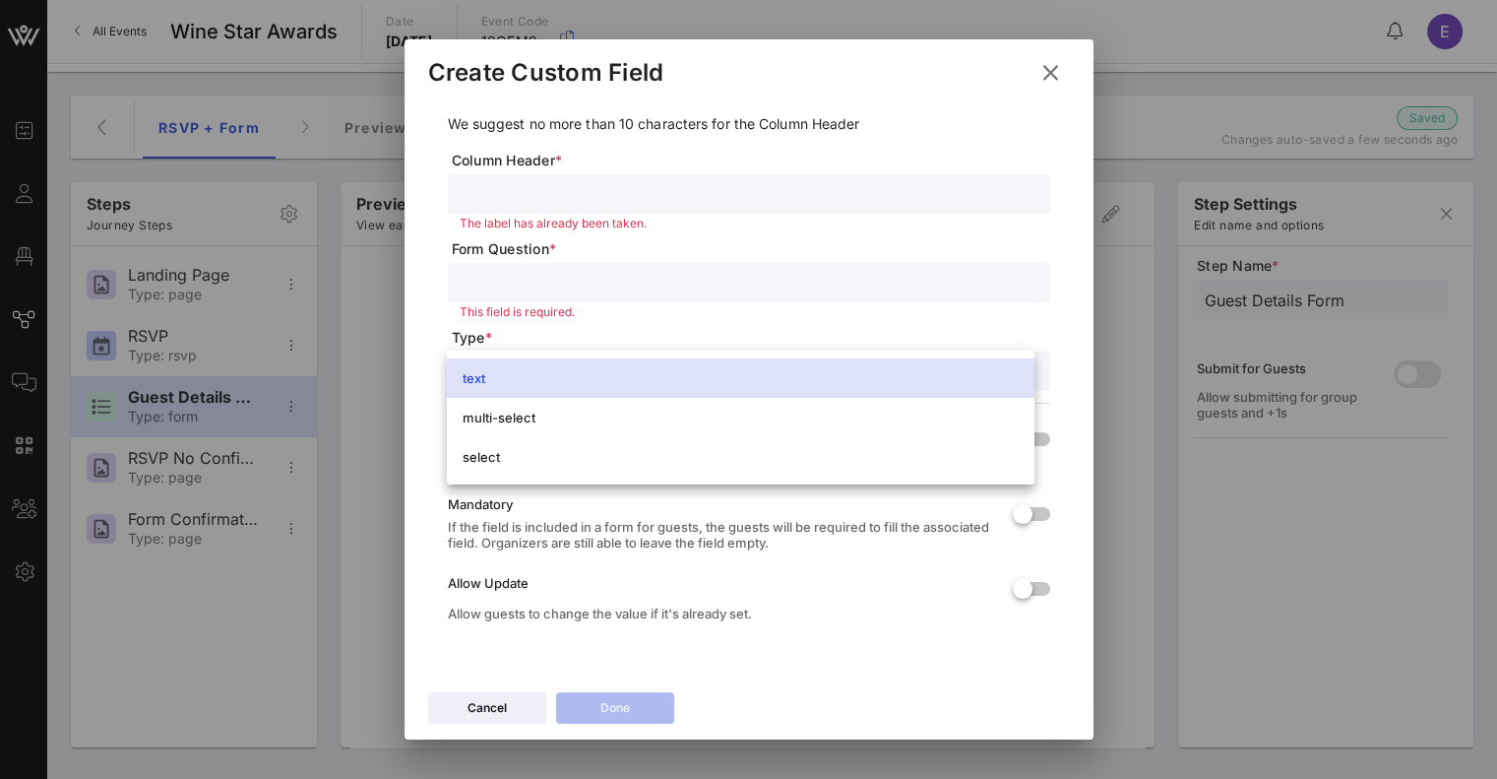
click at [575, 198] on input "text" at bounding box center [749, 194] width 579 height 26
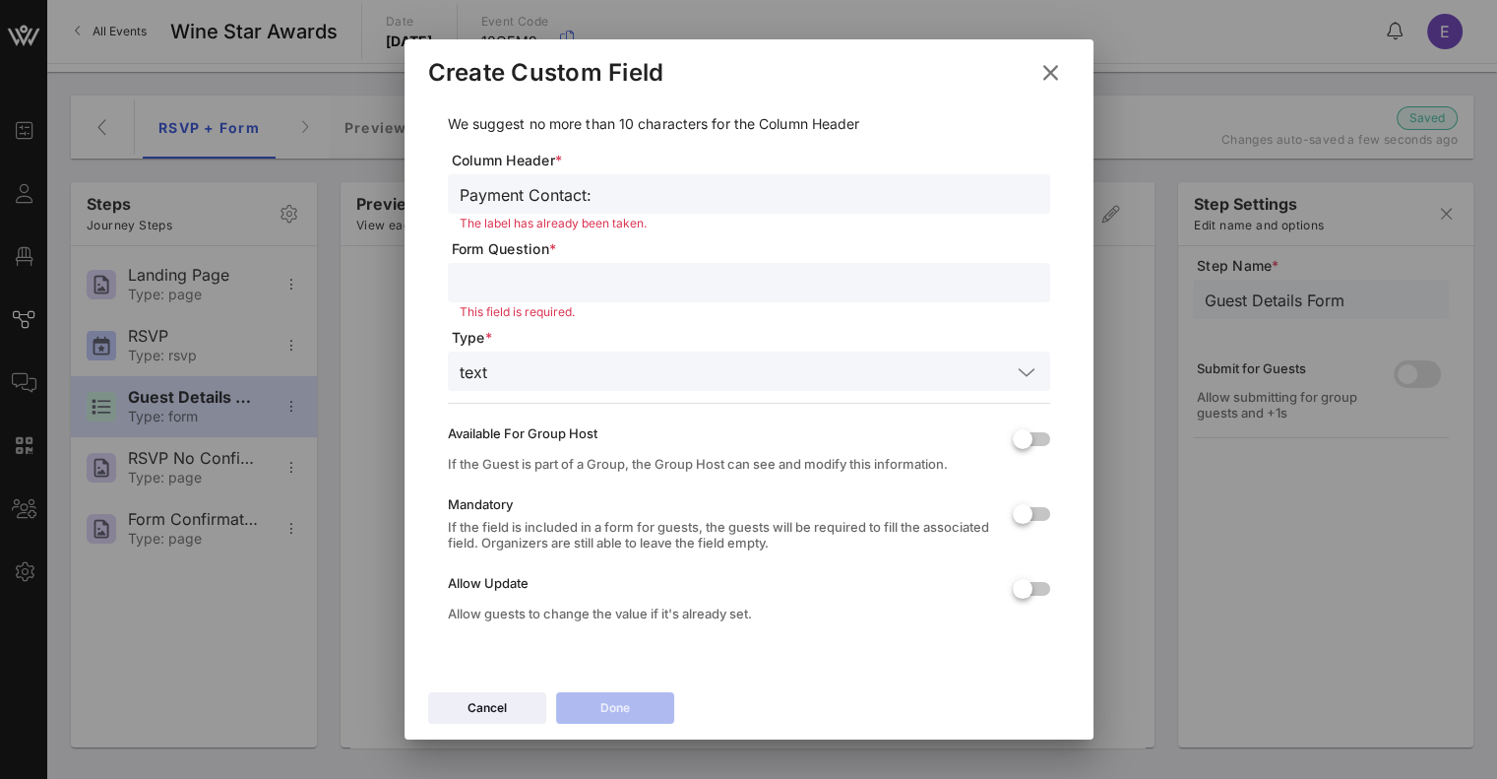
type input "Payment Contact:"
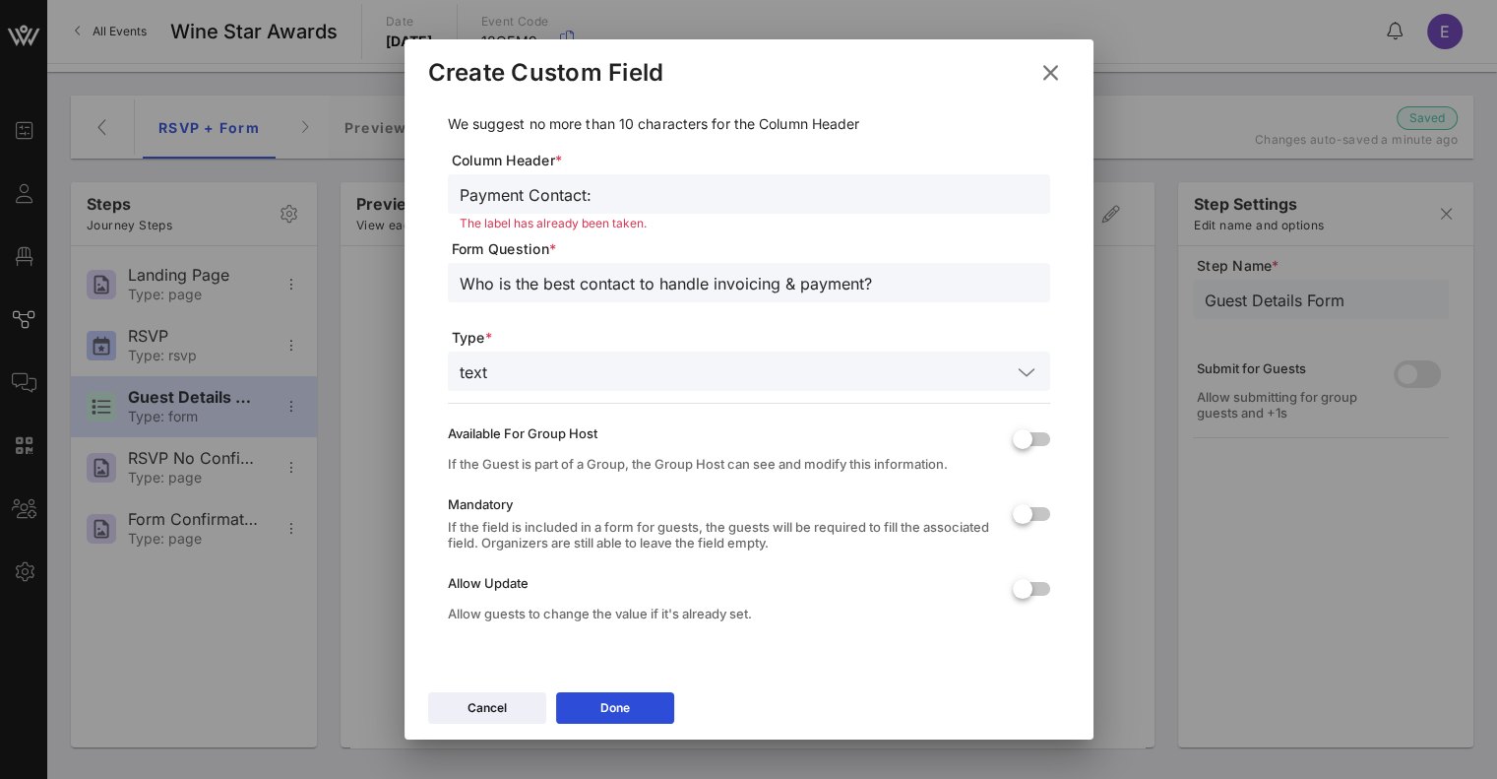
type input "Who is the best contact to handle invoicing & payment?"
click at [572, 353] on div "text" at bounding box center [749, 370] width 579 height 39
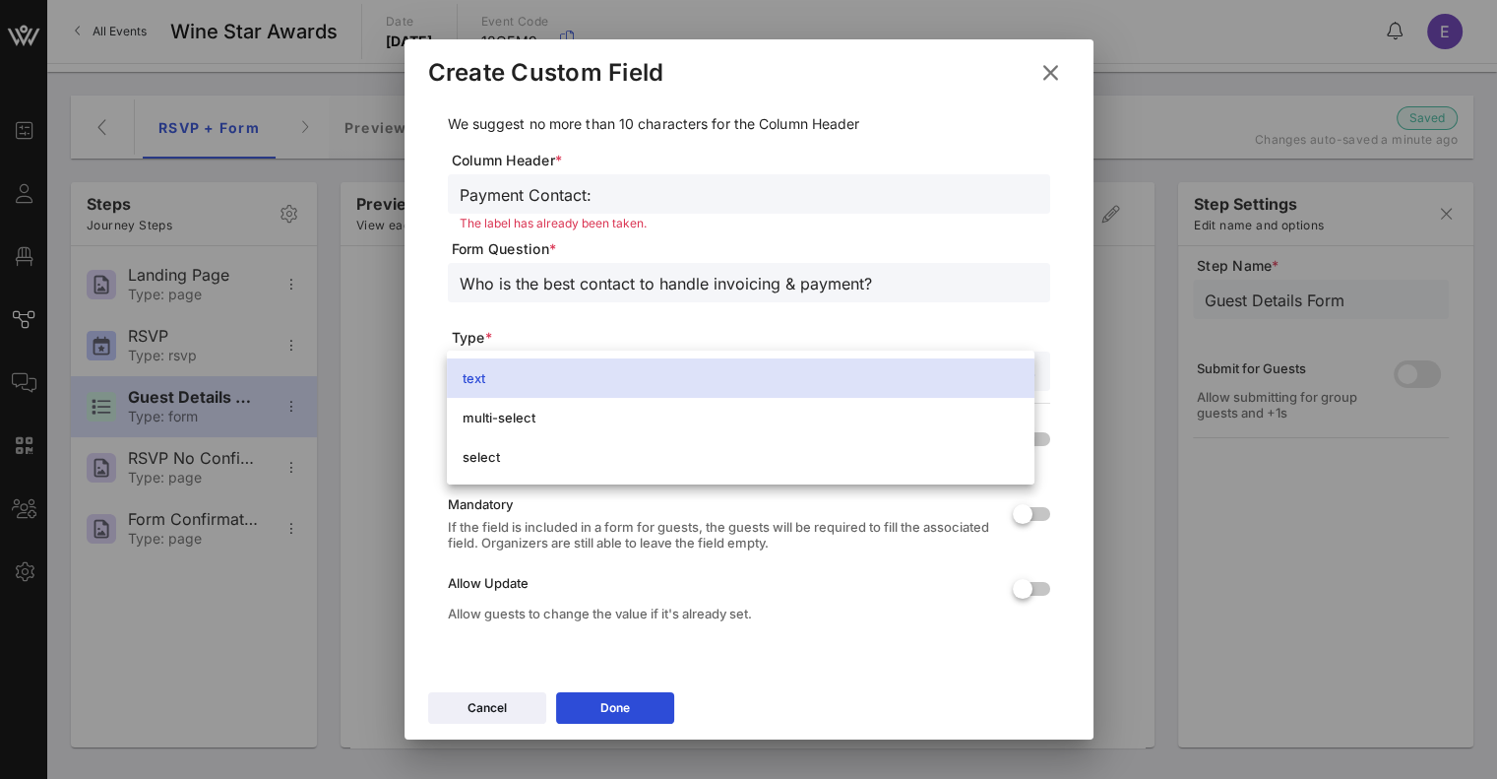
click at [590, 323] on div "Who is the best contact to handle invoicing & payment?" at bounding box center [749, 295] width 602 height 65
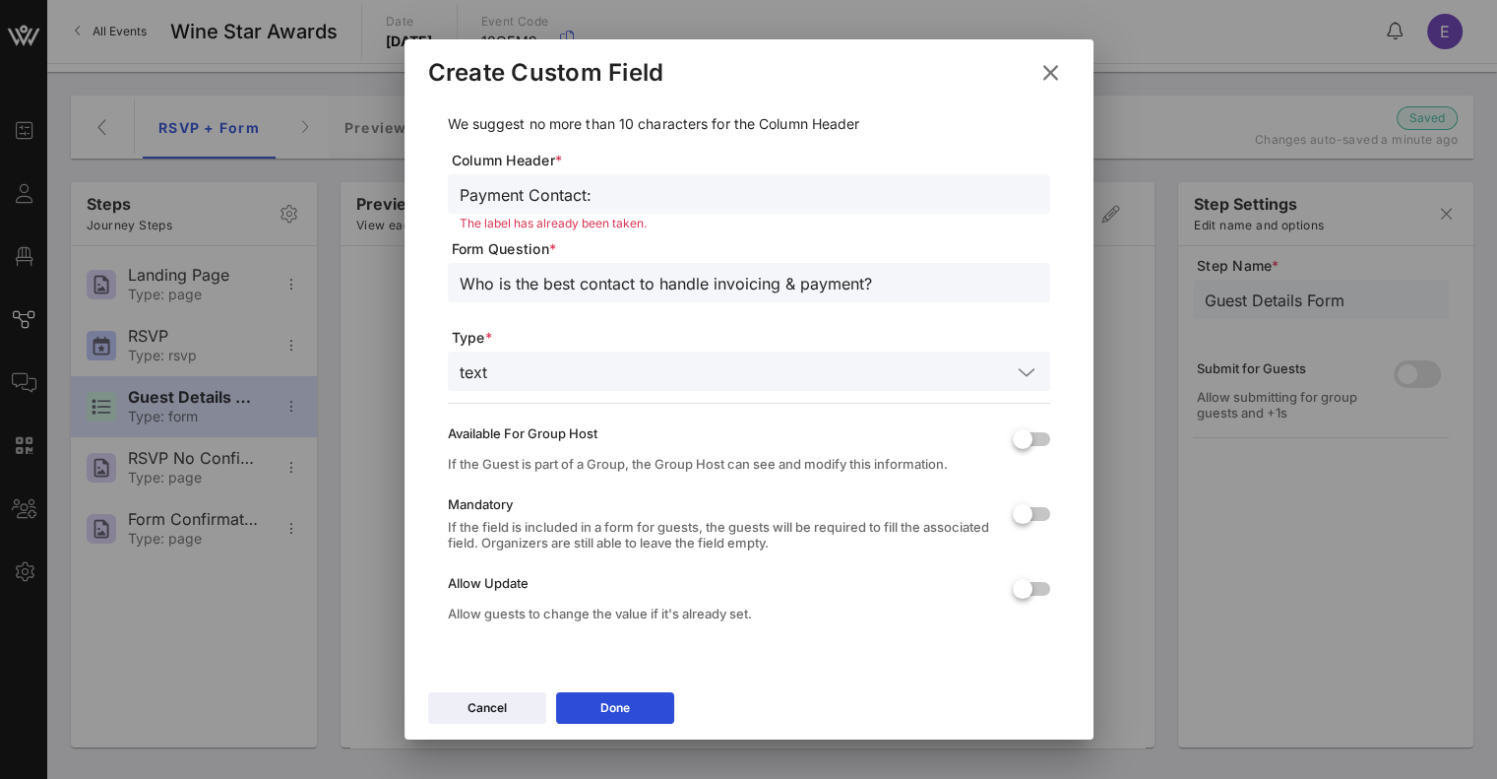
scroll to position [18, 0]
click at [1006, 432] on div at bounding box center [1022, 439] width 33 height 33
click at [1006, 519] on div at bounding box center [1022, 514] width 33 height 33
click at [628, 703] on div "Done" at bounding box center [615, 708] width 30 height 20
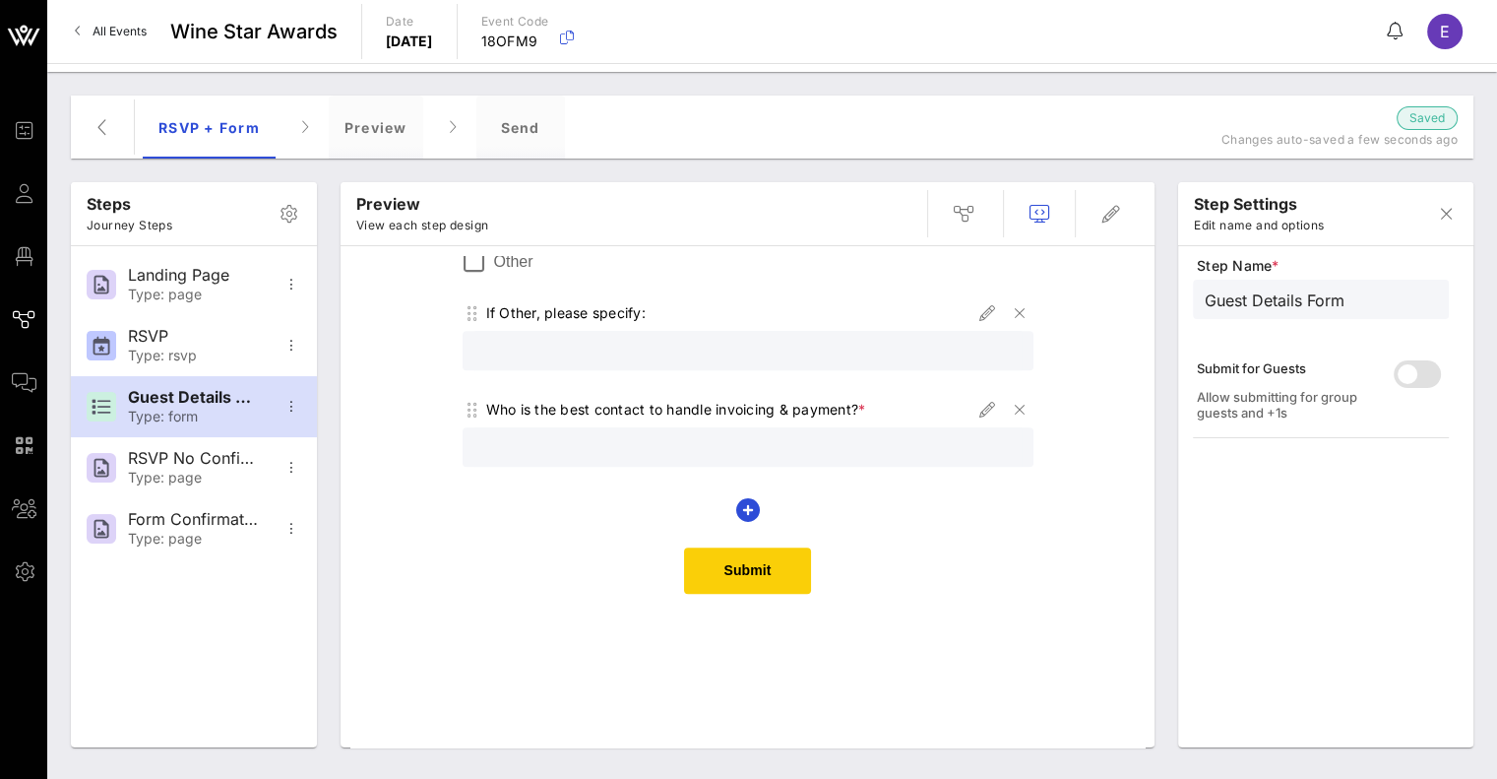
scroll to position [1261, 0]
click at [980, 410] on icon "button" at bounding box center [987, 413] width 24 height 24
type input "Payment Contact:"
type input "Who is the best contact to handle invoicing & payment?"
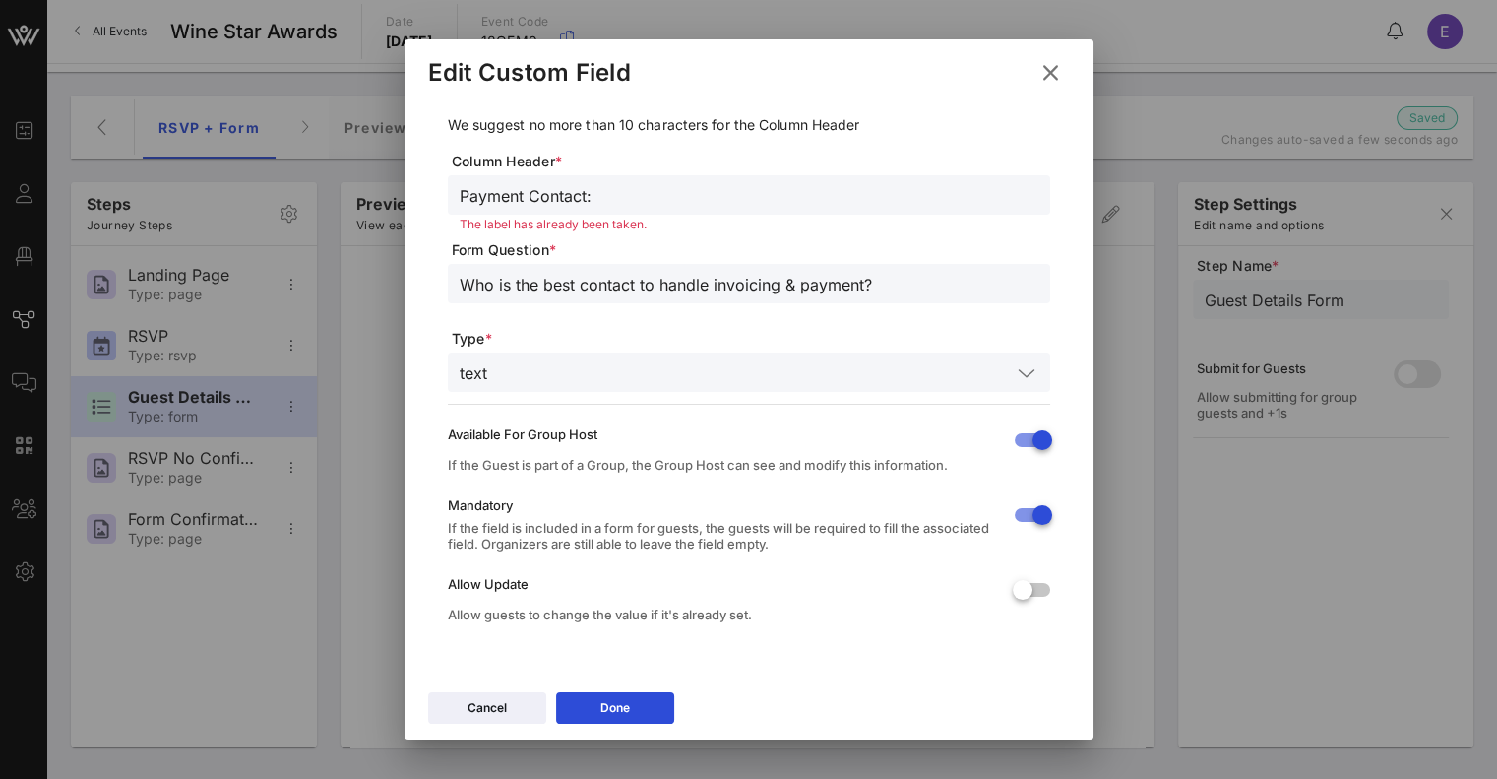
click at [943, 278] on input "Who is the best contact to handle invoicing & payment?" at bounding box center [749, 284] width 579 height 26
click at [603, 716] on div "Done" at bounding box center [615, 708] width 30 height 20
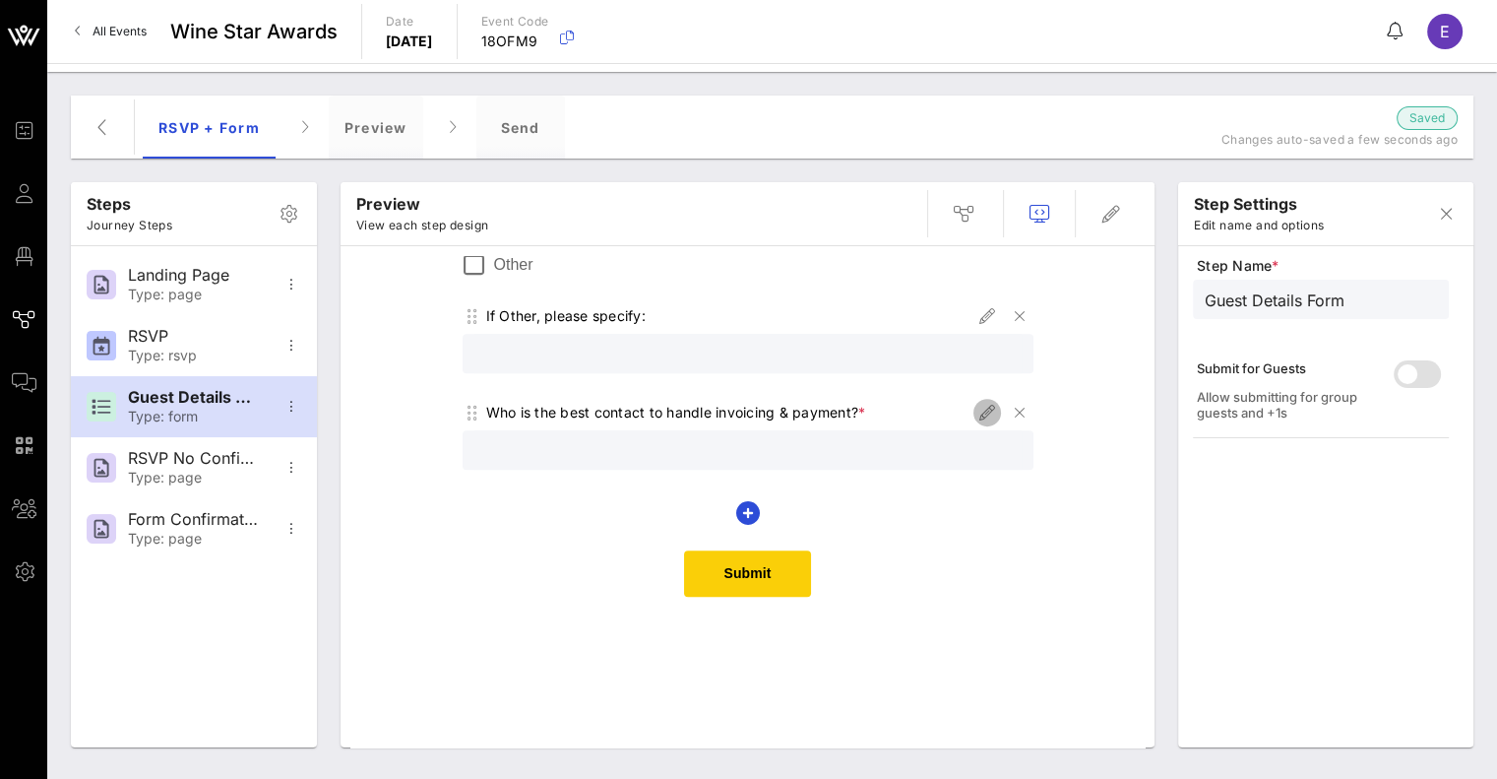
click at [975, 418] on icon "button" at bounding box center [987, 413] width 24 height 24
type input "Payment Contact:"
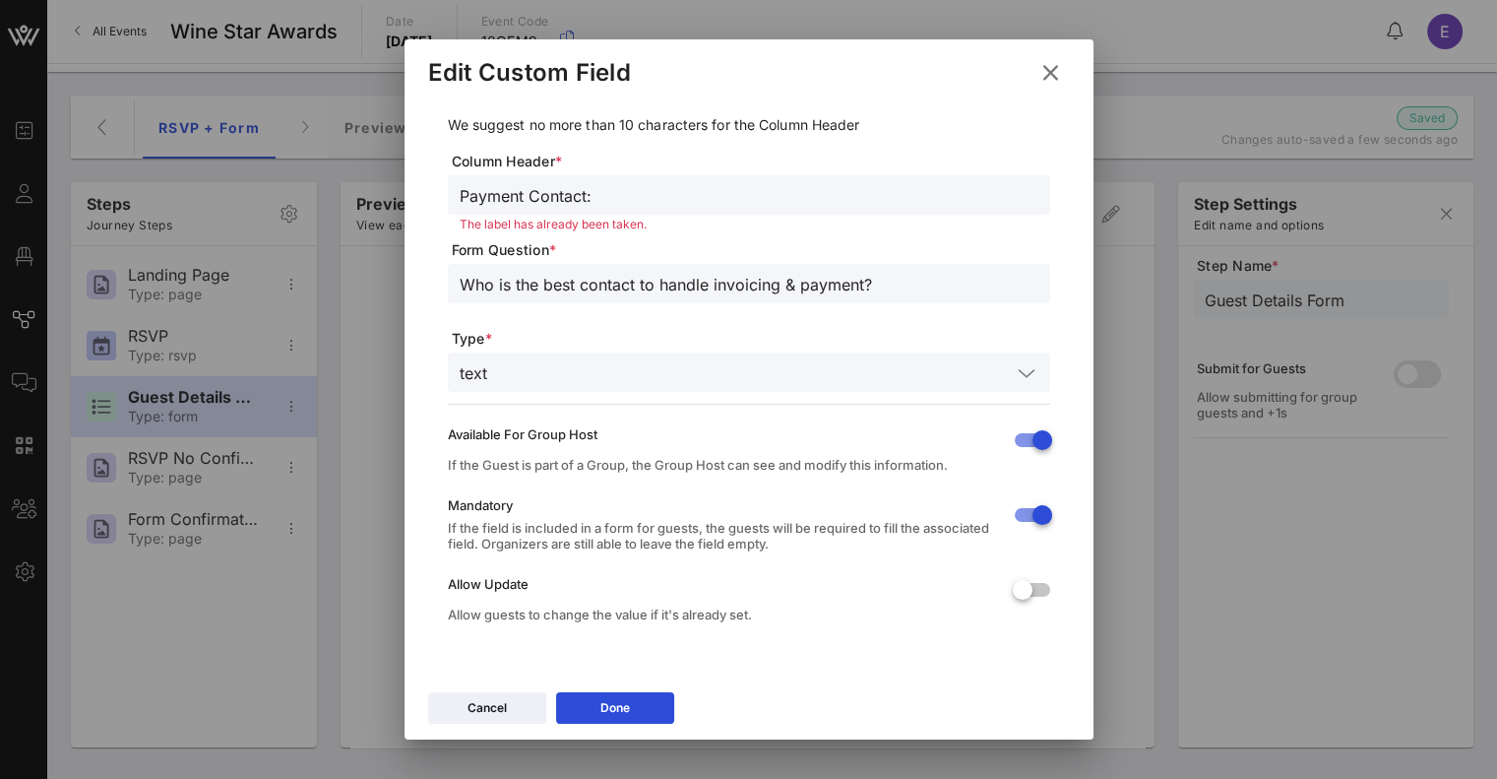
click at [883, 271] on input "Who is the best contact to handle invoicing & payment?" at bounding box center [749, 284] width 579 height 26
type input "Who is the best contact to handle invoicing & payment? (please add full name an…"
click at [617, 713] on icon at bounding box center [615, 708] width 14 height 12
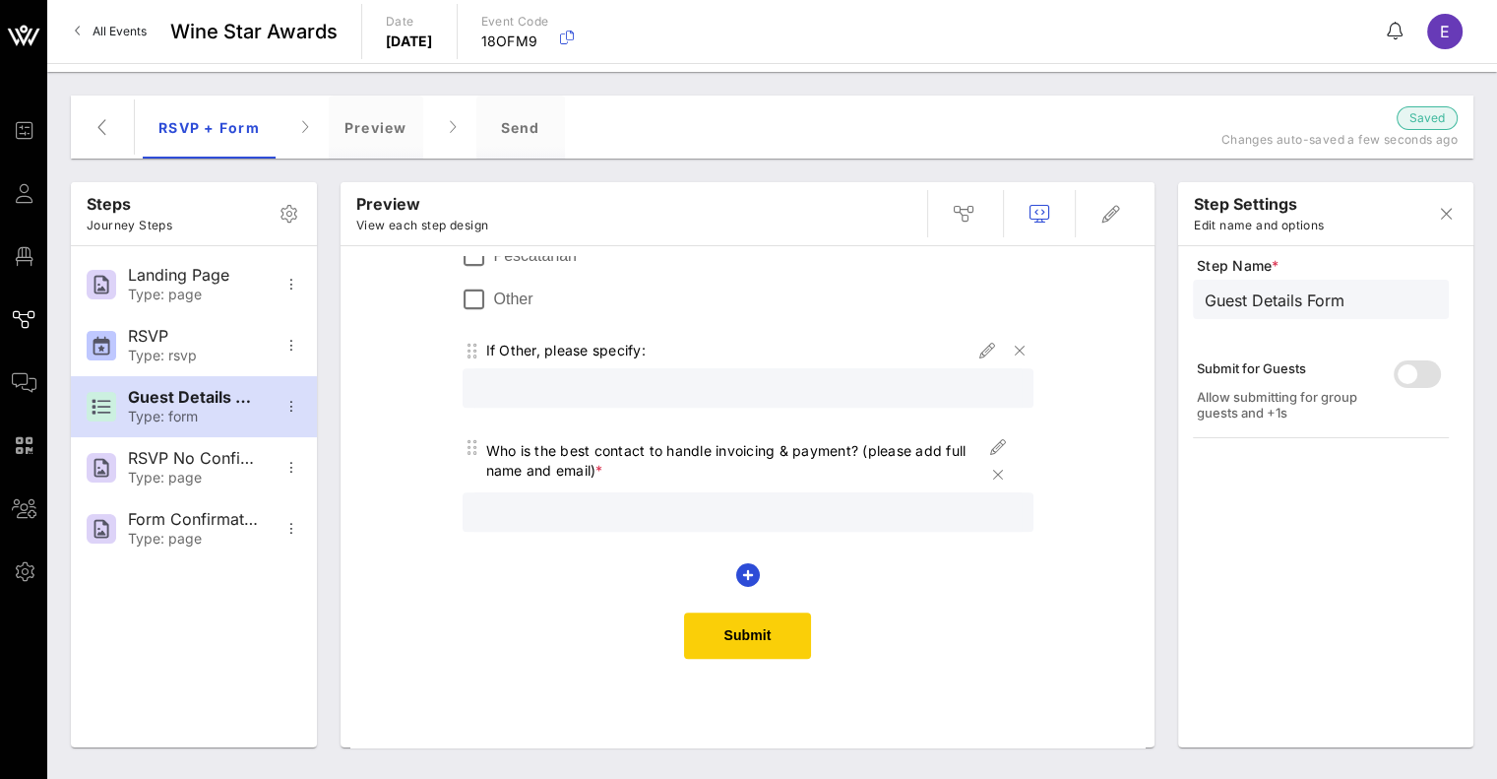
scroll to position [1216, 0]
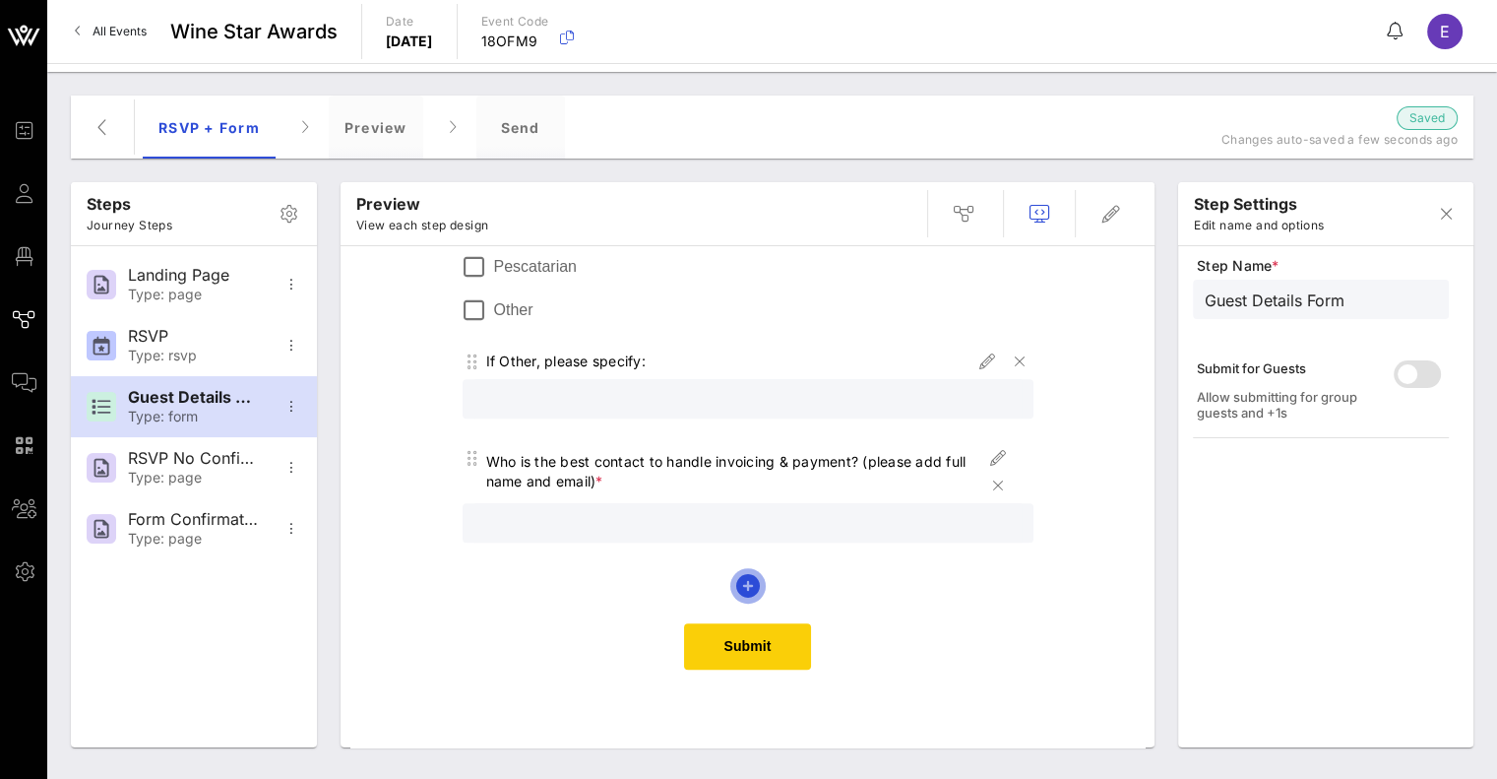
click at [736, 582] on icon "button" at bounding box center [748, 586] width 24 height 24
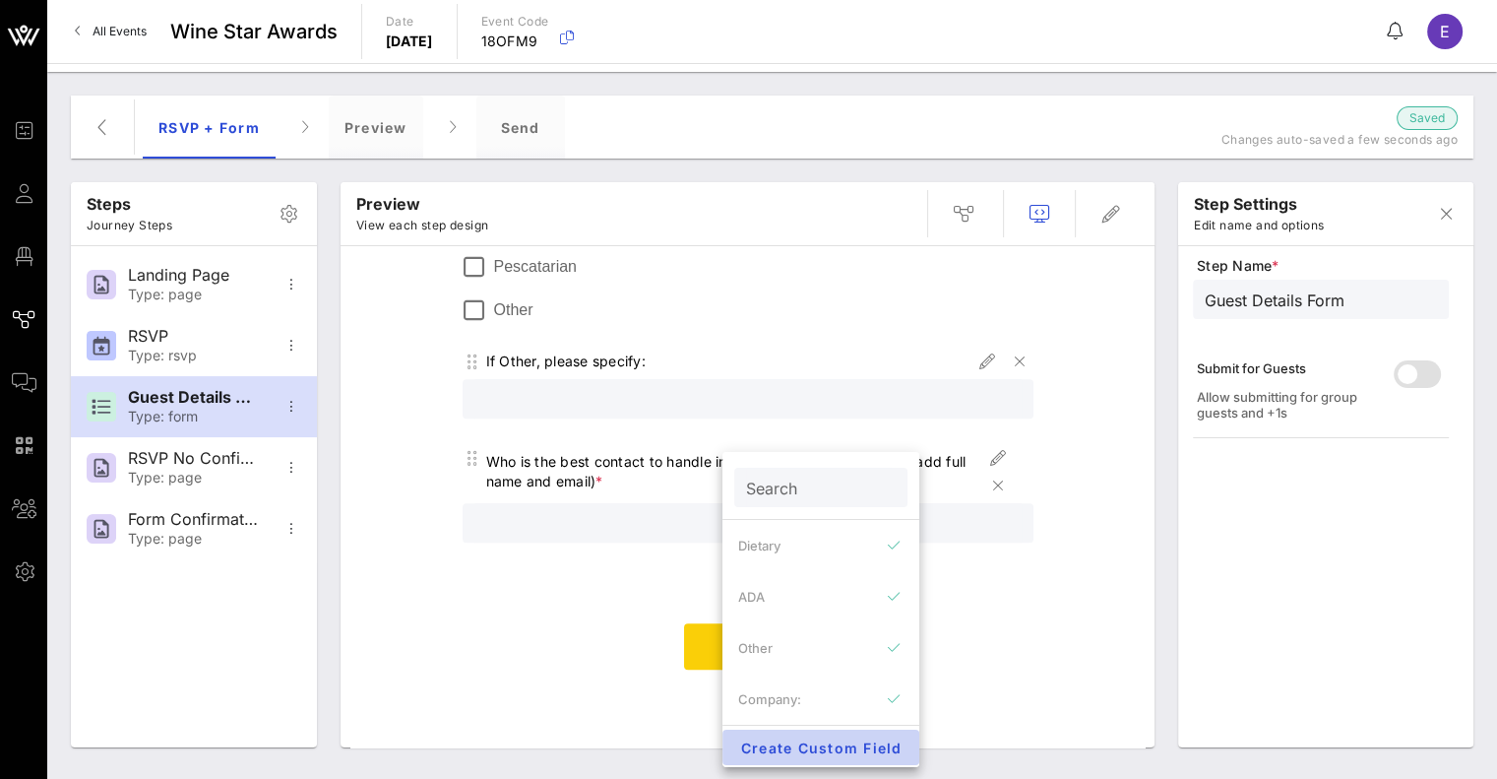
click at [759, 743] on span "Create Custom Field" at bounding box center [820, 747] width 165 height 17
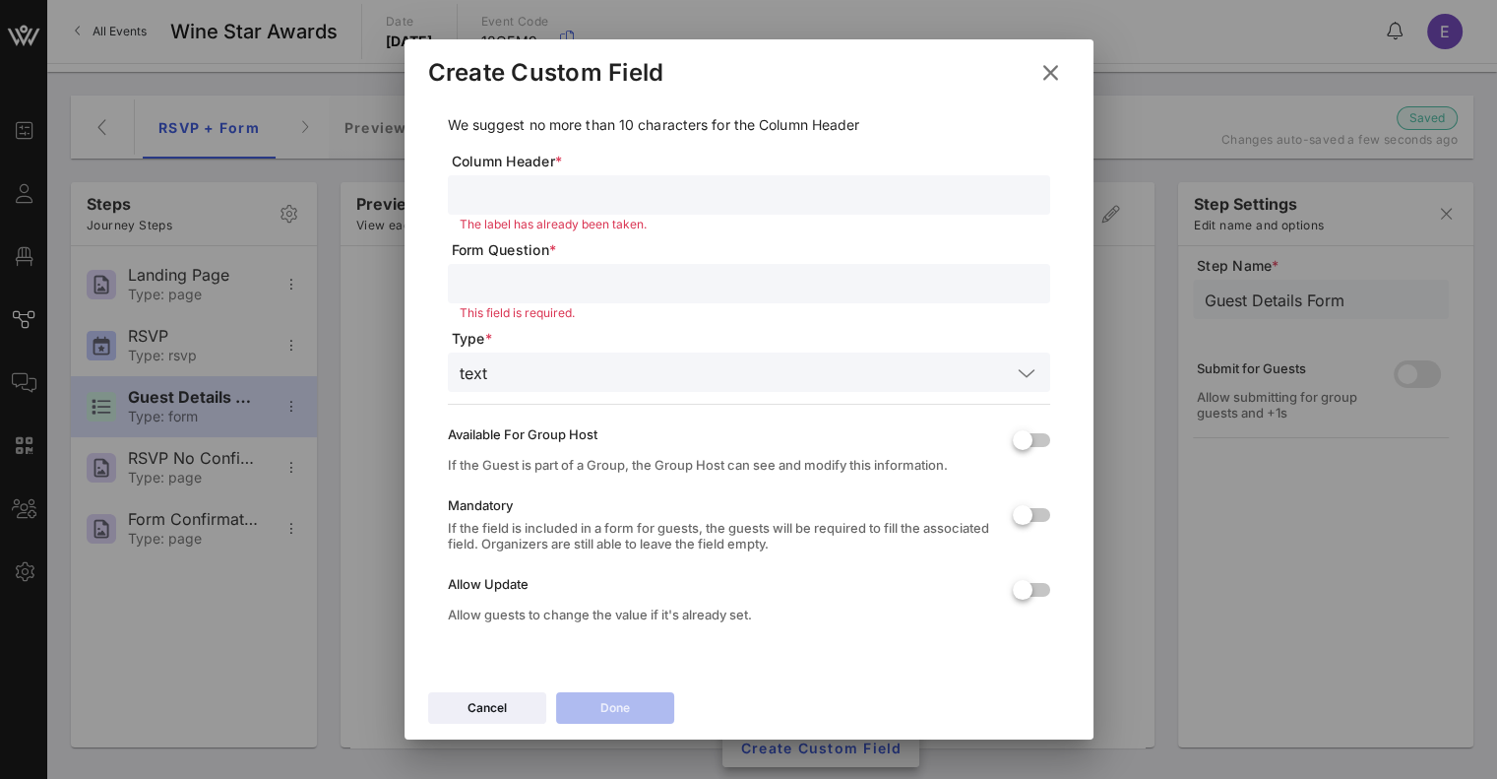
click at [625, 182] on input "text" at bounding box center [749, 195] width 579 height 26
type input "Guest Attendance Contact:"
paste input "Who is the best contact to handle invoicing & payment? (please add full name an…"
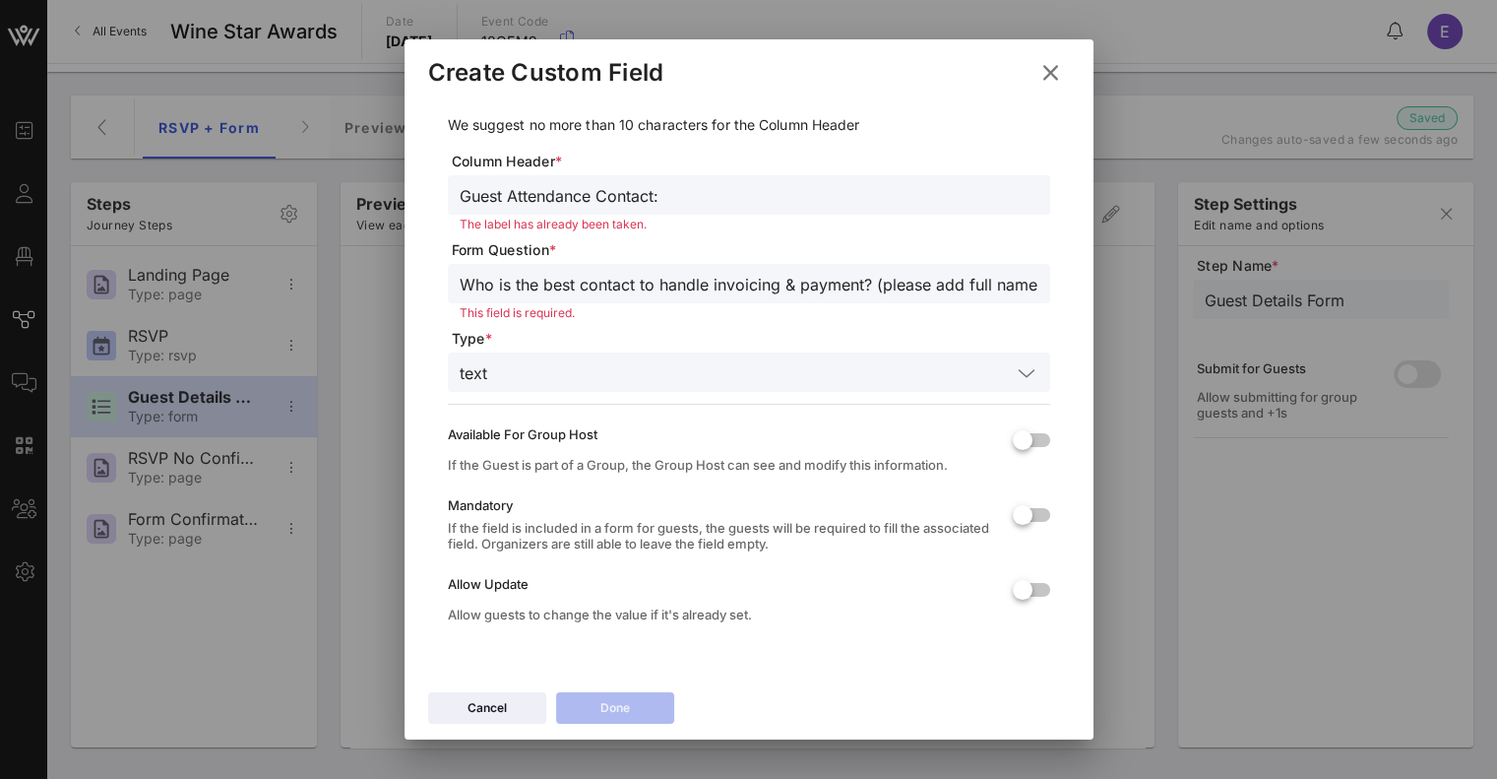
scroll to position [0, 94]
drag, startPoint x: 772, startPoint y: 283, endPoint x: 622, endPoint y: 280, distance: 149.7
click at [622, 280] on input "Who is the best contact to handle invoicing & payment? (please add full name an…" at bounding box center [749, 284] width 579 height 26
type input "Who is the best contact to handle guest attendance and dietary restrictions? (p…"
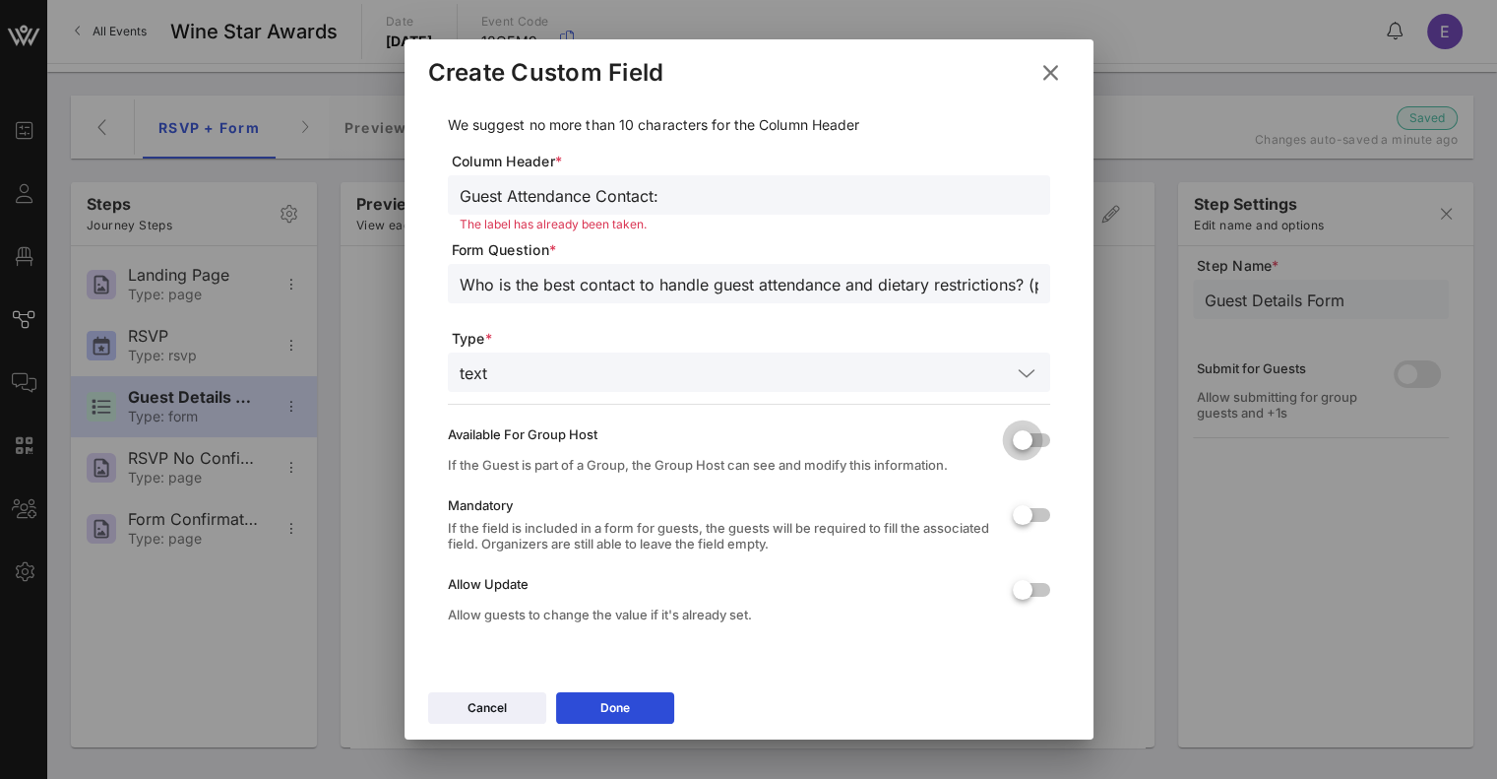
click at [1006, 436] on div at bounding box center [1022, 439] width 33 height 33
click at [1006, 505] on div at bounding box center [1022, 514] width 33 height 33
click at [644, 722] on button "Done" at bounding box center [615, 707] width 118 height 31
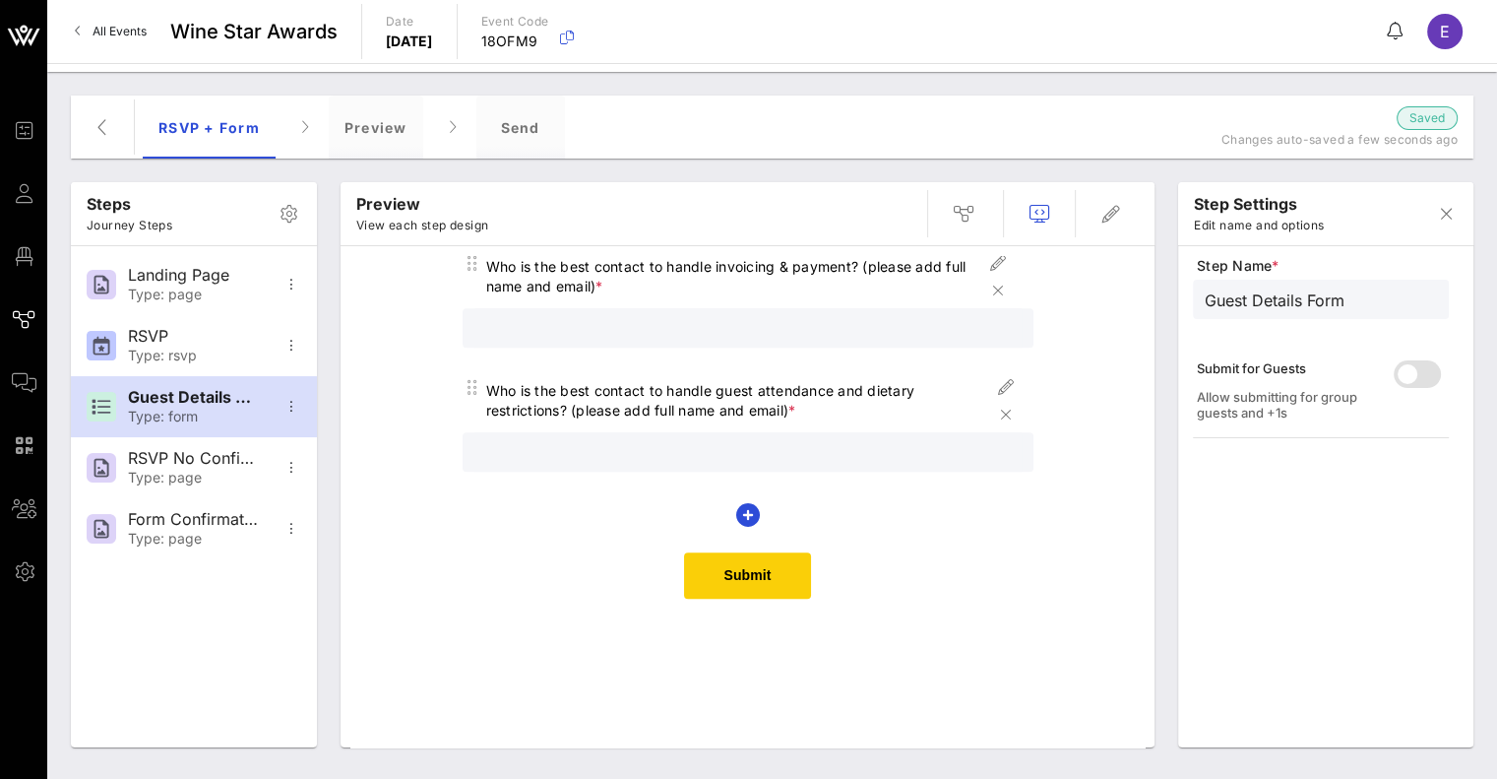
scroll to position [1409, 0]
click at [745, 515] on icon "button" at bounding box center [748, 516] width 24 height 24
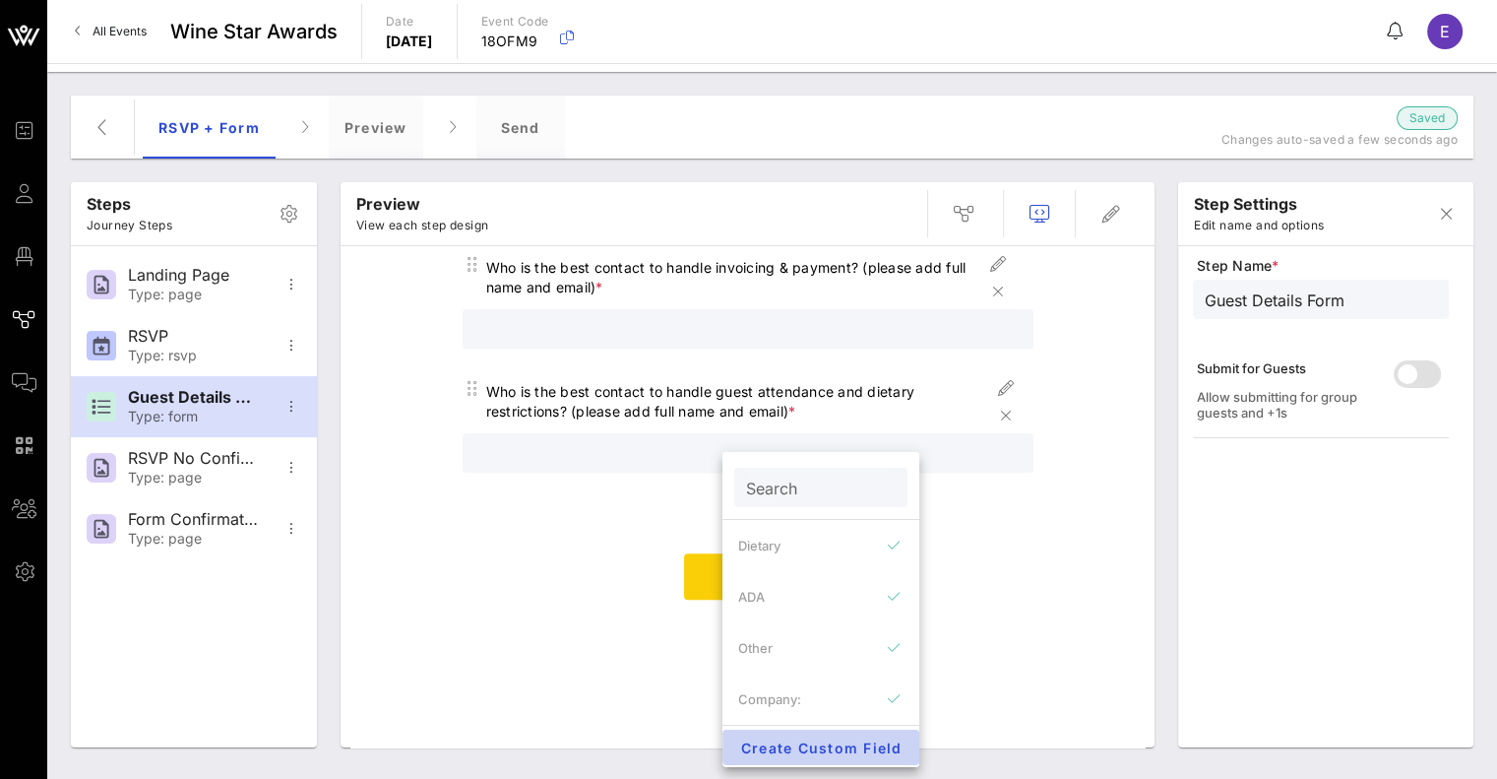
click at [761, 745] on span "Create Custom Field" at bounding box center [820, 747] width 165 height 17
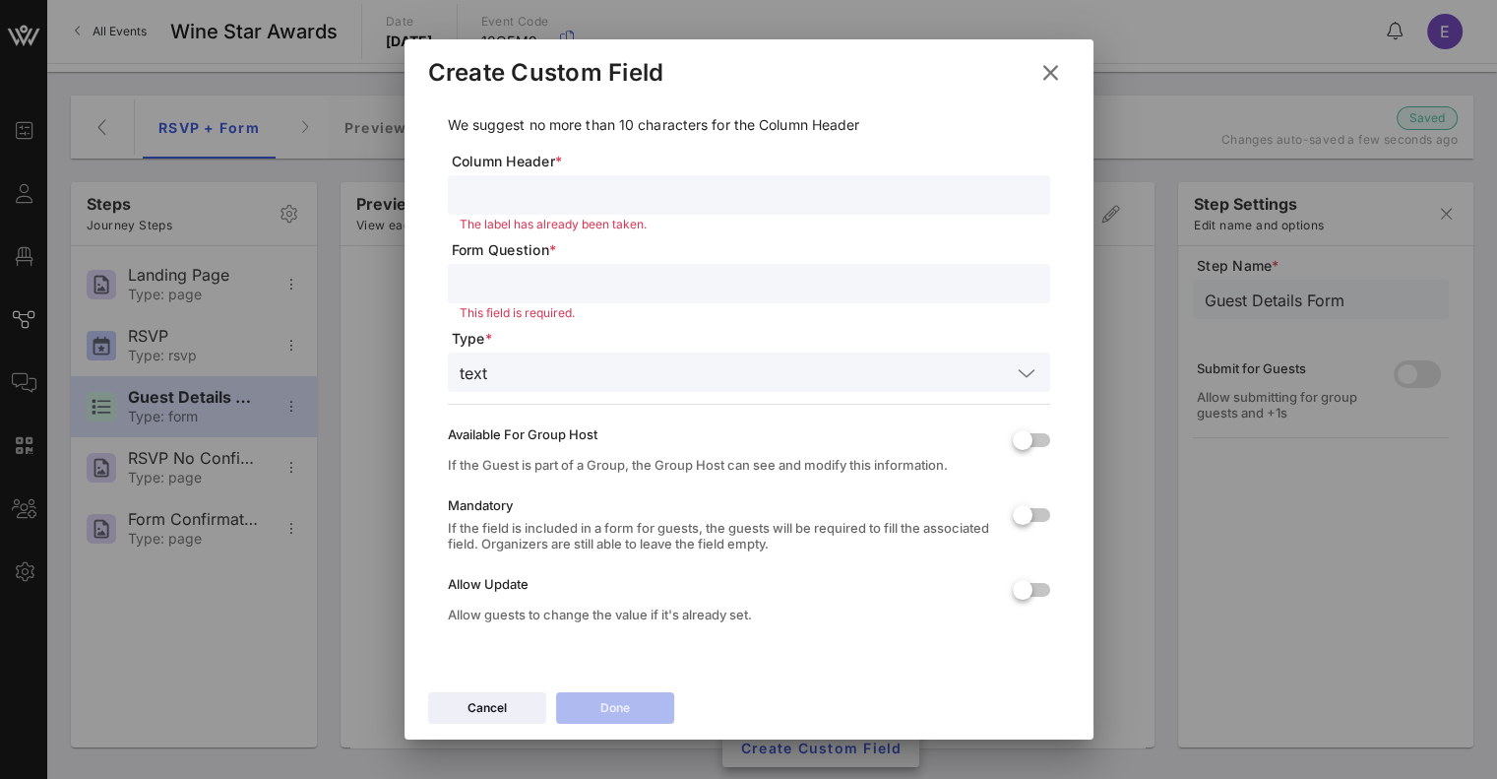
click at [555, 183] on input "text" at bounding box center [749, 195] width 579 height 26
paste input "Who is the best contact to handle invoicing & payment? (please add full name an…"
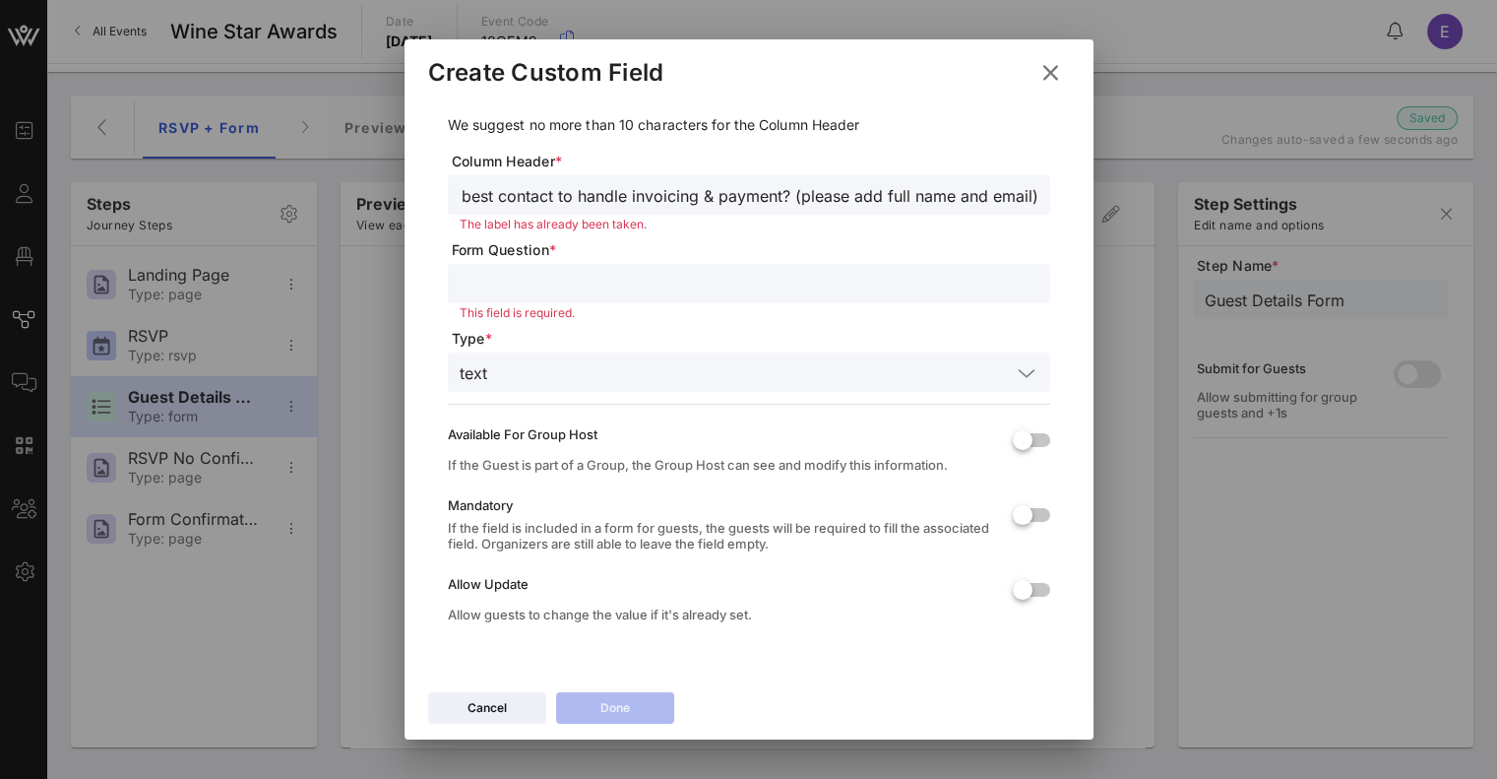
scroll to position [0, 0]
drag, startPoint x: 865, startPoint y: 197, endPoint x: 713, endPoint y: 200, distance: 152.6
click at [713, 200] on input "Who is the best contact to handle invoicing & payment? (please add full name an…" at bounding box center [749, 195] width 579 height 26
type input "Who is the best contact to handle wine submissions and shipments? (please add f…"
click at [716, 196] on input "Who is the best contact to handle wine submissions and shipments? (please add f…" at bounding box center [749, 195] width 579 height 26
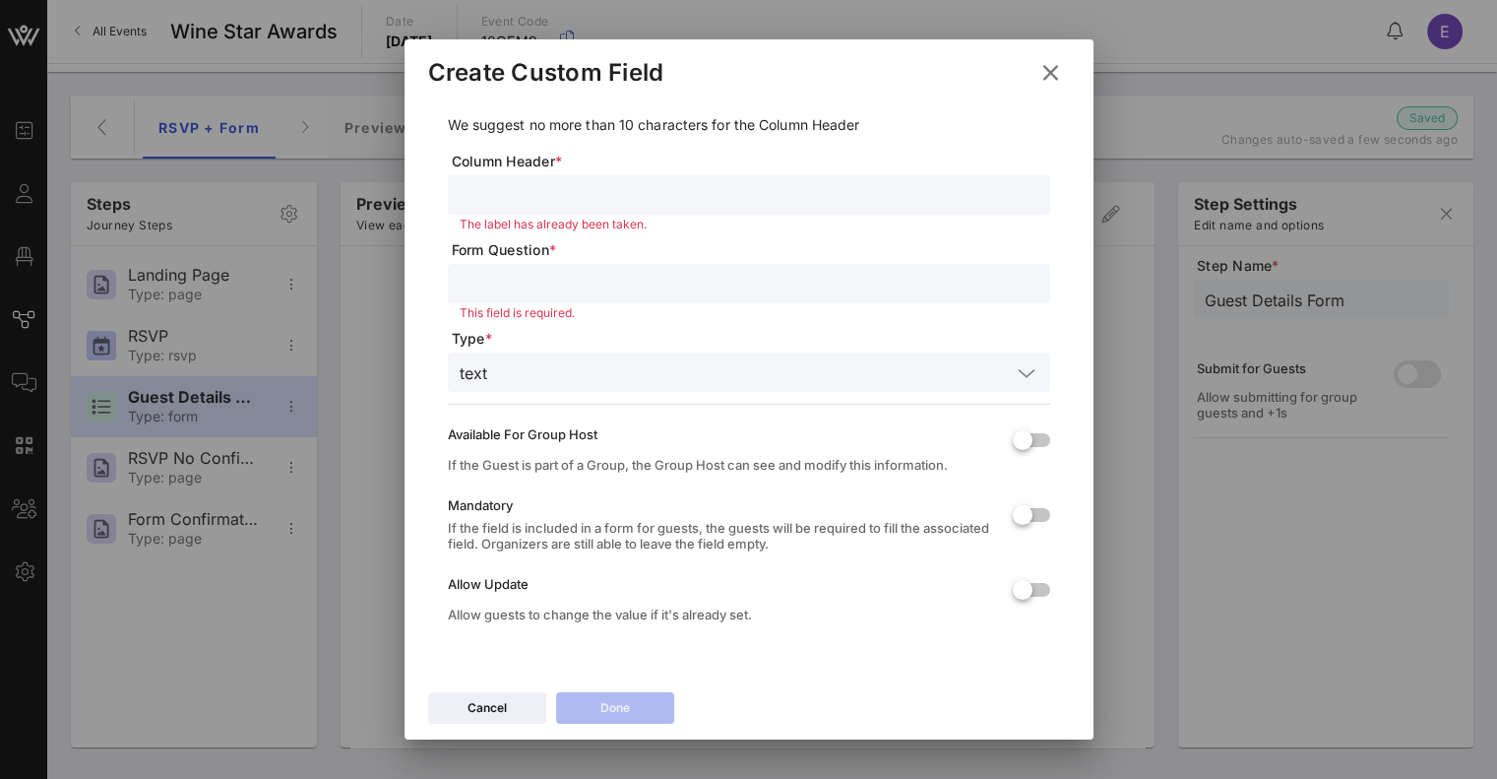
paste input "Who is the best contact to handle wine submissions and shipments? (please add f…"
type input "Who is the best contact to handle wine submissions and shipments? (please add f…"
click at [701, 187] on input "text" at bounding box center [749, 195] width 579 height 26
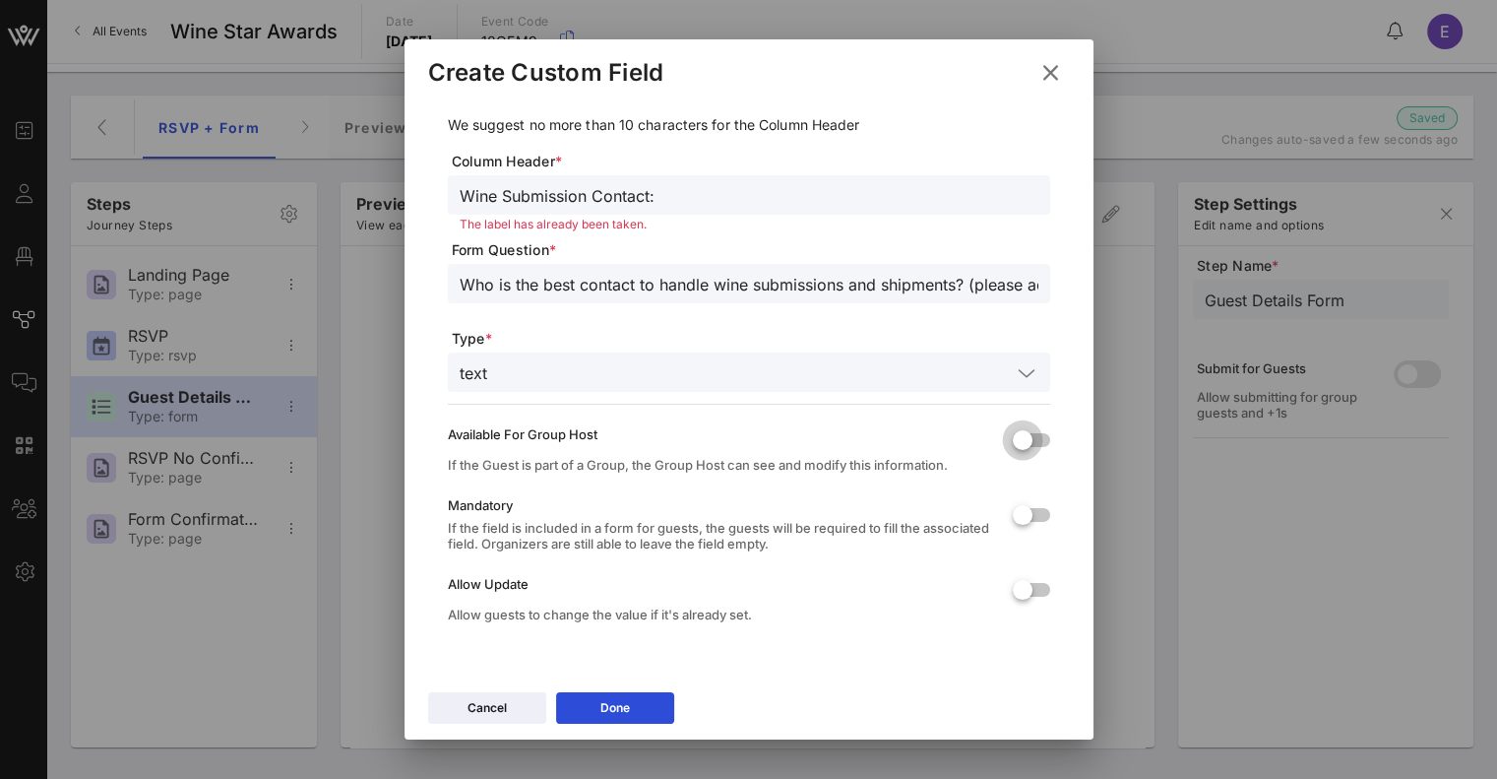
type input "Wine Submission Contact:"
click at [1015, 441] on div at bounding box center [1022, 439] width 33 height 33
click at [1006, 520] on div at bounding box center [1022, 514] width 33 height 33
click at [650, 701] on button "Done" at bounding box center [615, 707] width 118 height 31
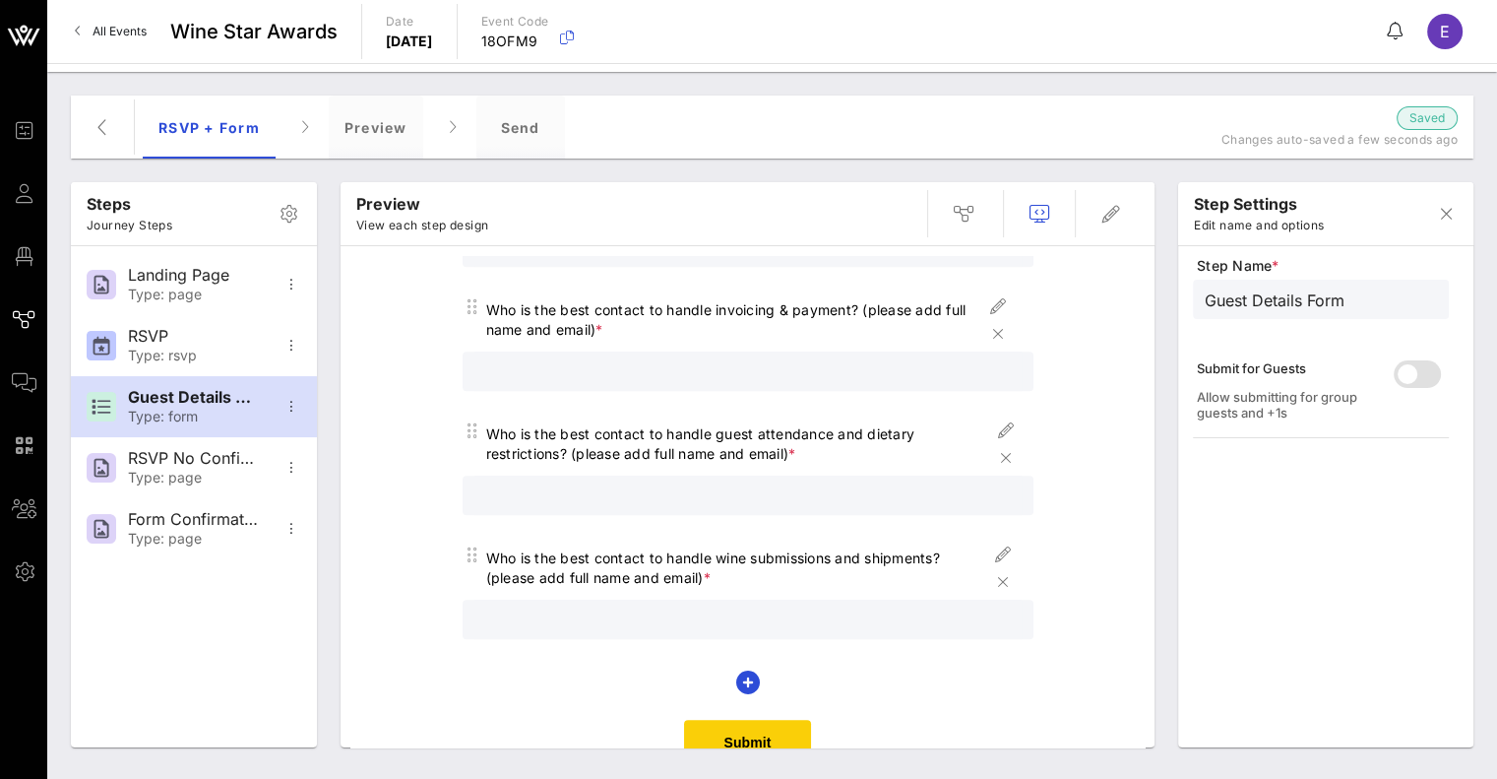
scroll to position [1365, 0]
click at [994, 432] on icon "button" at bounding box center [1006, 432] width 24 height 24
type input "Guest Attendance Contact:"
type input "Who is the best contact to handle guest attendance and dietary restrictions? (p…"
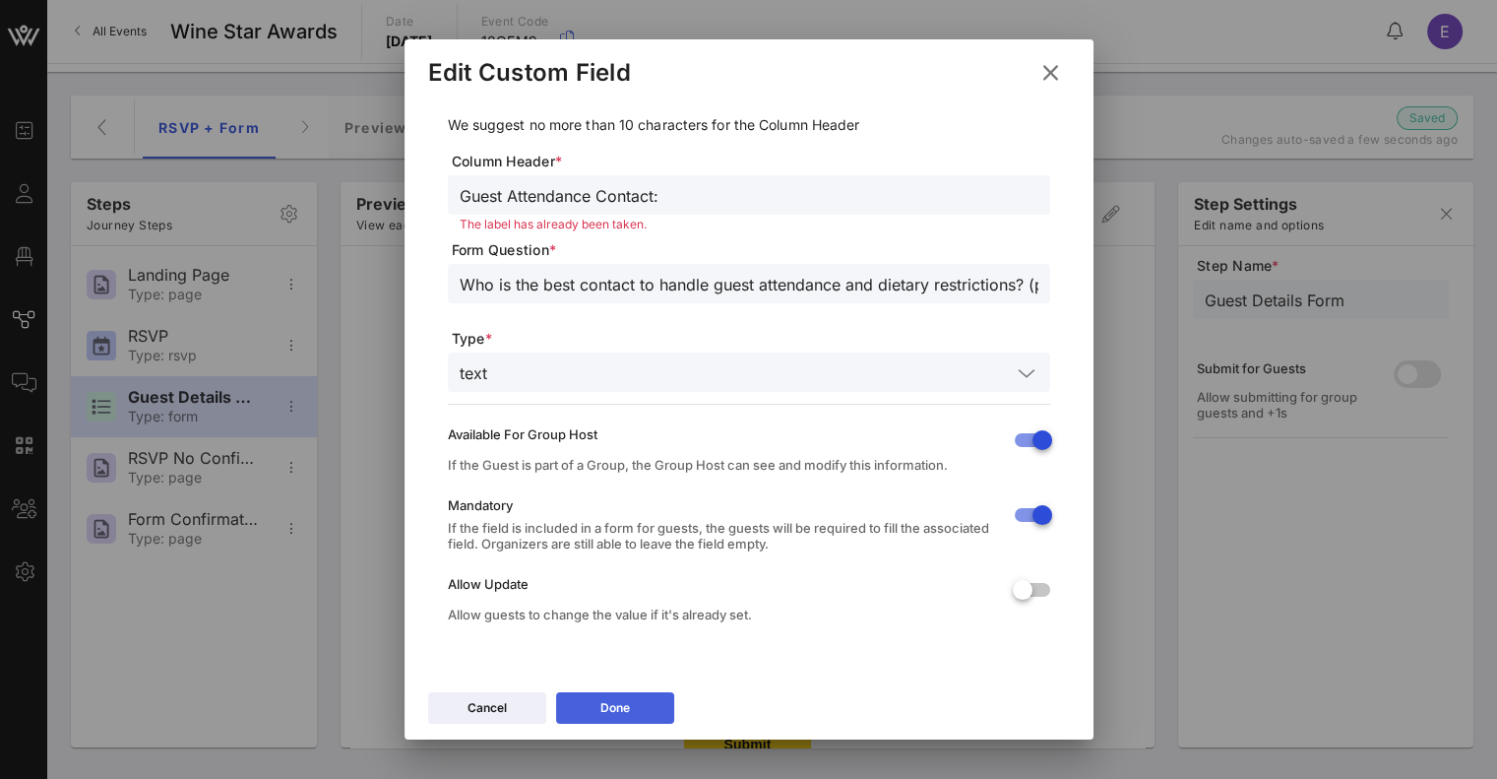
click at [571, 706] on button "Done" at bounding box center [615, 707] width 118 height 31
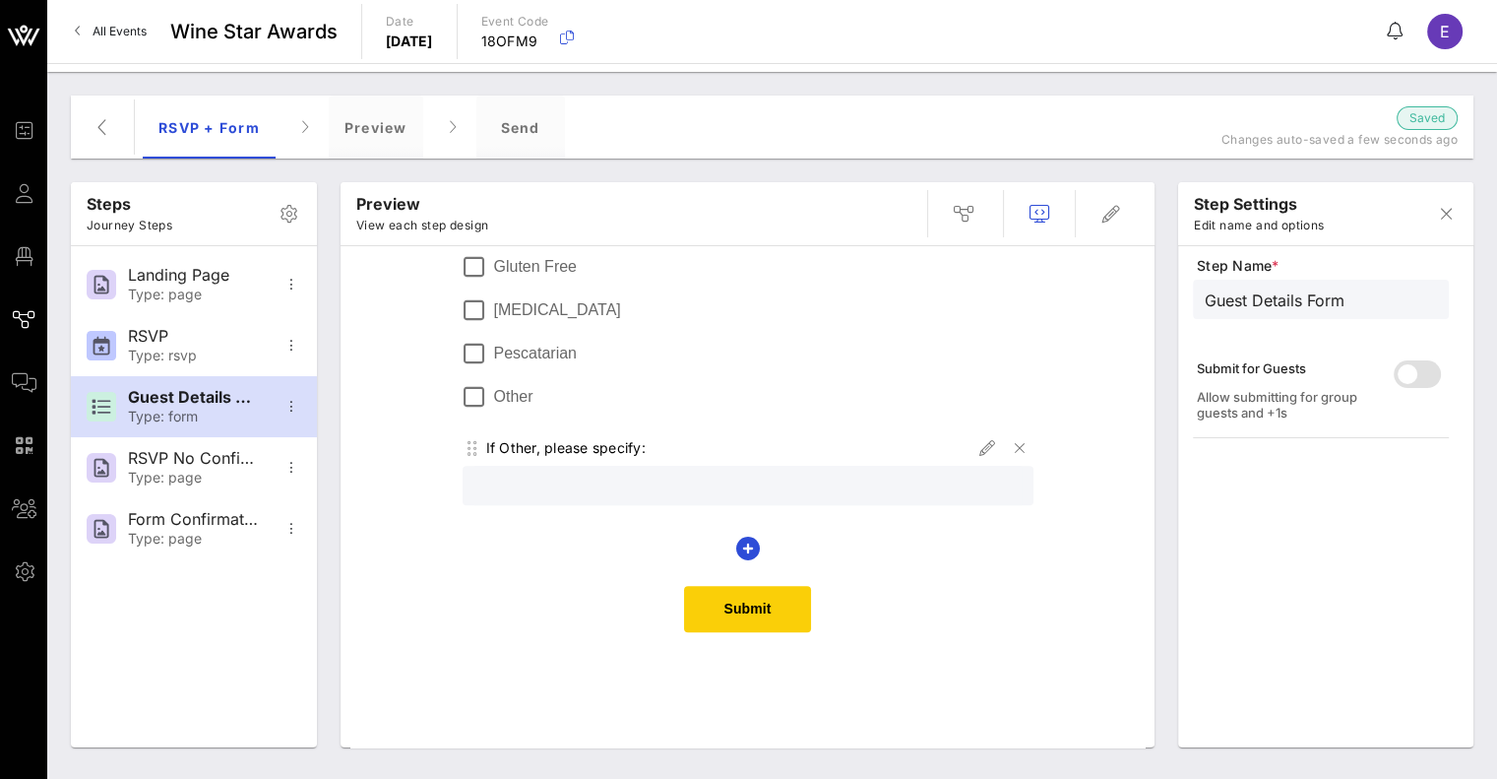
scroll to position [1499, 0]
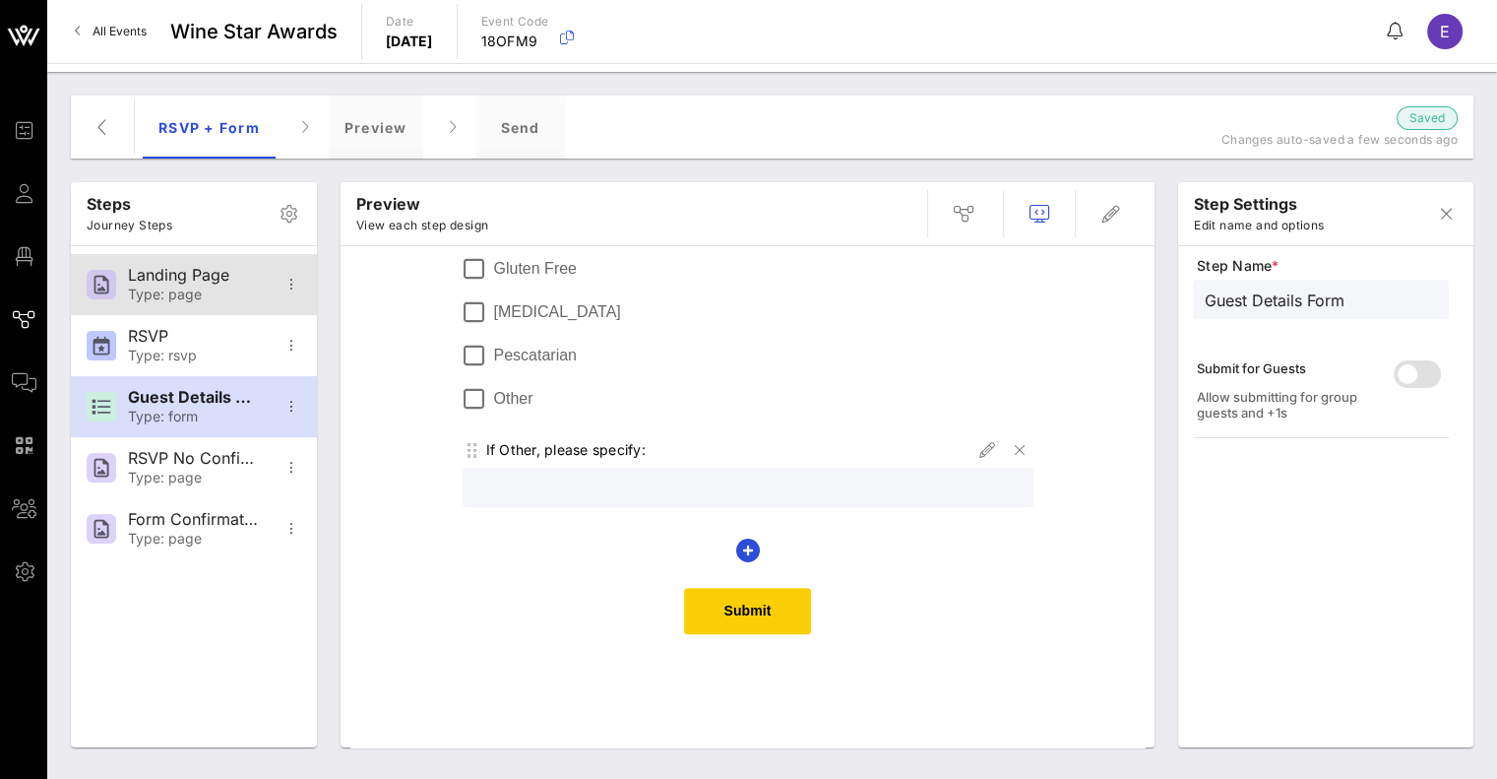
click at [163, 276] on div "Landing Page" at bounding box center [193, 275] width 130 height 19
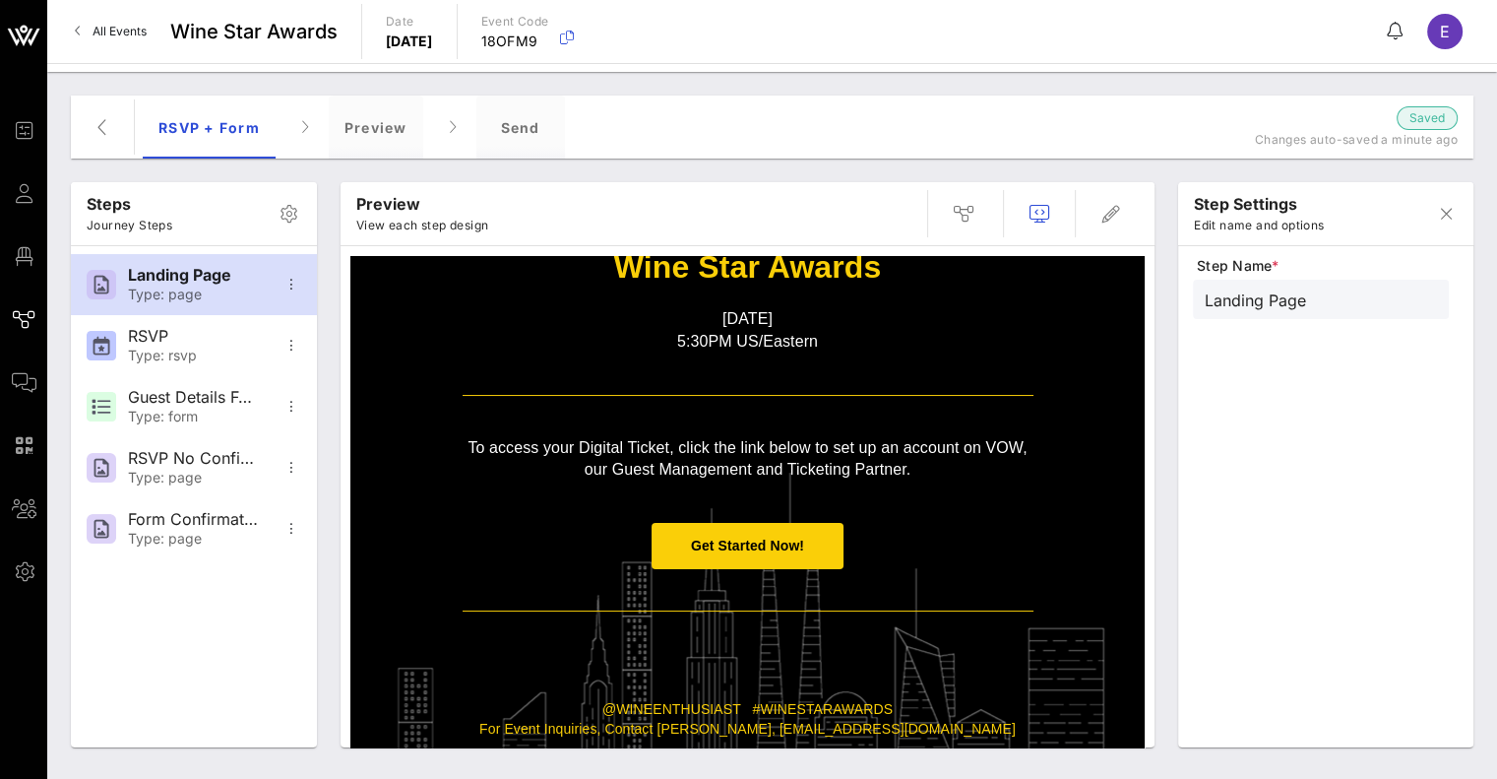
scroll to position [331, 0]
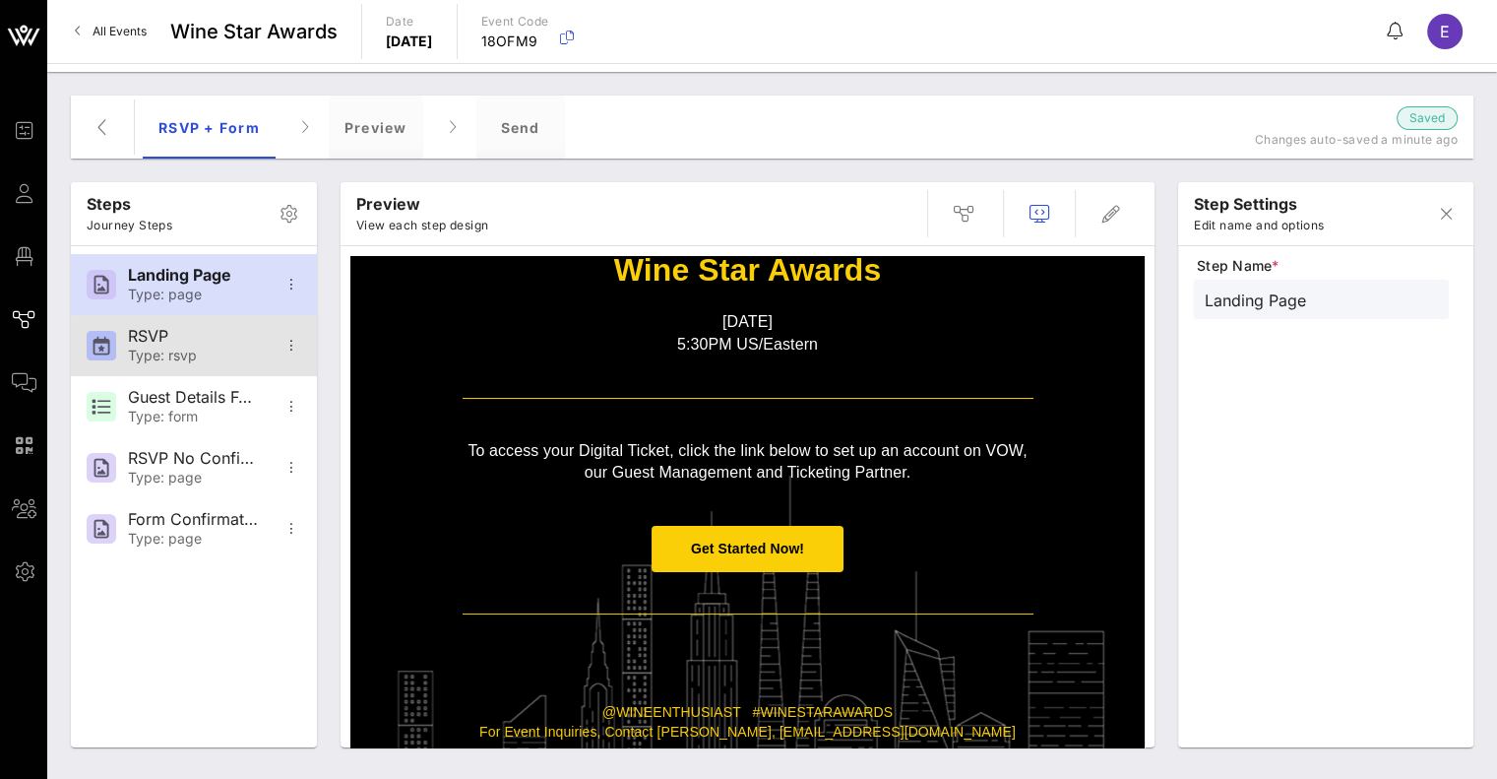
click at [161, 352] on div "Type: rsvp" at bounding box center [193, 355] width 130 height 17
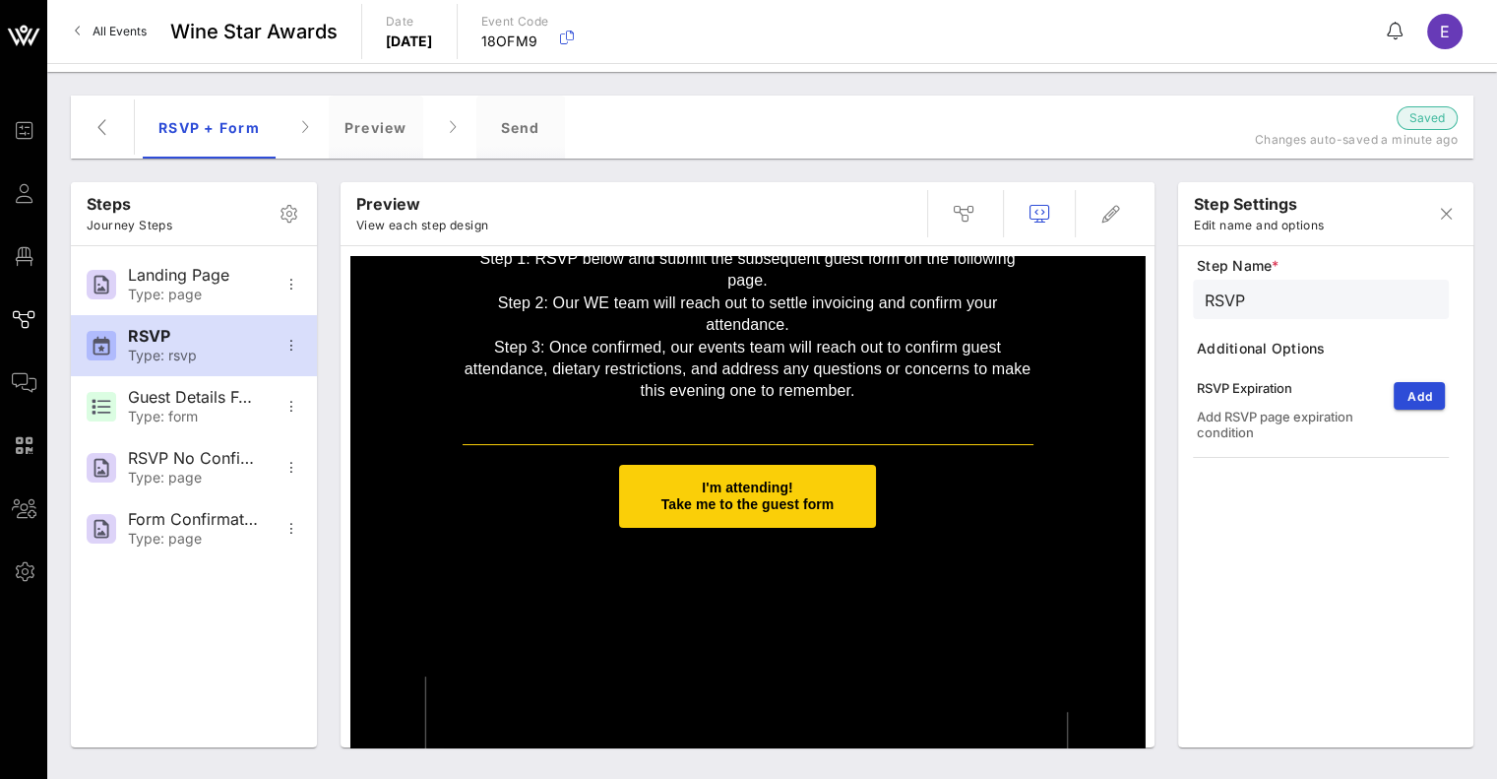
scroll to position [195, 0]
click at [730, 492] on span "I'm attending! Take me to the guest form" at bounding box center [747, 496] width 173 height 32
type input "Guest Details Form"
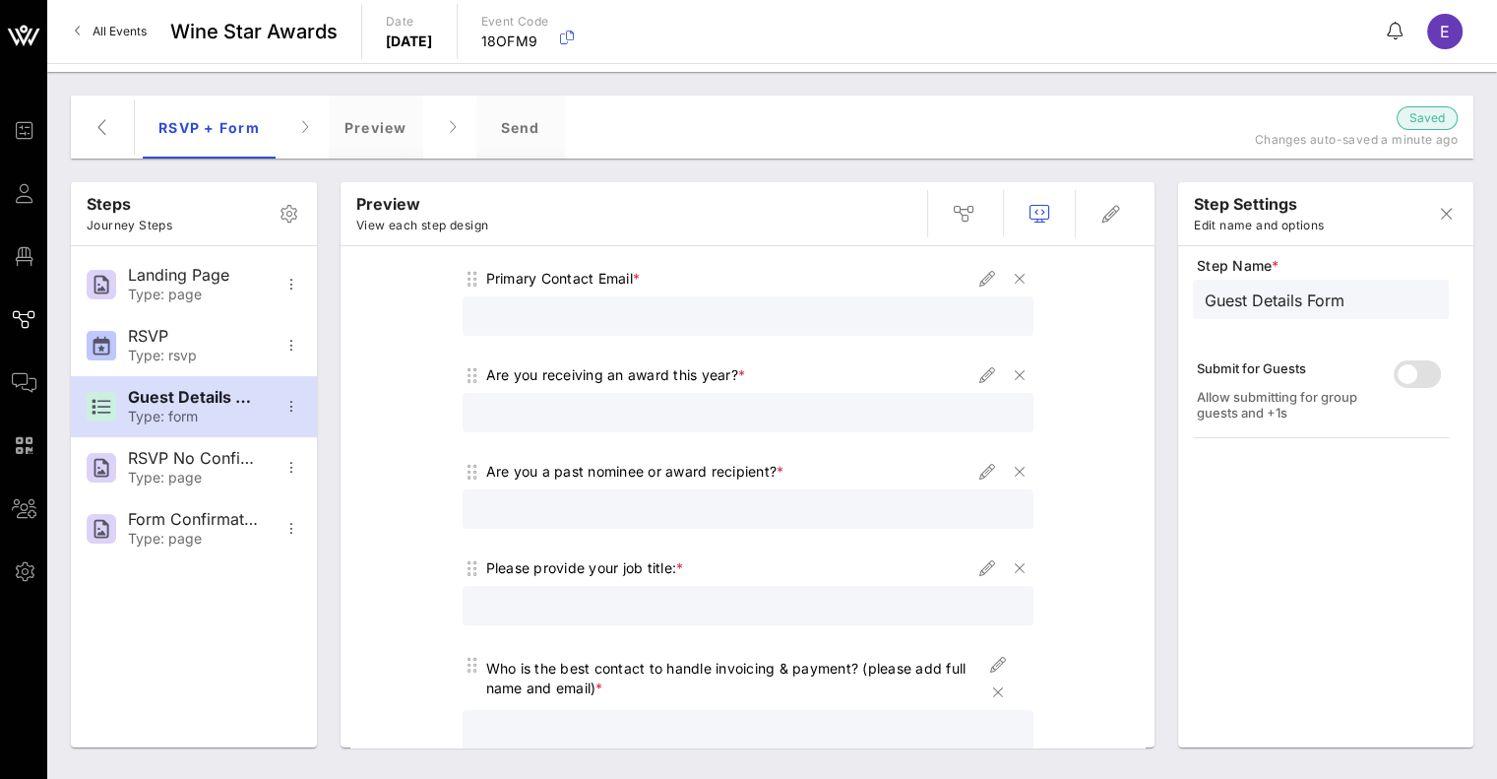
scroll to position [429, 0]
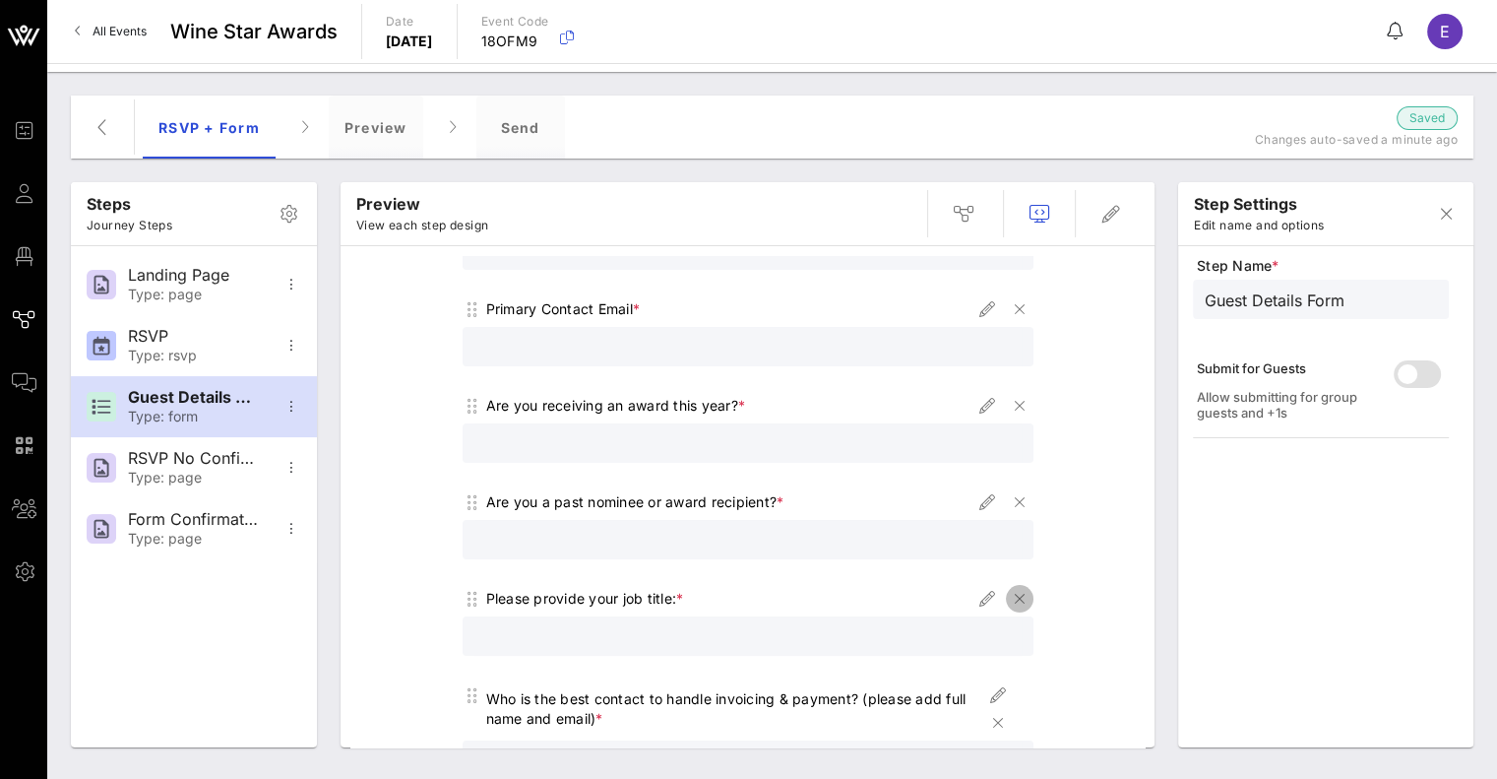
click at [1012, 599] on icon "button" at bounding box center [1020, 599] width 24 height 24
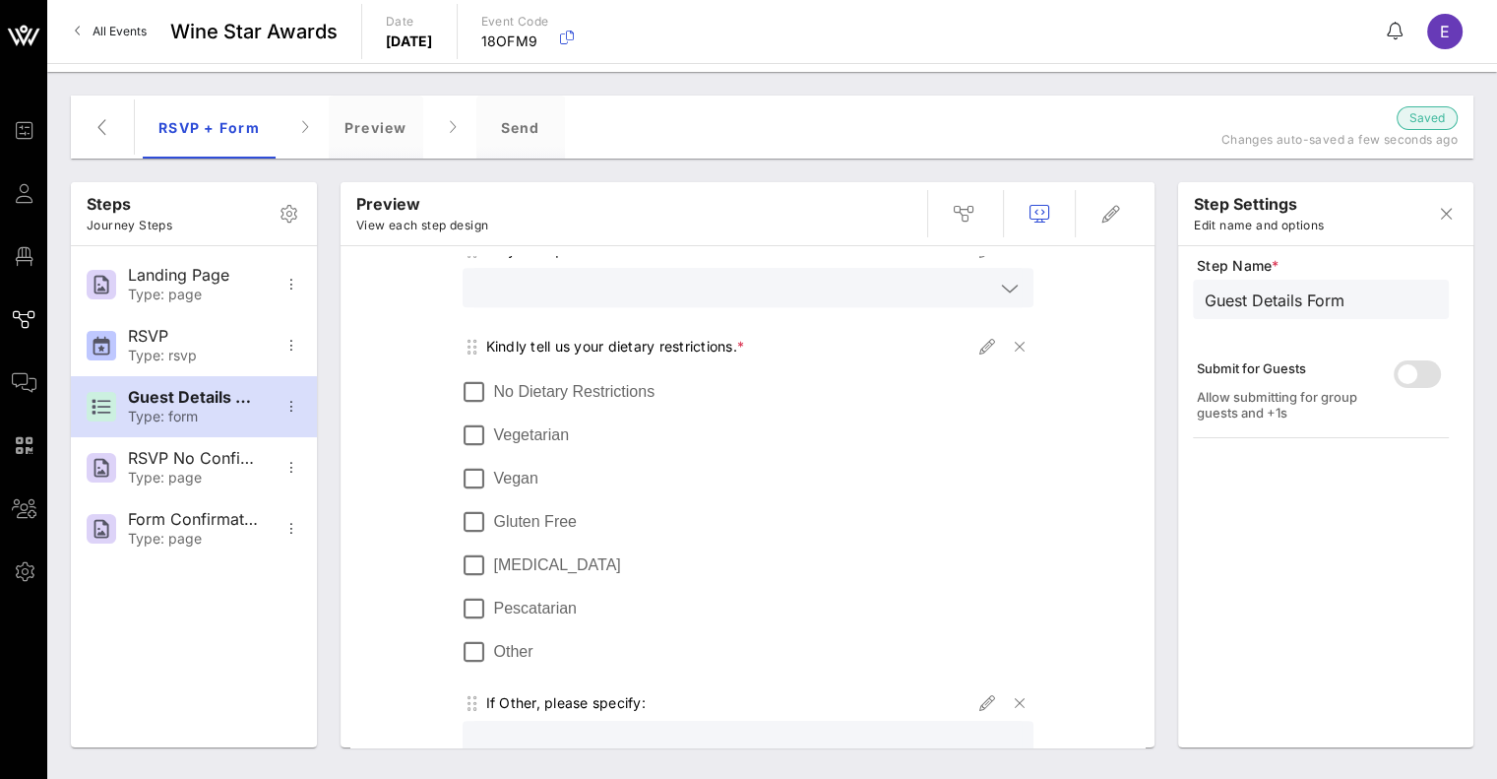
scroll to position [1446, 0]
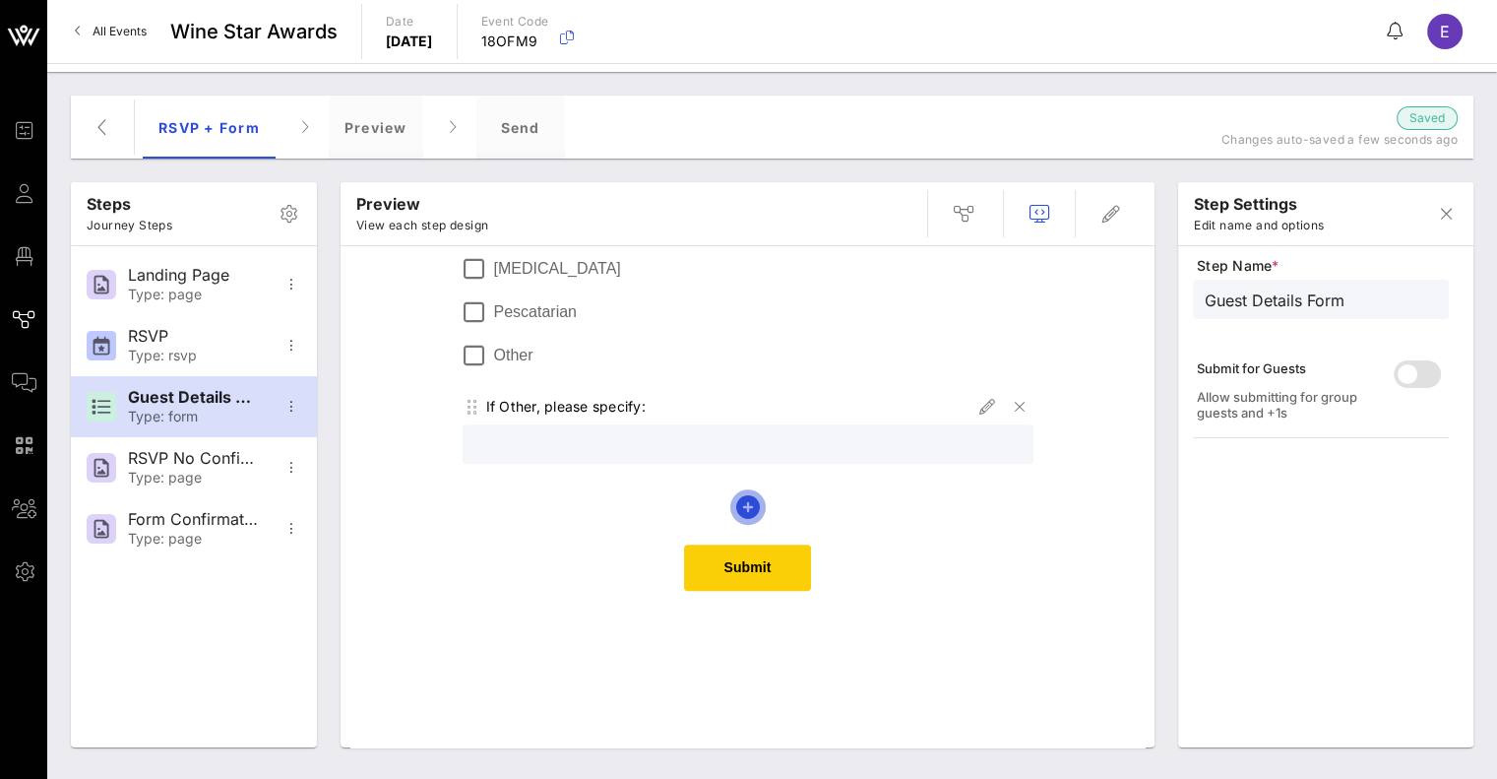
click at [736, 501] on icon "button" at bounding box center [748, 507] width 24 height 24
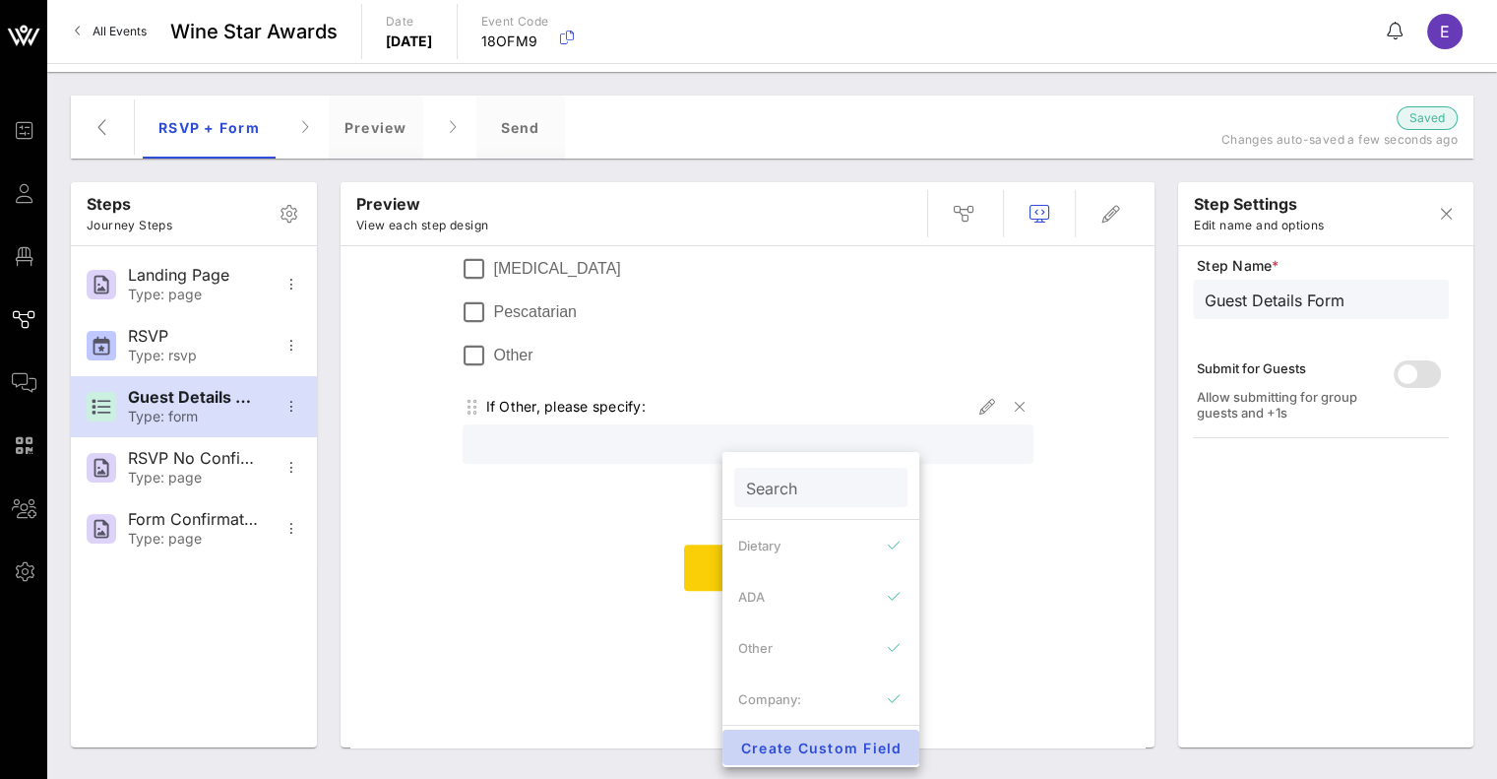
click at [806, 759] on button "Create Custom Field" at bounding box center [820, 746] width 197 height 35
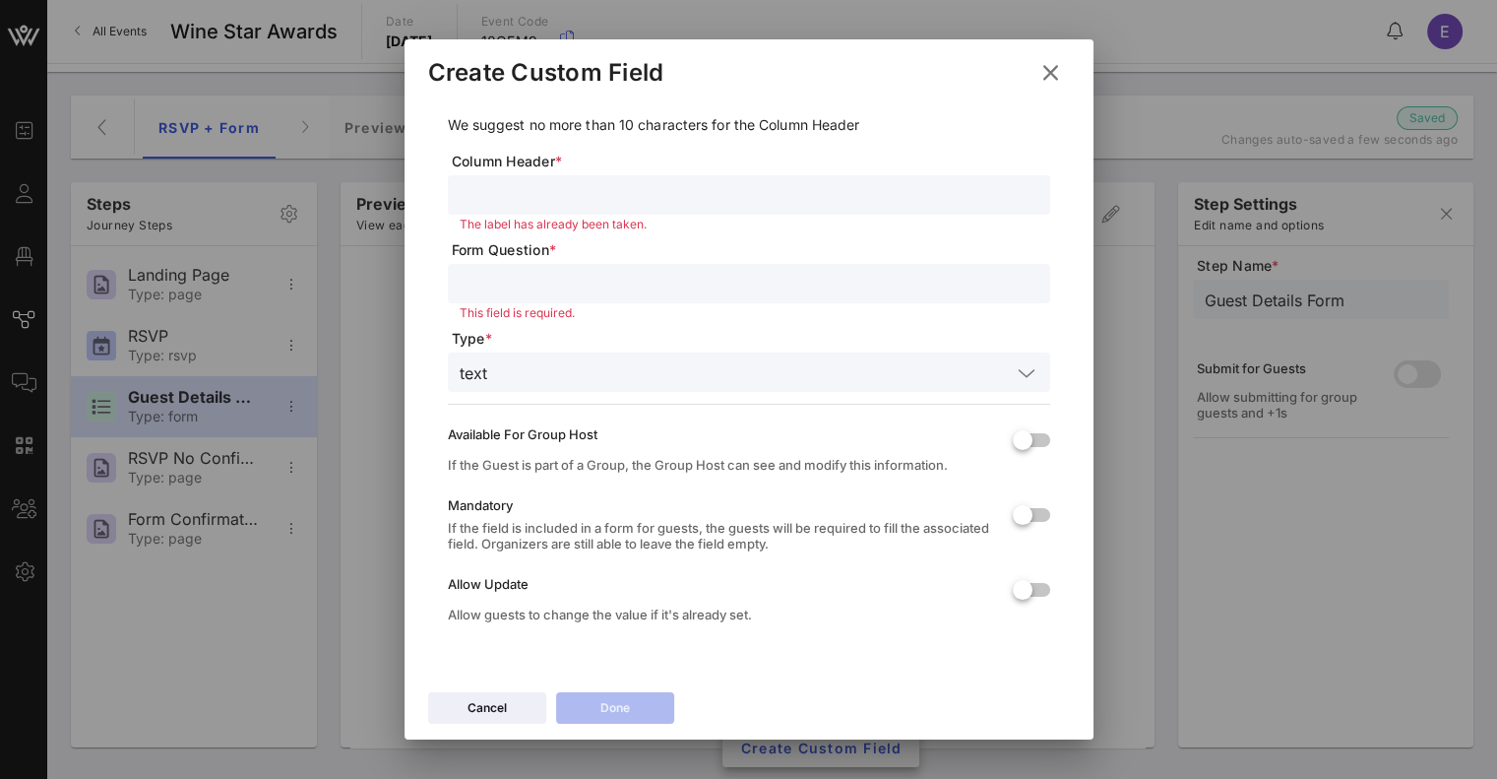
click at [652, 184] on input "text" at bounding box center [749, 195] width 579 height 26
type input "Primary Contact Job:"
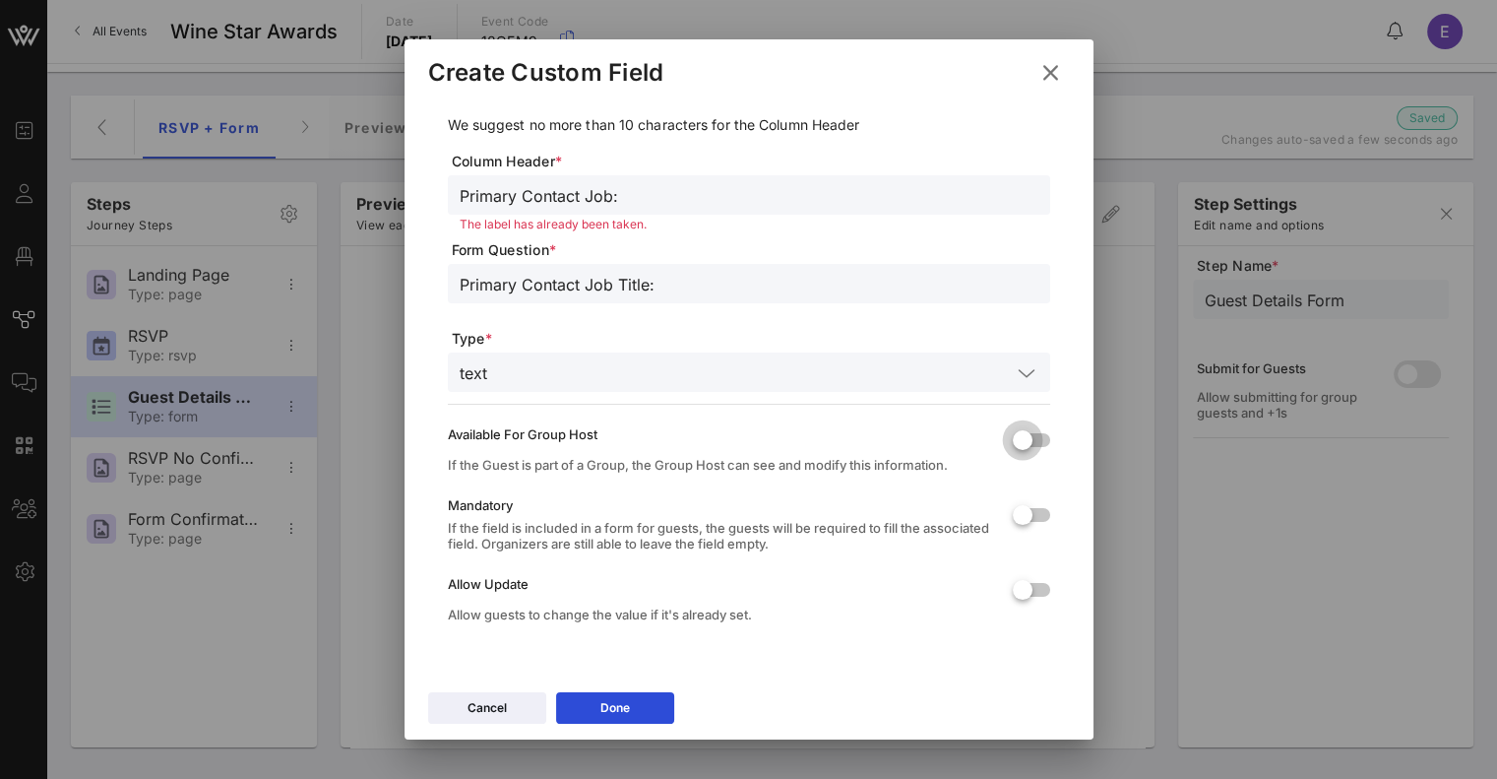
type input "Primary Contact Job Title:"
click at [1012, 444] on div at bounding box center [1022, 439] width 33 height 33
click at [1006, 521] on div at bounding box center [1022, 514] width 33 height 33
click at [641, 696] on button "Done" at bounding box center [615, 707] width 118 height 31
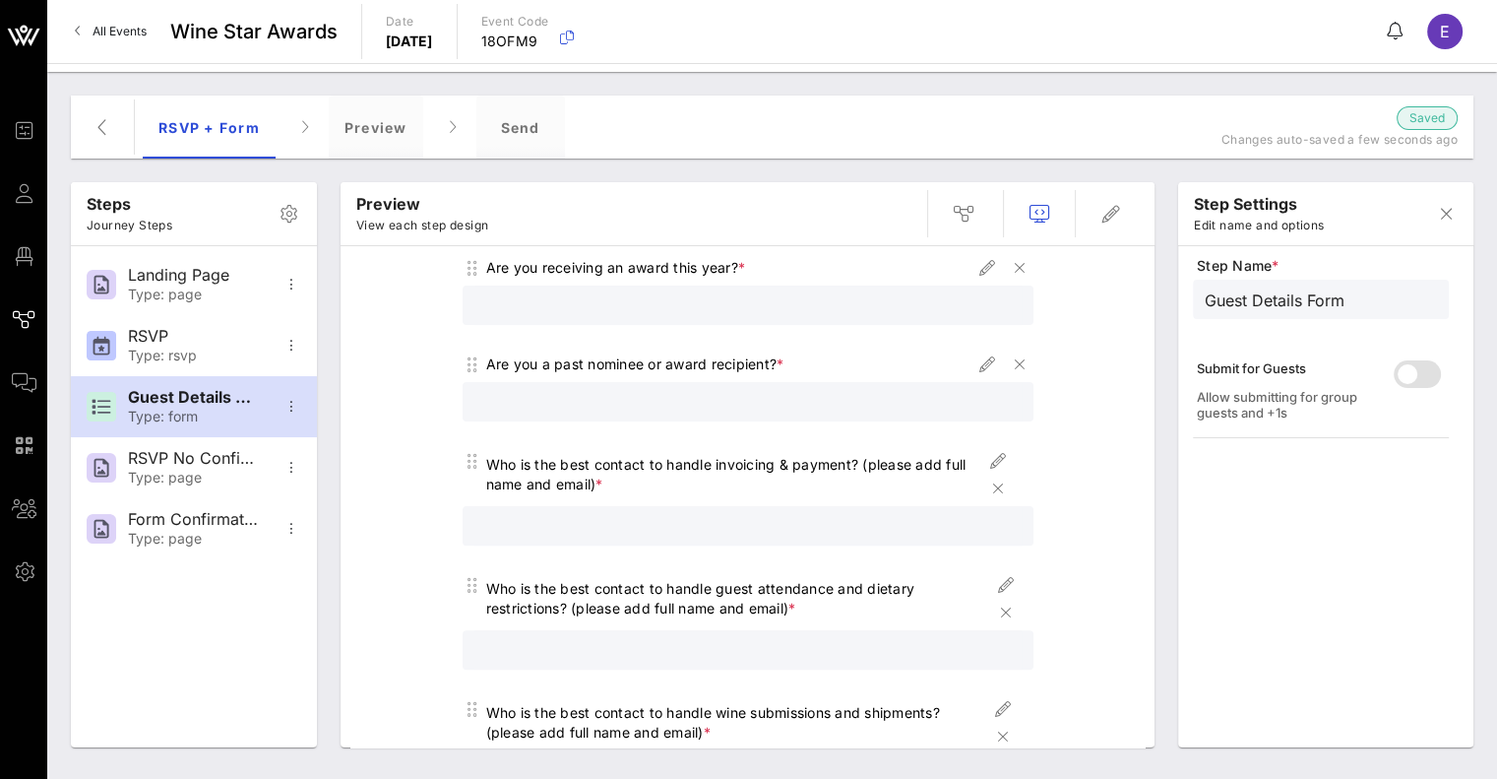
scroll to position [631, 0]
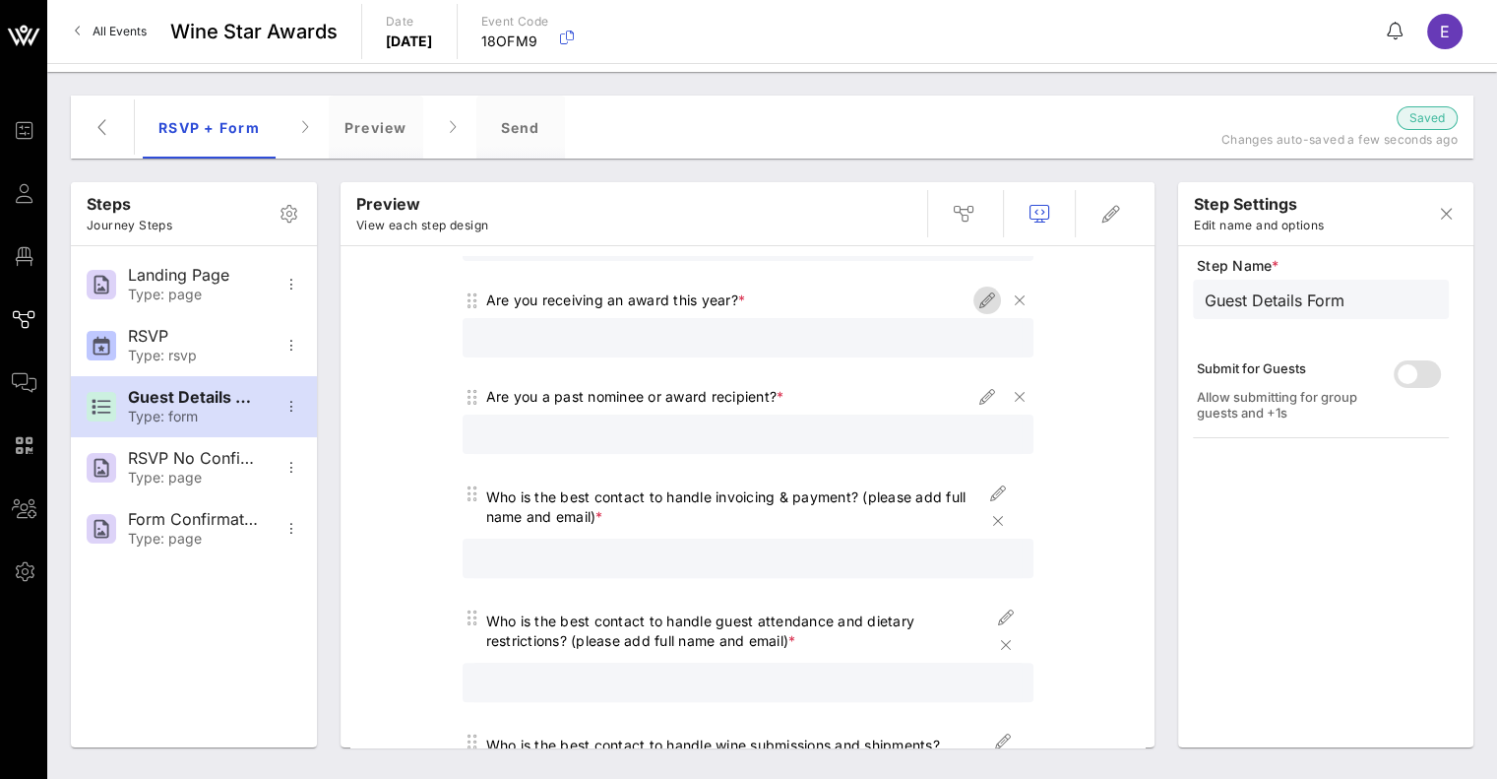
click at [983, 306] on icon "button" at bounding box center [987, 300] width 24 height 24
type input "Winner"
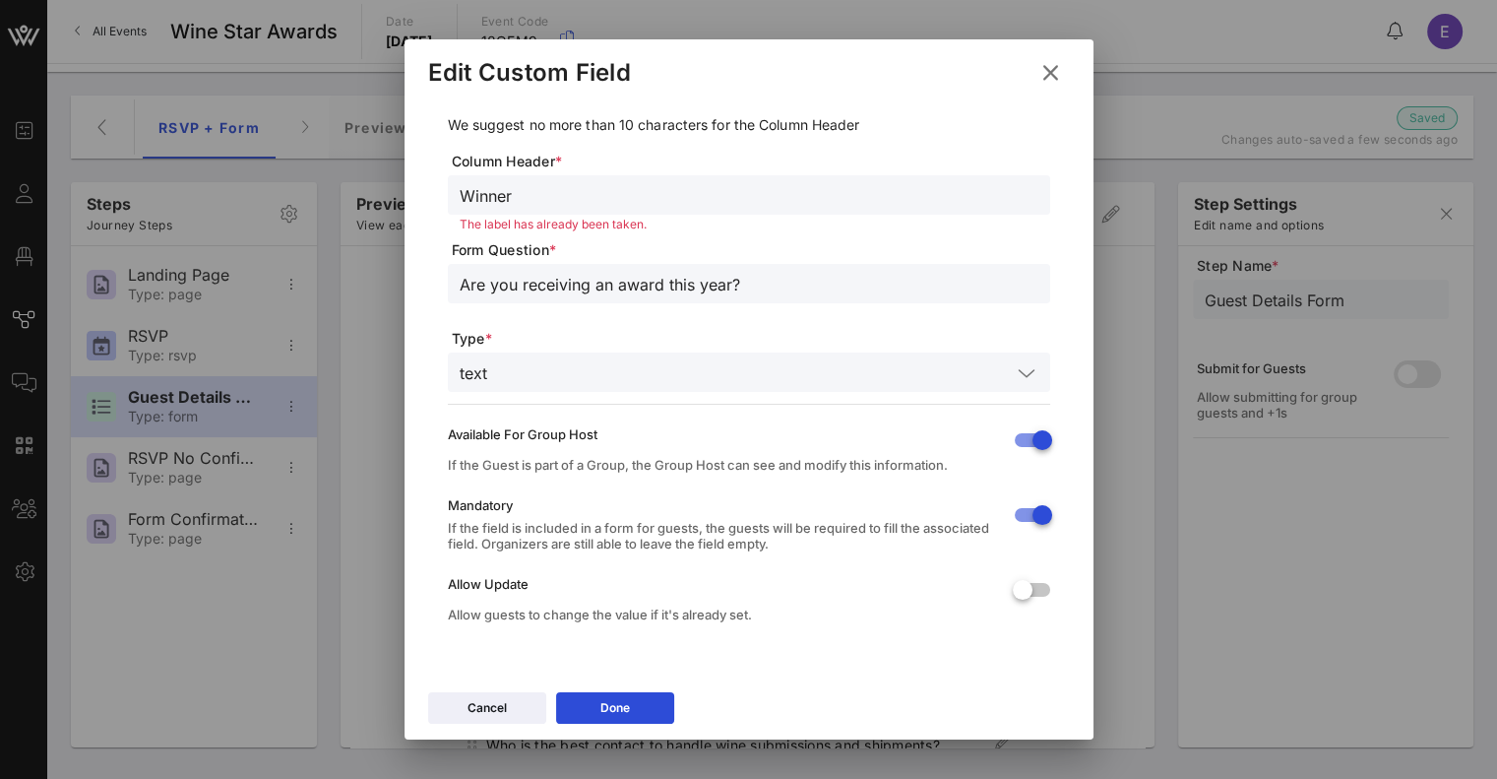
click at [877, 282] on input "Are you receiving an award this year?" at bounding box center [749, 284] width 579 height 26
type input "Are you receiving an award this year? (if so, please list the award)"
click at [661, 697] on button "Done" at bounding box center [615, 707] width 118 height 31
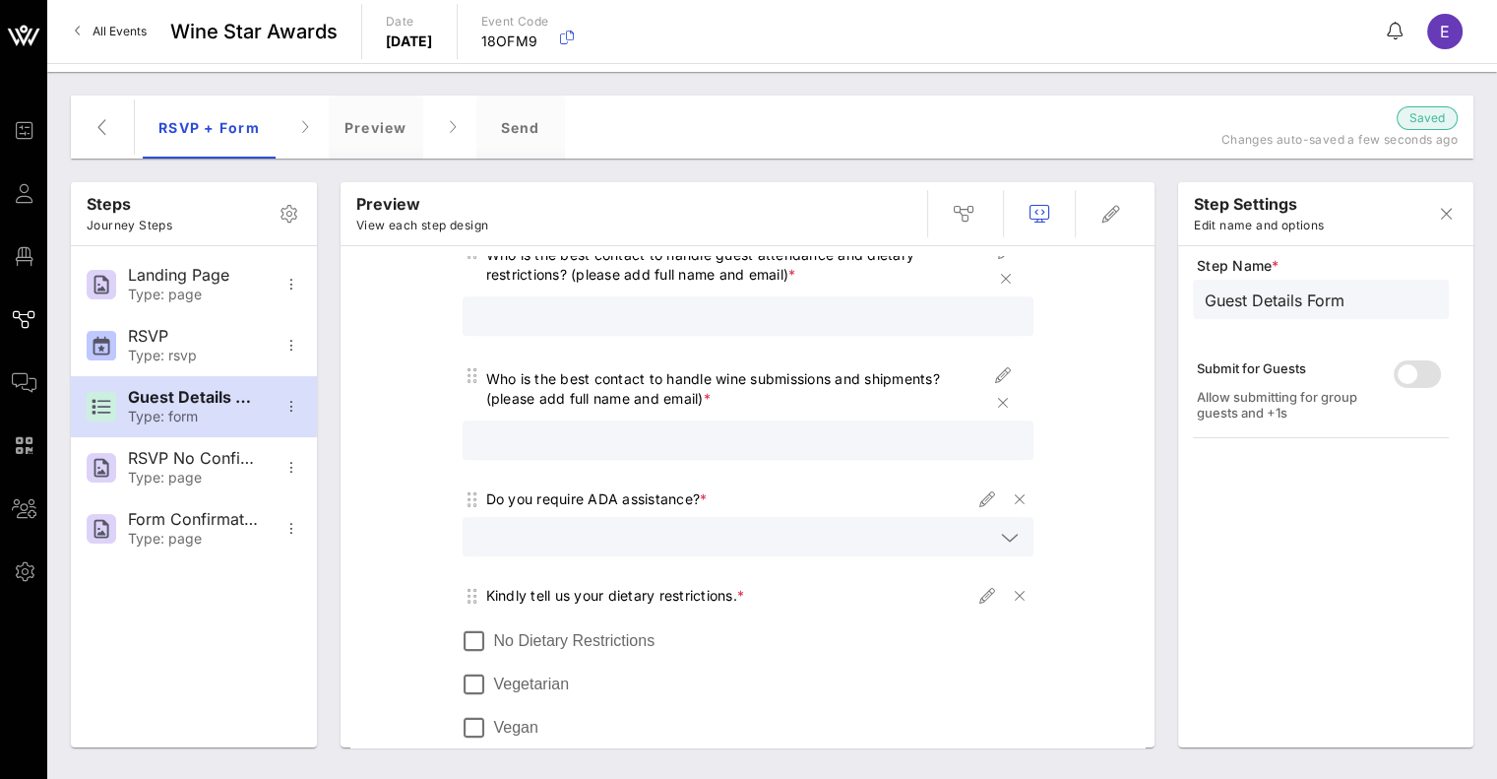
scroll to position [996, 0]
click at [982, 506] on icon "button" at bounding box center [987, 500] width 24 height 24
type input "ADA"
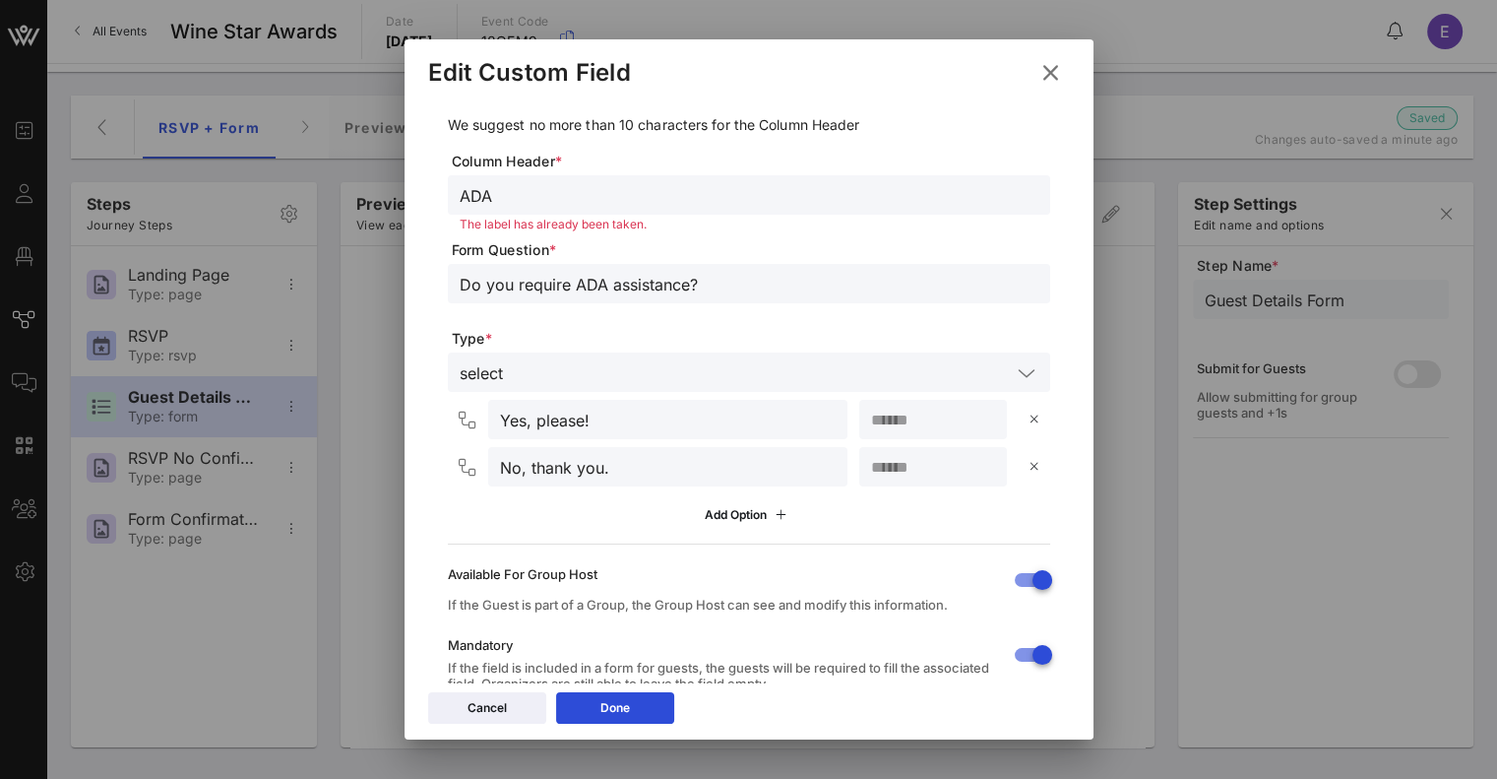
click at [472, 294] on input "Do you require ADA assistance?" at bounding box center [749, 284] width 579 height 26
type input "Will you require ADA assistance?"
click at [595, 712] on button "Done" at bounding box center [615, 707] width 118 height 31
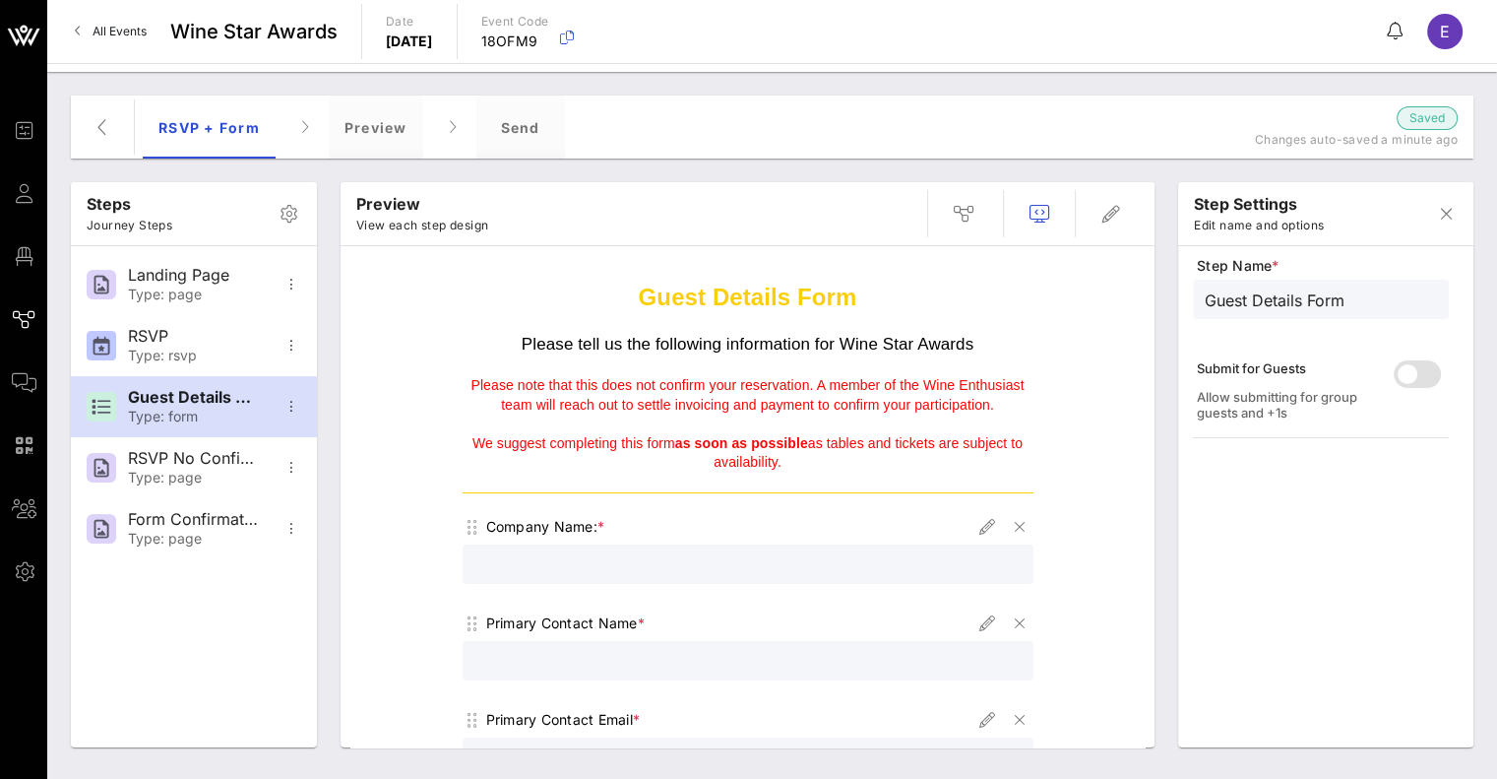
scroll to position [0, 0]
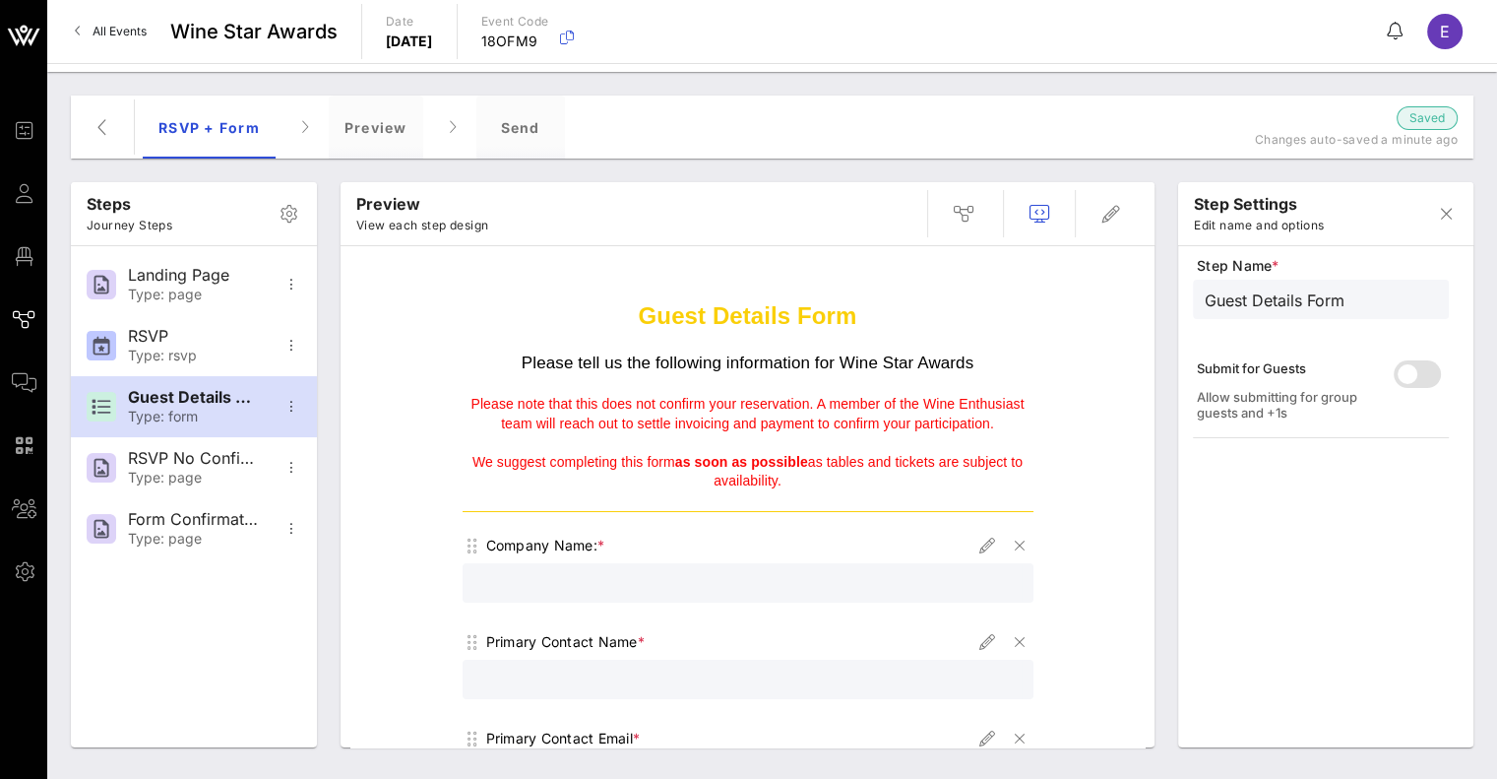
click at [799, 369] on p "Please tell us the following information for Wine Star Awards" at bounding box center [748, 363] width 571 height 24
click at [1102, 214] on icon "button" at bounding box center [1111, 214] width 24 height 24
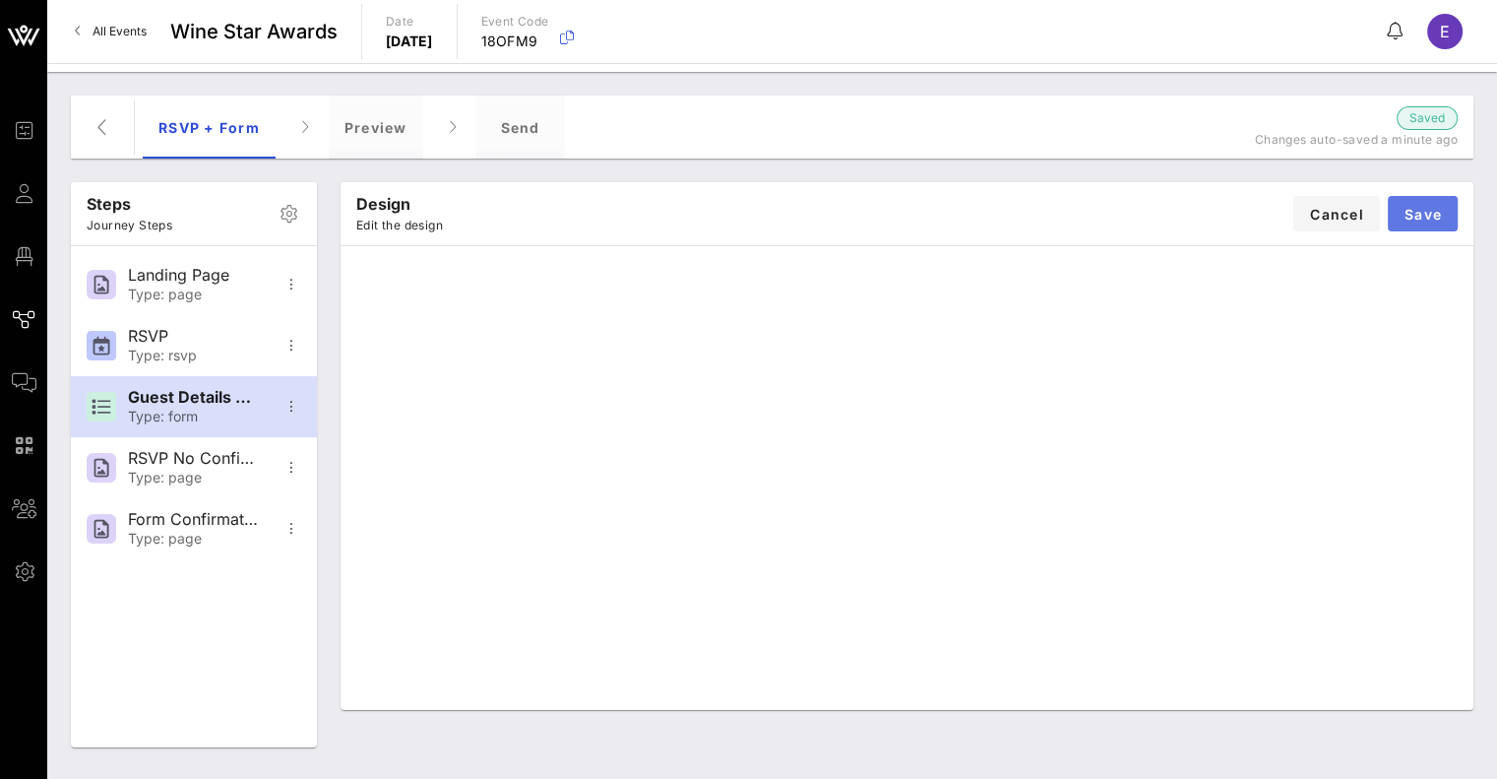
click at [1397, 223] on button "Save" at bounding box center [1423, 213] width 70 height 35
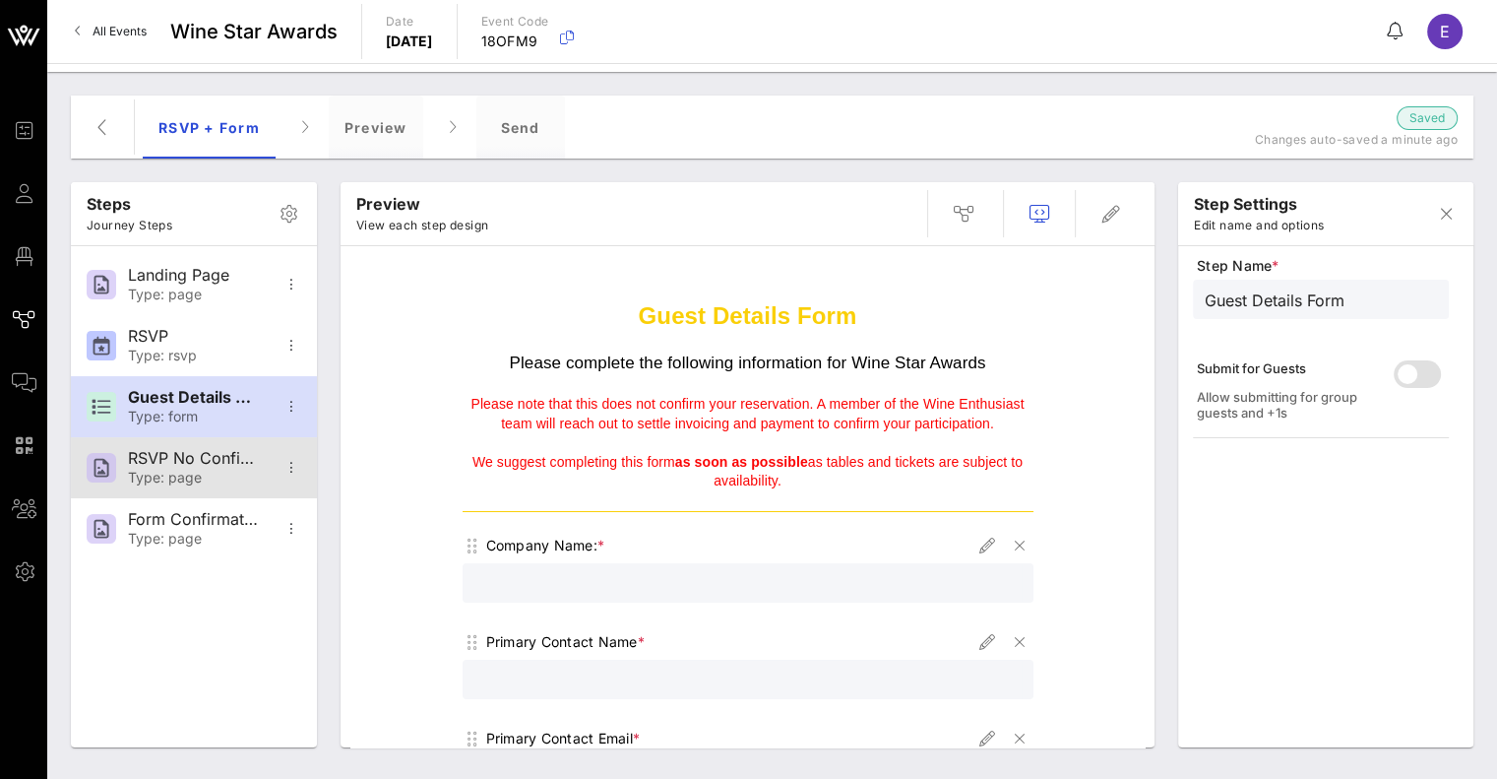
click at [212, 452] on div "RSVP No Confirmation" at bounding box center [193, 458] width 130 height 19
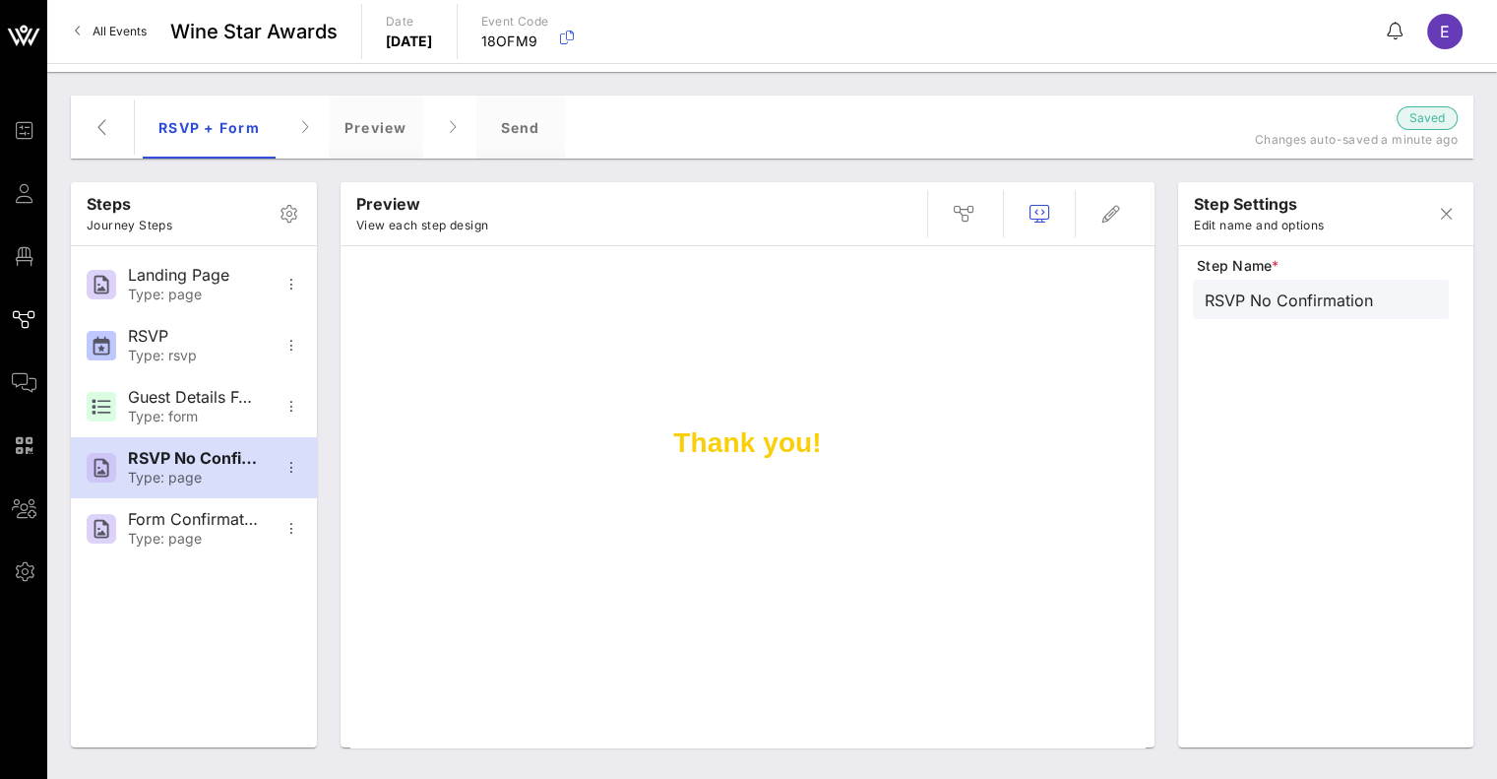
scroll to position [34, 0]
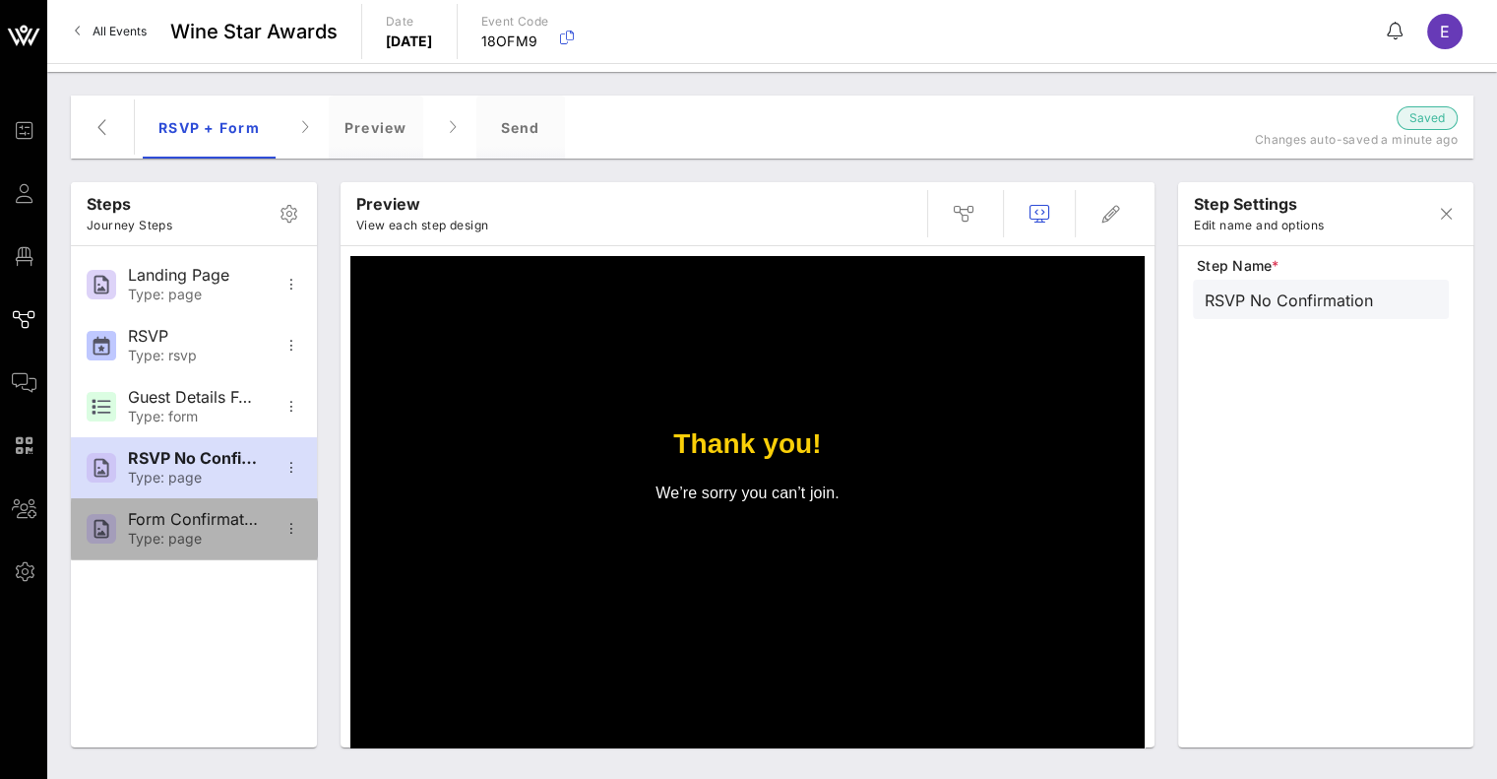
click at [224, 531] on div "Type: page" at bounding box center [193, 539] width 130 height 17
type input "Form Confirmation"
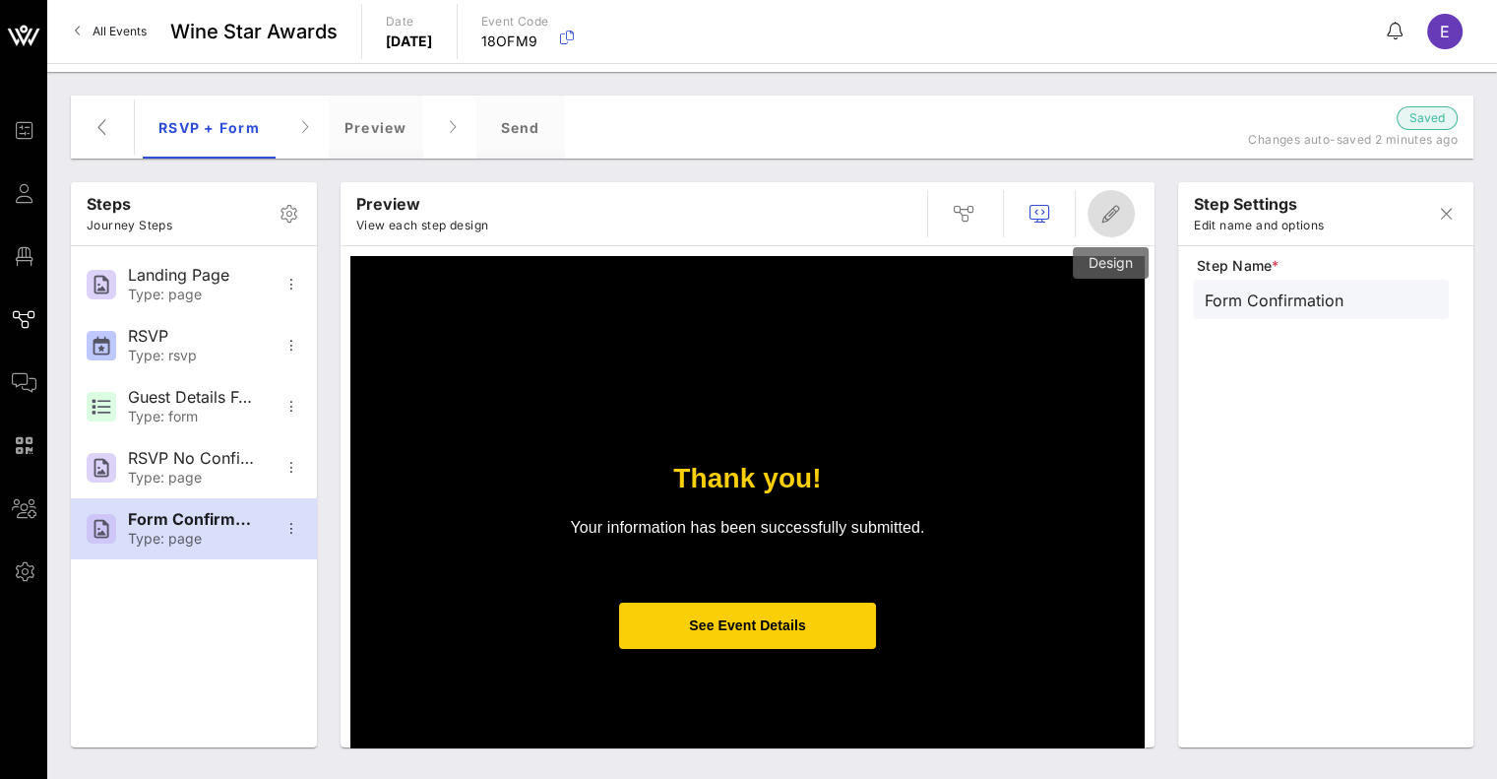
click at [1095, 222] on span "button" at bounding box center [1111, 214] width 47 height 24
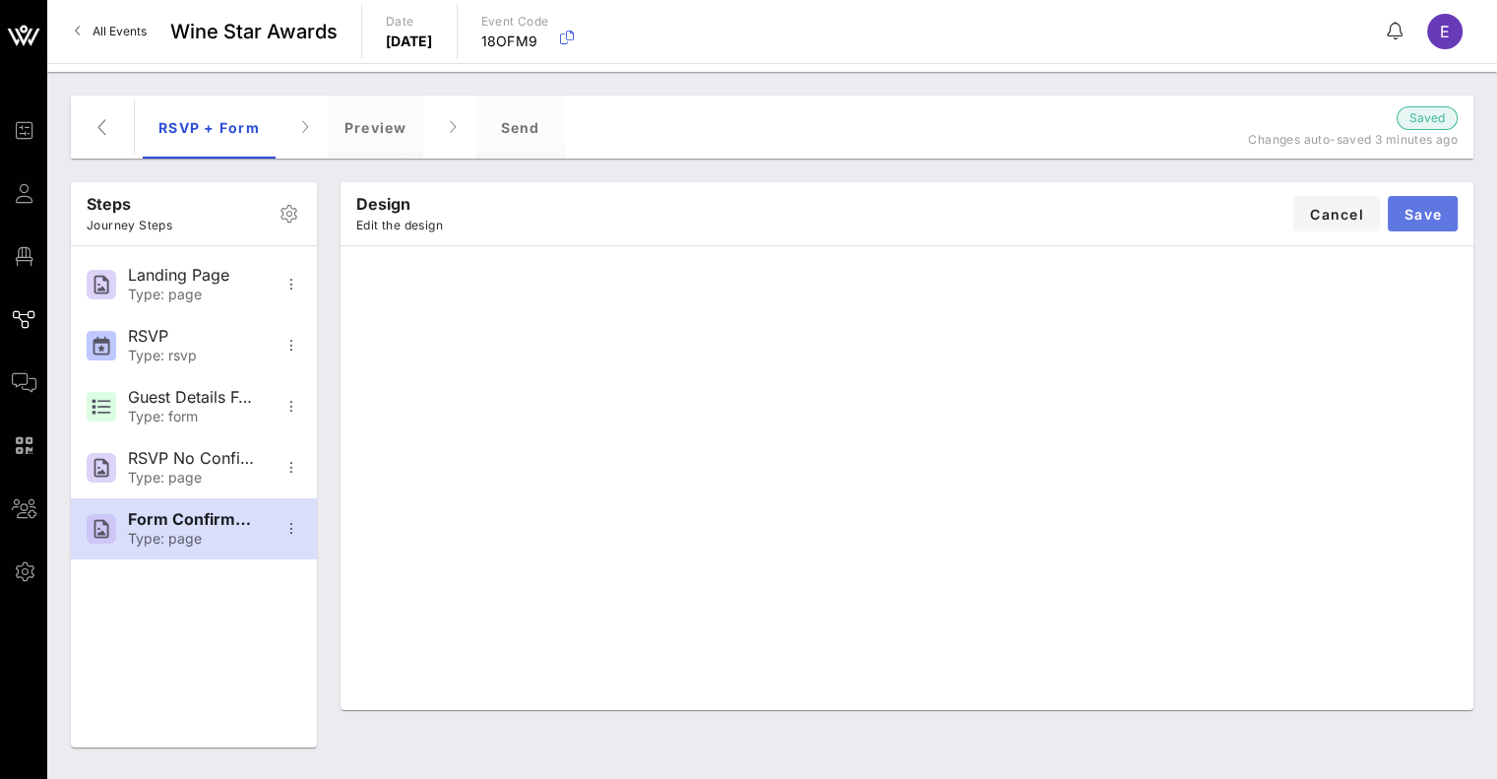
click at [1427, 214] on span "Save" at bounding box center [1423, 214] width 38 height 17
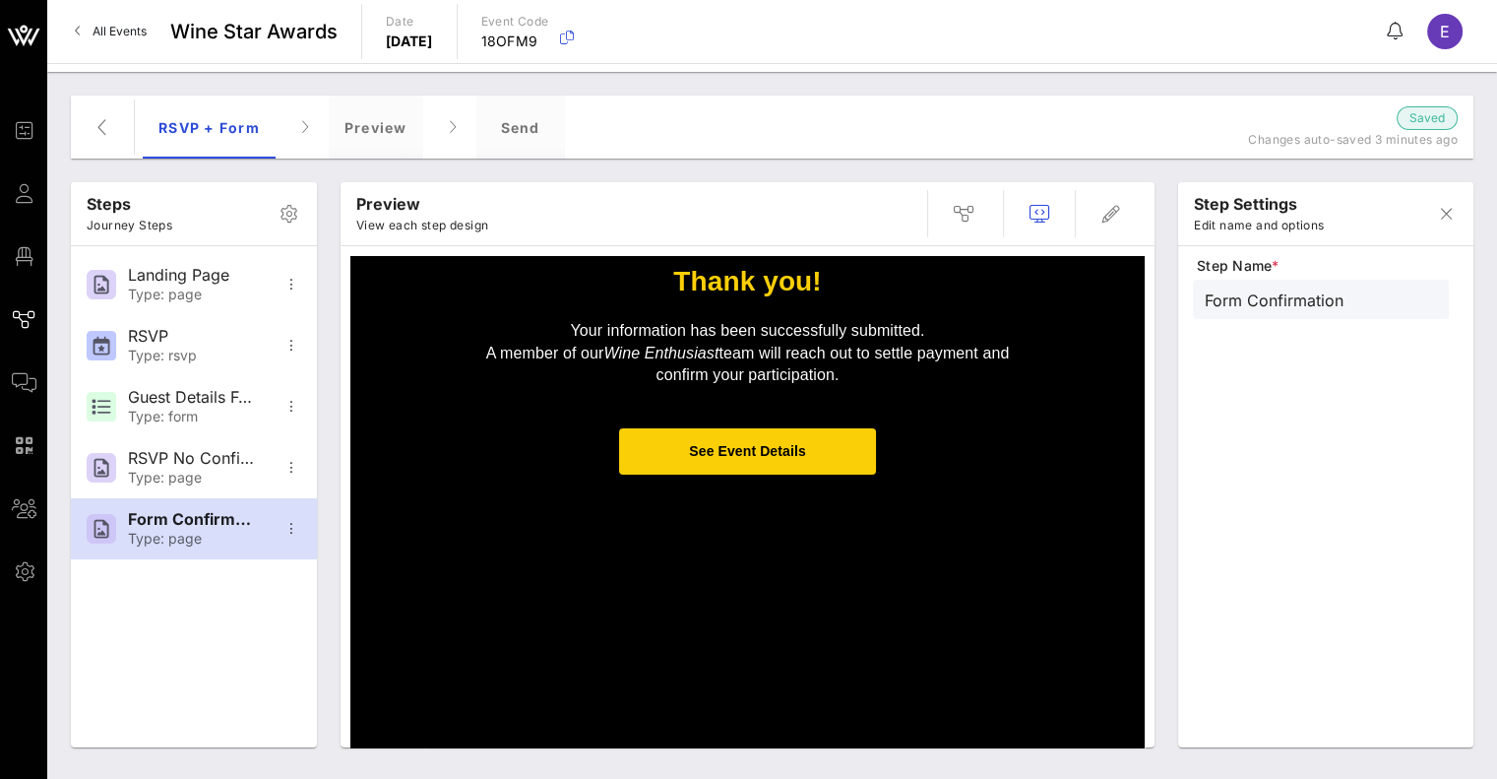
scroll to position [163, 0]
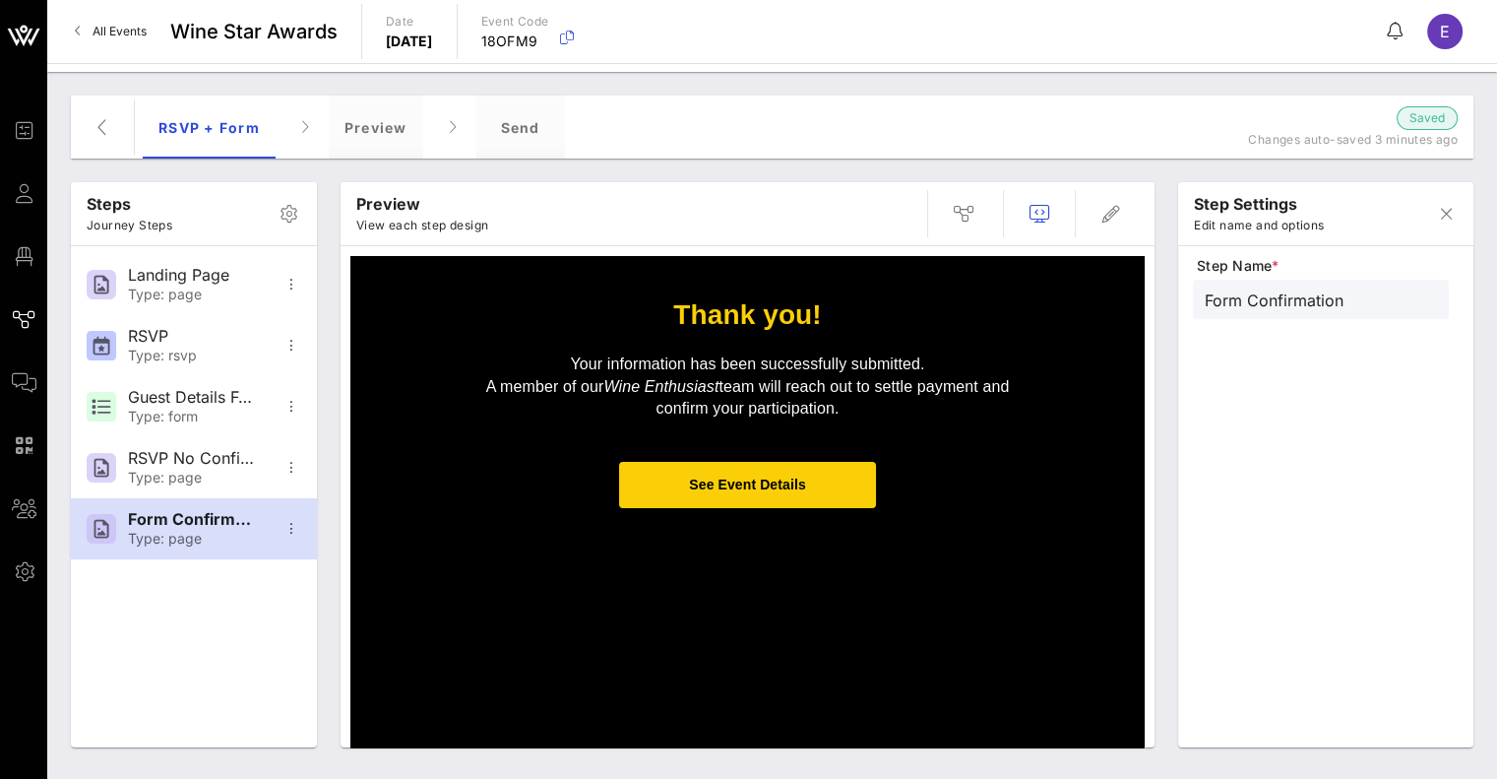
click at [762, 487] on span "See Event Details" at bounding box center [747, 484] width 116 height 16
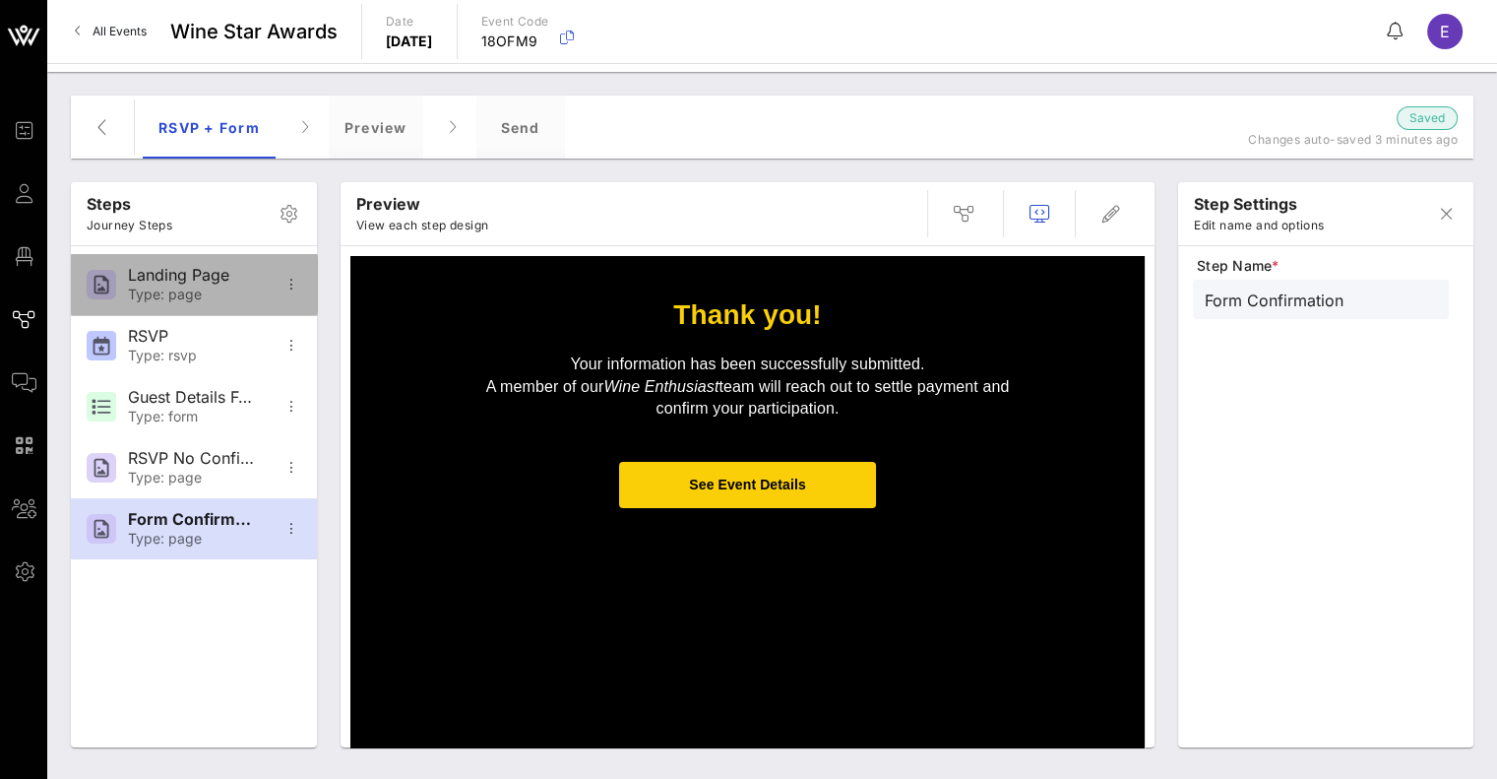
click at [185, 292] on div "Type: page" at bounding box center [193, 294] width 130 height 17
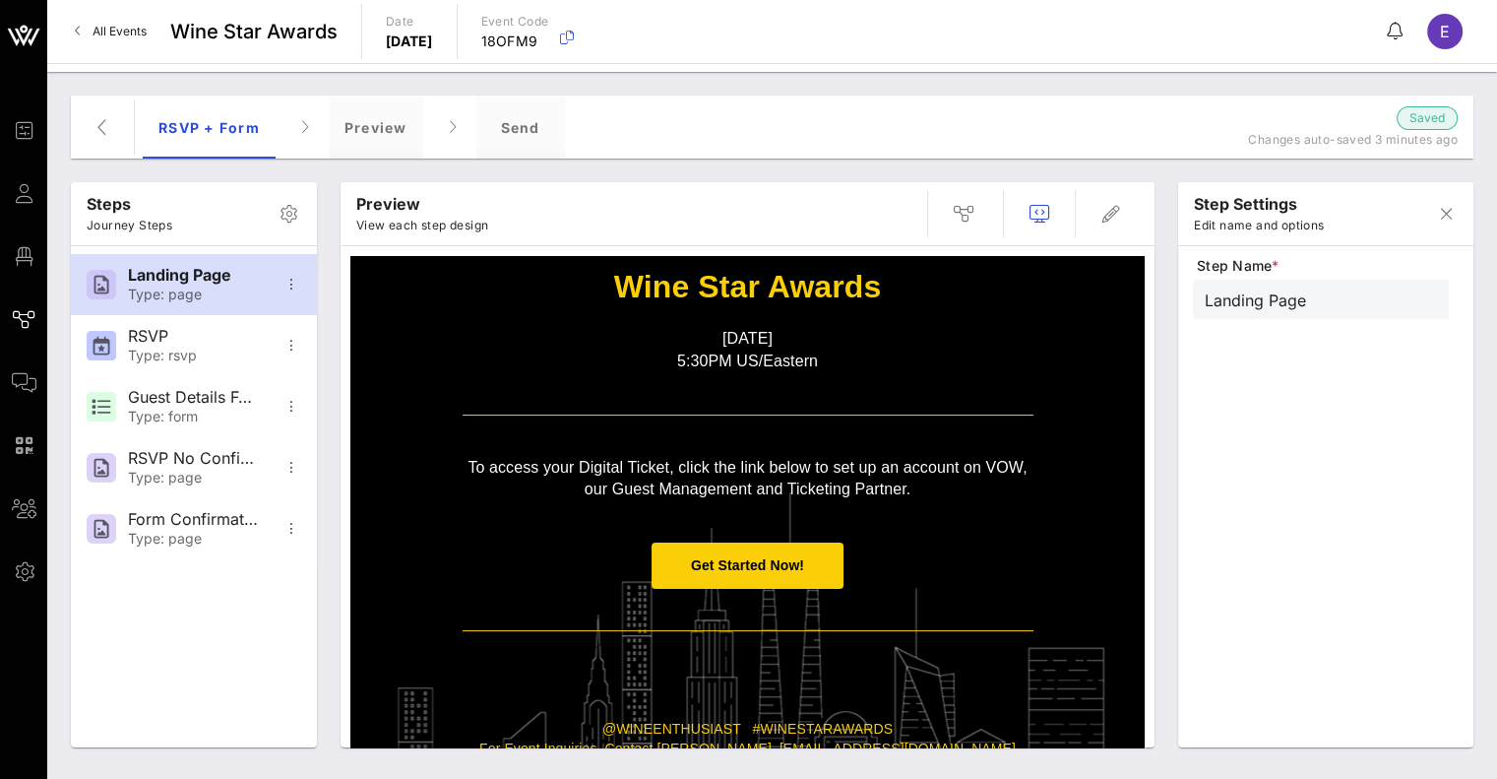
scroll to position [298, 0]
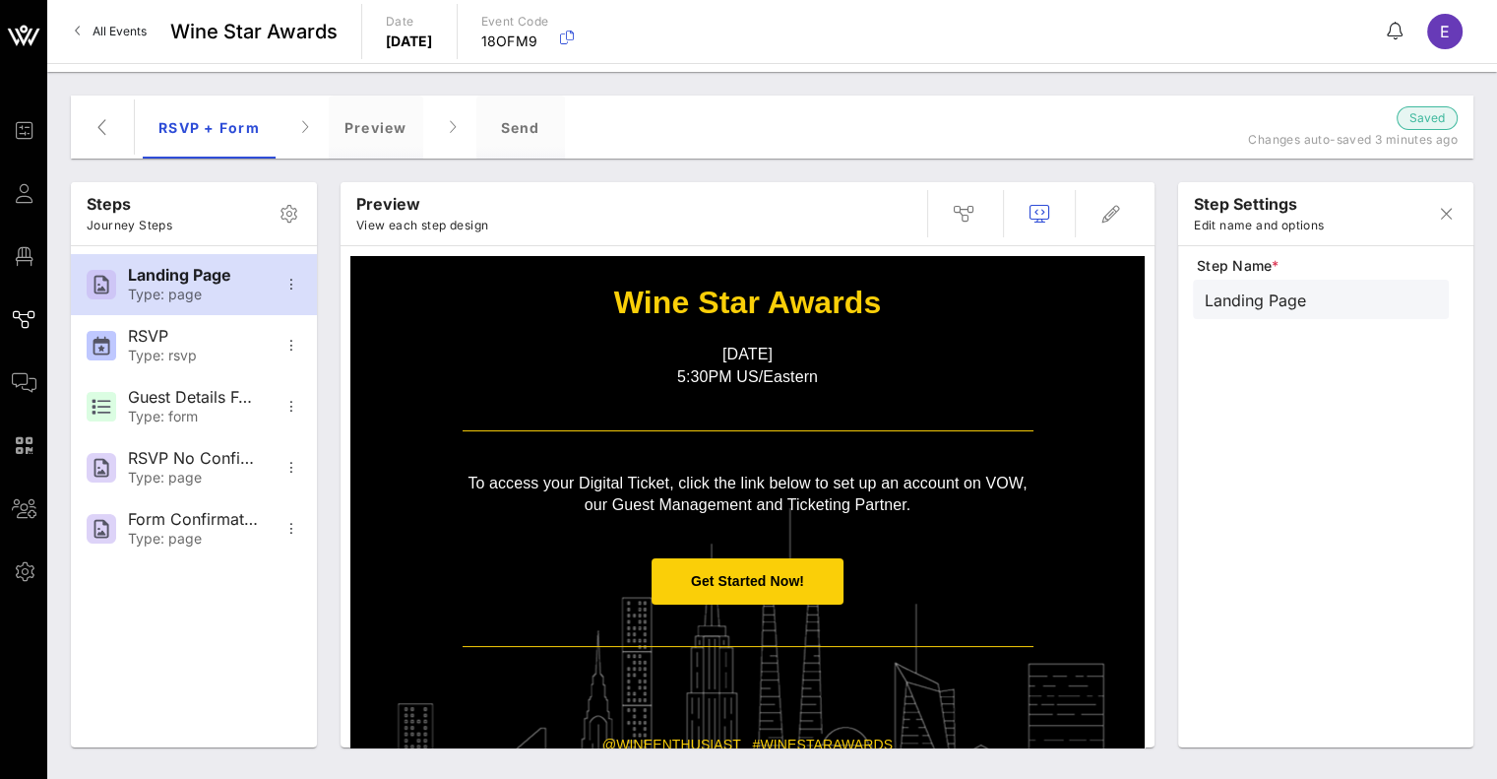
click at [787, 590] on span "Get Started Now!" at bounding box center [748, 581] width 192 height 46
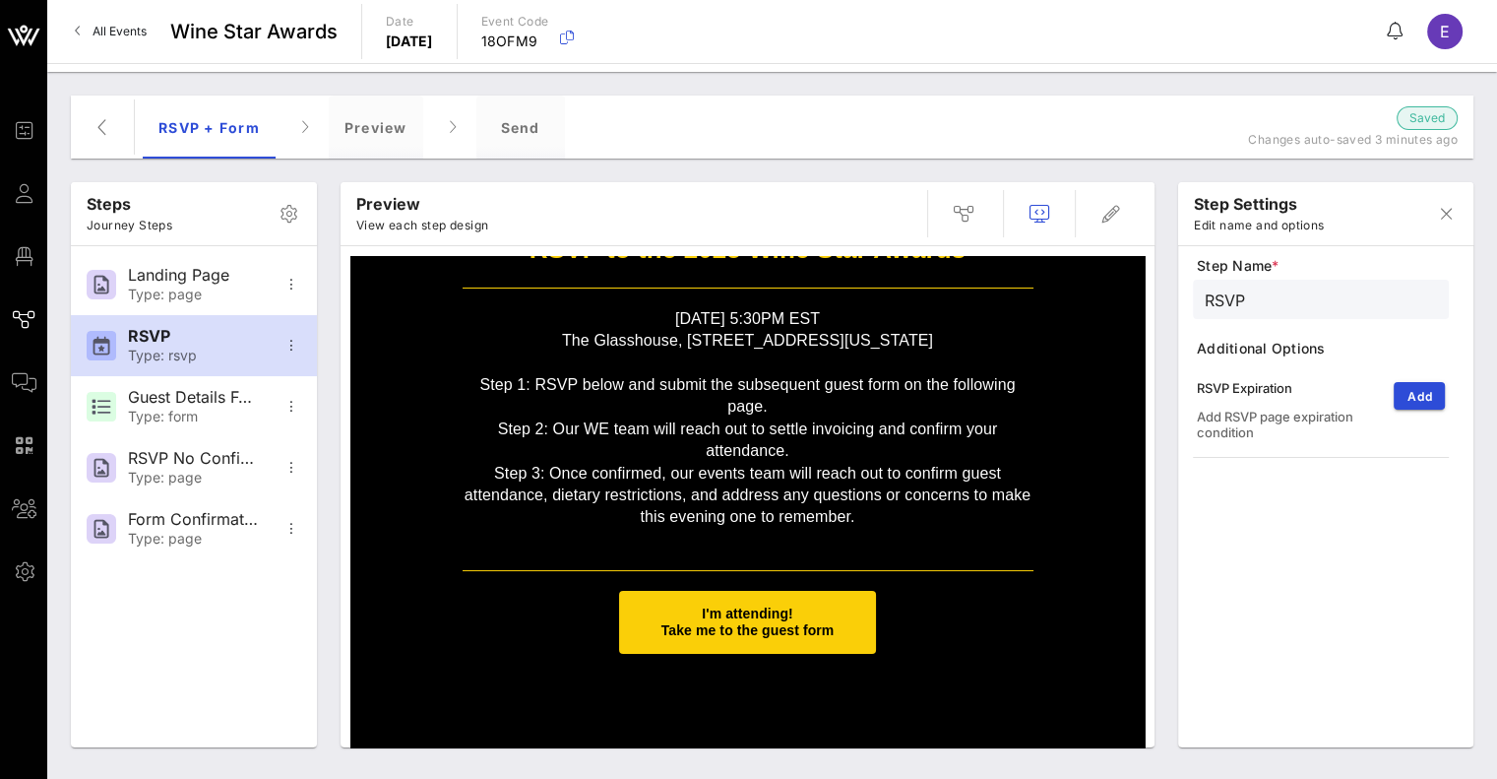
scroll to position [55, 0]
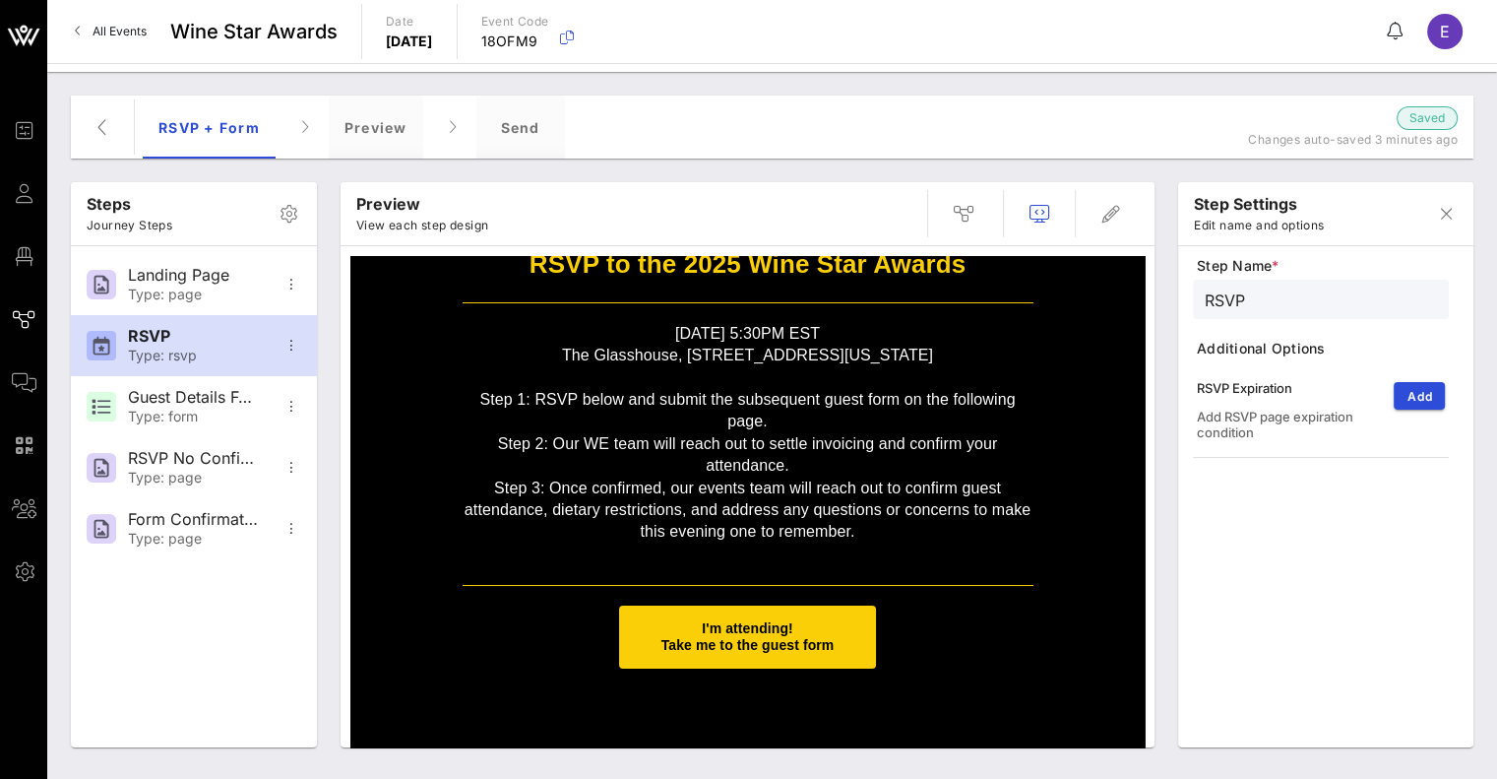
click at [724, 644] on span "I'm attending! Take me to the guest form" at bounding box center [747, 636] width 173 height 32
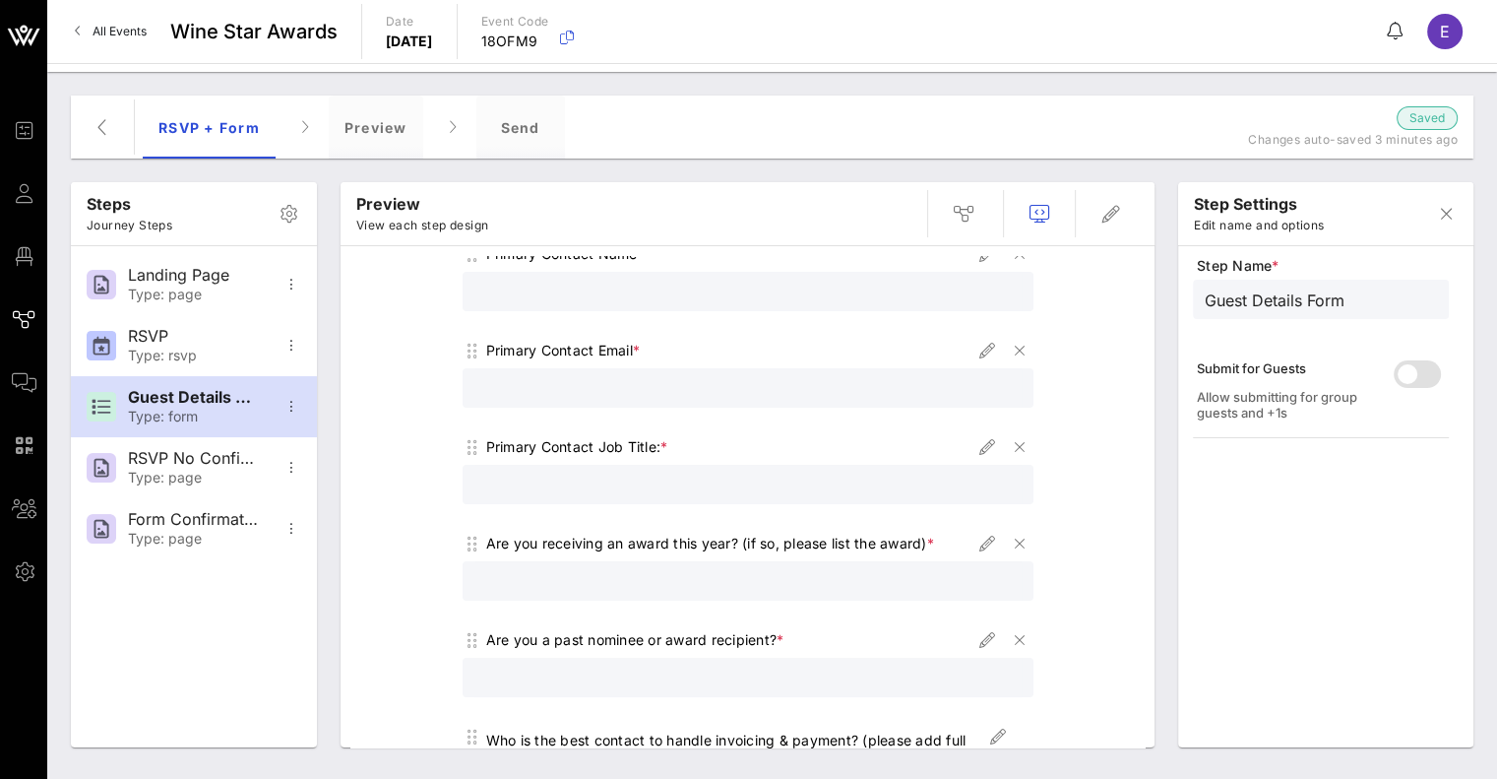
scroll to position [348, 0]
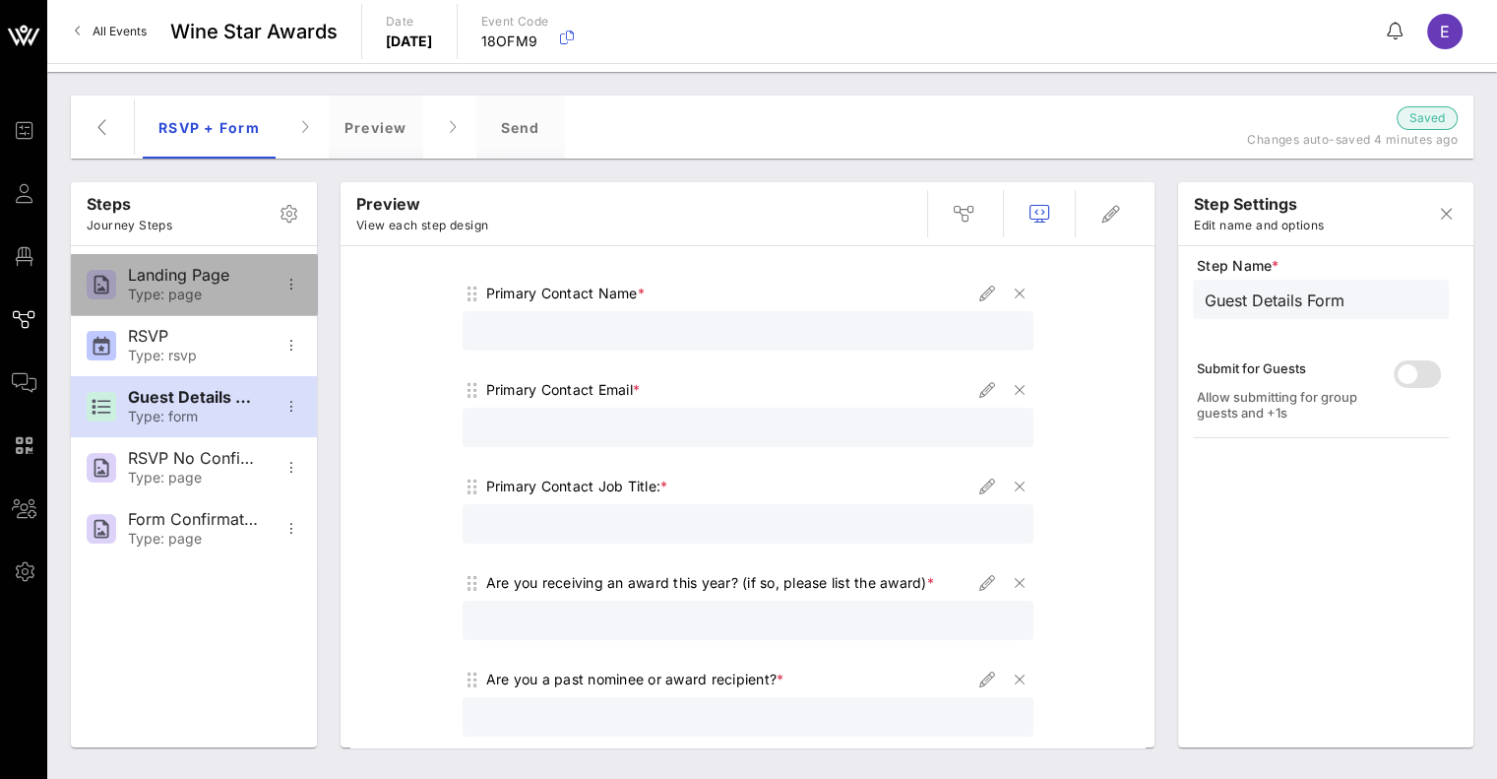
click at [216, 283] on div "Landing Page" at bounding box center [193, 275] width 130 height 19
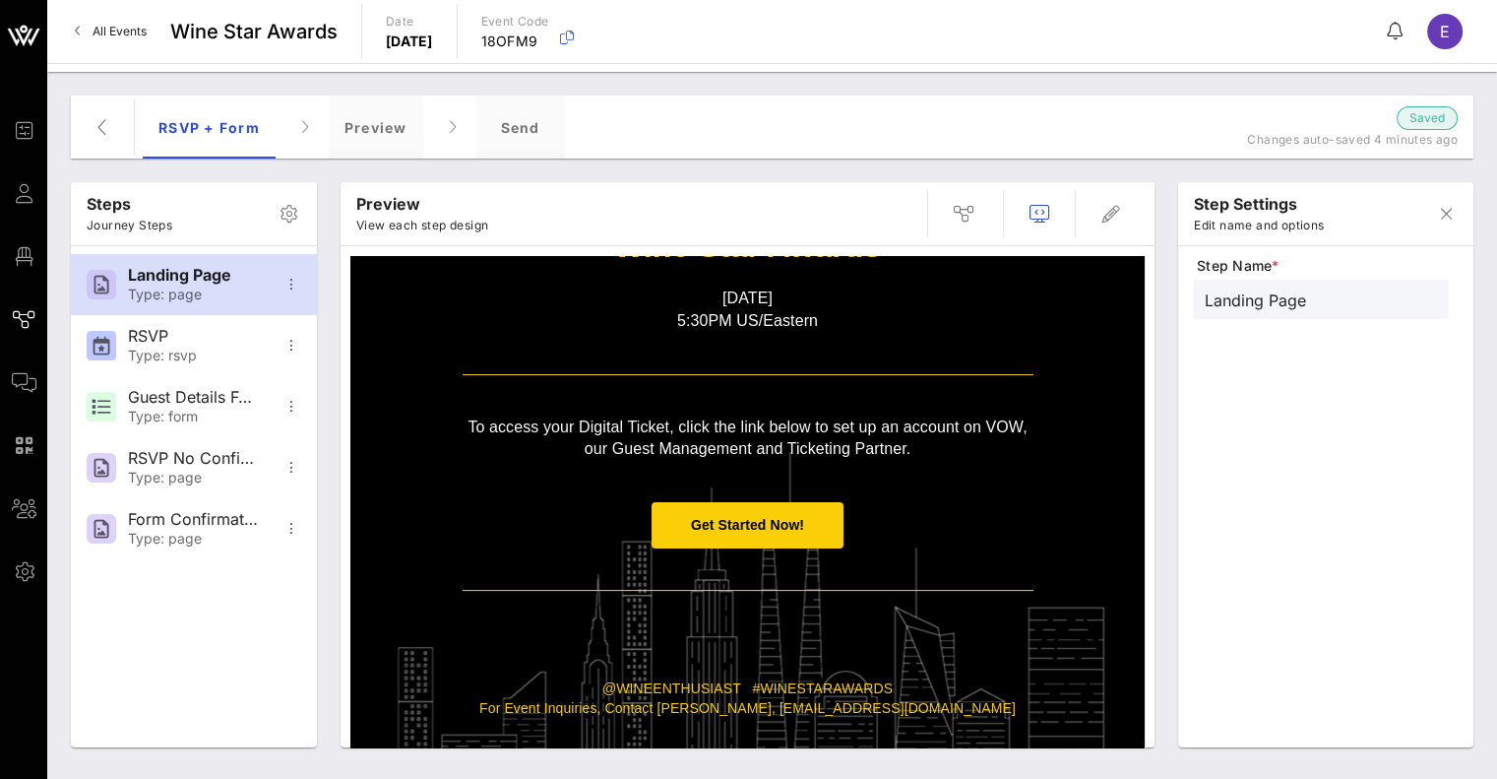
scroll to position [353, 0]
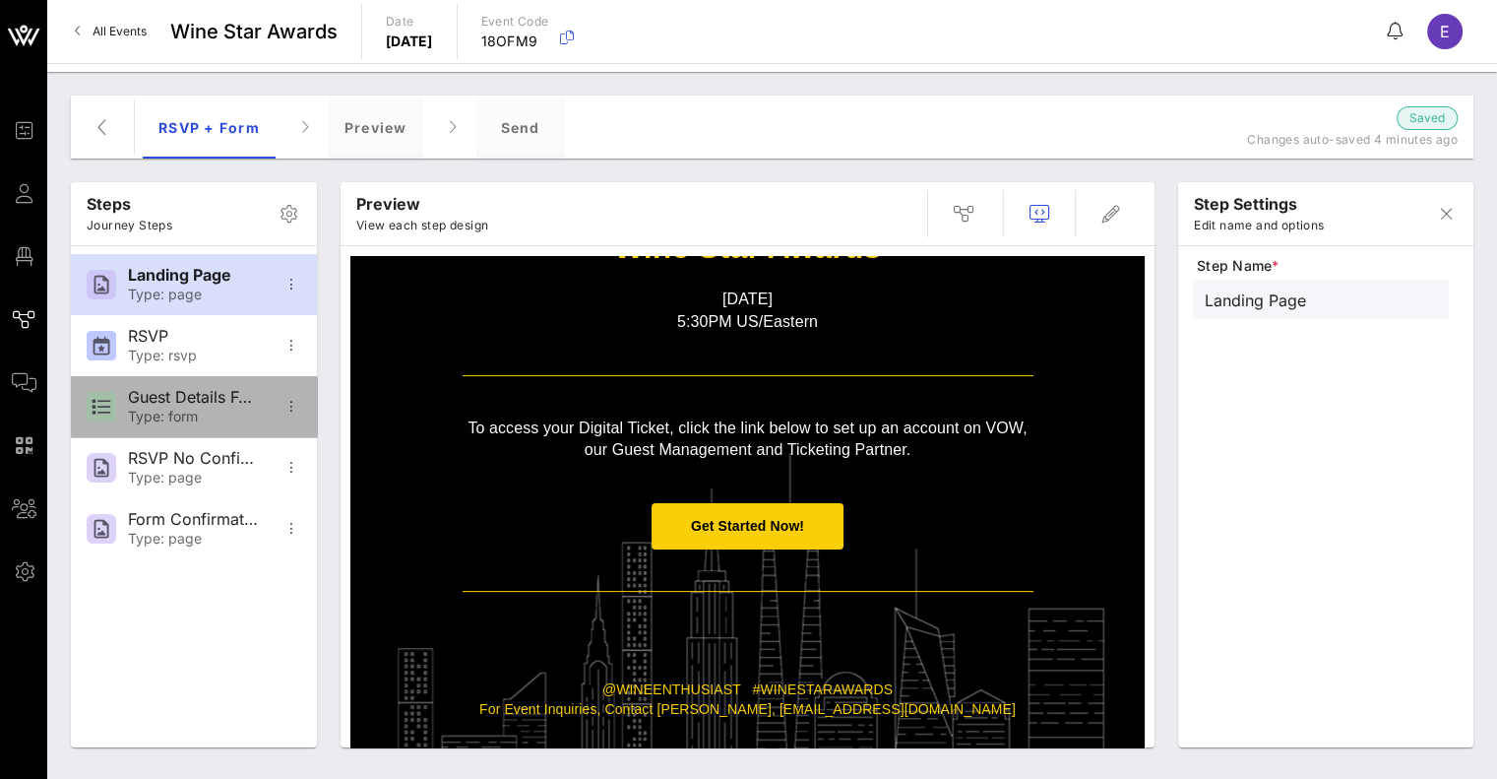
click at [209, 424] on div "Type: form" at bounding box center [193, 416] width 130 height 17
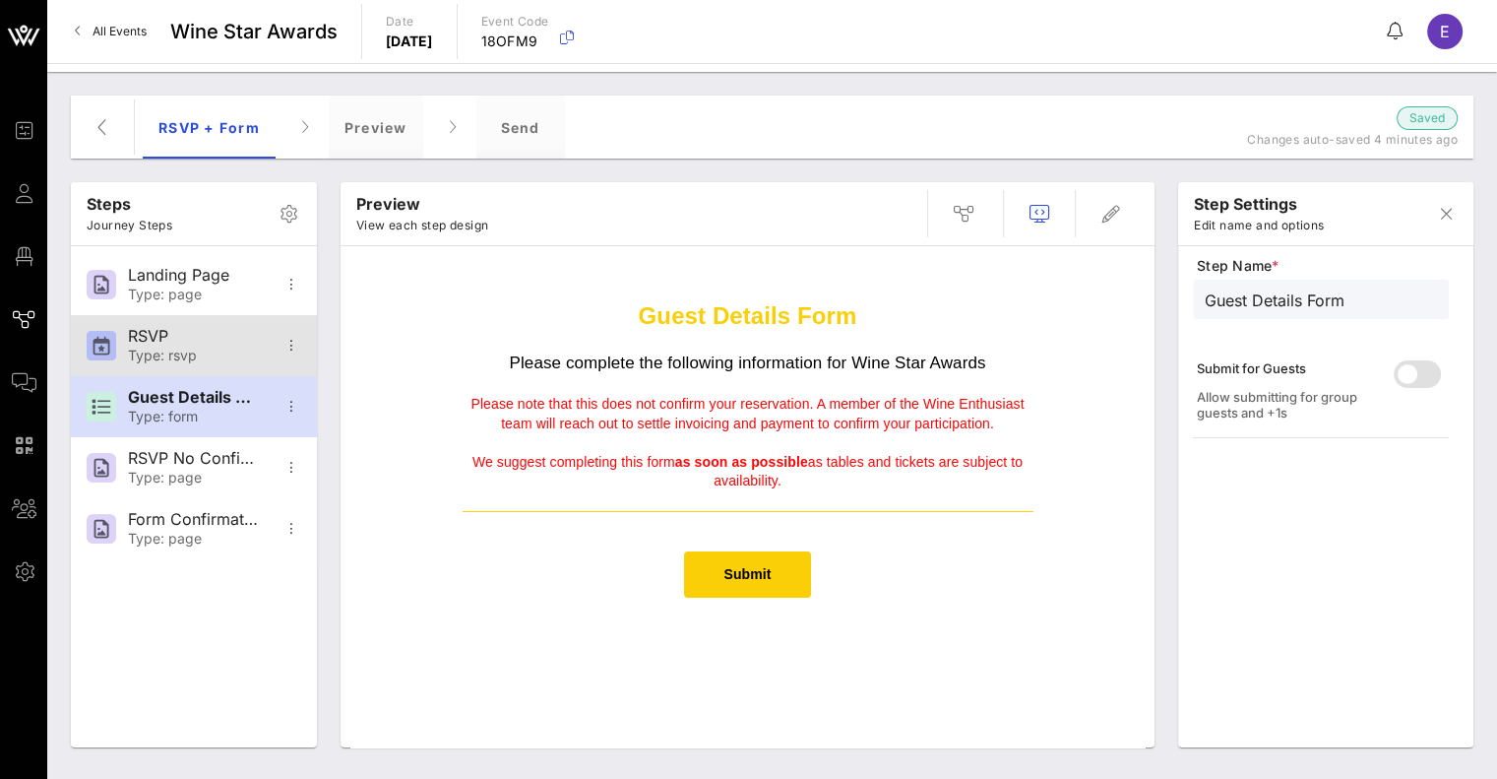
click at [165, 347] on div "Type: rsvp" at bounding box center [193, 355] width 130 height 17
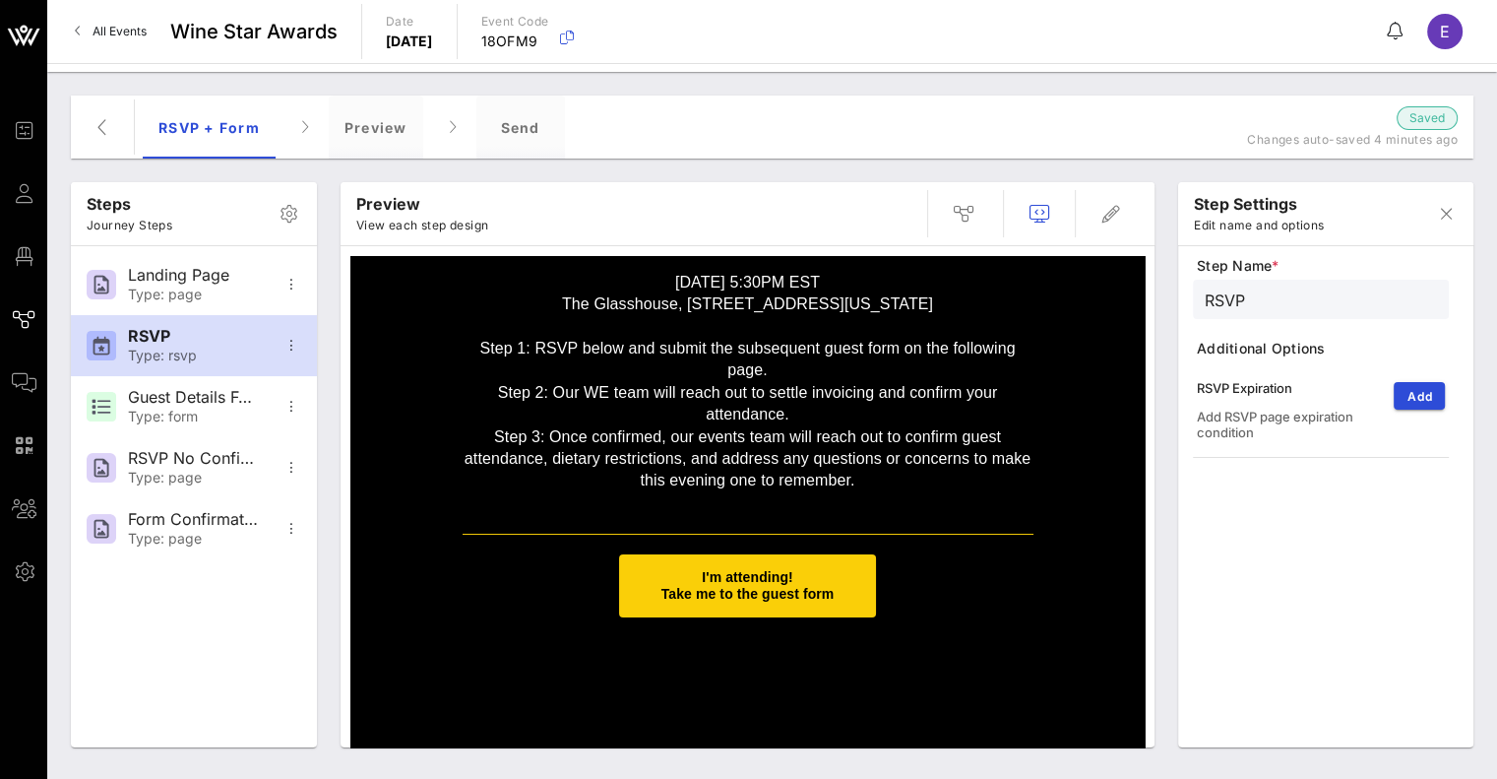
scroll to position [105, 0]
click at [691, 618] on td "I'm attending! Take me to the guest form" at bounding box center [748, 586] width 591 height 83
click at [669, 593] on span "I'm attending! Take me to the guest form" at bounding box center [747, 586] width 173 height 32
type input "Guest Details Form"
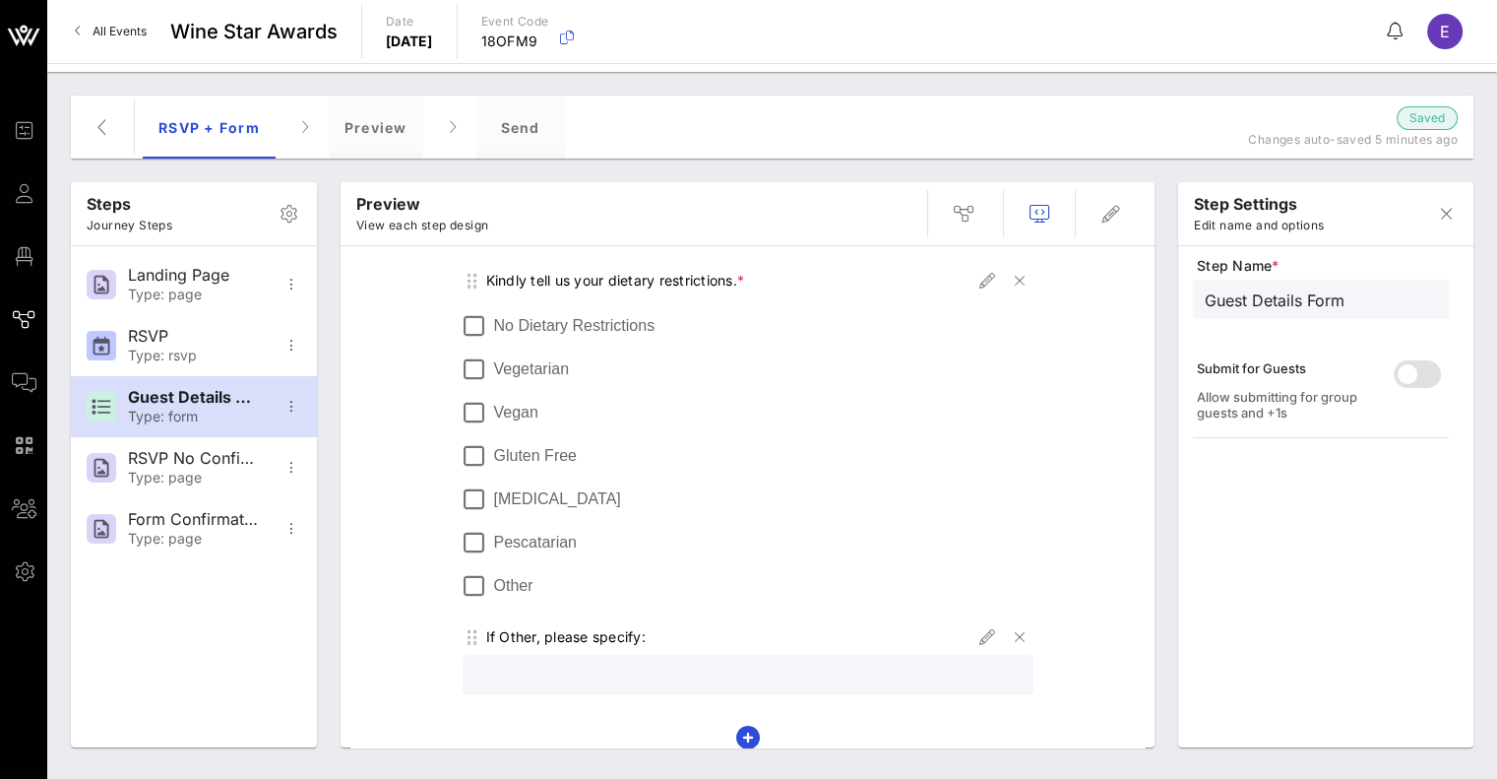
scroll to position [1425, 0]
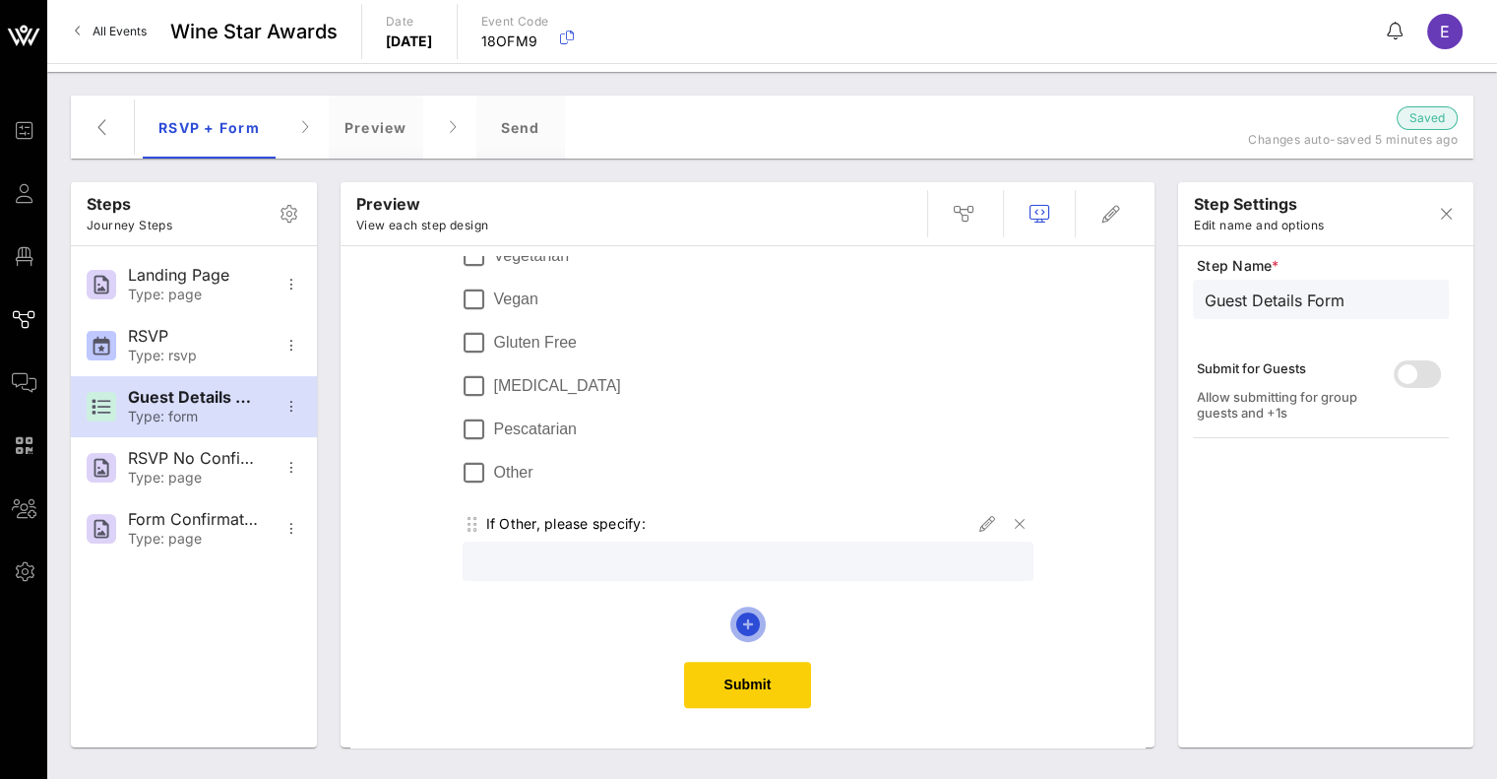
click at [739, 626] on icon "button" at bounding box center [748, 624] width 24 height 24
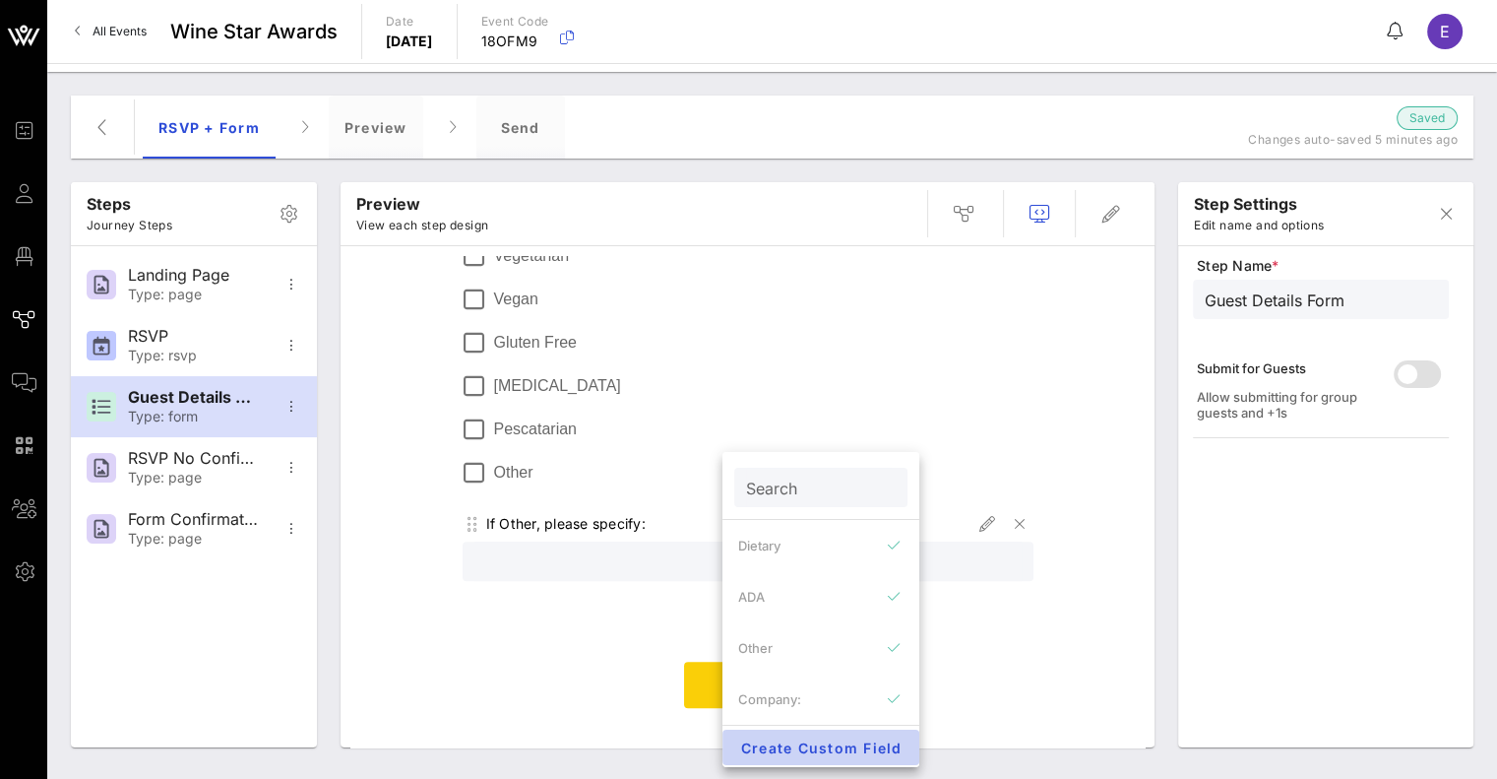
click at [772, 759] on button "Create Custom Field" at bounding box center [820, 746] width 197 height 35
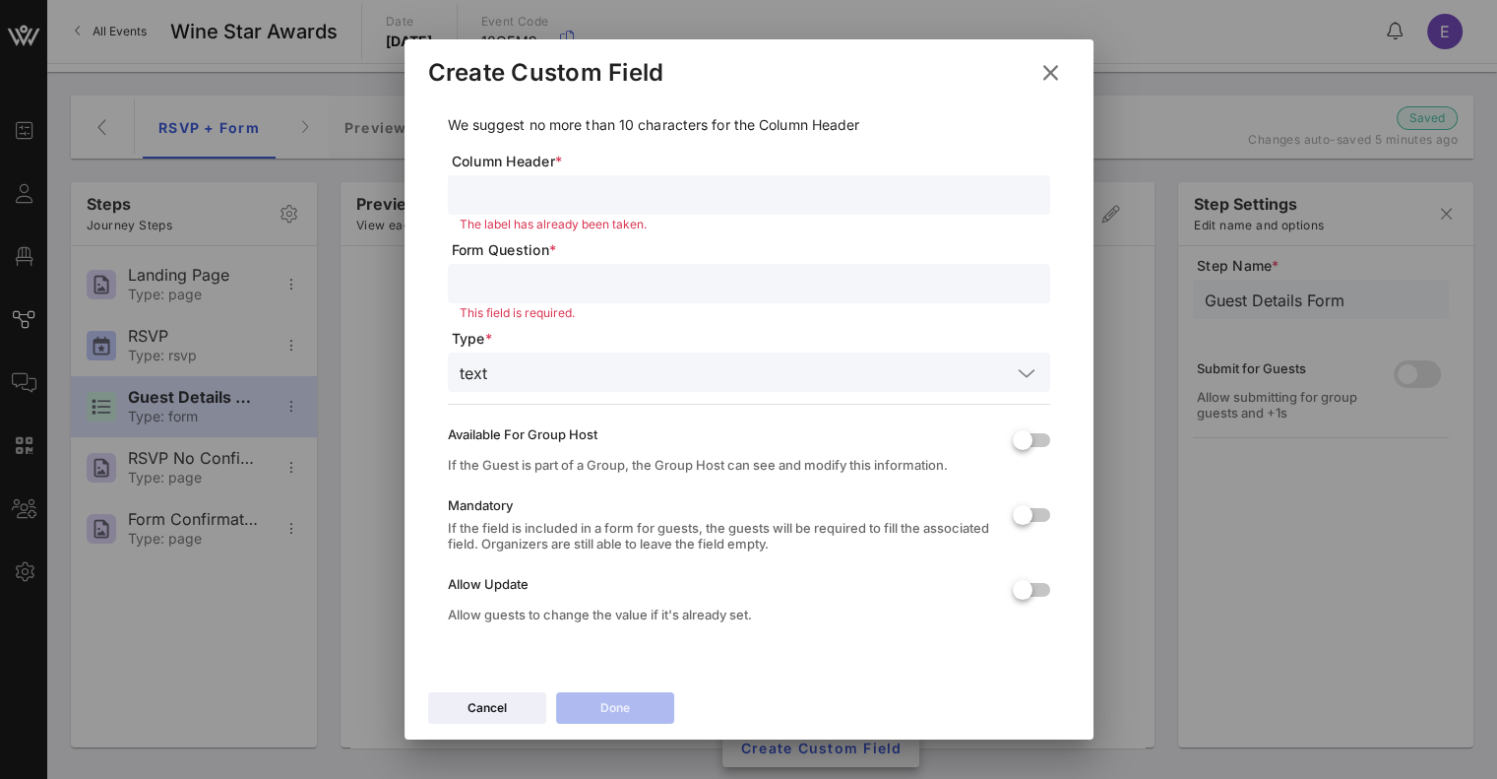
click at [737, 185] on input "text" at bounding box center [749, 195] width 579 height 26
type input "I would like to purchase the following:"
click at [722, 271] on input "text" at bounding box center [749, 284] width 579 height 26
click at [729, 362] on input "text" at bounding box center [753, 372] width 516 height 26
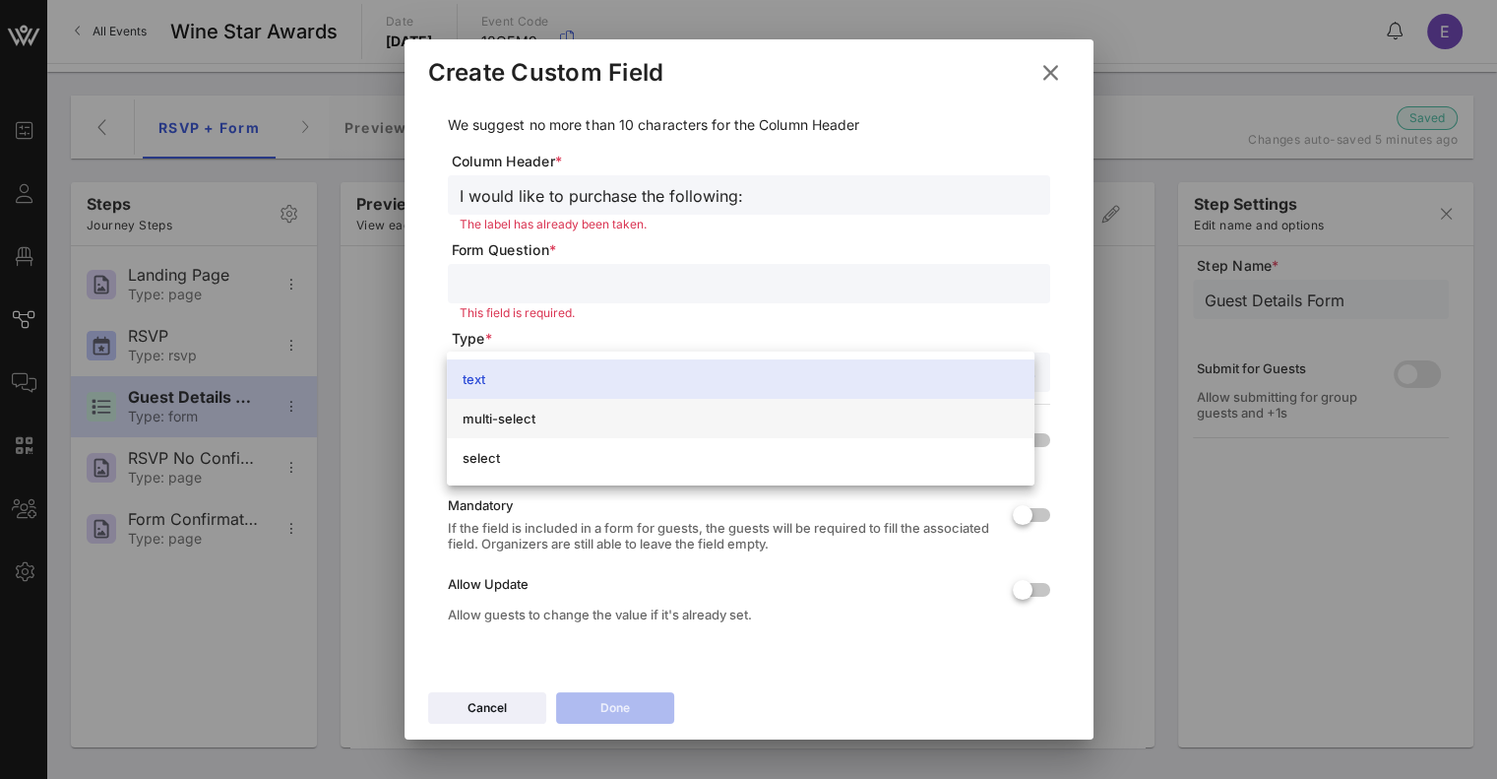
click at [795, 412] on div "multi-select" at bounding box center [741, 418] width 556 height 16
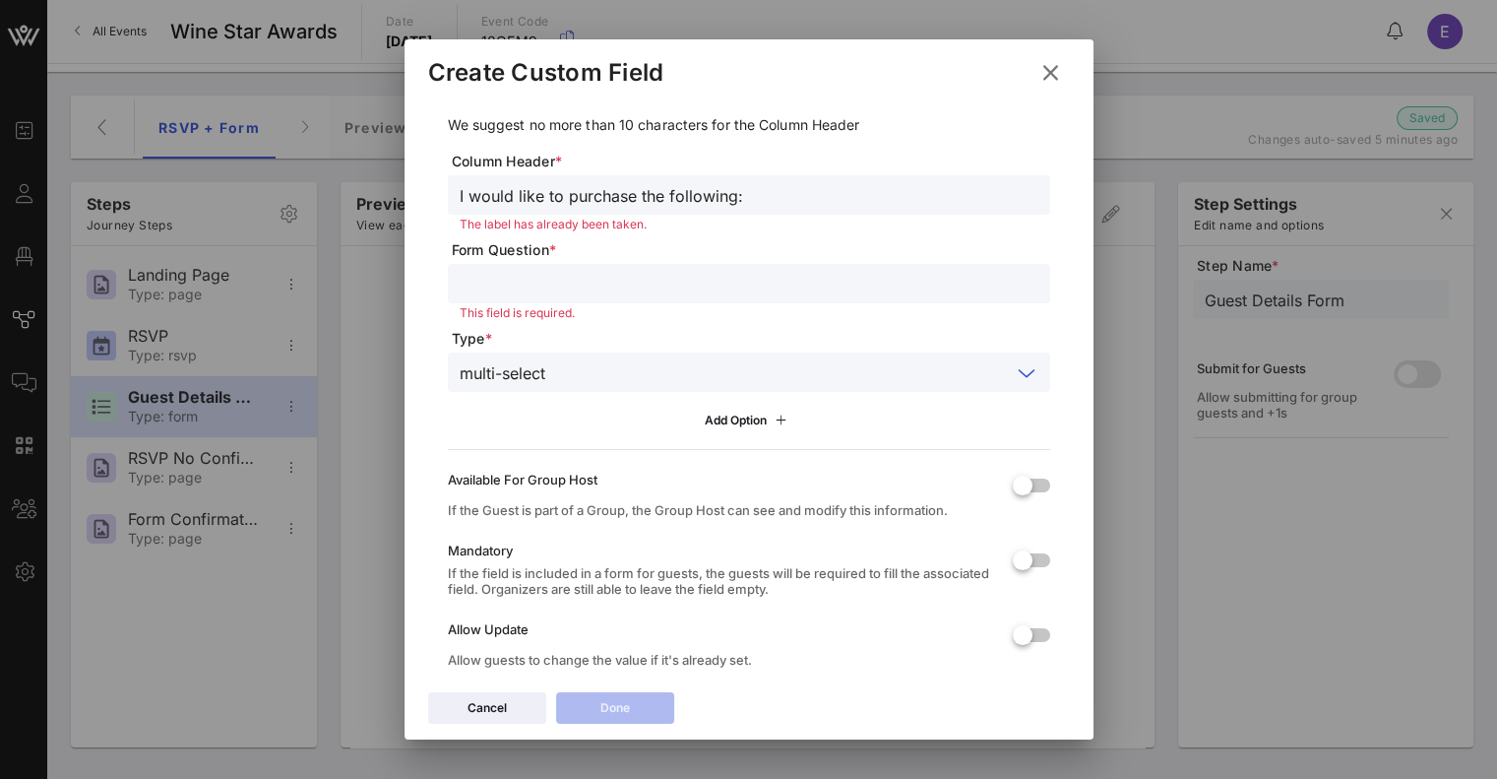
click at [689, 286] on input "text" at bounding box center [749, 284] width 579 height 26
drag, startPoint x: 781, startPoint y: 197, endPoint x: 365, endPoint y: 192, distance: 416.4
click at [365, 192] on div "Event Builder Guests Floor Plan Journeys Comms QR Scanner Team Settings Wine St…" at bounding box center [748, 389] width 1497 height 779
paste input "I would like to purchase the following:"
type input "I would like to purchase the following:"
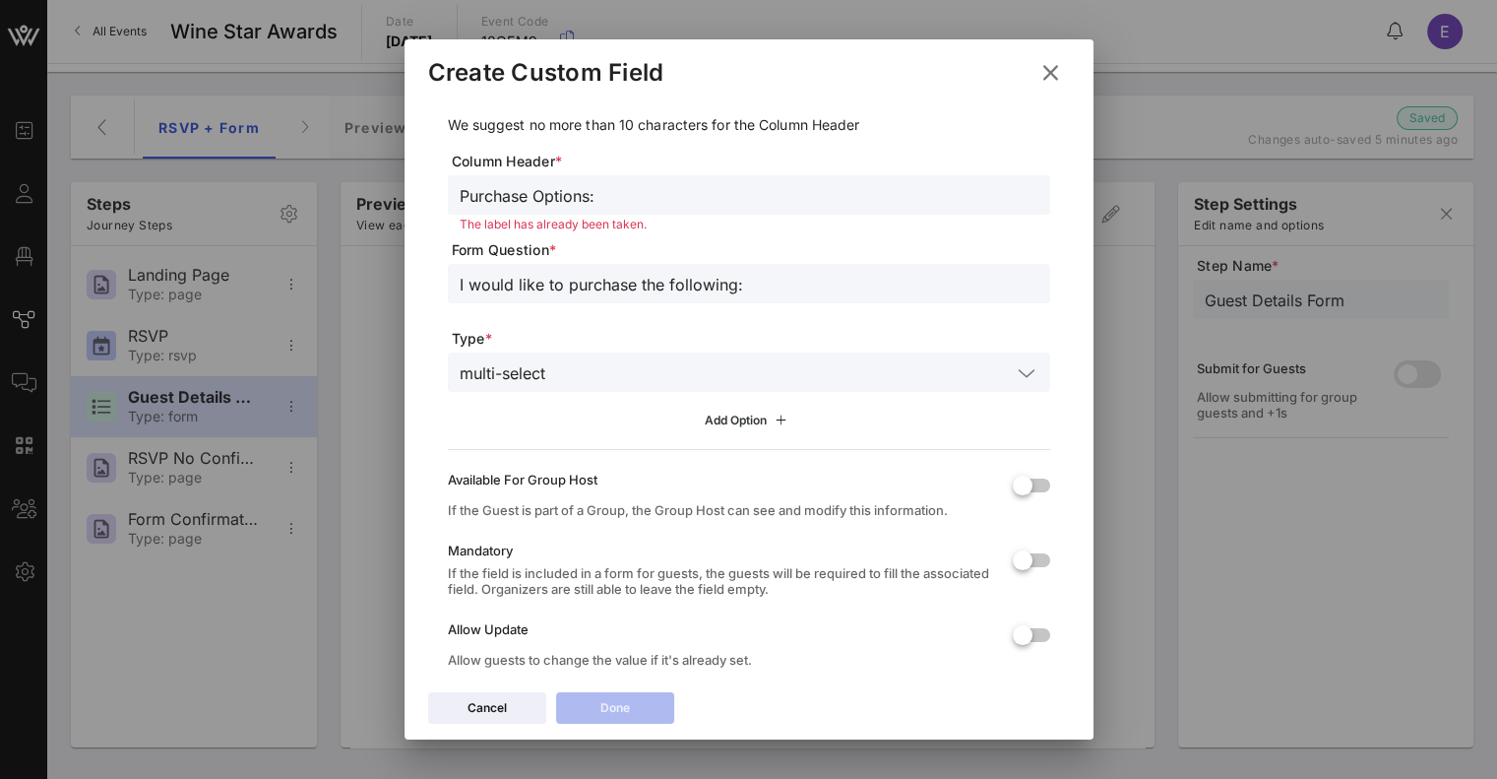
type input "Purchase Options:"
click at [706, 412] on div "Add Option" at bounding box center [749, 420] width 88 height 22
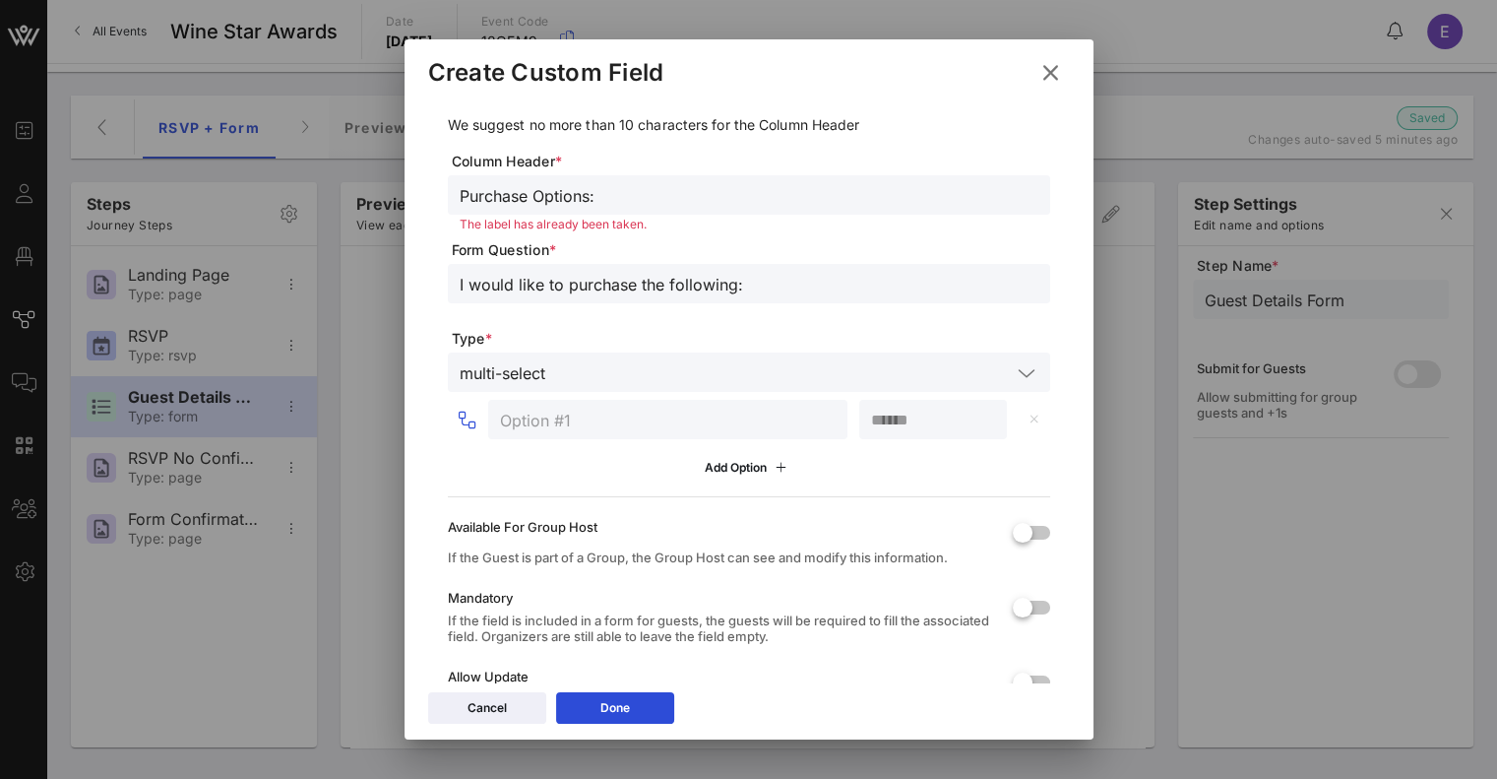
click at [665, 410] on input "text" at bounding box center [668, 419] width 336 height 26
type input "Table of 10 ($18,995)"
click at [885, 421] on input "number" at bounding box center [933, 419] width 124 height 26
type input "*"
click at [973, 410] on input "*" at bounding box center [933, 419] width 124 height 26
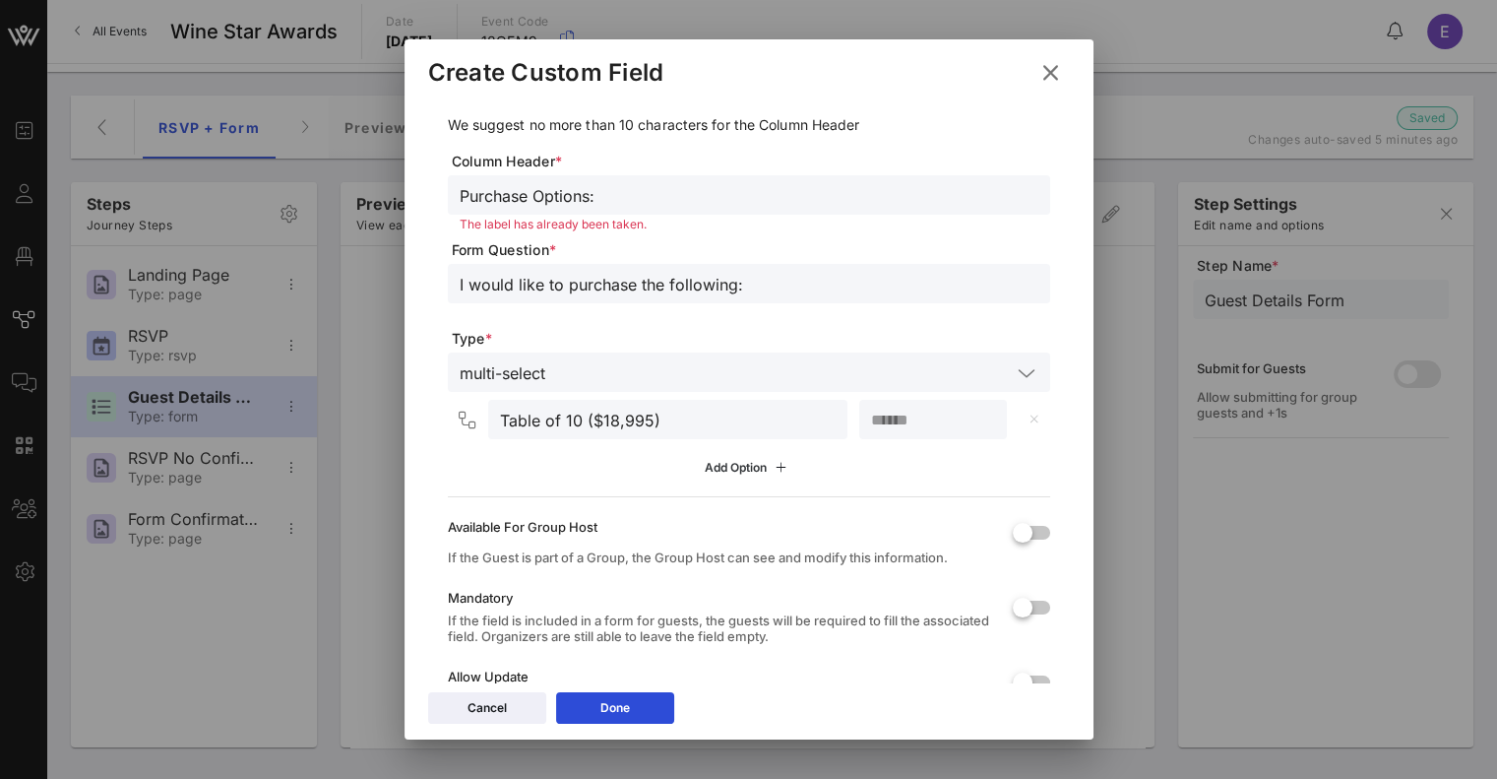
click at [742, 466] on icon at bounding box center [749, 468] width 14 height 12
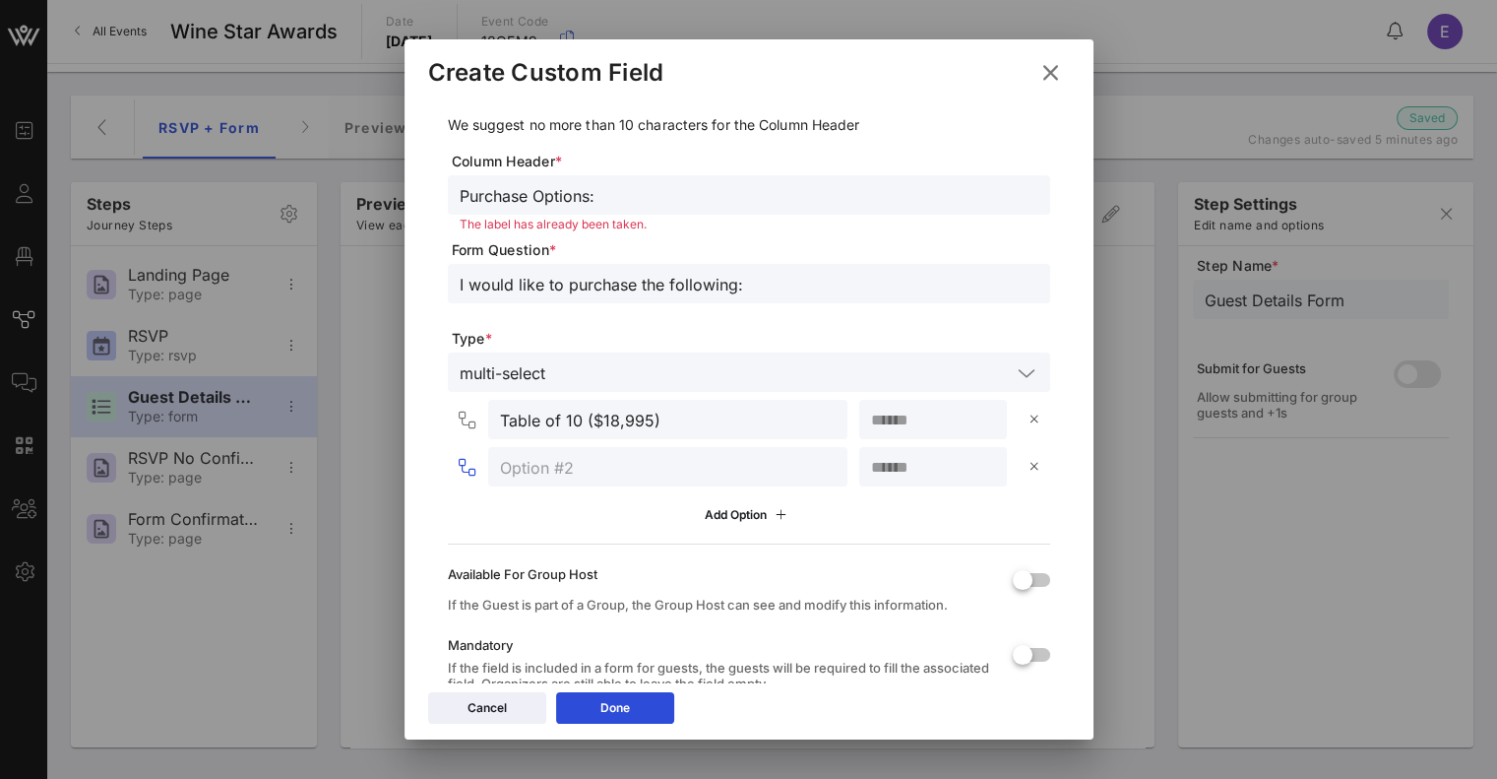
click at [642, 469] on input "text" at bounding box center [668, 467] width 336 height 26
type input "Table of 12 ($21,995)"
click at [714, 521] on div "Add Option" at bounding box center [749, 515] width 88 height 22
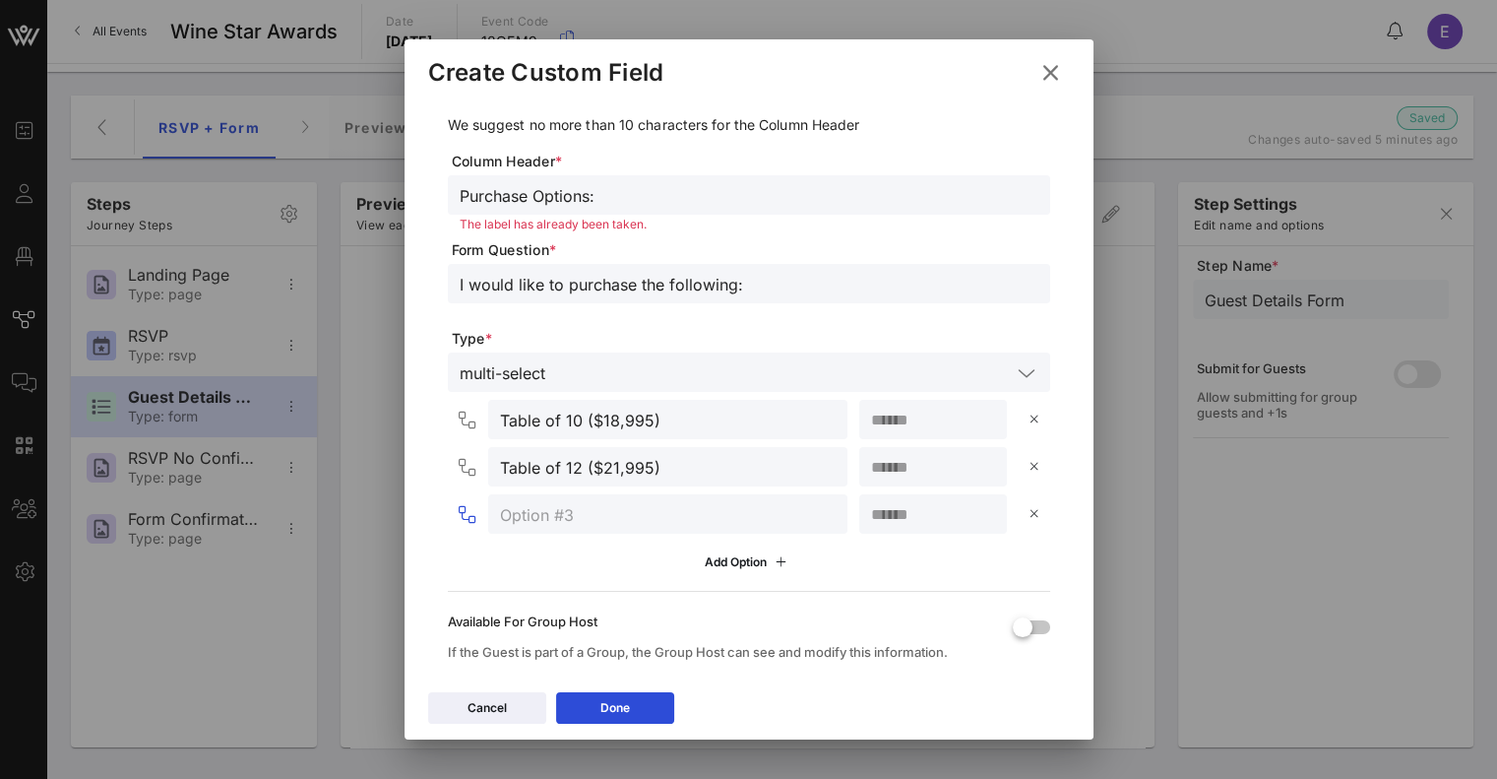
click at [630, 517] on input "text" at bounding box center [668, 514] width 336 height 26
type input "Individual Ticket ($1,995)"
click at [927, 522] on input "number" at bounding box center [933, 514] width 124 height 26
type input "*"
click at [906, 477] on input "*" at bounding box center [933, 467] width 124 height 26
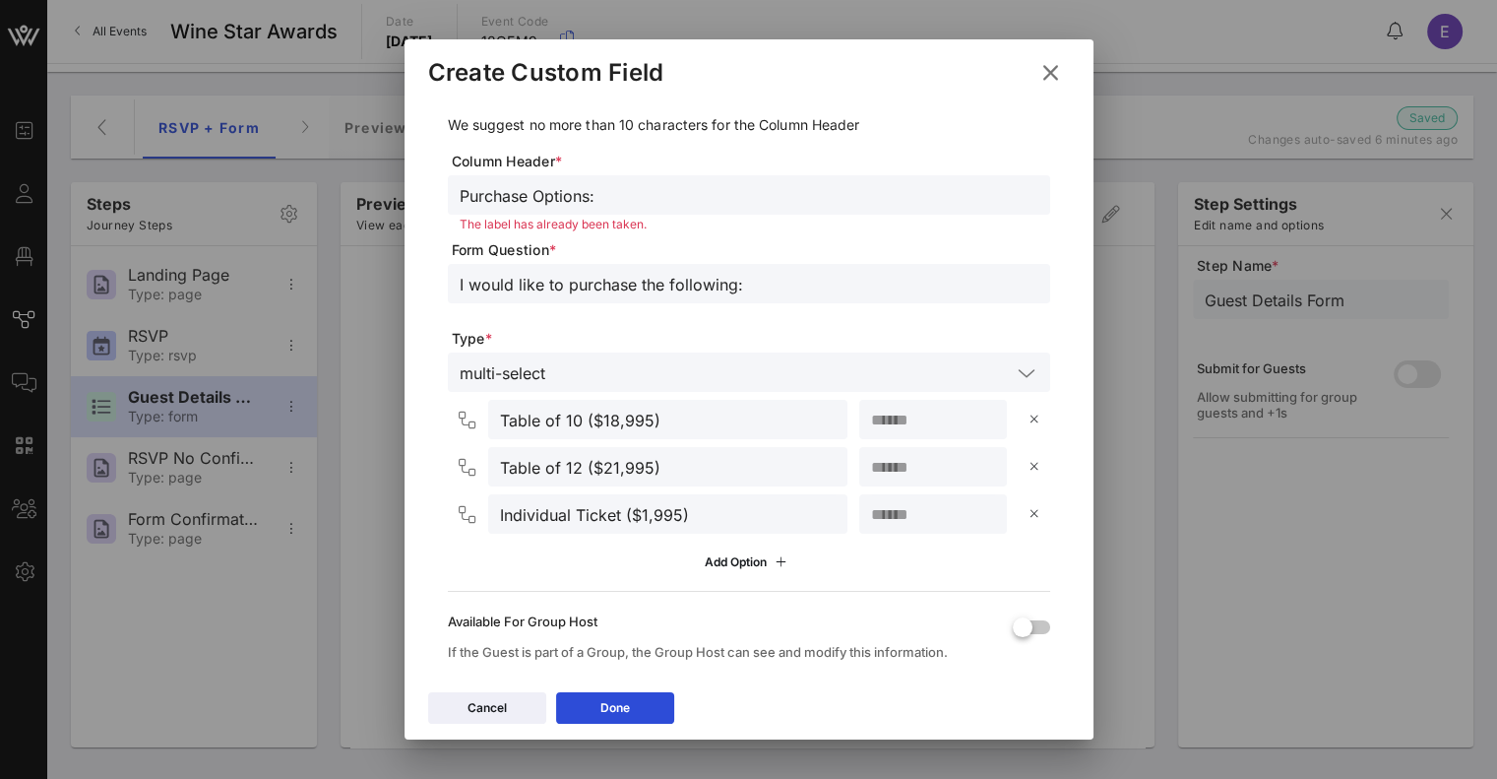
scroll to position [205, 0]
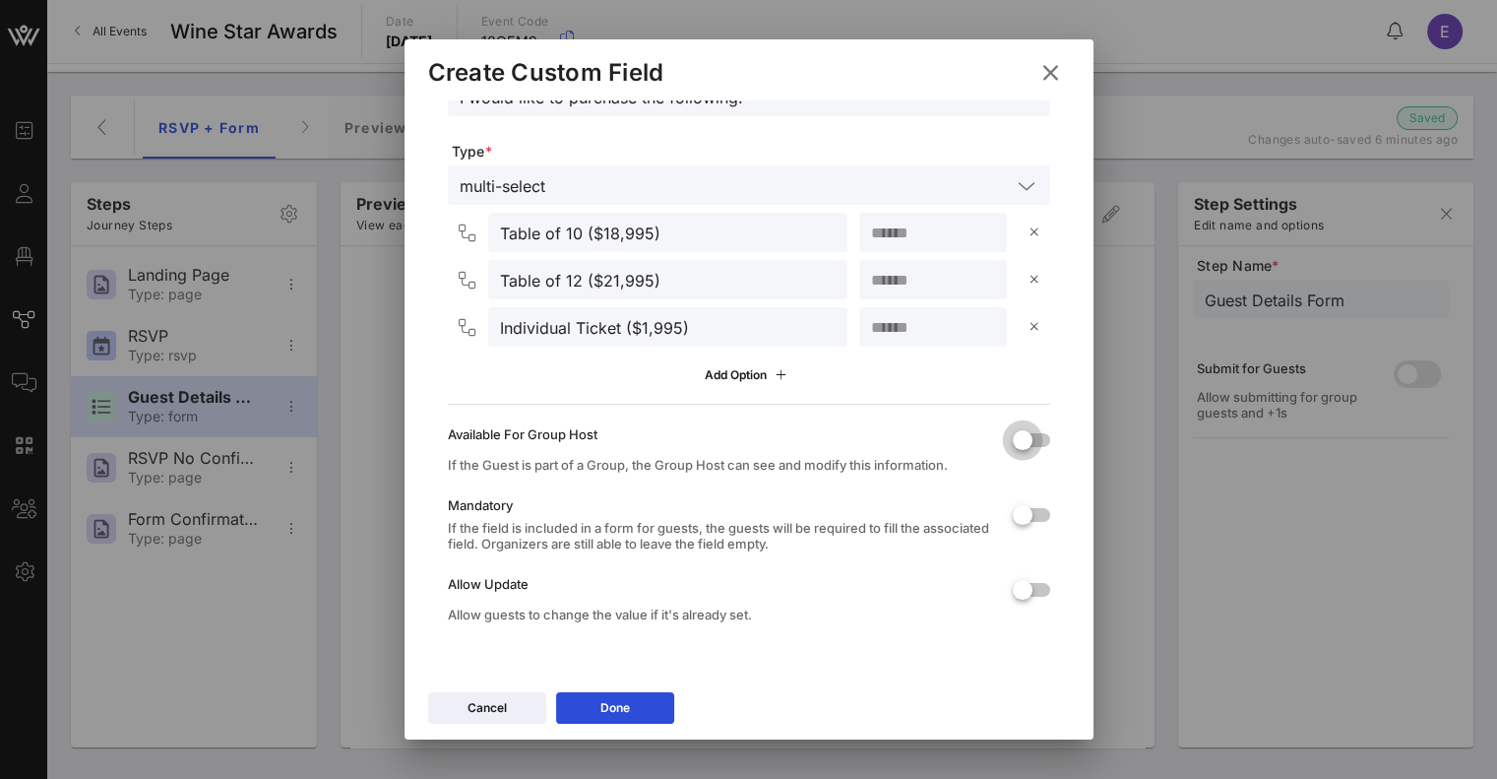
type input "*"
click at [1010, 436] on div at bounding box center [1022, 439] width 33 height 33
click at [1006, 507] on div at bounding box center [1022, 514] width 33 height 33
click at [581, 711] on button "Done" at bounding box center [615, 707] width 118 height 31
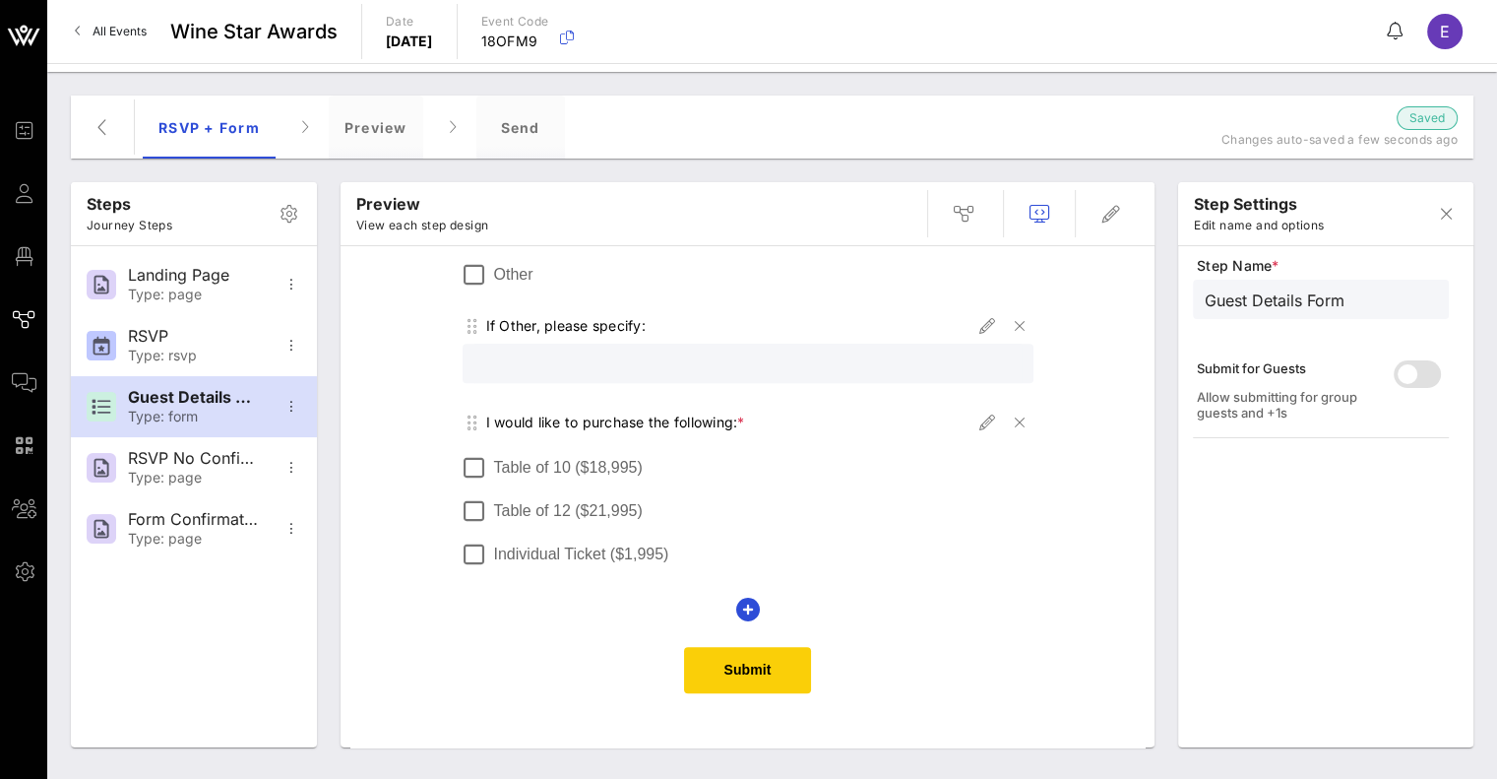
scroll to position [1622, 0]
click at [466, 467] on div at bounding box center [474, 468] width 33 height 33
click at [466, 504] on div at bounding box center [474, 511] width 33 height 33
click at [465, 558] on div at bounding box center [474, 554] width 33 height 33
click at [461, 495] on div at bounding box center [474, 511] width 33 height 33
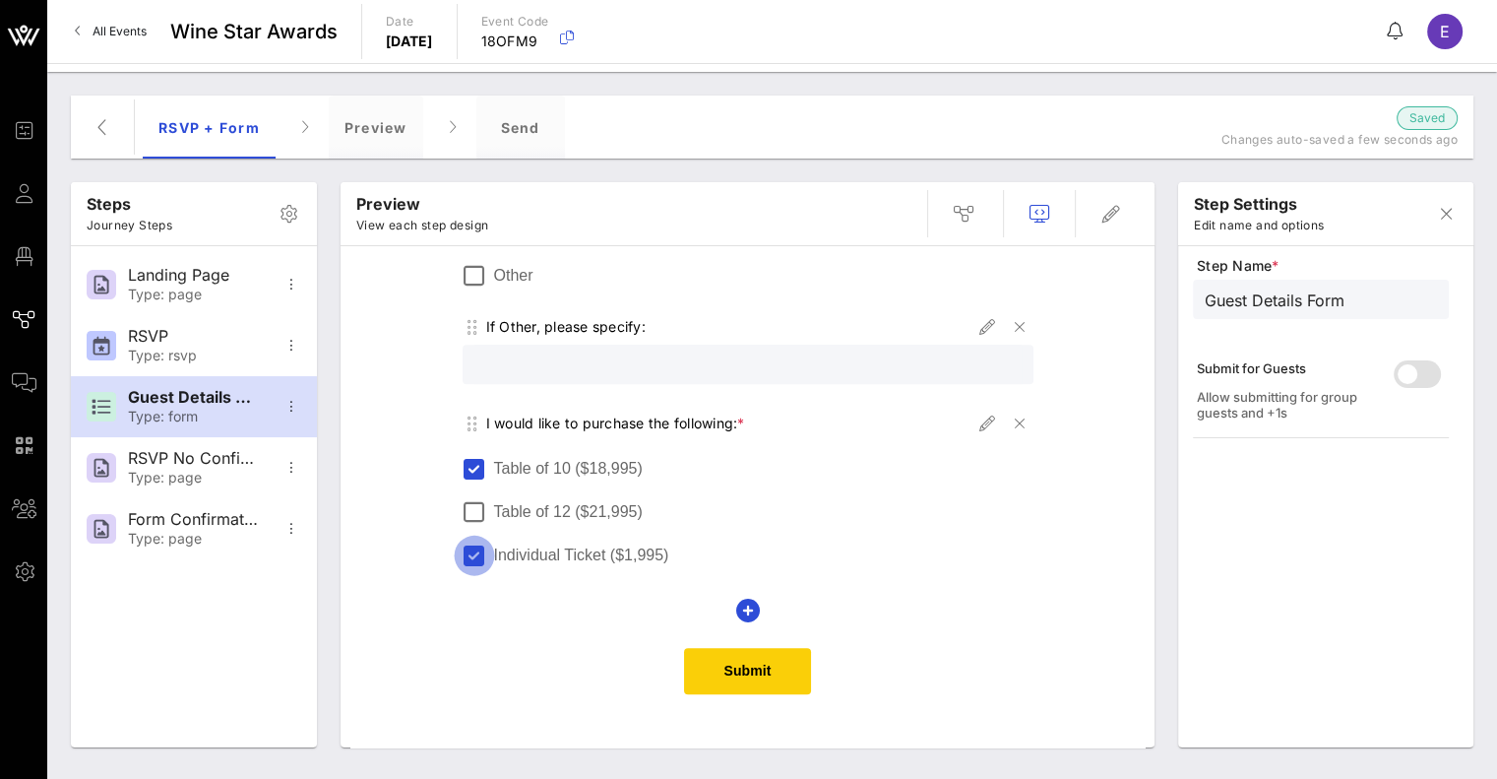
click at [469, 562] on div at bounding box center [474, 554] width 33 height 33
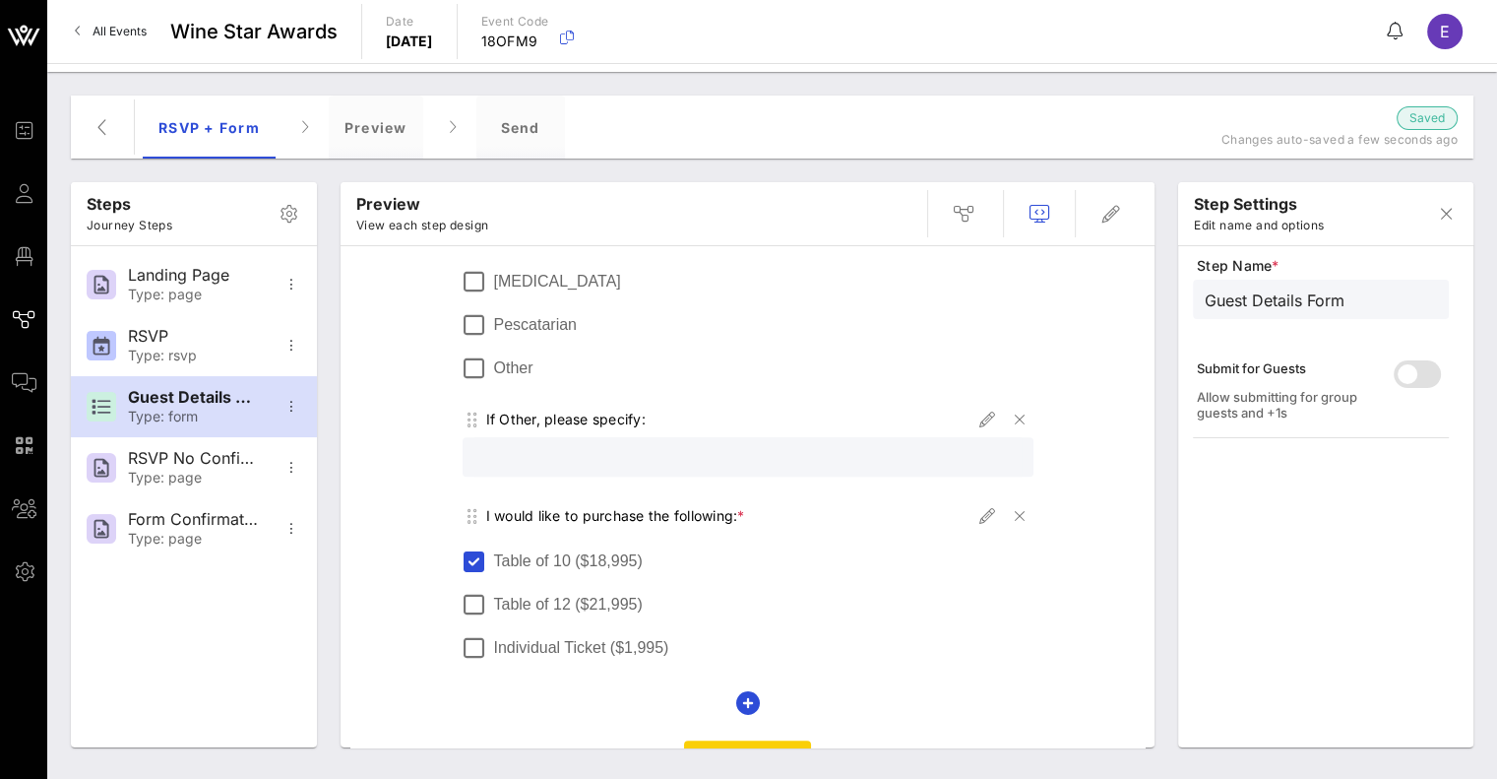
scroll to position [1521, 0]
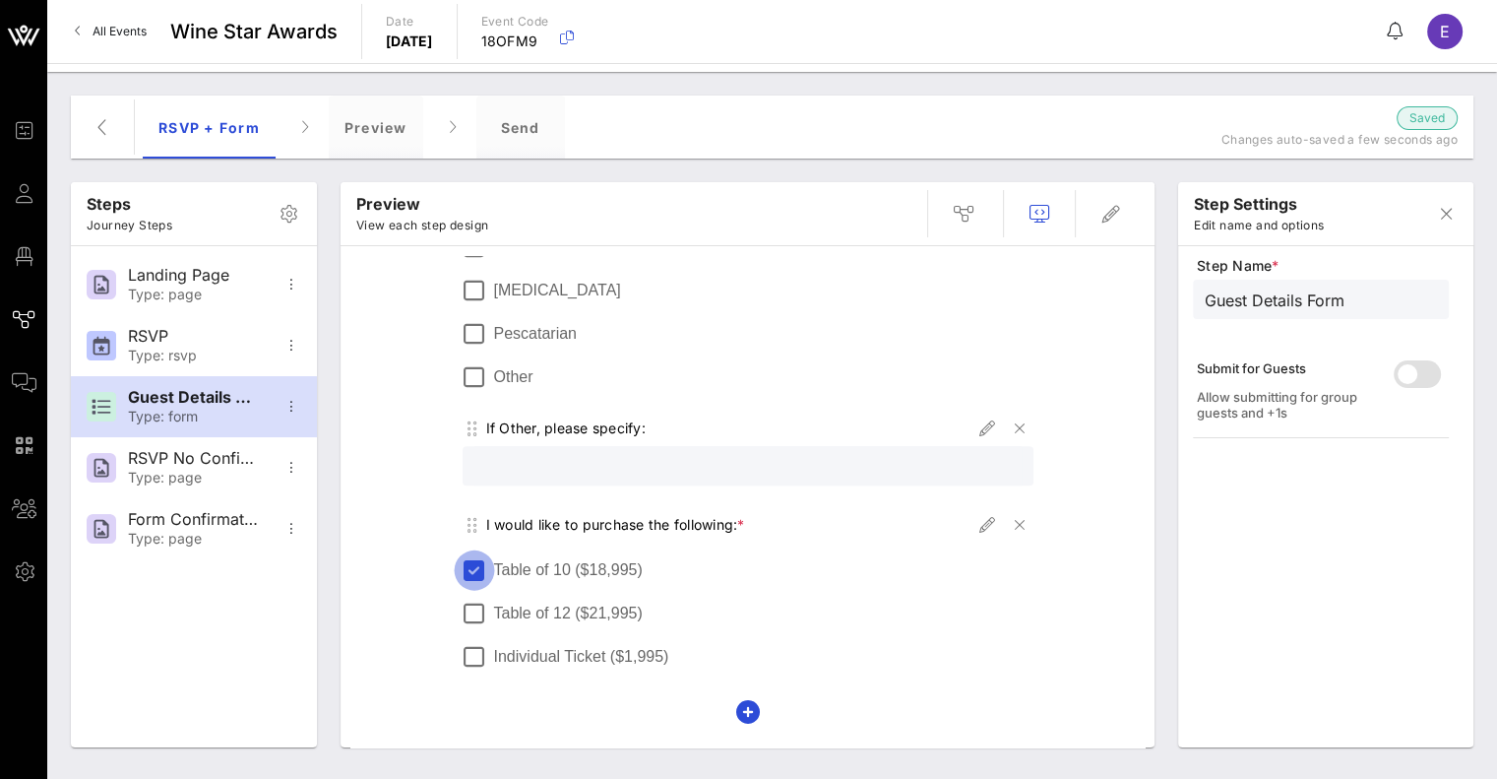
click at [465, 564] on div at bounding box center [474, 569] width 33 height 33
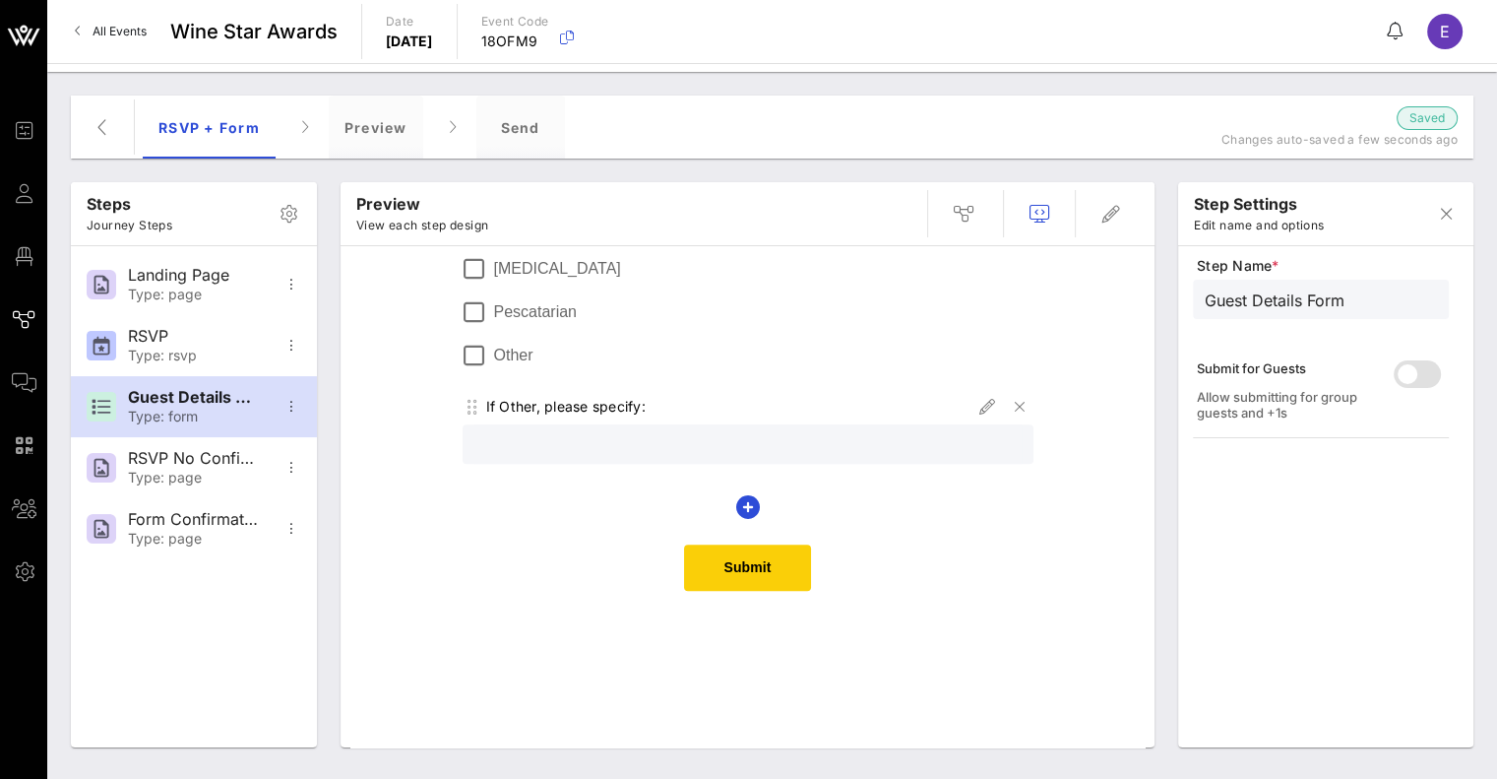
scroll to position [1724, 0]
click at [754, 551] on span "Submit" at bounding box center [747, 568] width 126 height 46
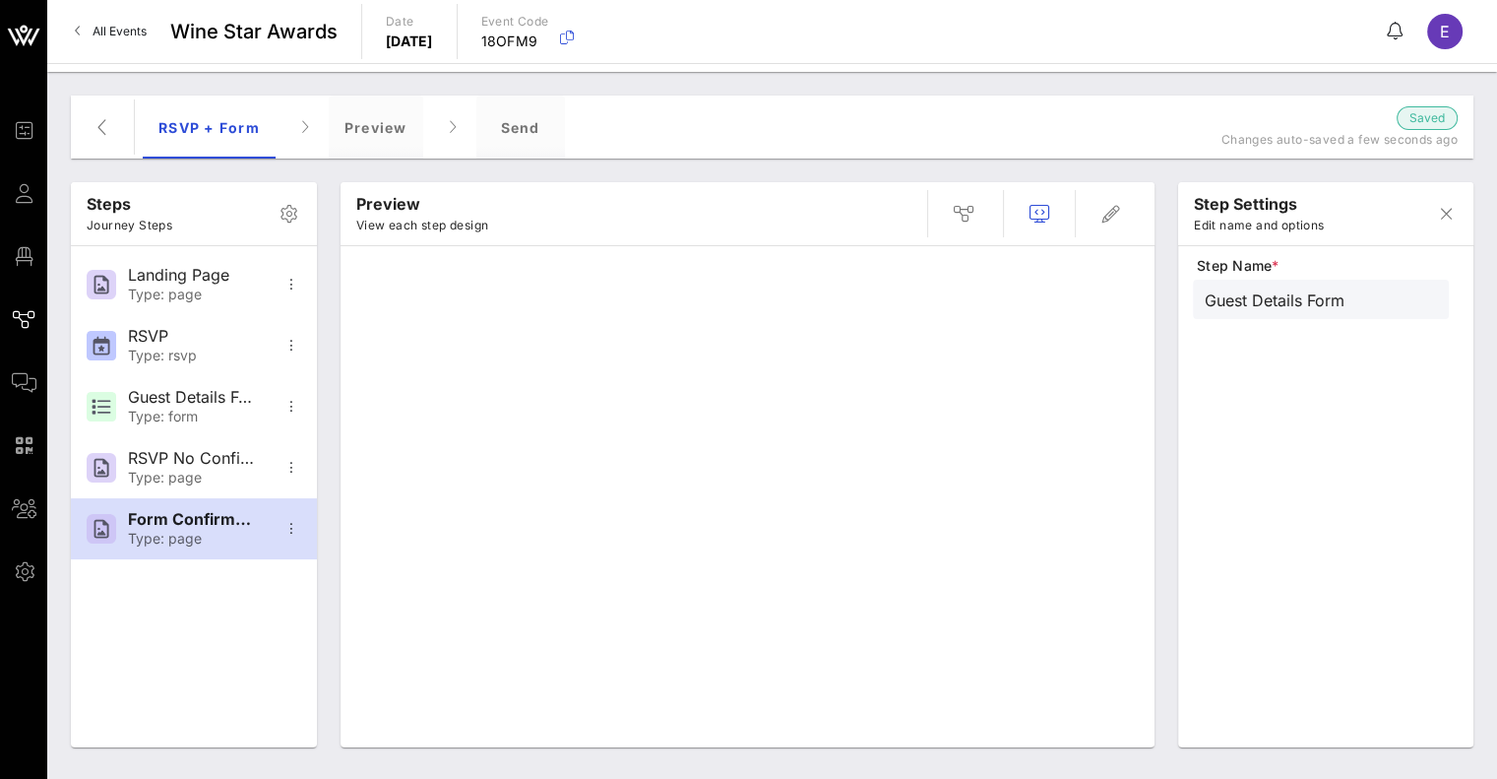
type input "Form Confirmation"
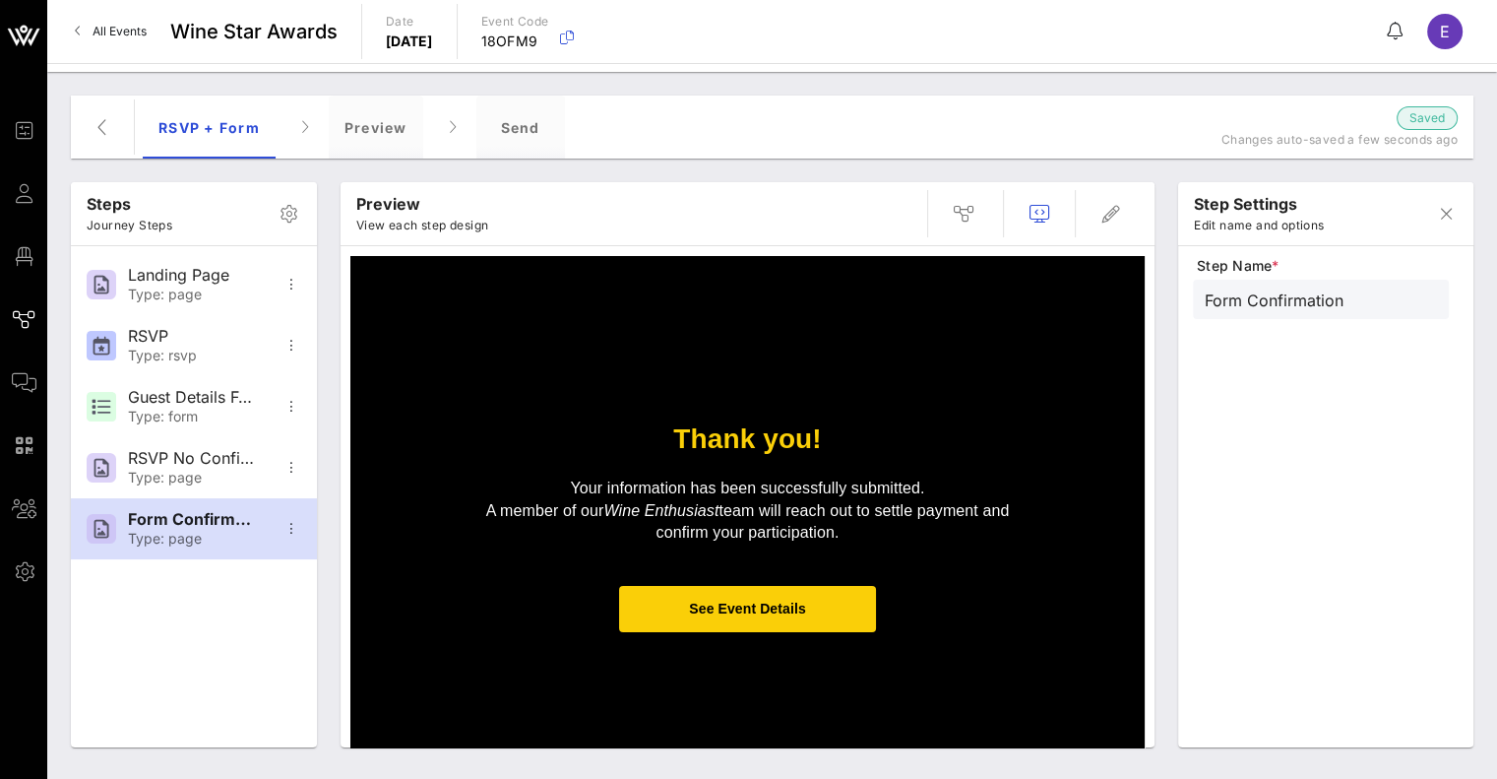
scroll to position [0, 0]
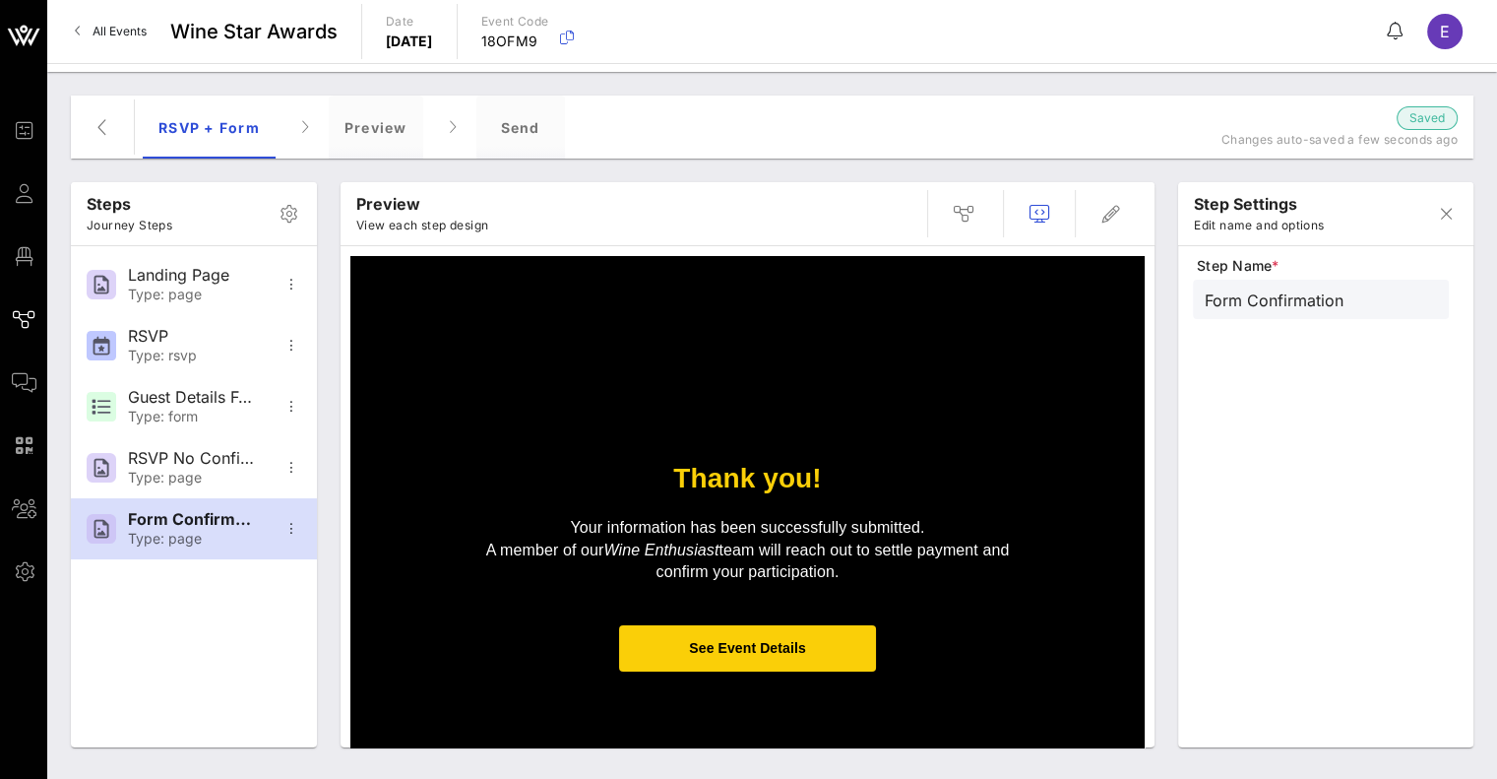
click at [822, 569] on p "Your information has been successfully submitted. A member of our Wine Enthusia…" at bounding box center [748, 550] width 571 height 66
click at [1108, 208] on icon "button" at bounding box center [1111, 214] width 24 height 24
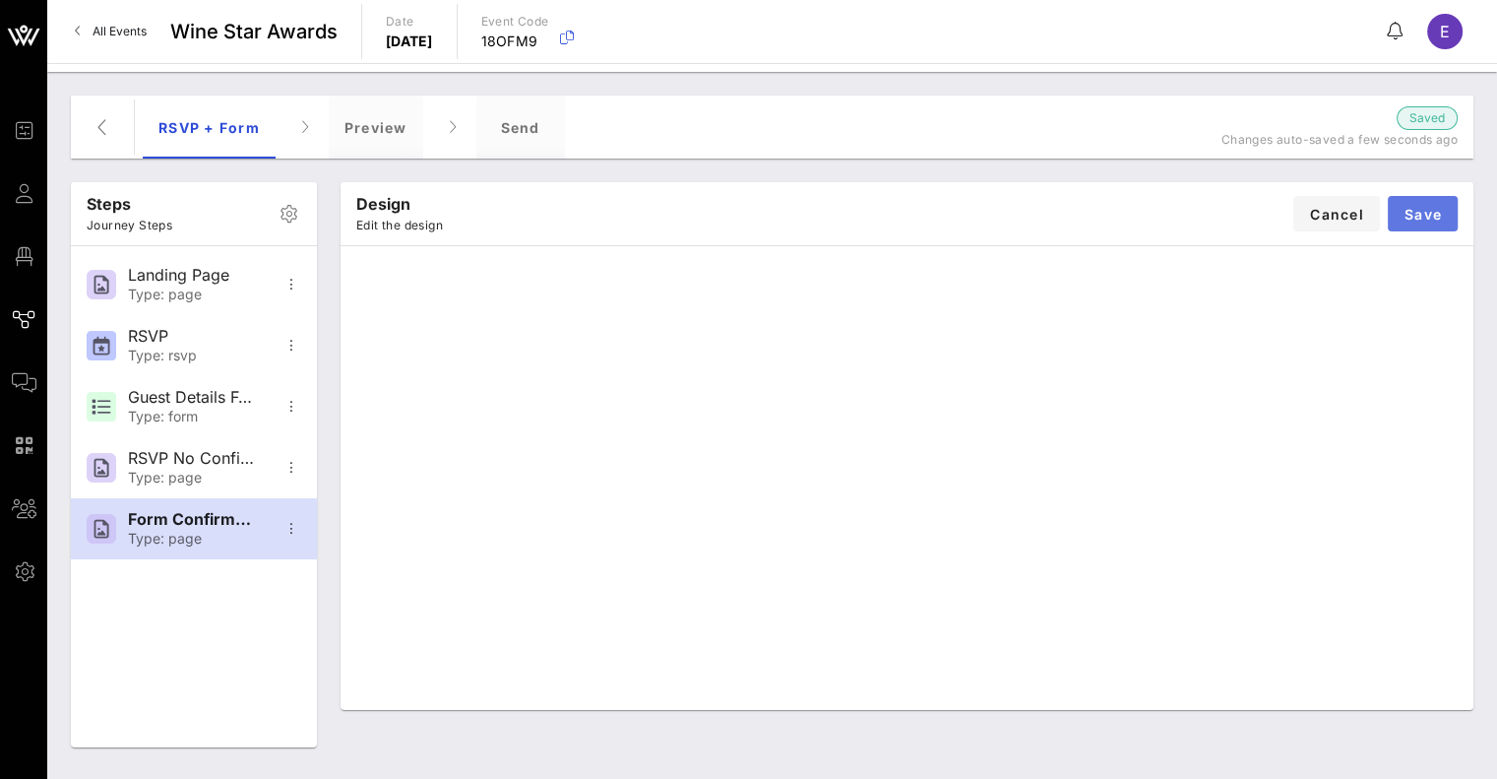
click at [1434, 214] on span "Save" at bounding box center [1423, 214] width 38 height 17
